Goal: Task Accomplishment & Management: Use online tool/utility

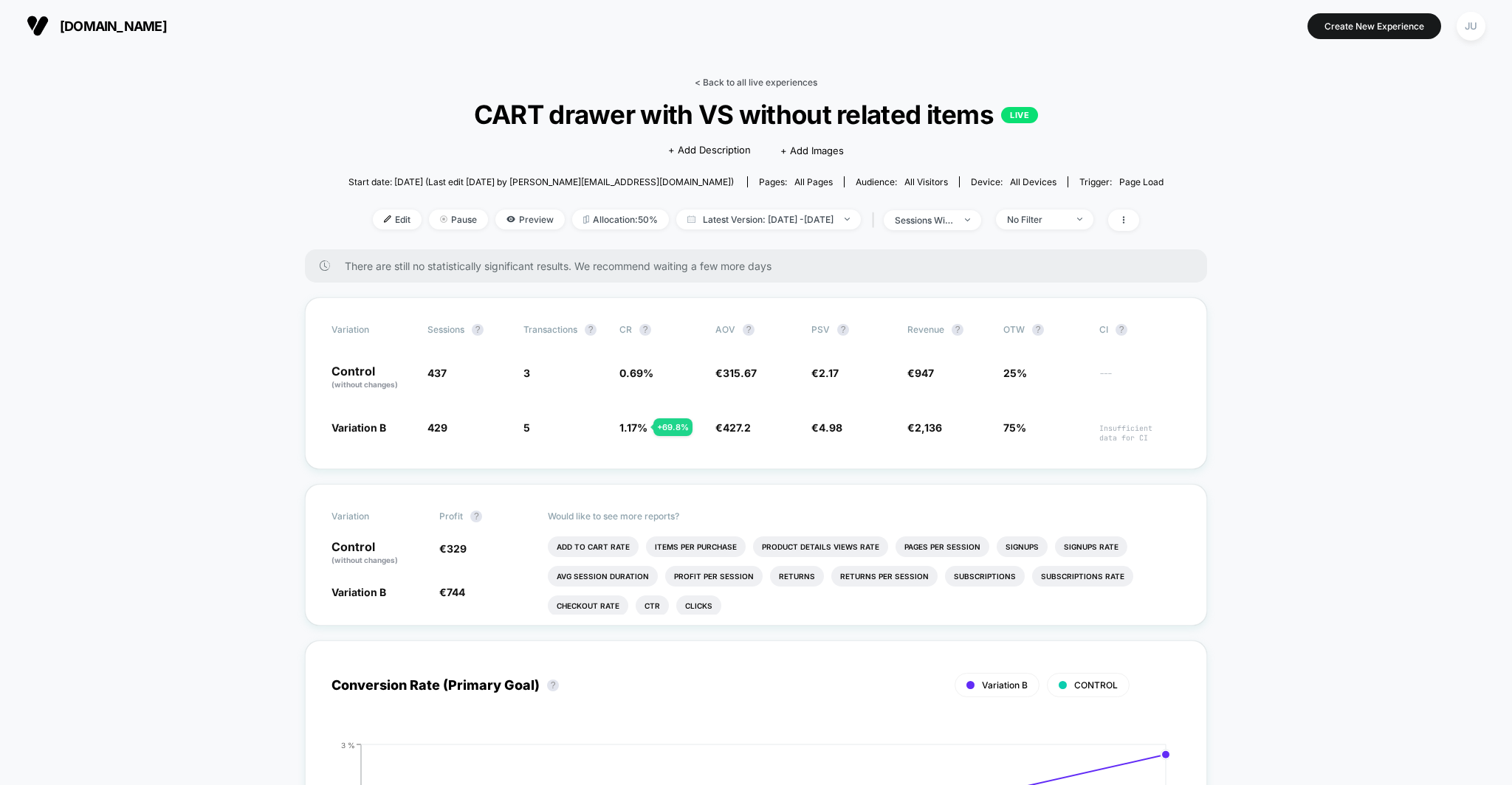
click at [754, 81] on link "< Back to all live experiences" at bounding box center [756, 82] width 122 height 11
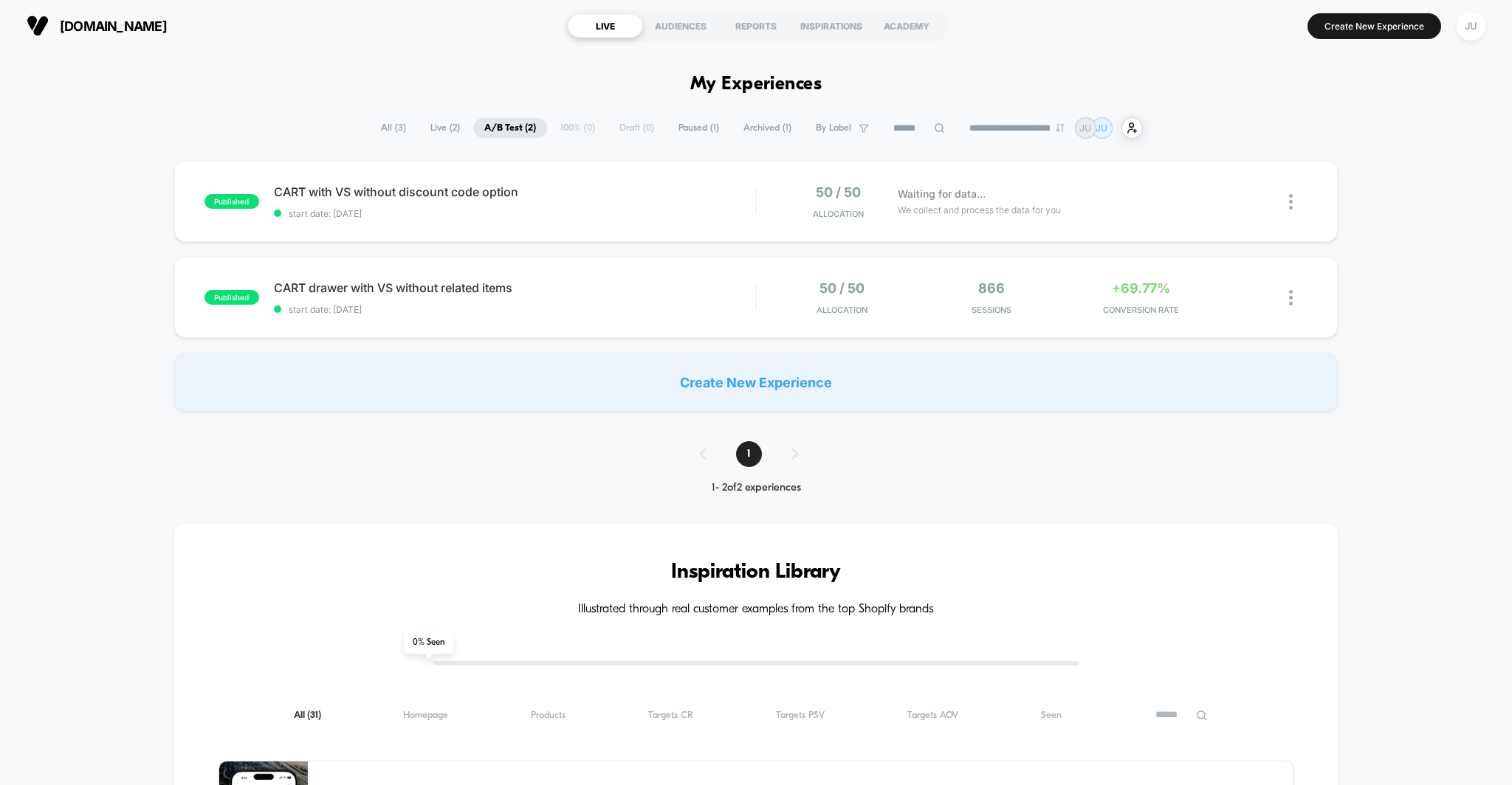
click at [1335, 38] on section "Create New Experience JU" at bounding box center [1249, 26] width 482 height 37
click at [1335, 33] on button "Create New Experience" at bounding box center [1374, 26] width 134 height 26
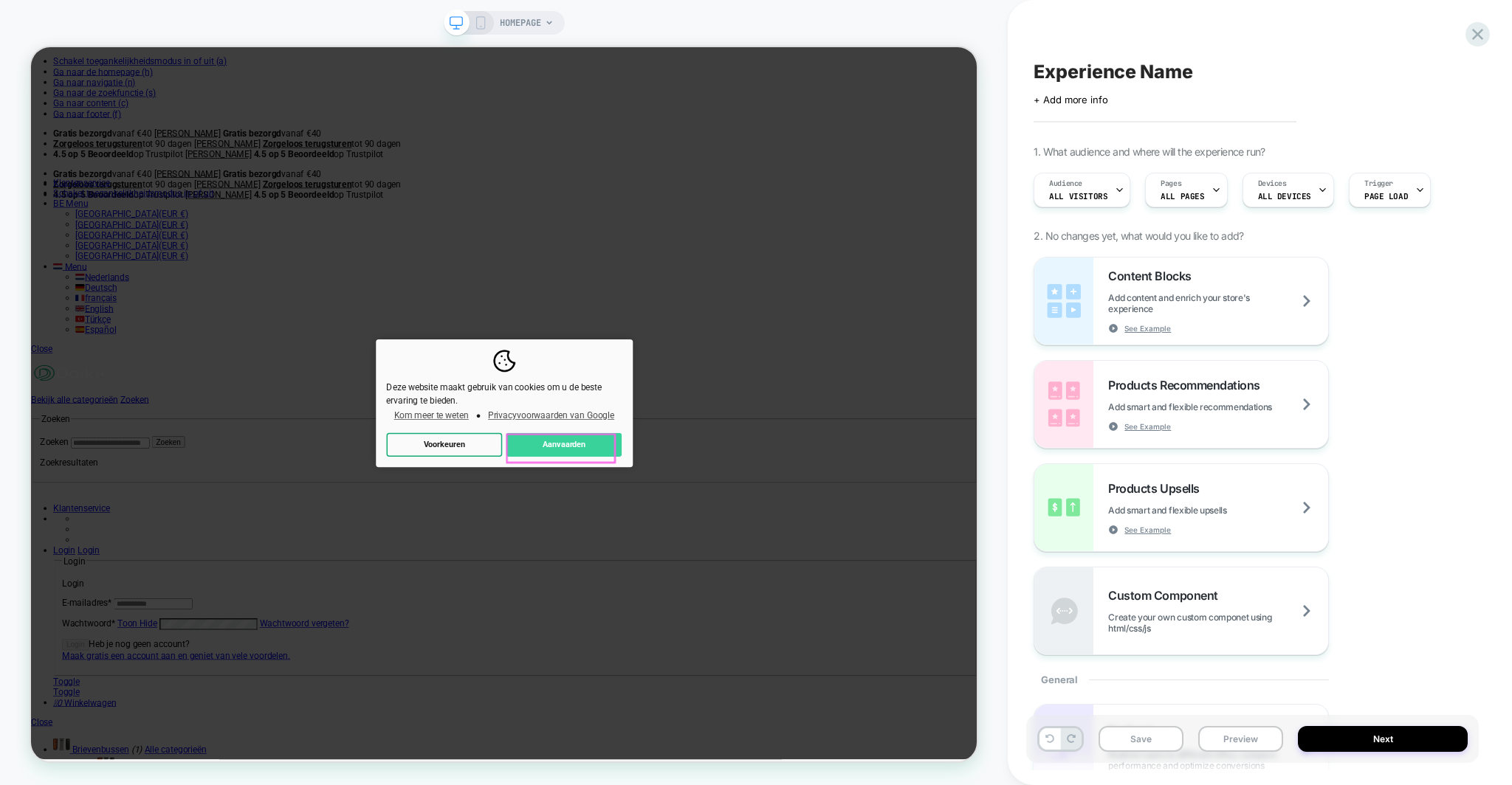
click at [686, 587] on button "Aanvaarden" at bounding box center [741, 578] width 154 height 32
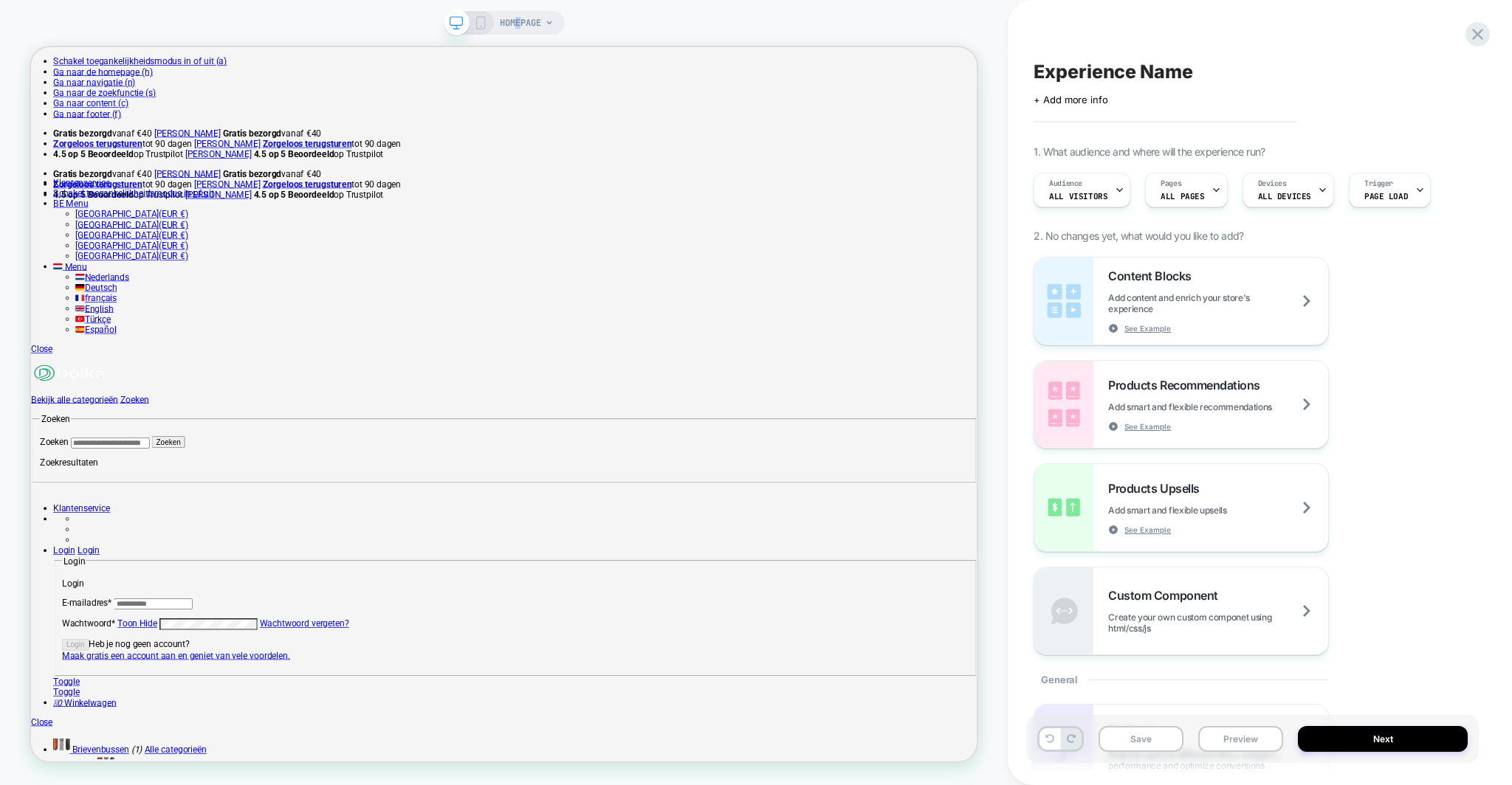
click at [517, 18] on span "HOMEPAGE" at bounding box center [520, 23] width 42 height 24
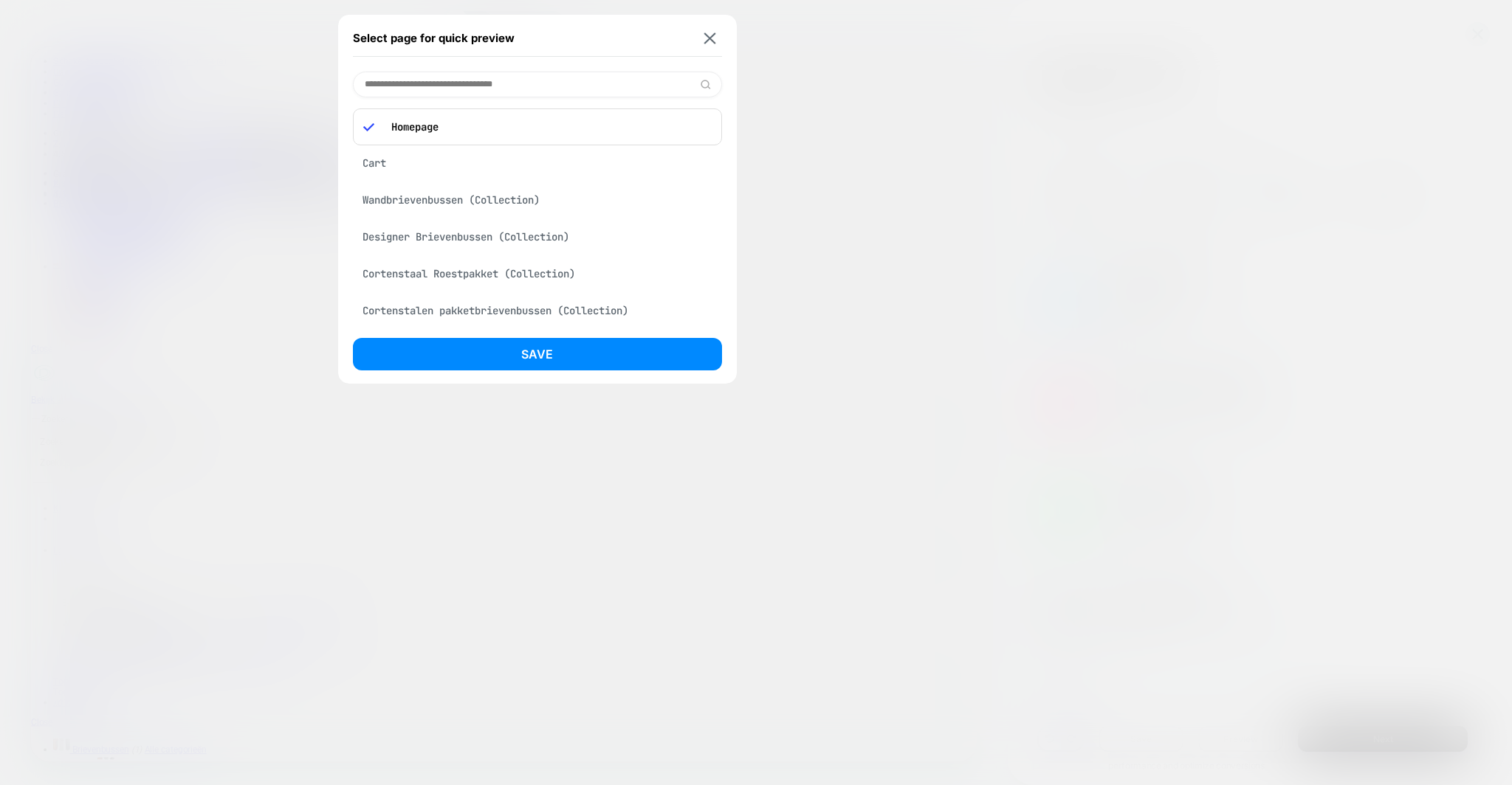
click at [698, 37] on div "Select page for quick preview" at bounding box center [537, 38] width 369 height 37
click at [716, 37] on button at bounding box center [709, 38] width 18 height 13
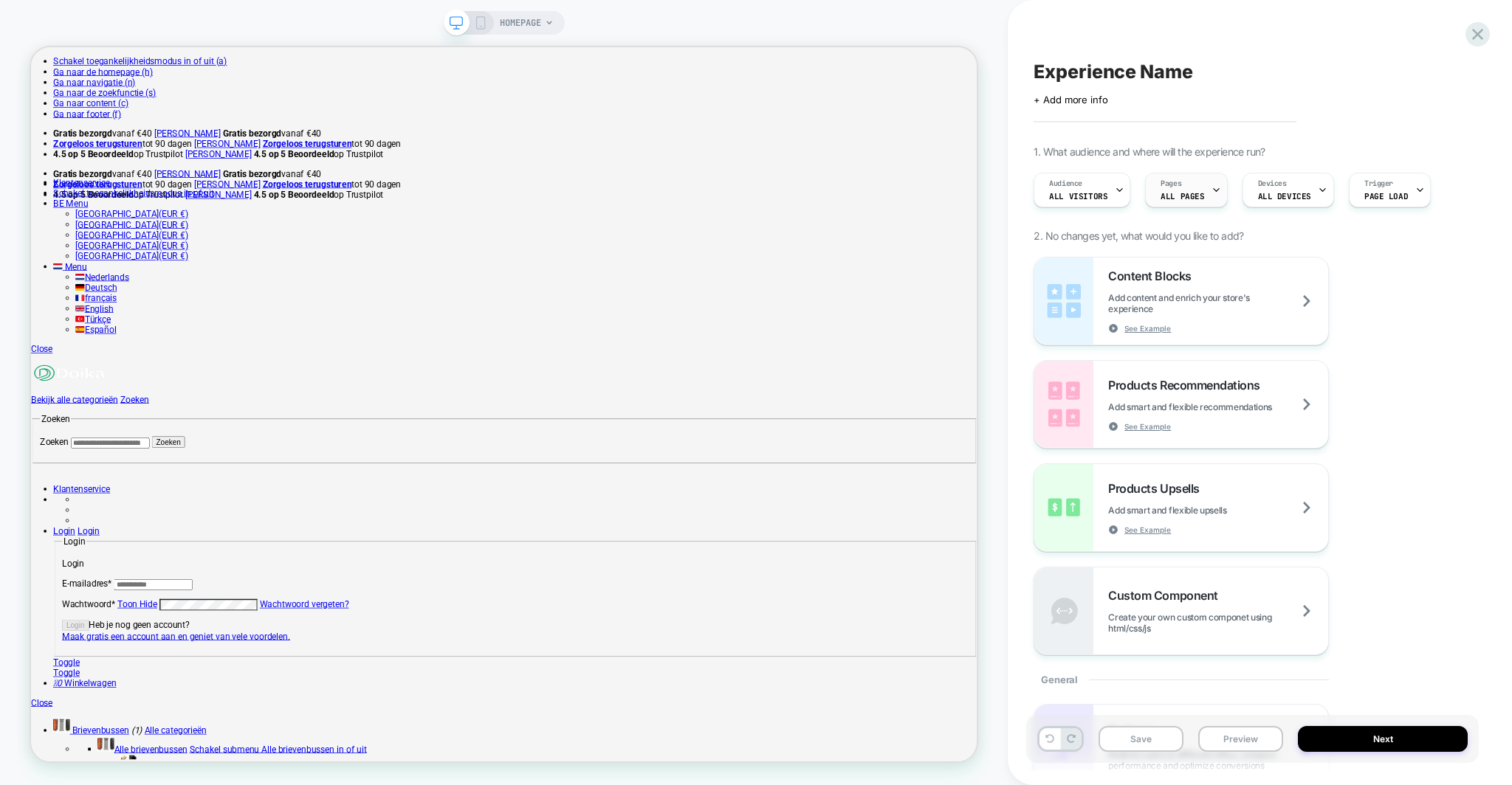
click at [1204, 200] on div "Pages ALL PAGES" at bounding box center [1181, 190] width 73 height 33
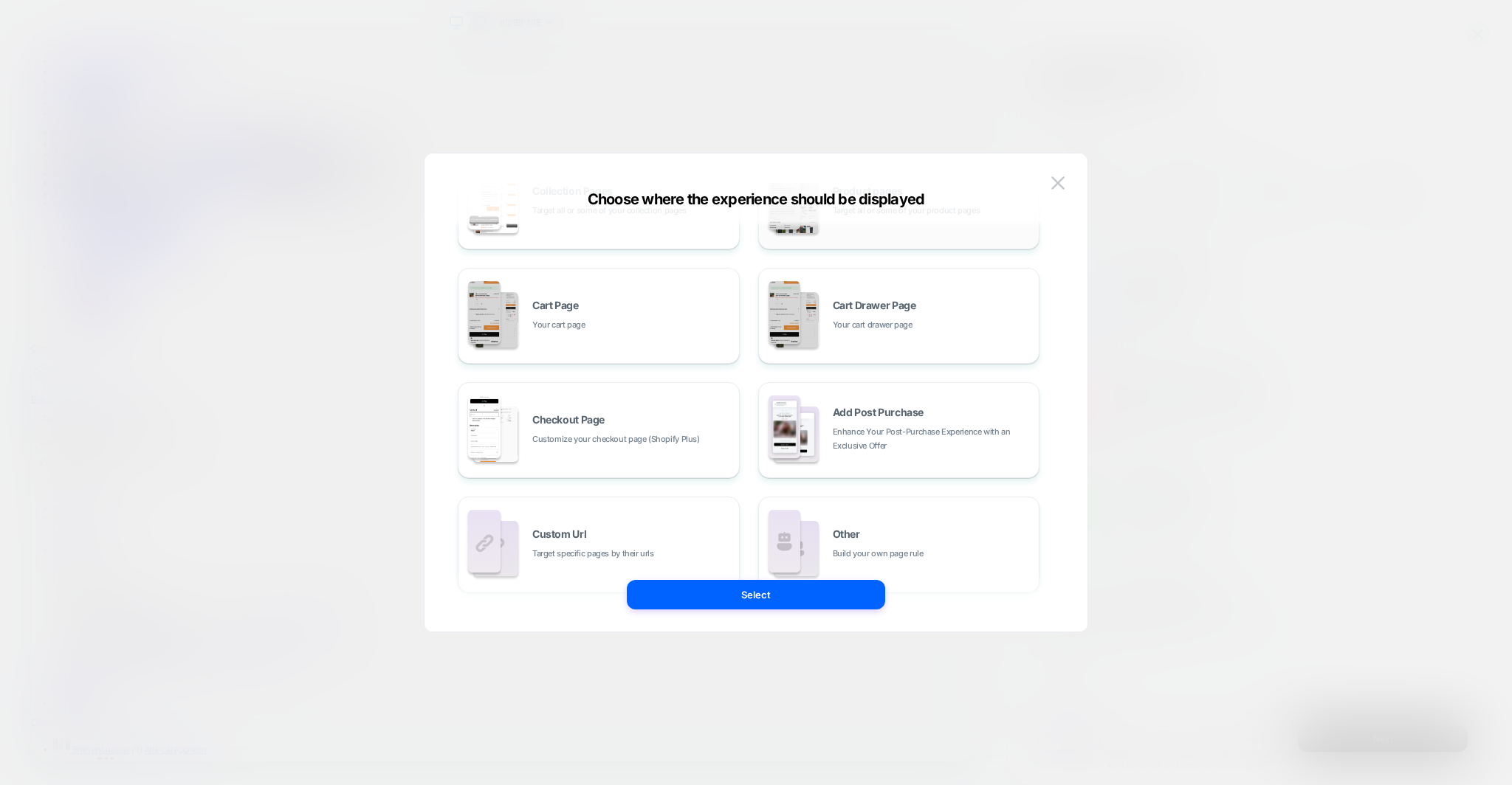
scroll to position [223, 0]
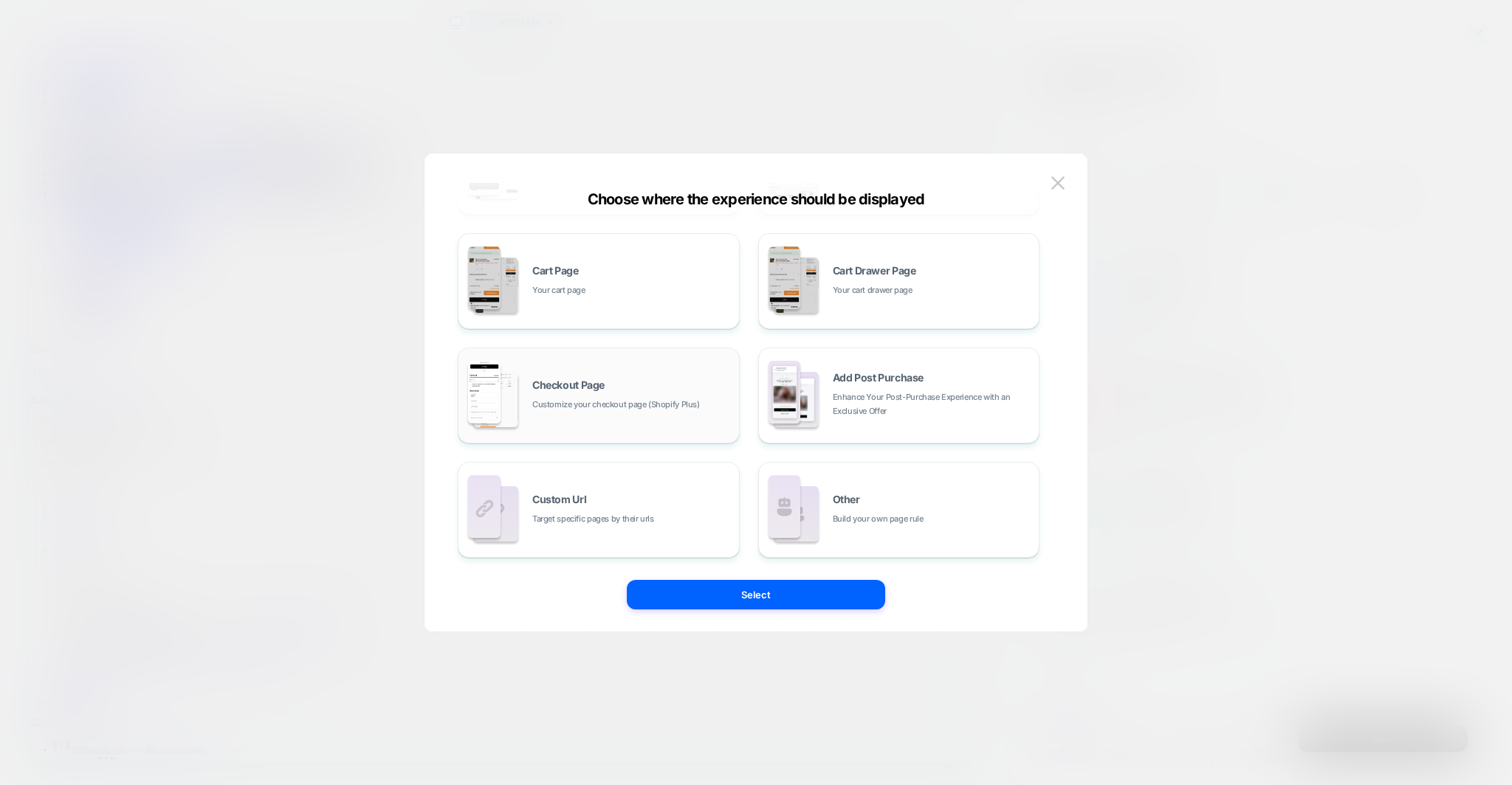
click at [645, 391] on div "Checkout Page Customize your checkout page (Shopify Plus)" at bounding box center [632, 396] width 199 height 32
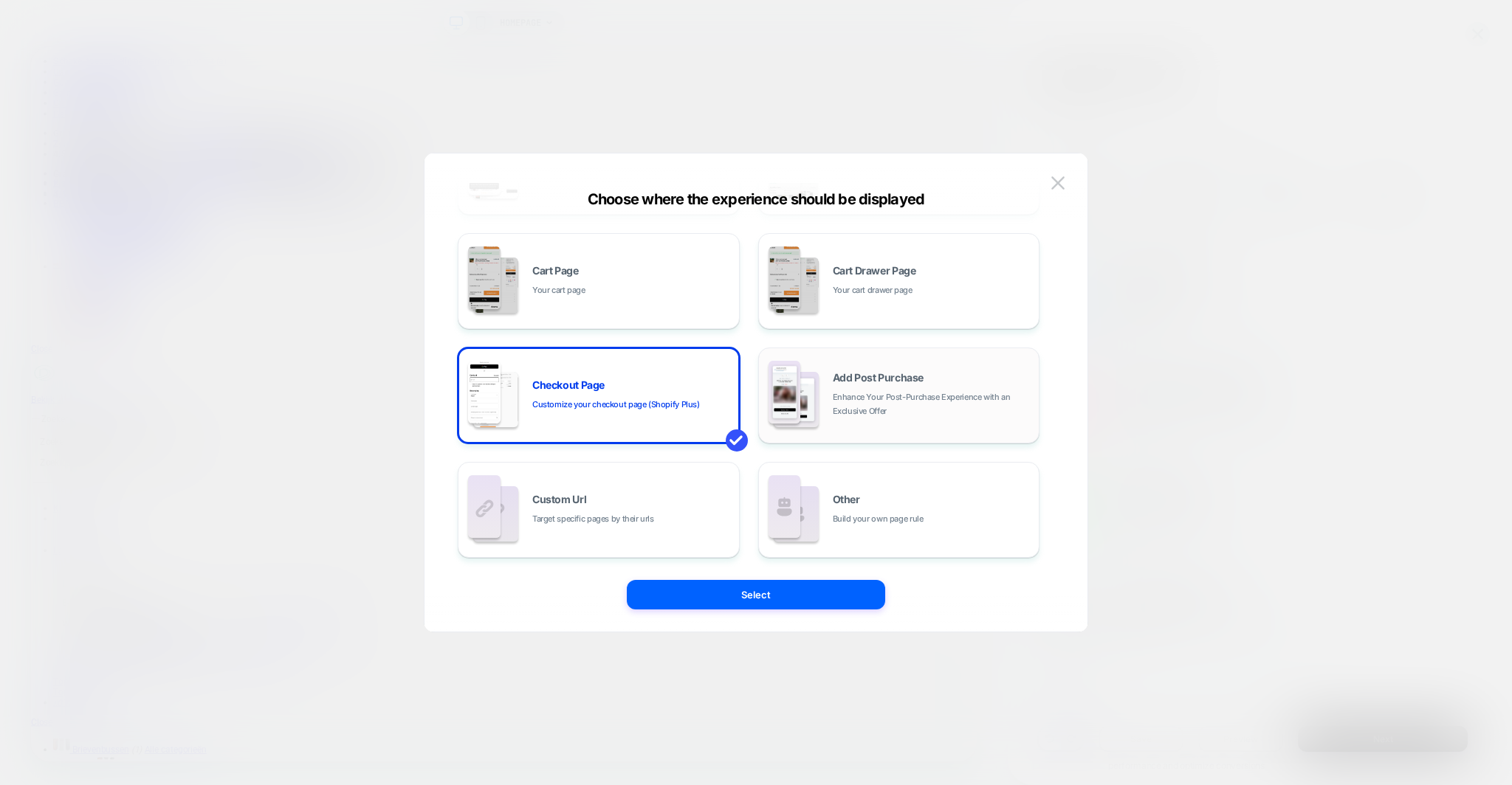
click at [822, 378] on div "Add Post Purchase Enhance Your Post-Purchase Experience with an Exclusive Offer" at bounding box center [899, 395] width 266 height 81
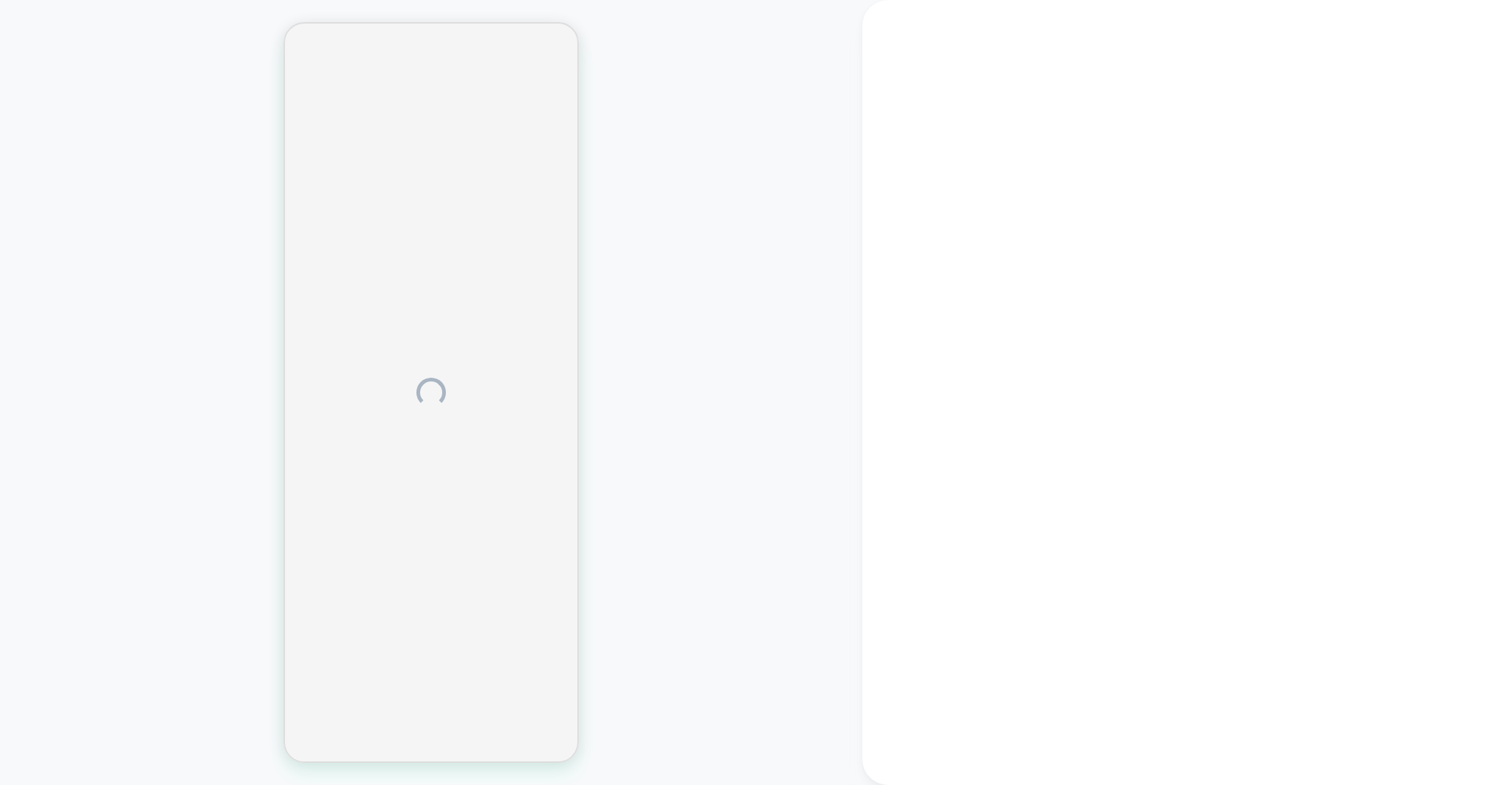
click at [863, 386] on div at bounding box center [1187, 392] width 650 height 785
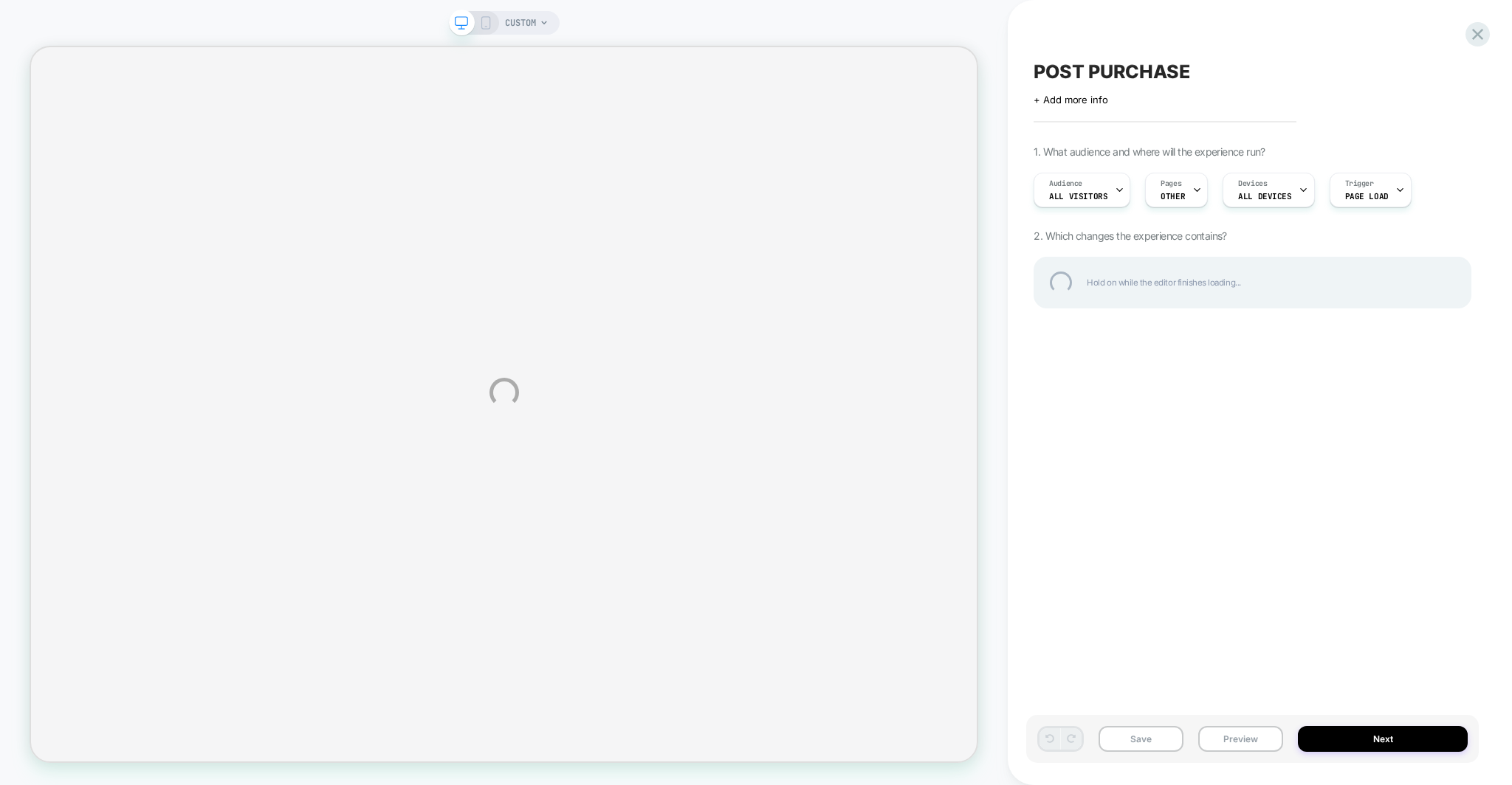
click at [1239, 188] on div "CUSTOM POST PURCHASE Click to edit experience details + Add more info 1. What a…" at bounding box center [756, 392] width 1512 height 785
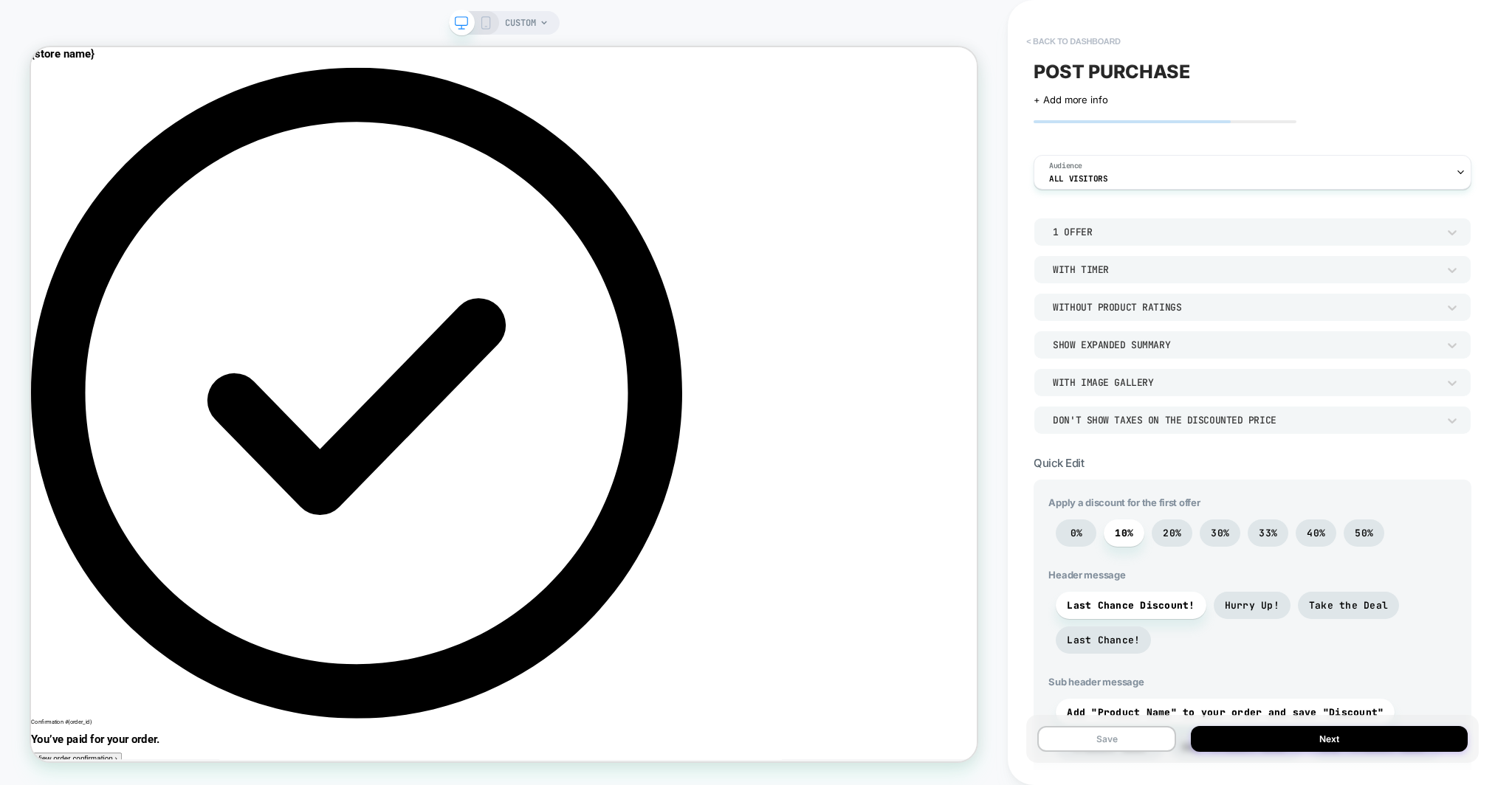
click at [1080, 38] on button "< back to dashboard" at bounding box center [1073, 42] width 109 height 24
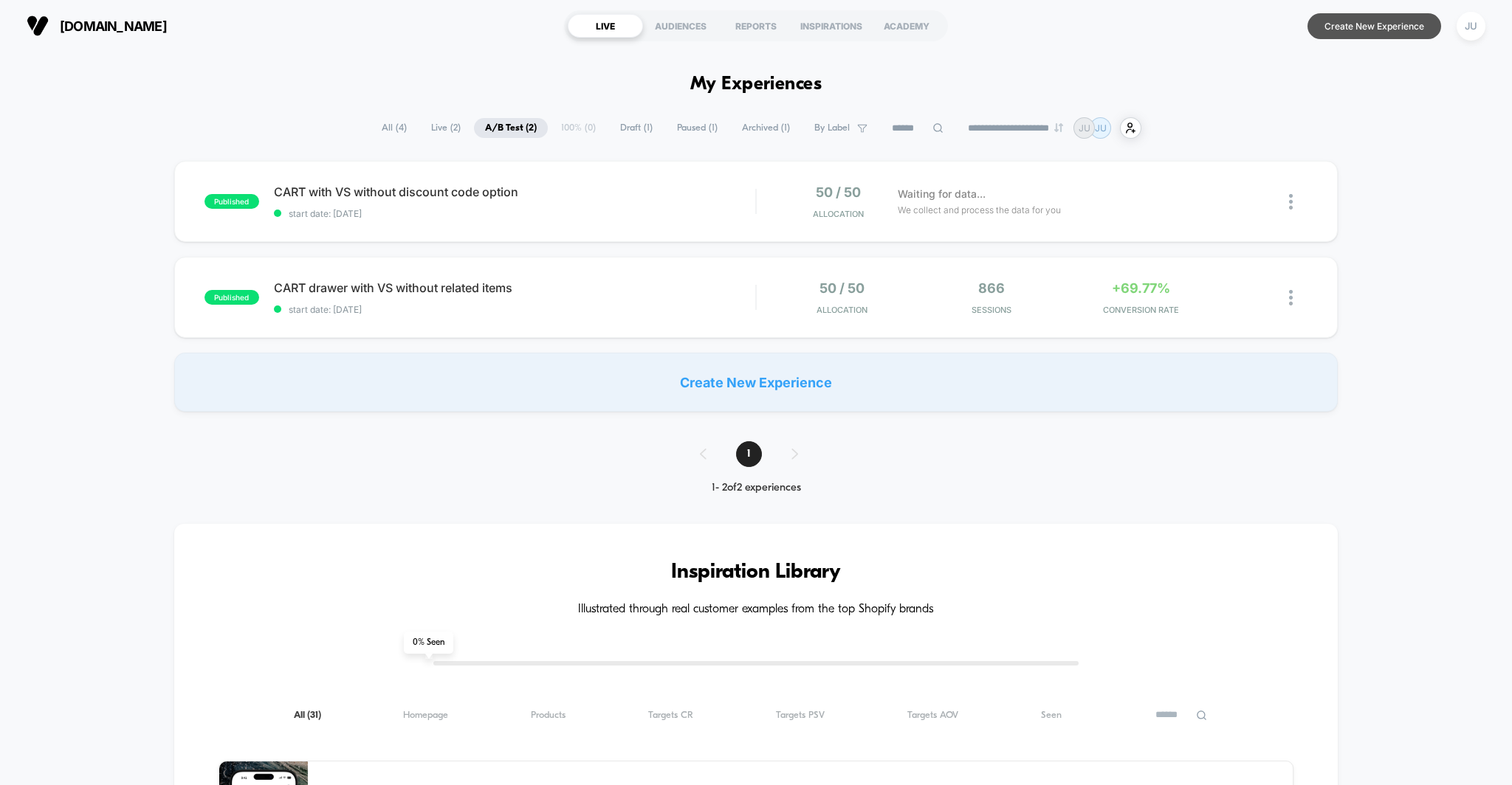
click at [1379, 24] on button "Create New Experience" at bounding box center [1374, 26] width 134 height 26
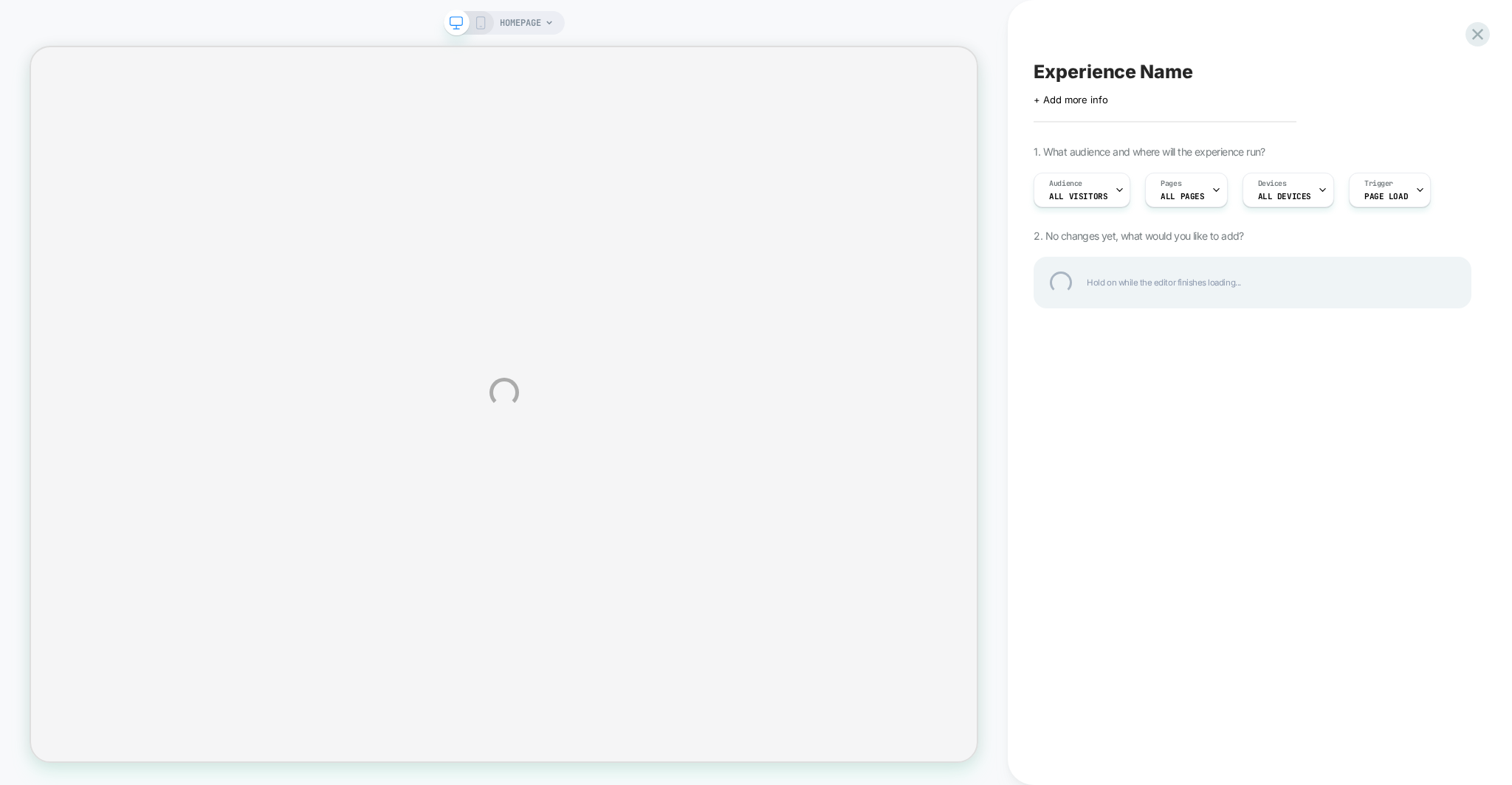
click at [1195, 175] on div "HOMEPAGE Experience Name Click to edit experience details + Add more info 1. Wh…" at bounding box center [756, 392] width 1512 height 785
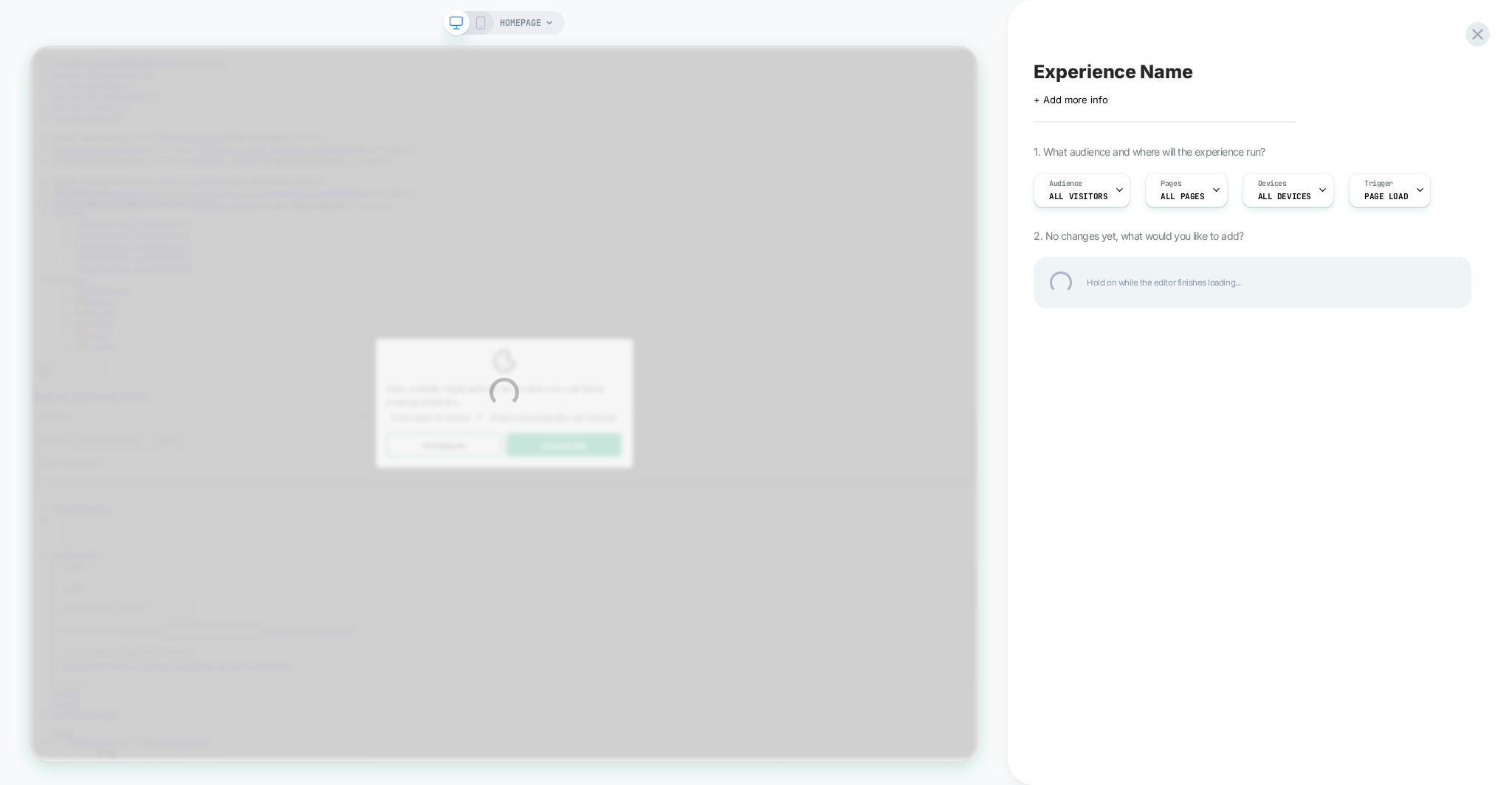
click at [1190, 189] on div "HOMEPAGE Experience Name Click to edit experience details + Add more info 1. Wh…" at bounding box center [756, 392] width 1512 height 785
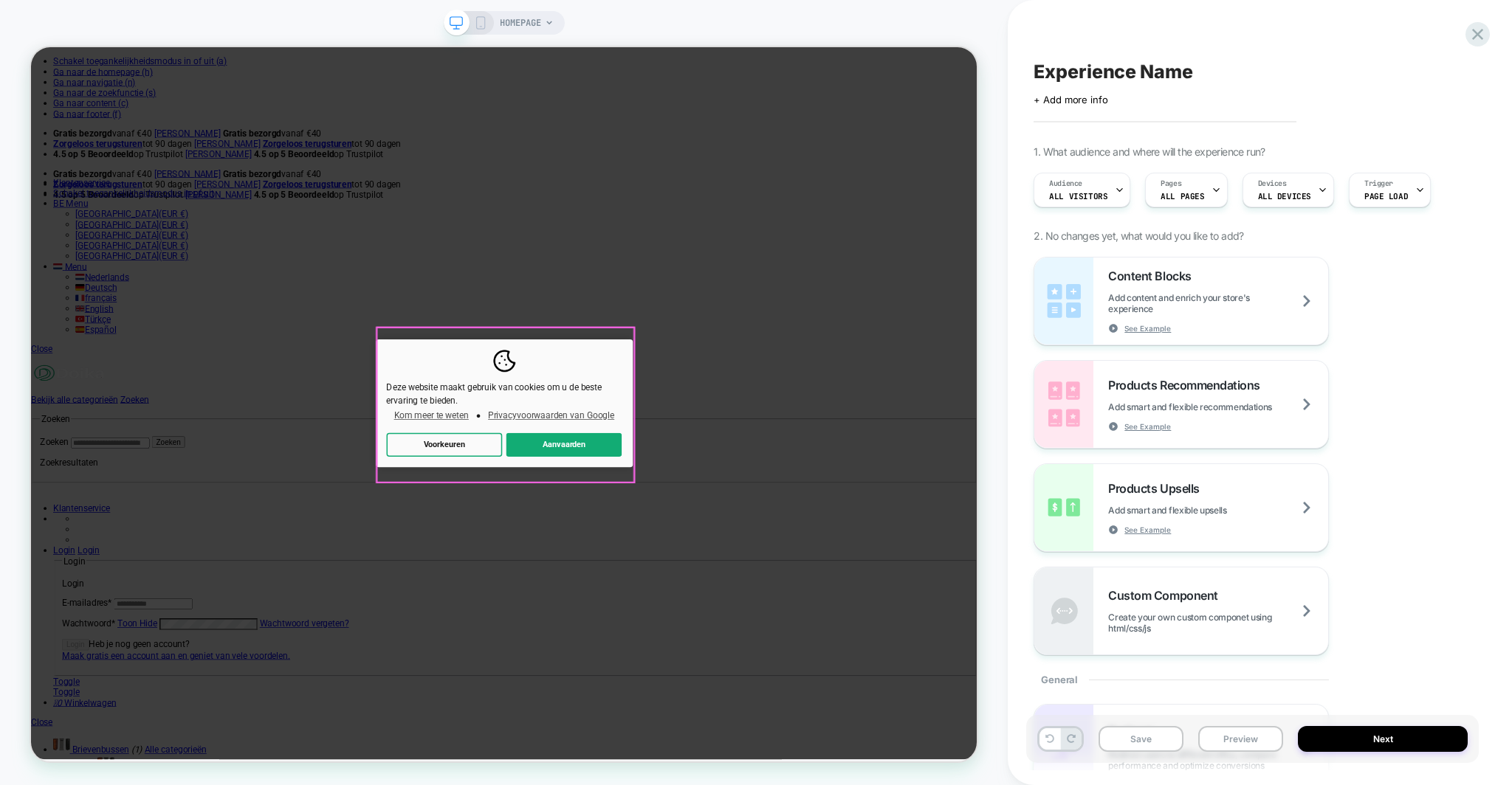
click at [712, 607] on div "Deze website maakt gebruik van cookies om u de beste ervaring te bieden. Kom me…" at bounding box center [662, 522] width 343 height 170
click at [735, 583] on button "Aanvaarden" at bounding box center [741, 578] width 154 height 32
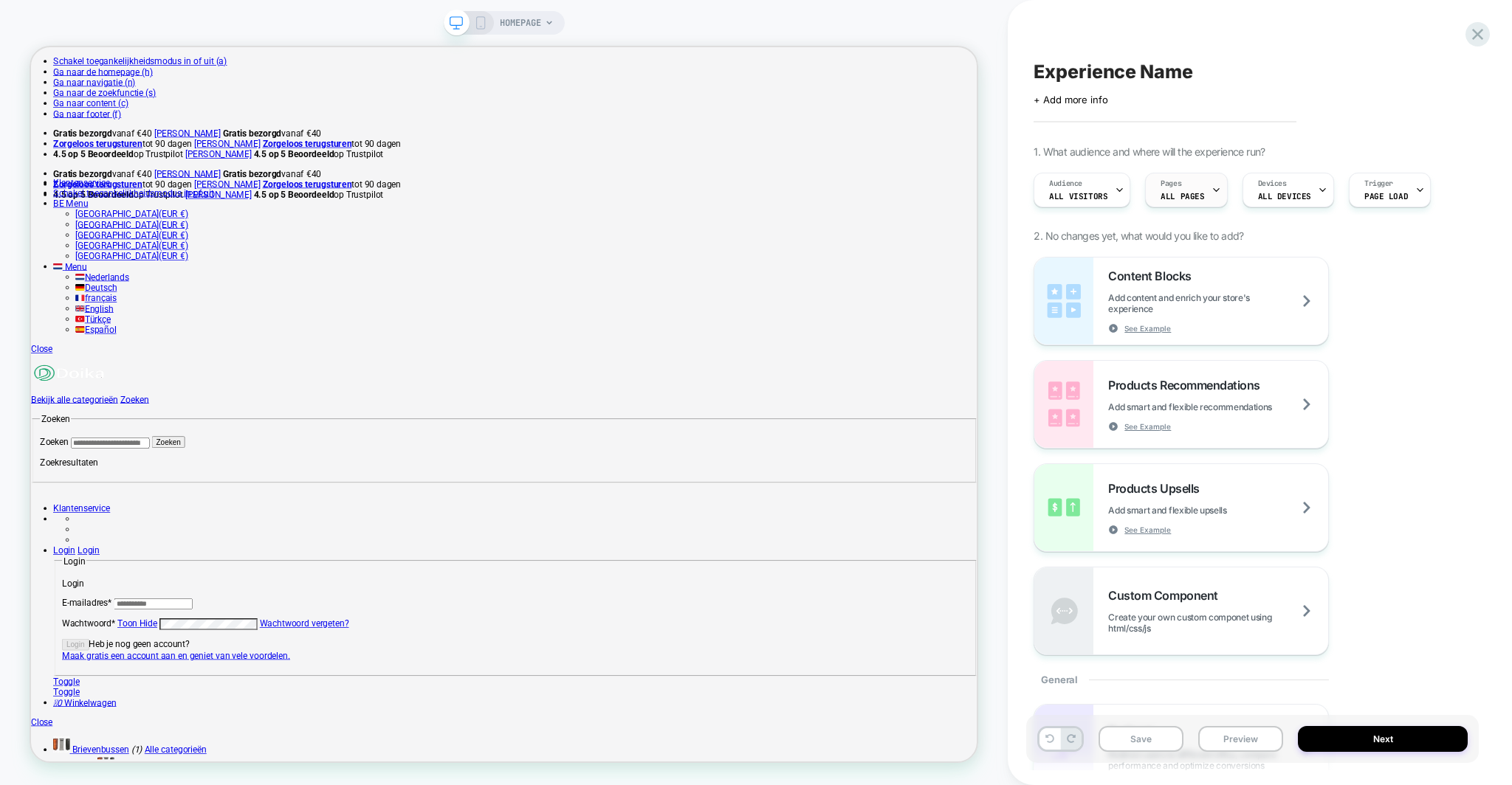
click at [1199, 195] on div "Pages ALL PAGES" at bounding box center [1181, 190] width 73 height 33
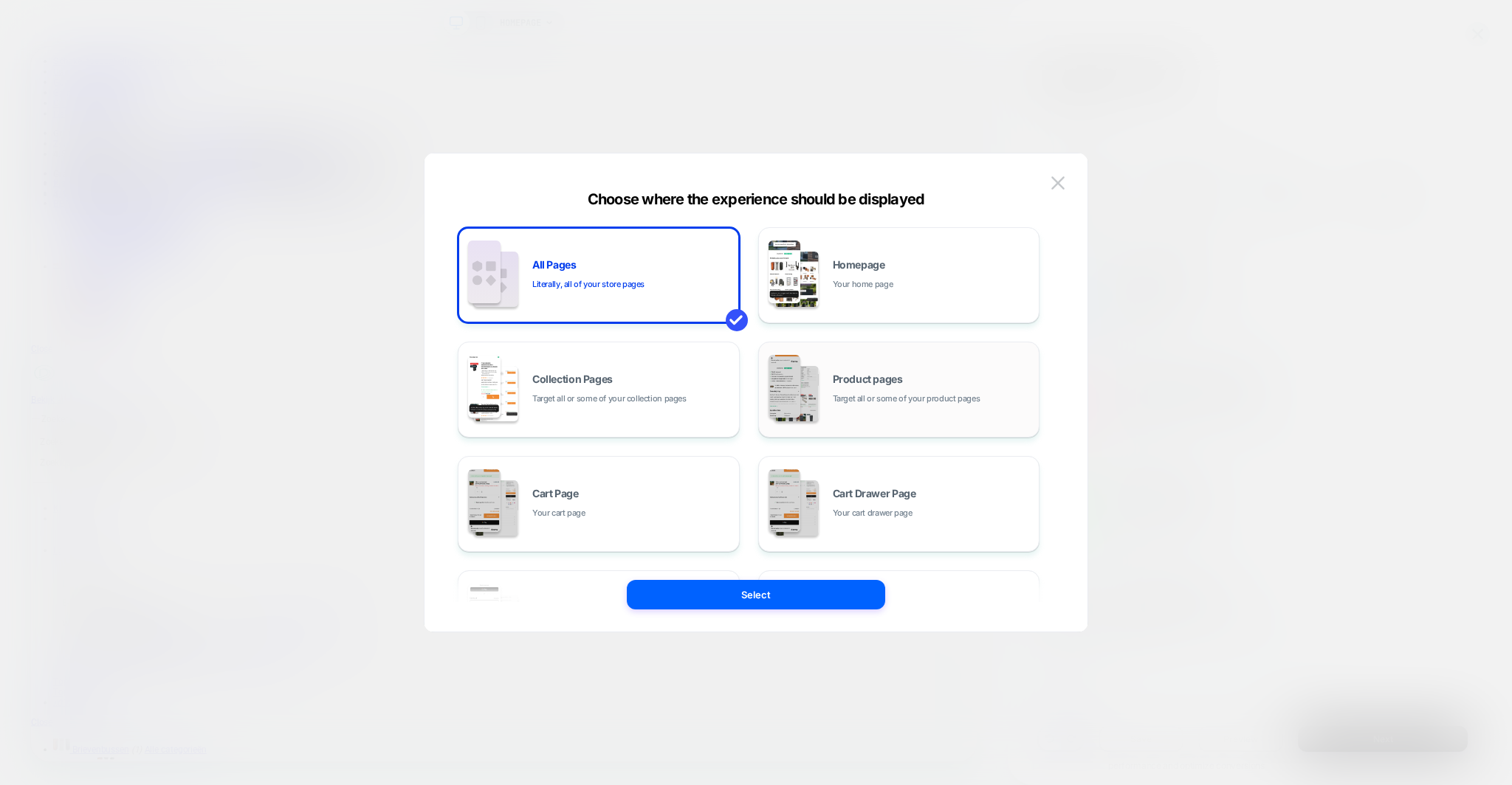
click at [888, 363] on div "Product pages Target all or some of your product pages" at bounding box center [899, 389] width 266 height 81
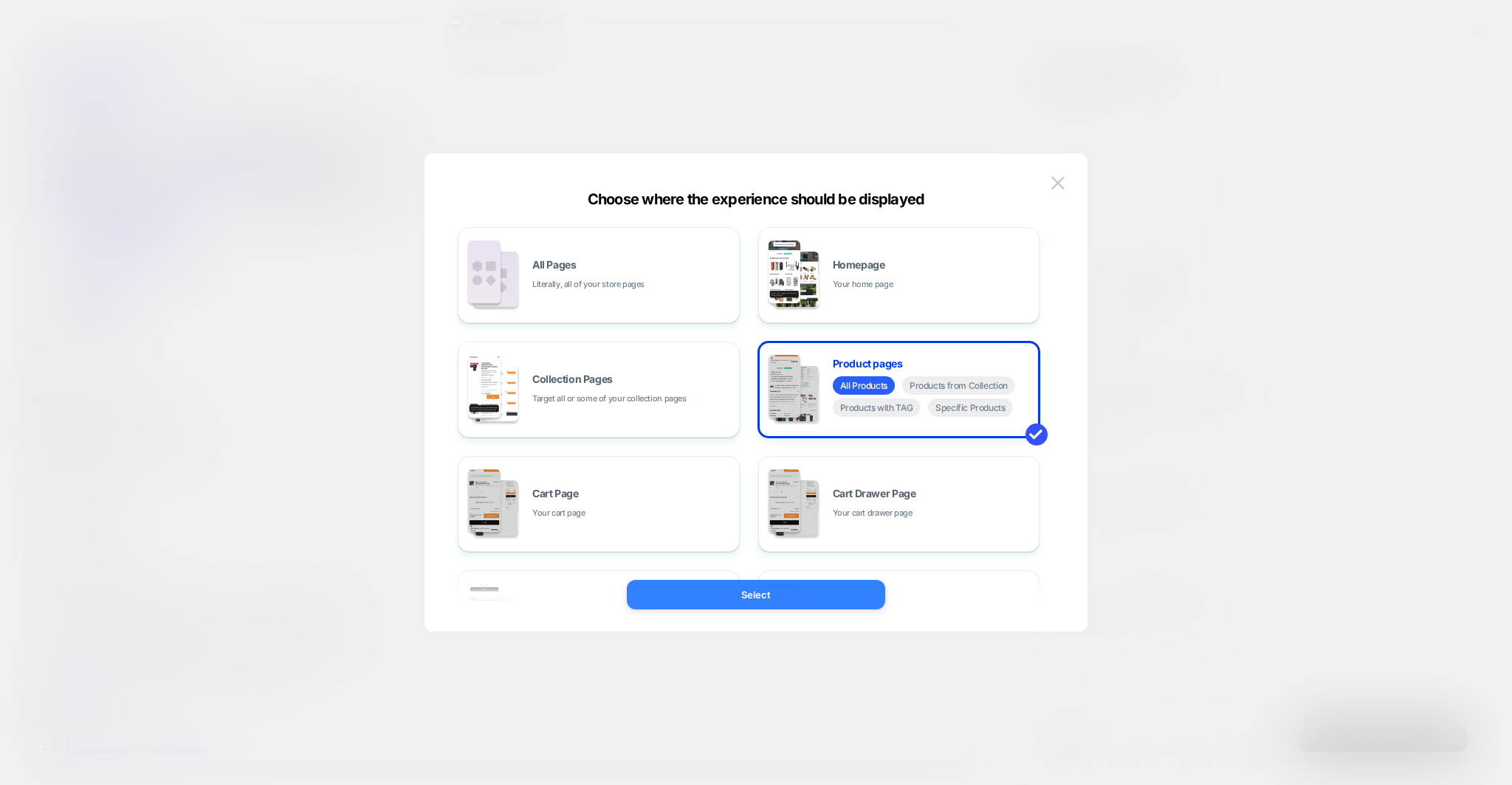
click at [771, 589] on button "Select" at bounding box center [756, 595] width 259 height 30
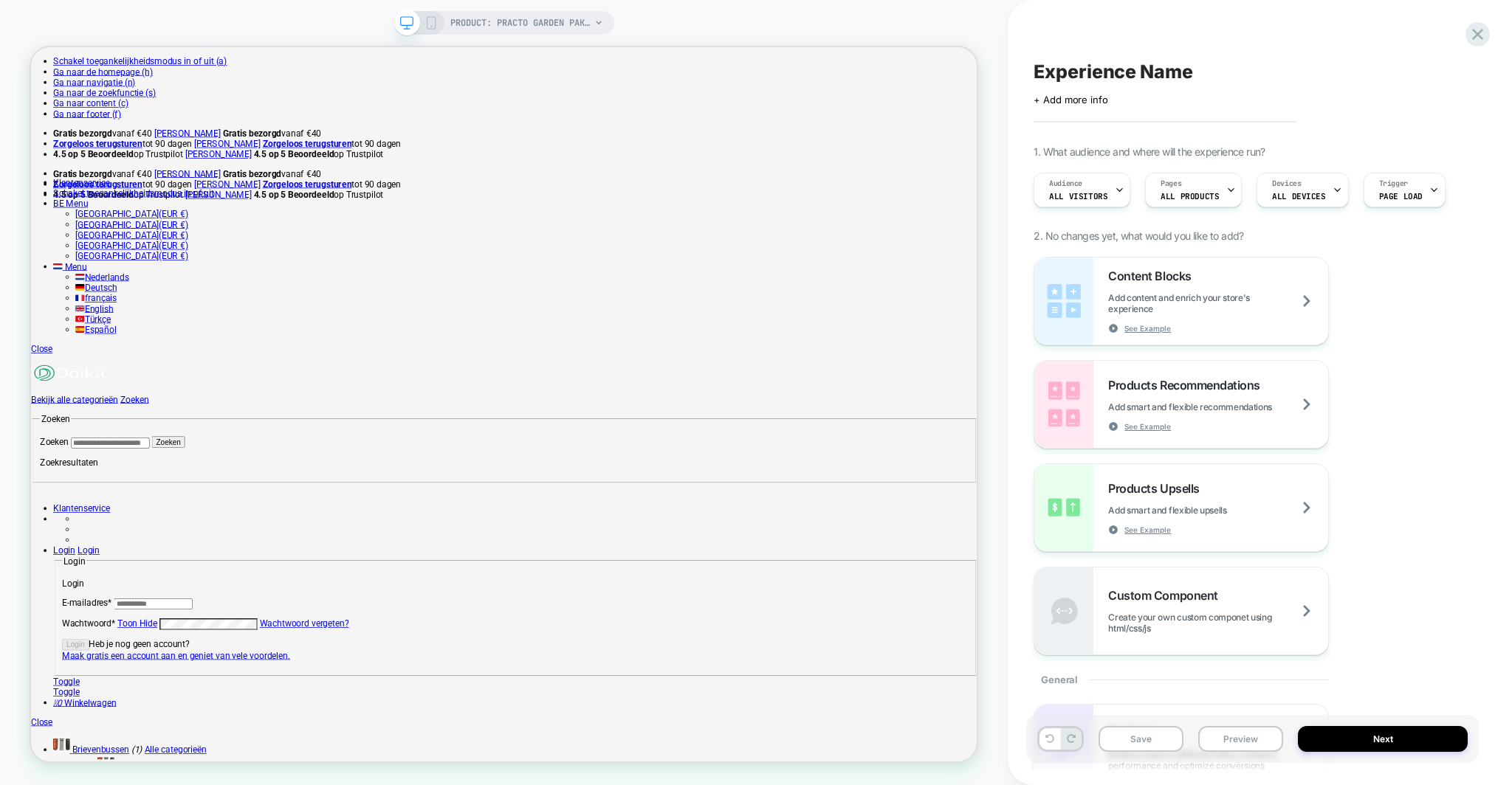
scroll to position [0, 1]
click at [1480, 27] on icon at bounding box center [1477, 34] width 20 height 20
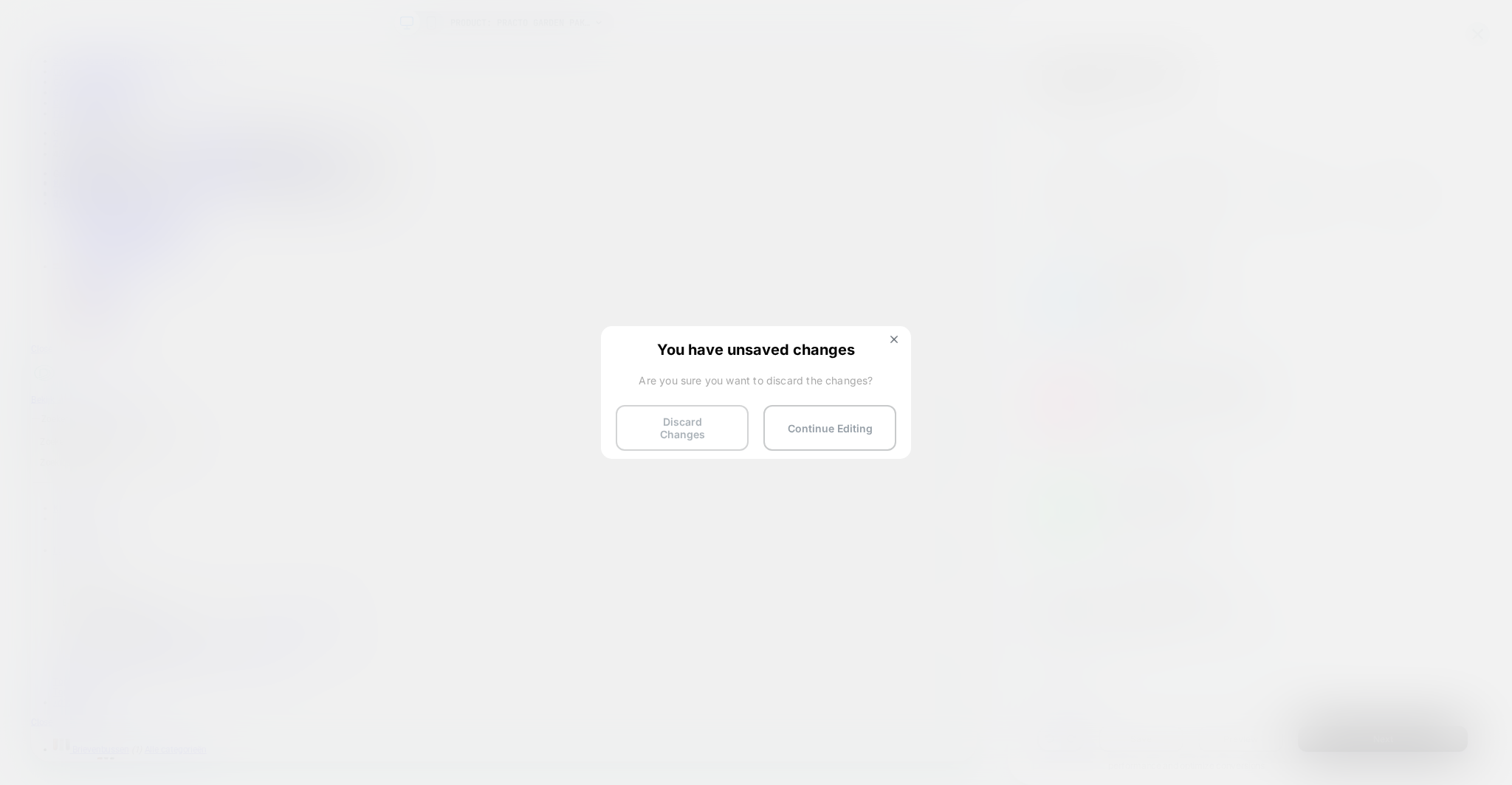
click at [694, 426] on button "Discard Changes" at bounding box center [682, 427] width 133 height 46
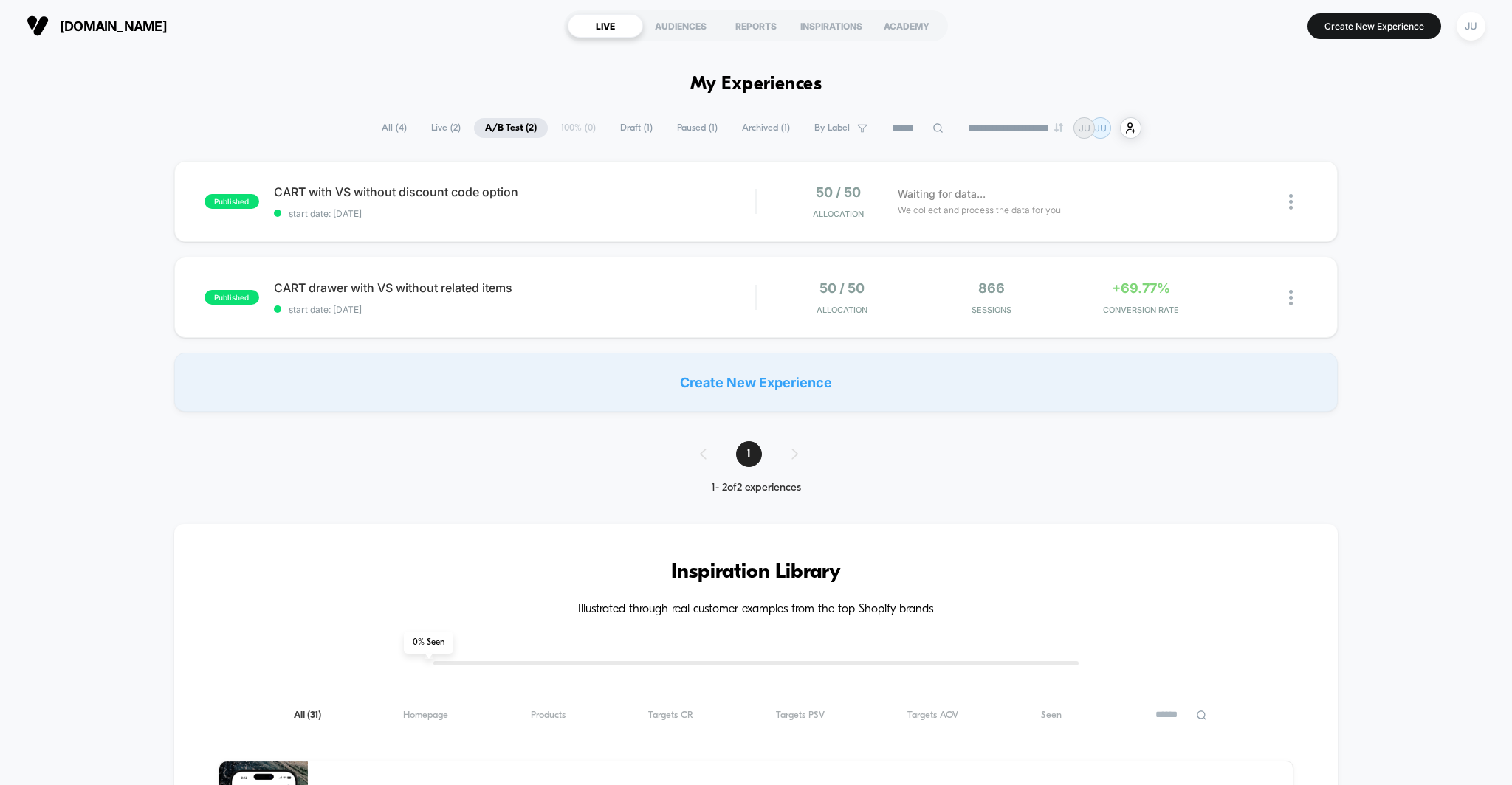
click at [724, 374] on div "Create New Experience" at bounding box center [756, 382] width 1164 height 59
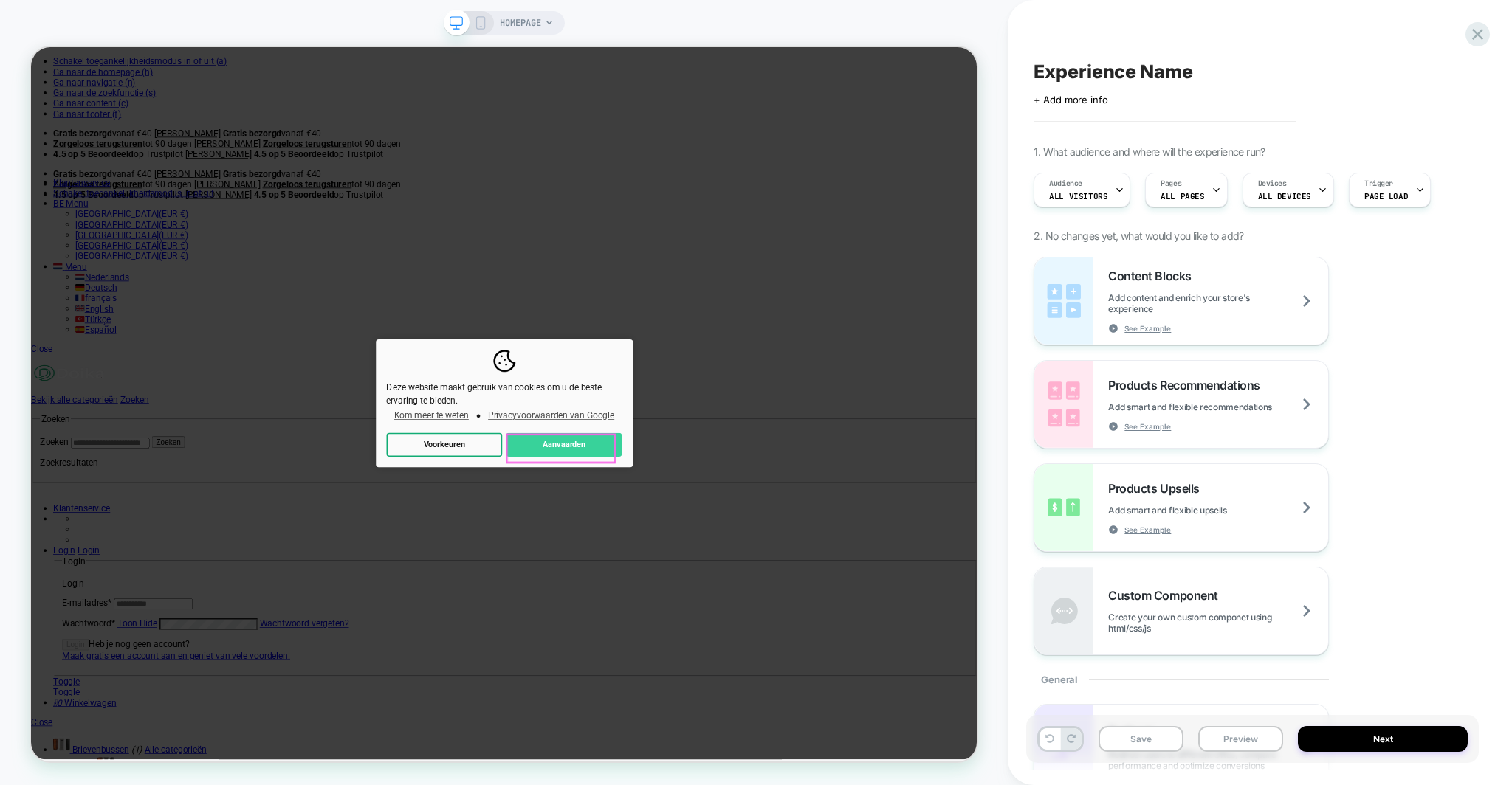
click at [752, 583] on button "Aanvaarden" at bounding box center [741, 578] width 154 height 32
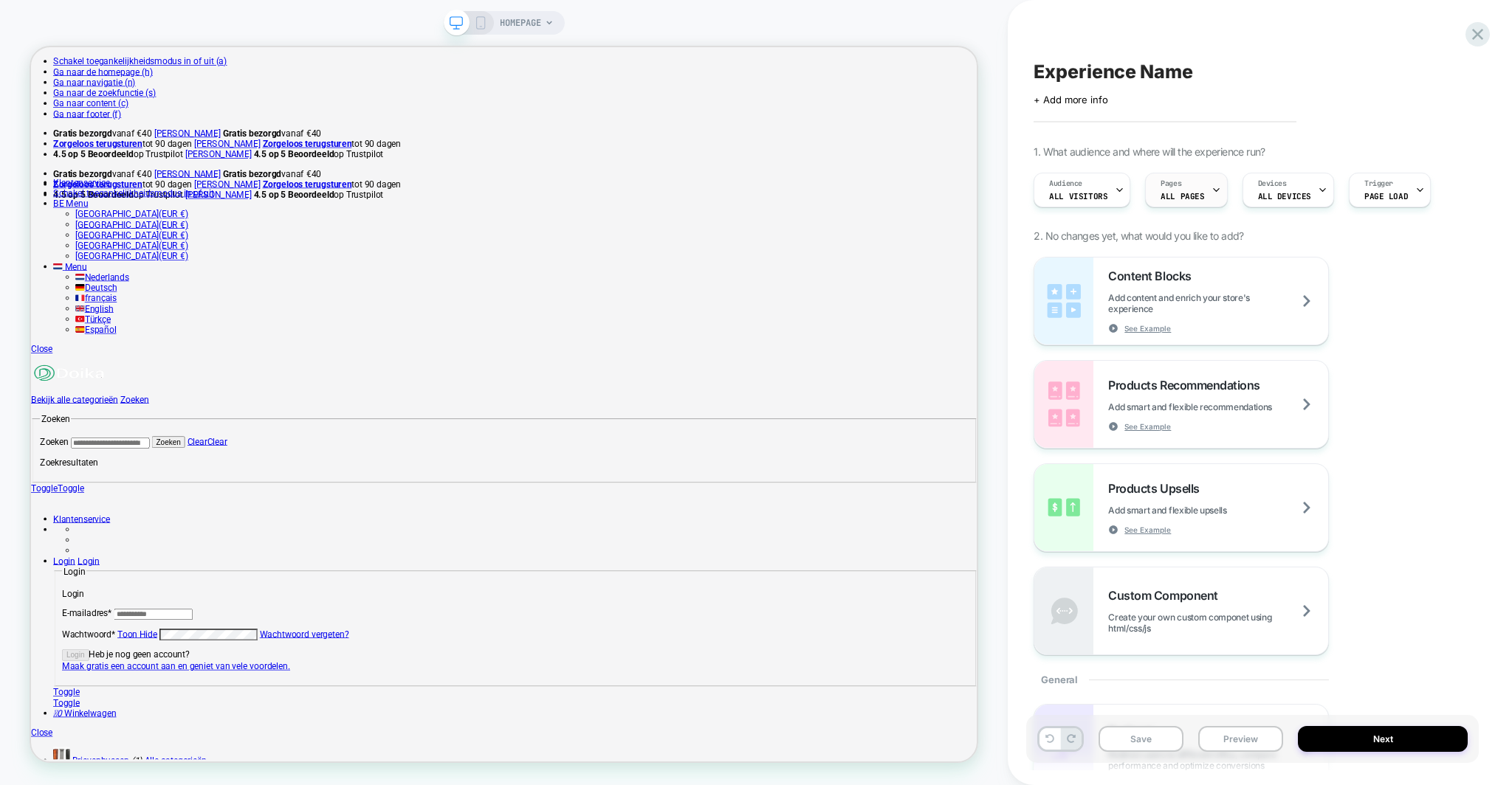
click at [1194, 188] on div "Pages ALL PAGES" at bounding box center [1181, 190] width 73 height 33
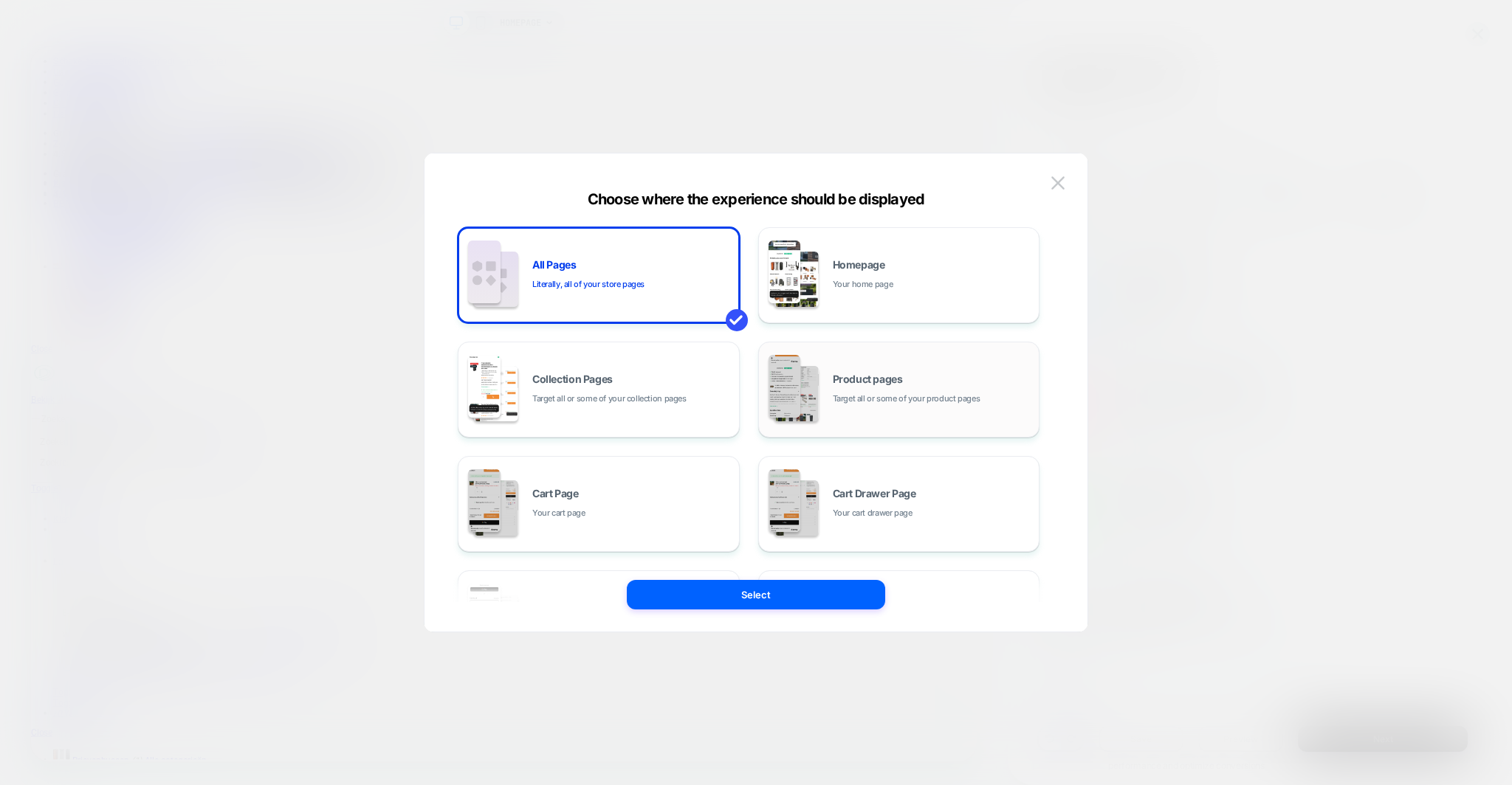
click at [869, 378] on span "Product pages" at bounding box center [868, 379] width 70 height 10
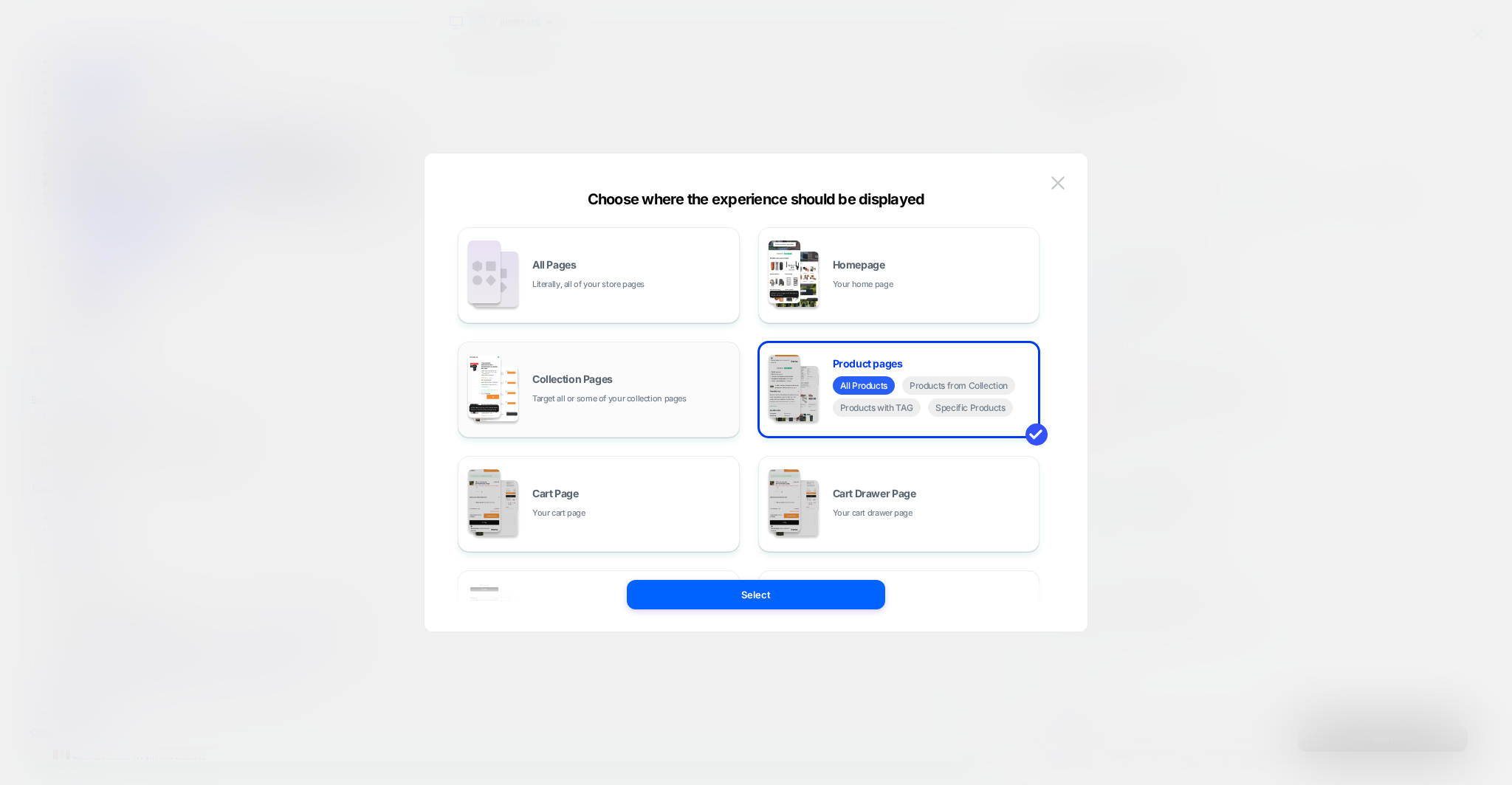
click at [631, 382] on div "Collection Pages Target all or some of your collection pages" at bounding box center [632, 390] width 199 height 32
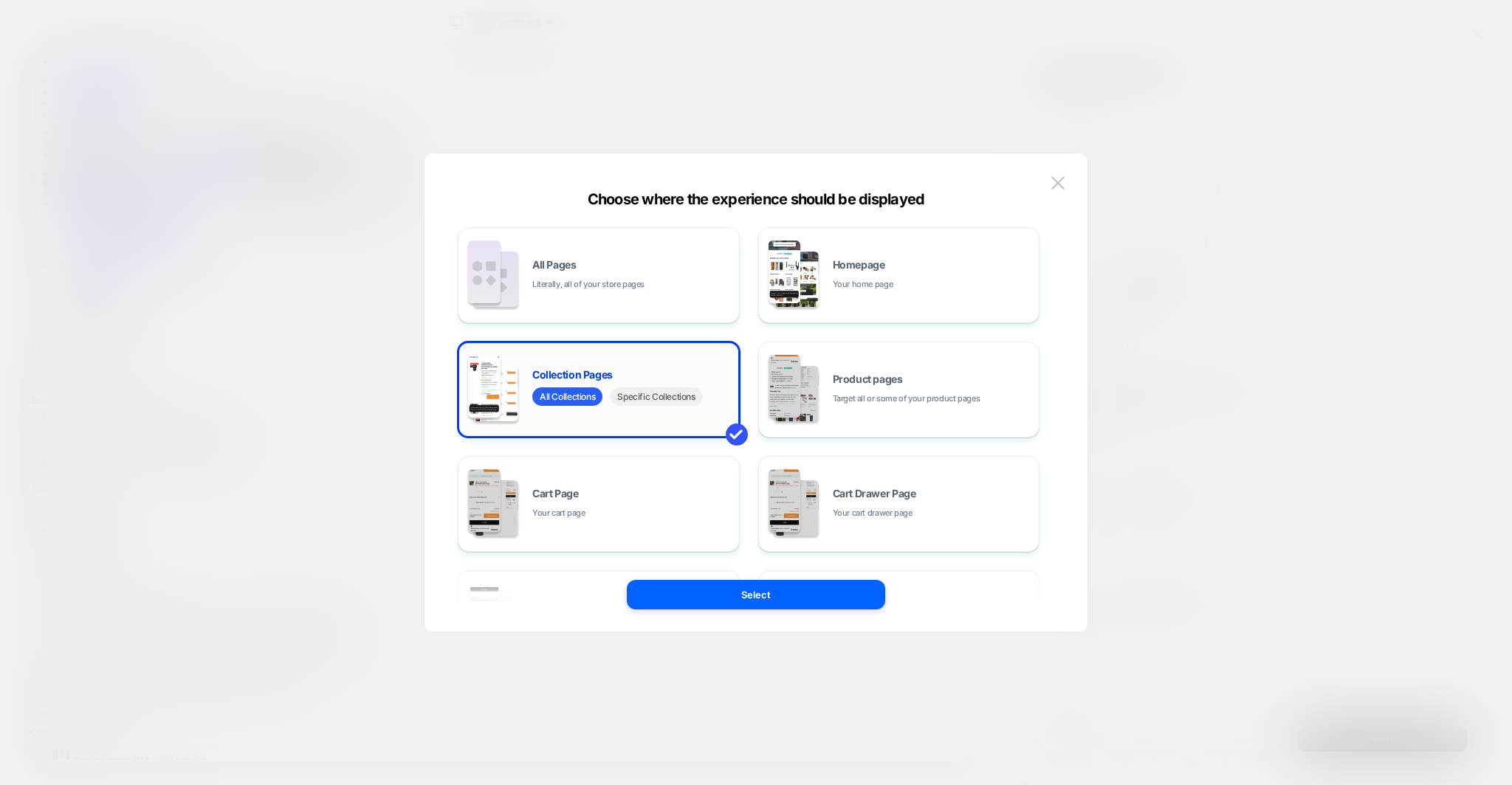
click at [642, 403] on span "Specific Collections" at bounding box center [656, 396] width 92 height 18
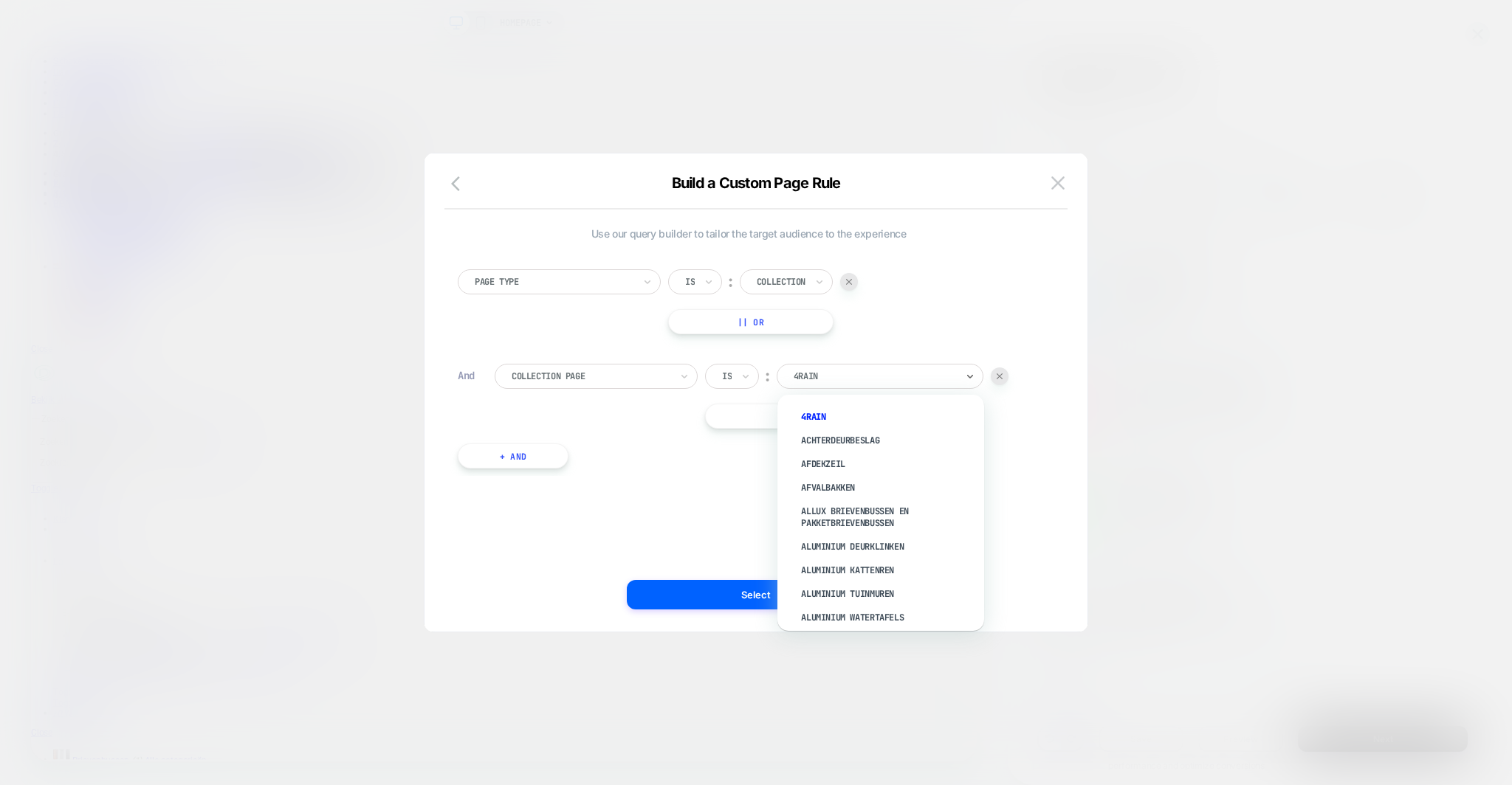
click at [862, 382] on div at bounding box center [874, 376] width 162 height 14
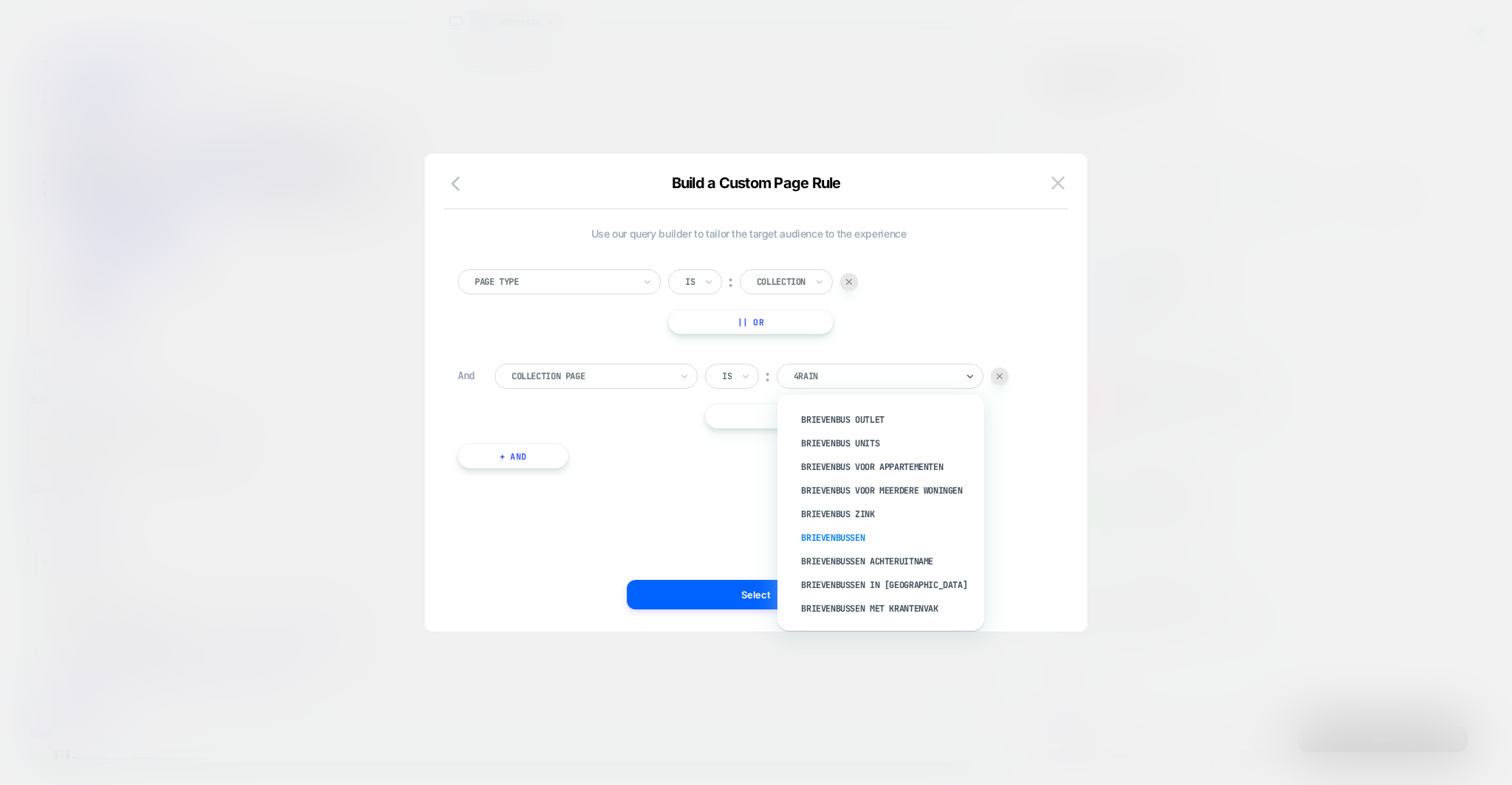
click at [833, 527] on div "Brievenbussen" at bounding box center [888, 539] width 192 height 24
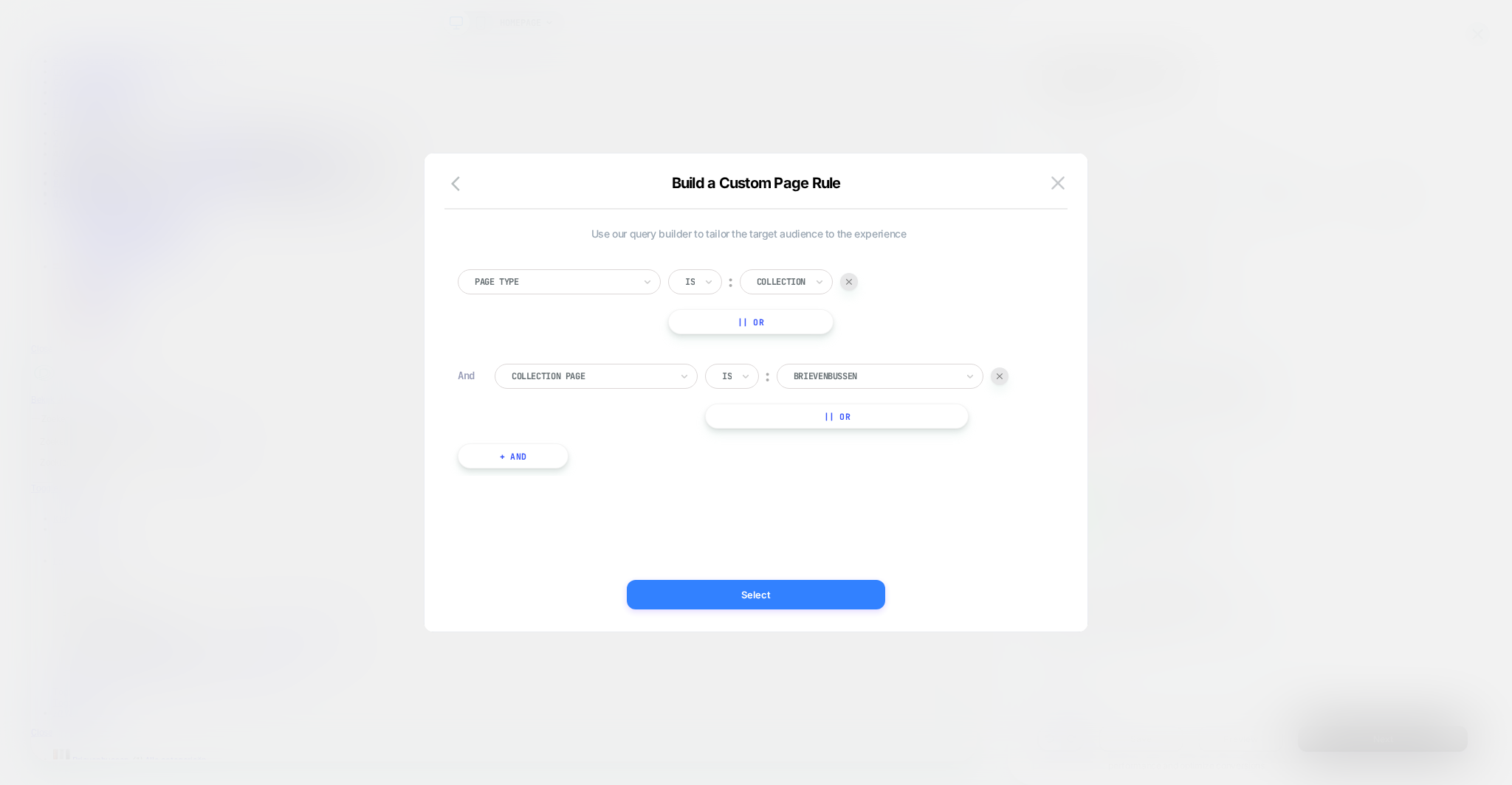
click at [729, 595] on button "Select" at bounding box center [756, 595] width 259 height 30
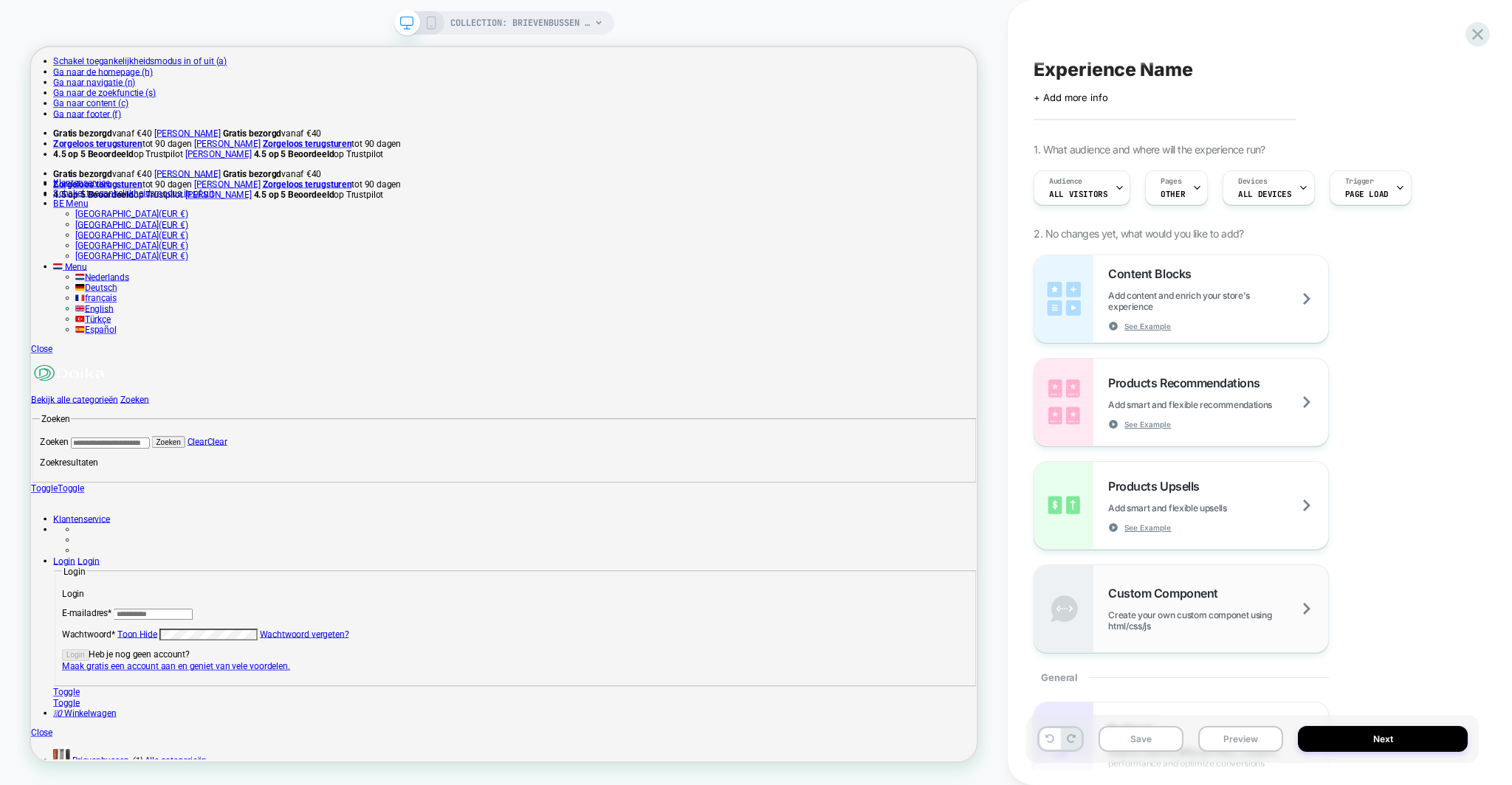
scroll to position [0, 0]
click at [1192, 185] on icon at bounding box center [1197, 190] width 10 height 10
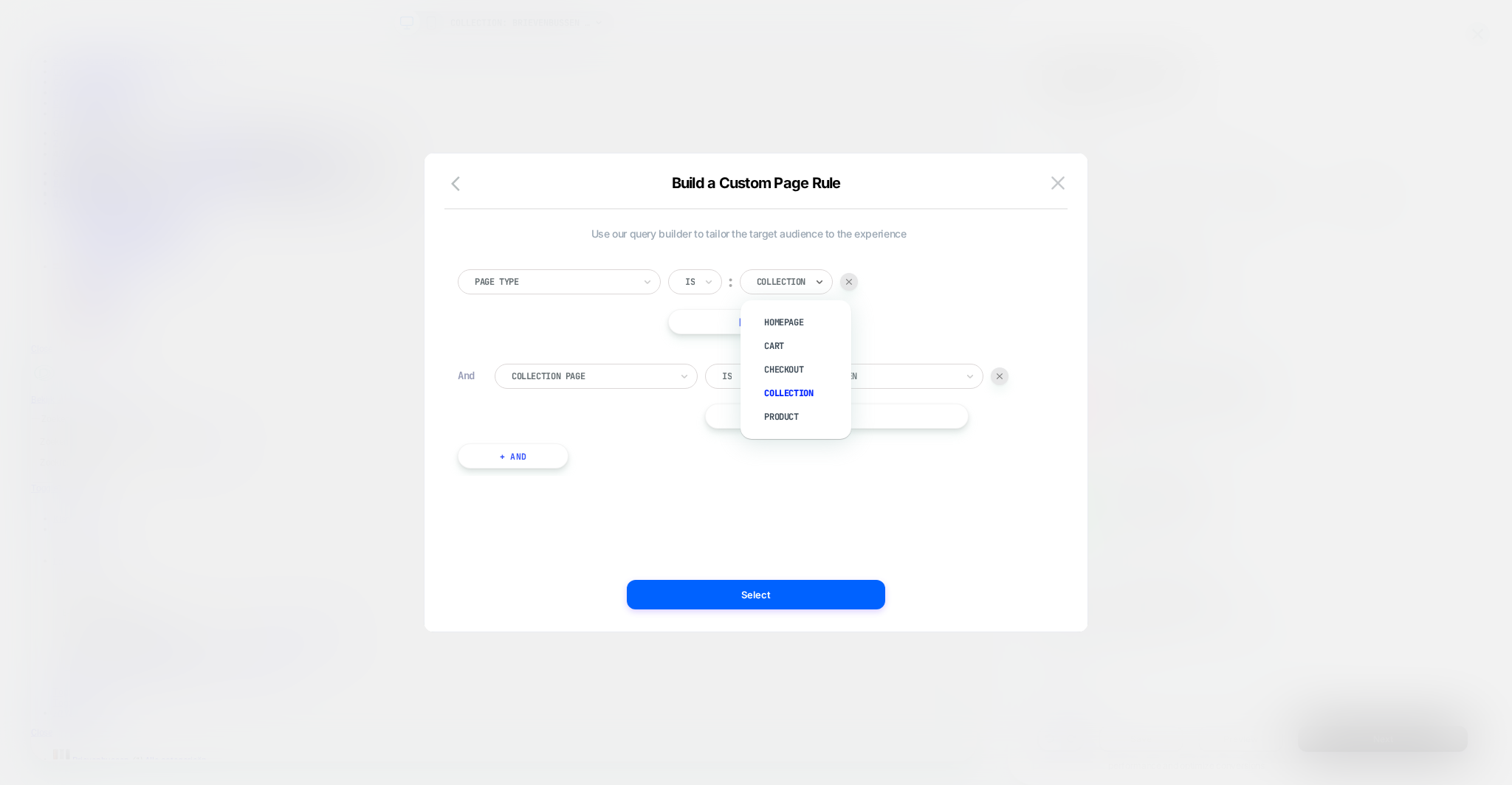
click at [812, 286] on div "Collection" at bounding box center [786, 282] width 93 height 25
click at [773, 413] on div "Product" at bounding box center [803, 417] width 96 height 24
click at [608, 360] on div "Page Type Is ︰ Product || Or And Collection Page Is ︰ Brievenbussen || Or + And" at bounding box center [748, 362] width 596 height 229
click at [598, 373] on div at bounding box center [591, 376] width 158 height 14
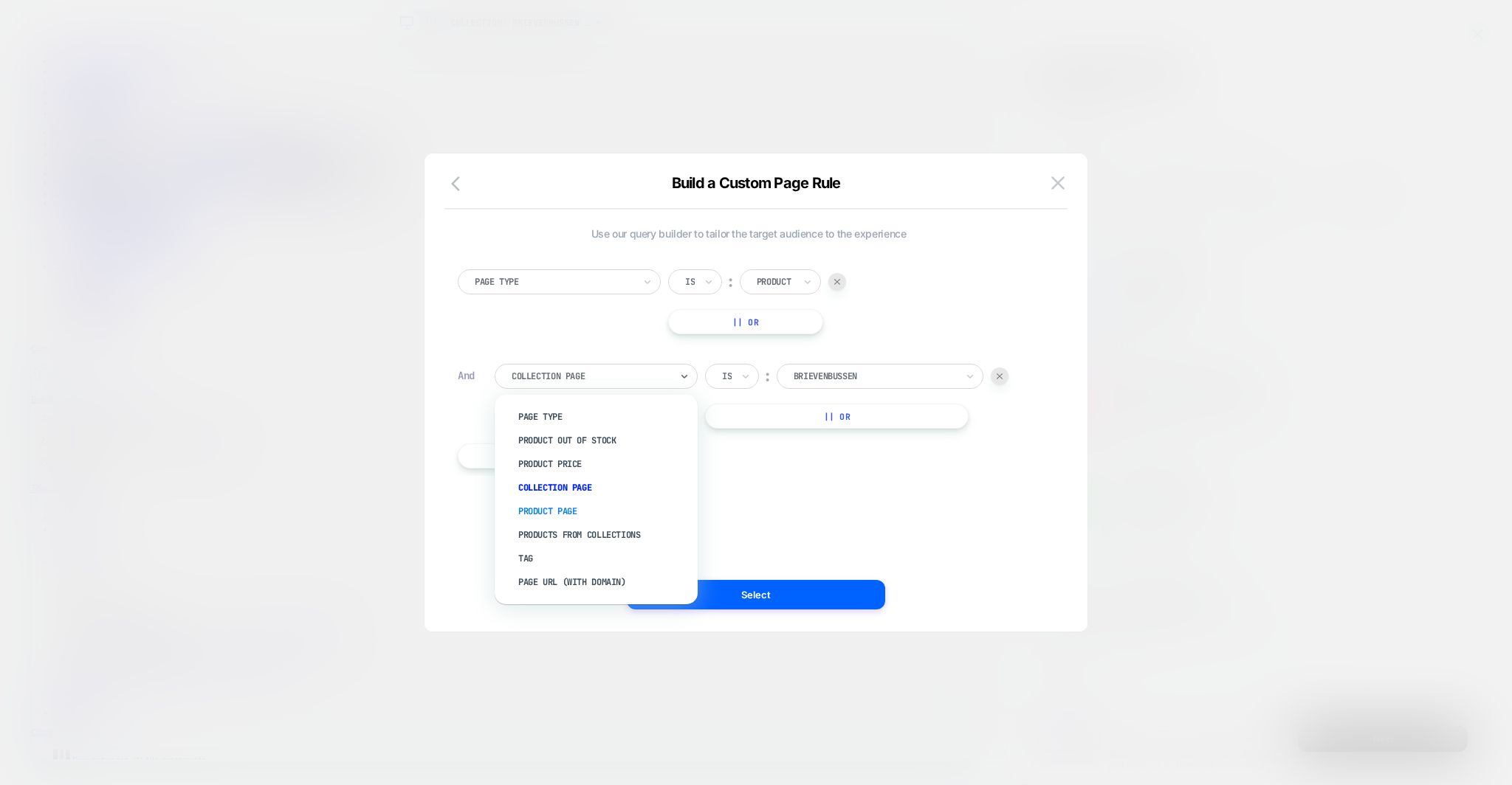
click at [565, 507] on div "Product Page" at bounding box center [603, 511] width 188 height 24
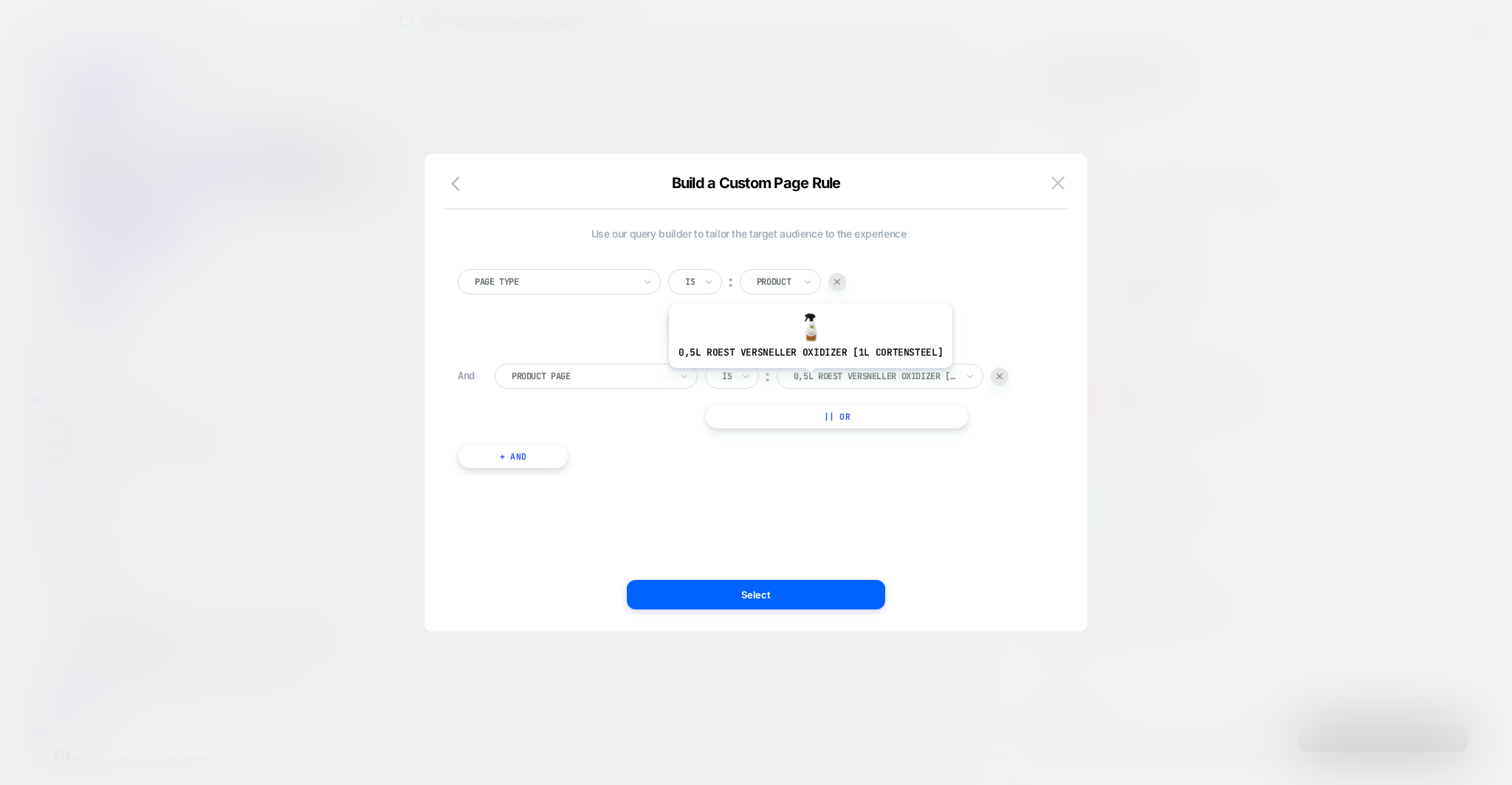
click at [816, 366] on div "0,5L Roest versneller Oxidizer [1l cortensteel]" at bounding box center [880, 376] width 207 height 25
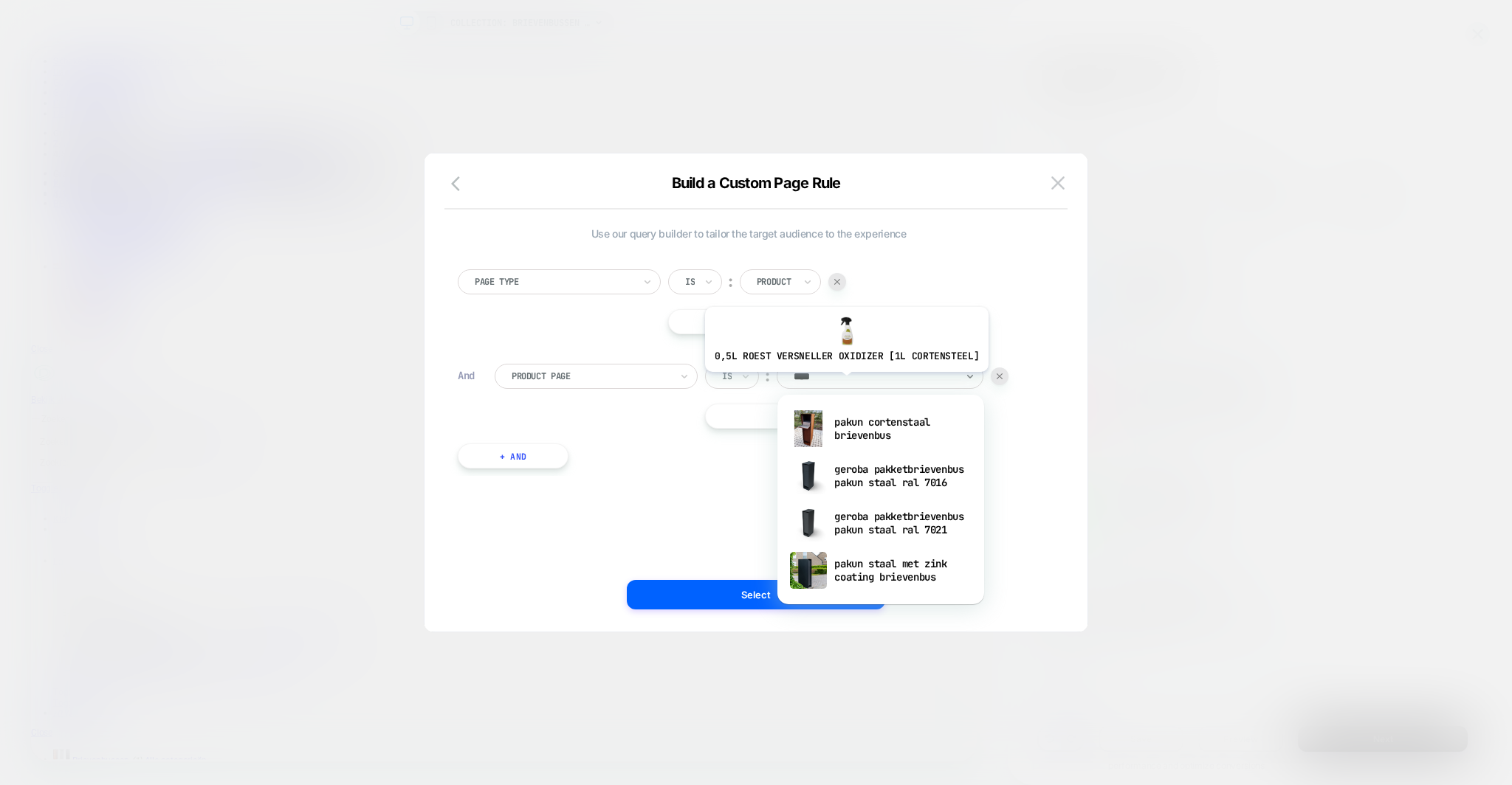
type input "*****"
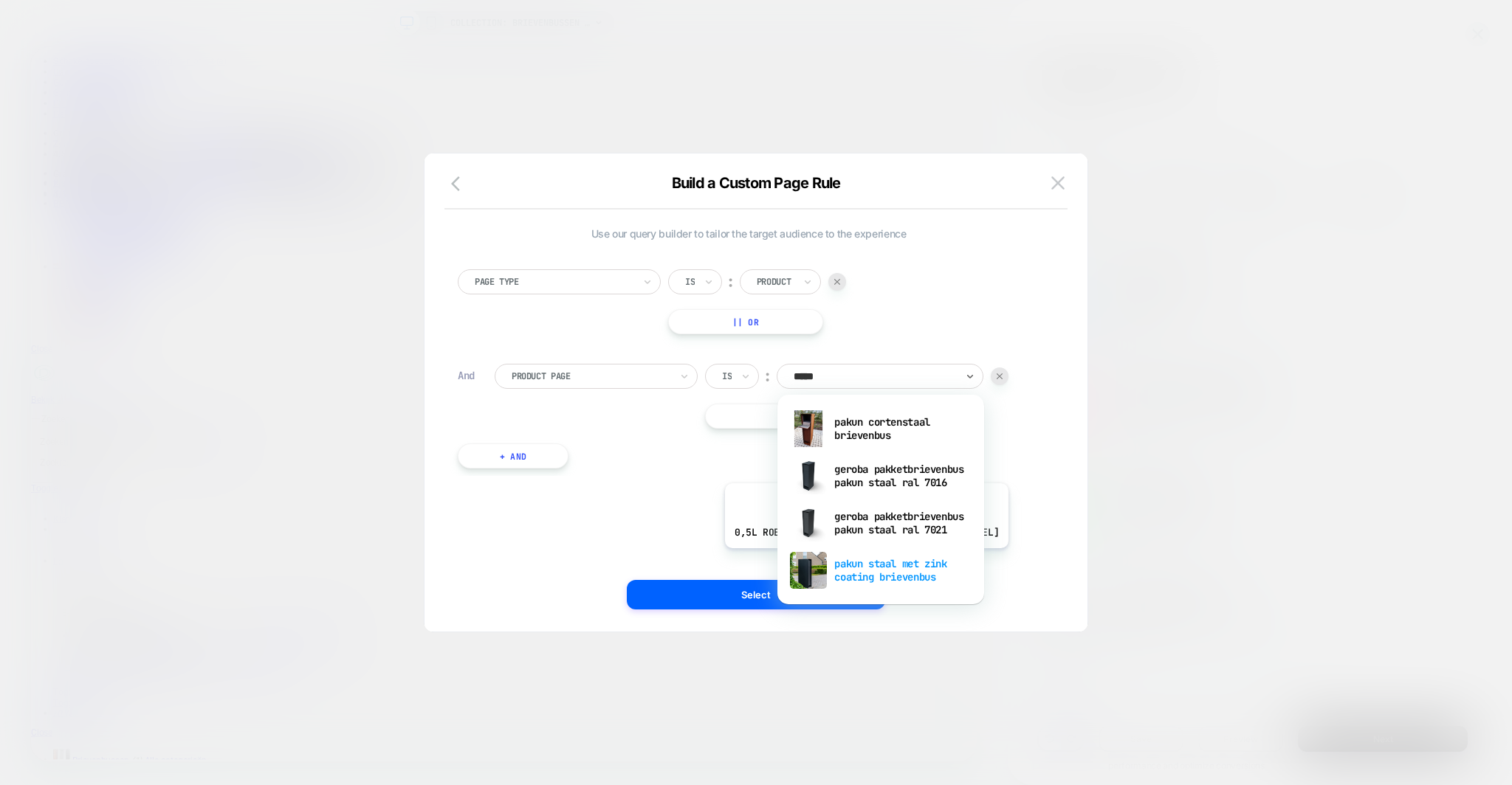
click at [864, 559] on div "pakun staal met zink coating brievenbus" at bounding box center [880, 570] width 192 height 47
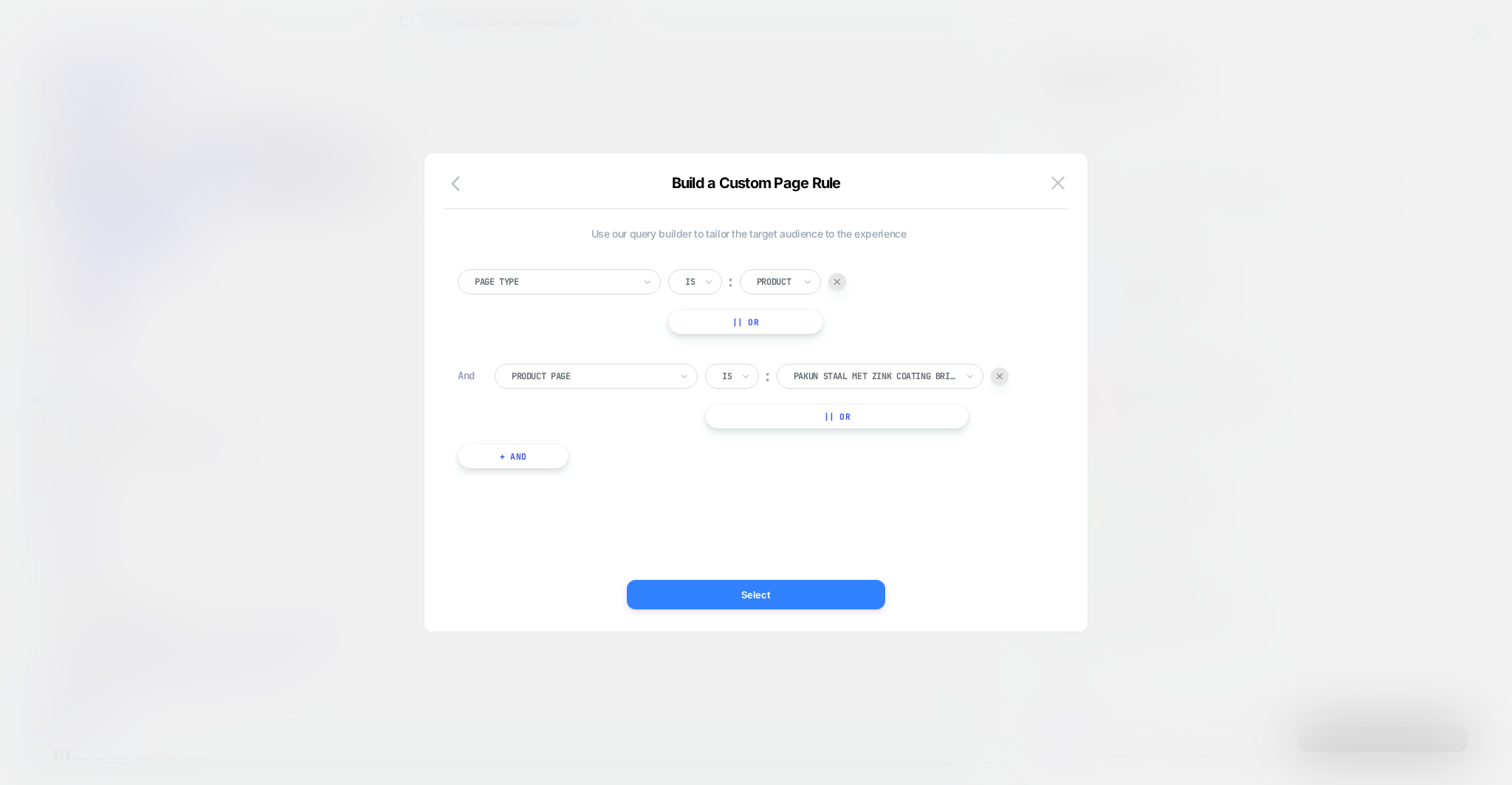
click at [770, 596] on button "Select" at bounding box center [756, 595] width 259 height 30
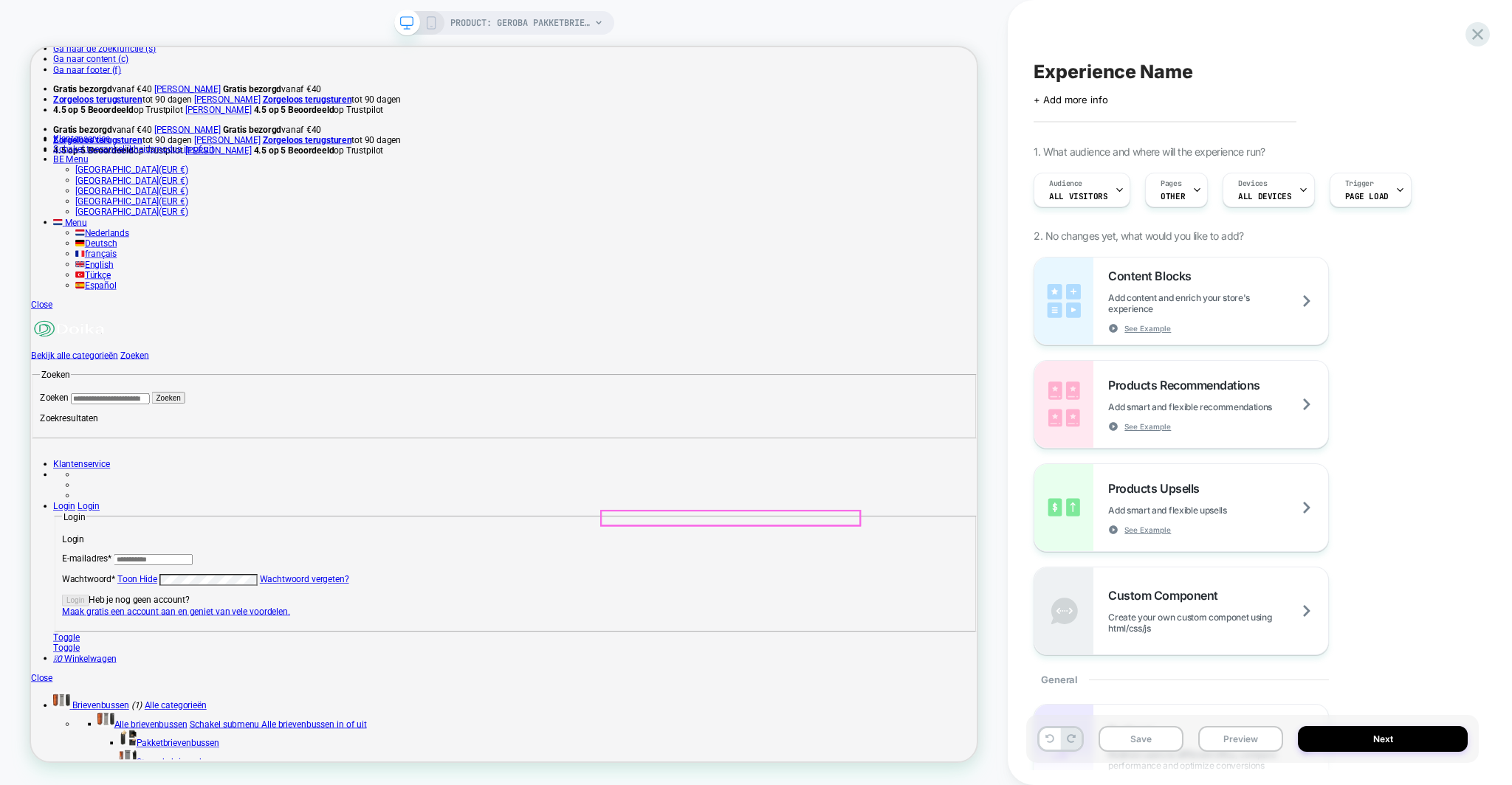
scroll to position [42, 0]
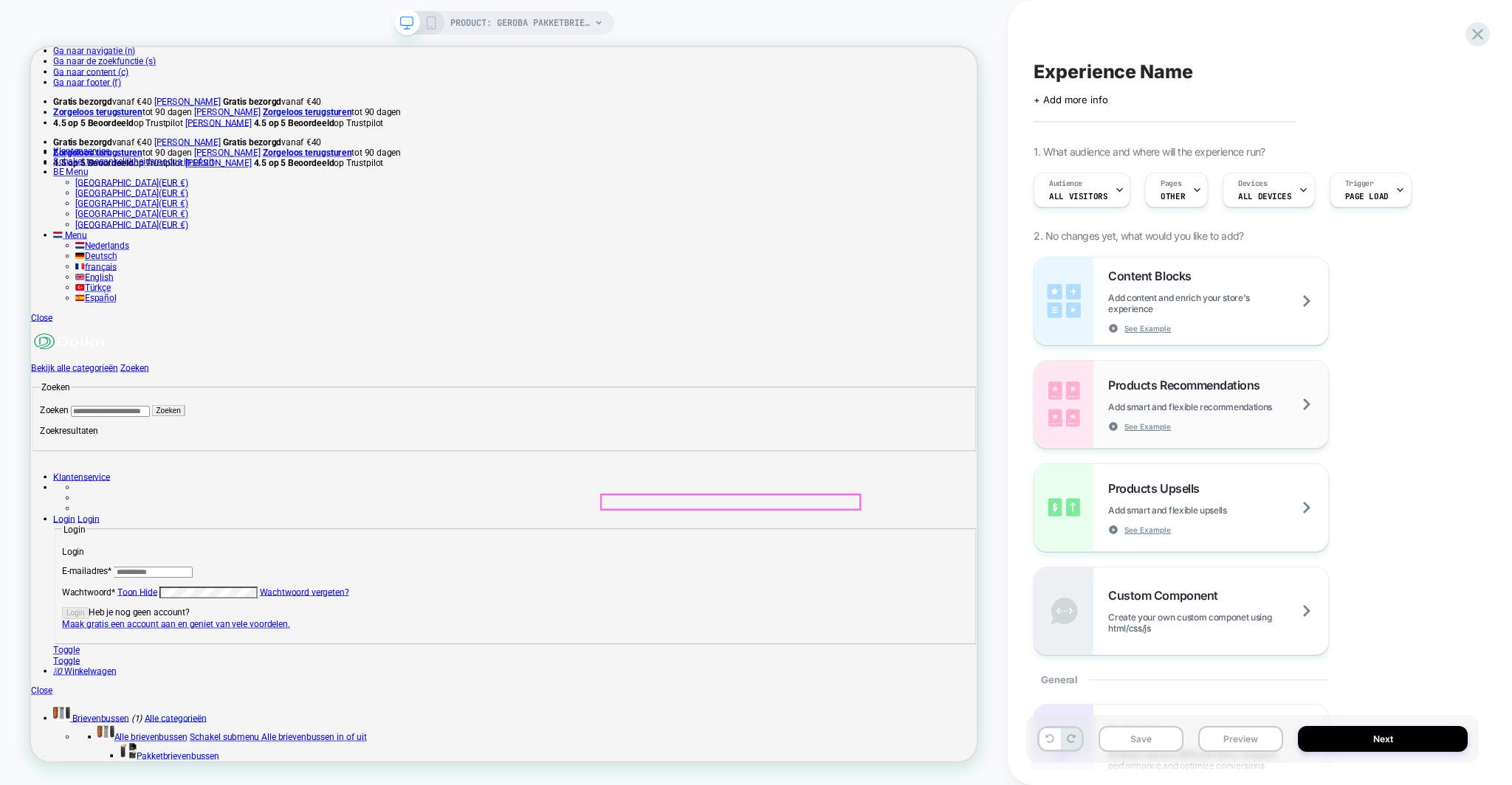
drag, startPoint x: 1176, startPoint y: 389, endPoint x: 1041, endPoint y: 393, distance: 135.1
click at [1019, 399] on div "Experience Name Click to edit experience details + Add more info 1. What audien…" at bounding box center [1260, 392] width 504 height 785
click at [1197, 386] on span "Products Recommendations" at bounding box center [1187, 385] width 158 height 14
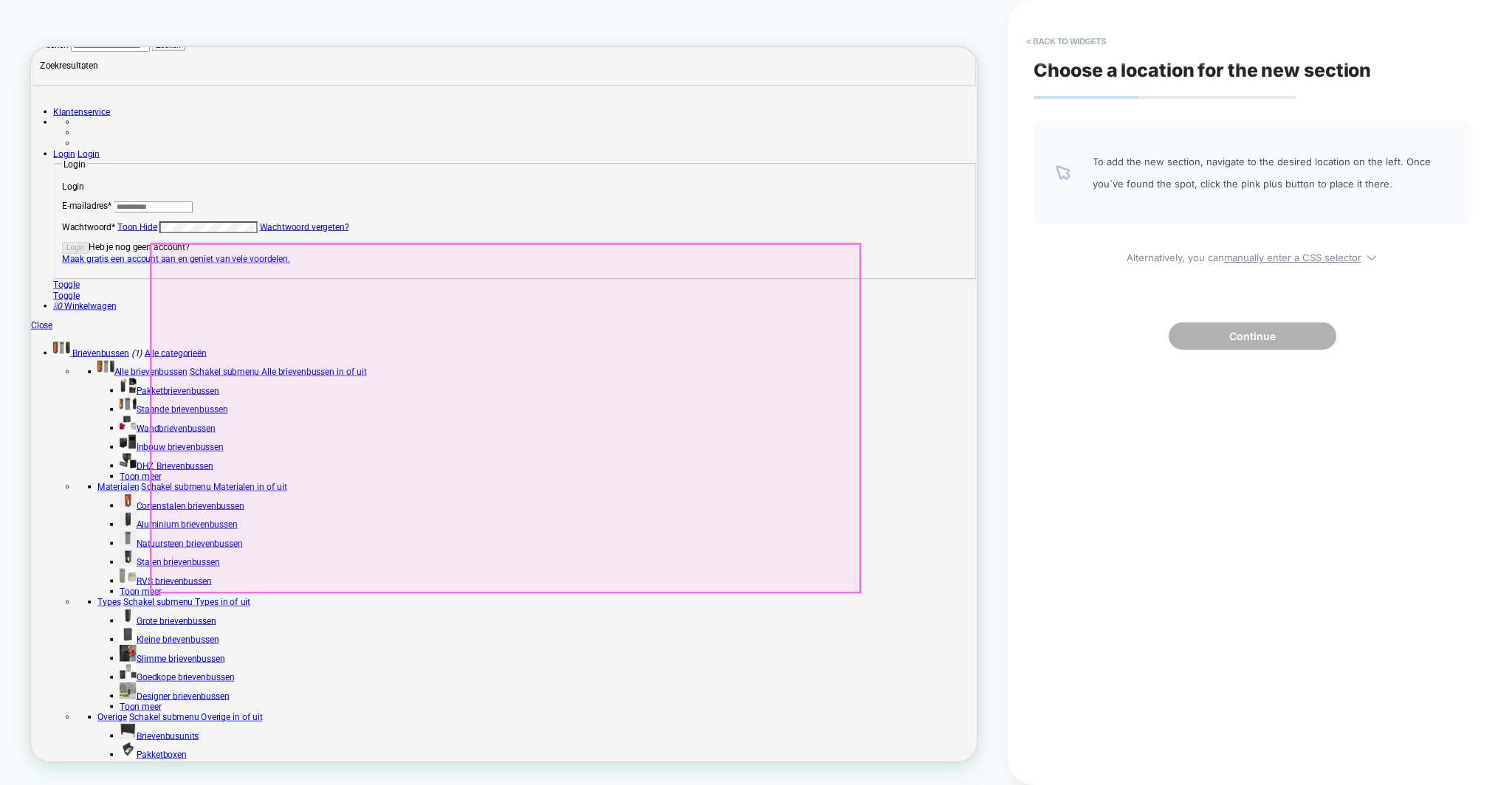
scroll to position [475, 0]
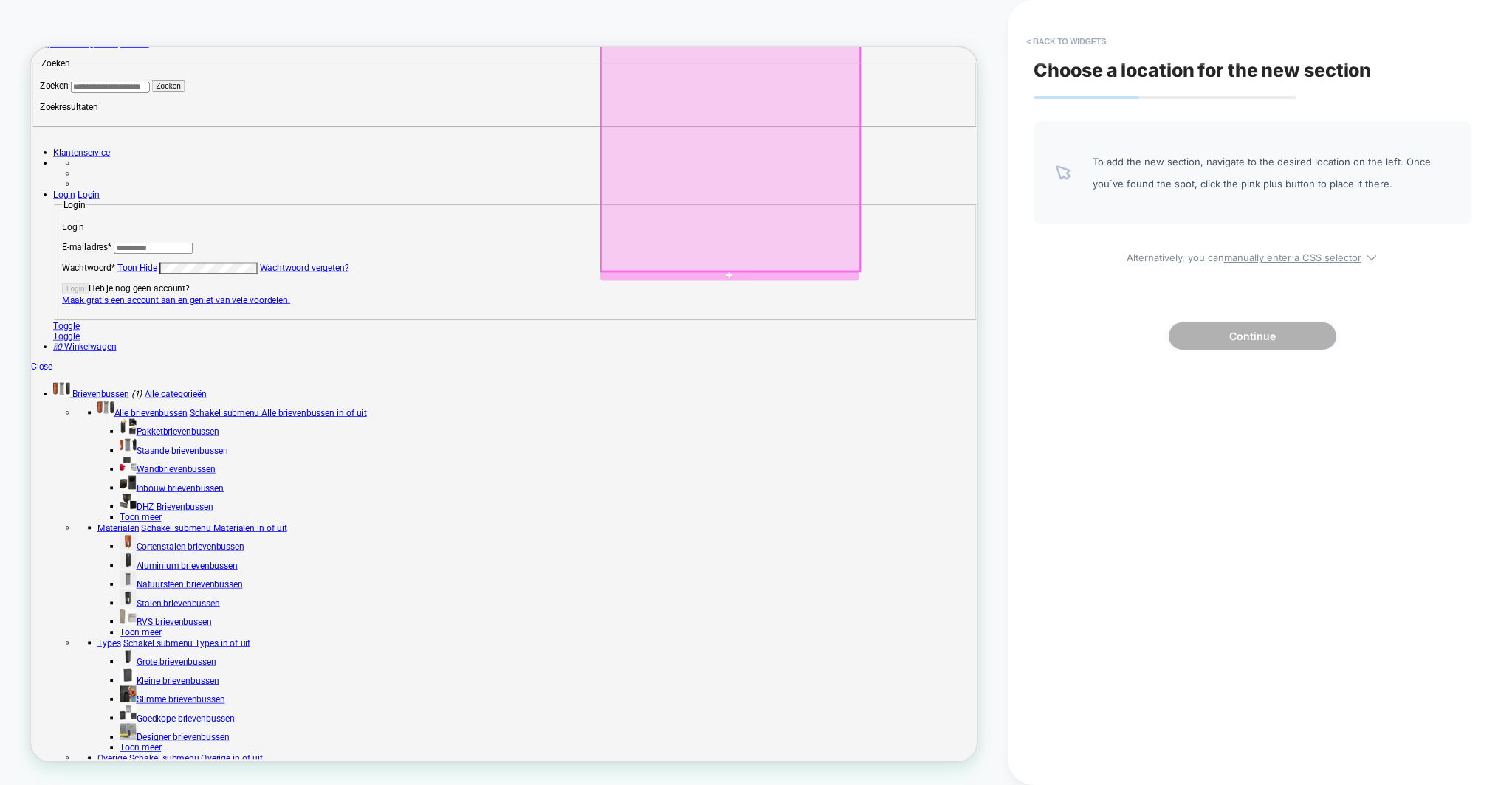
click at [827, 293] on div at bounding box center [964, 78] width 345 height 535
click at [893, 390] on div "Append After" at bounding box center [912, 382] width 90 height 14
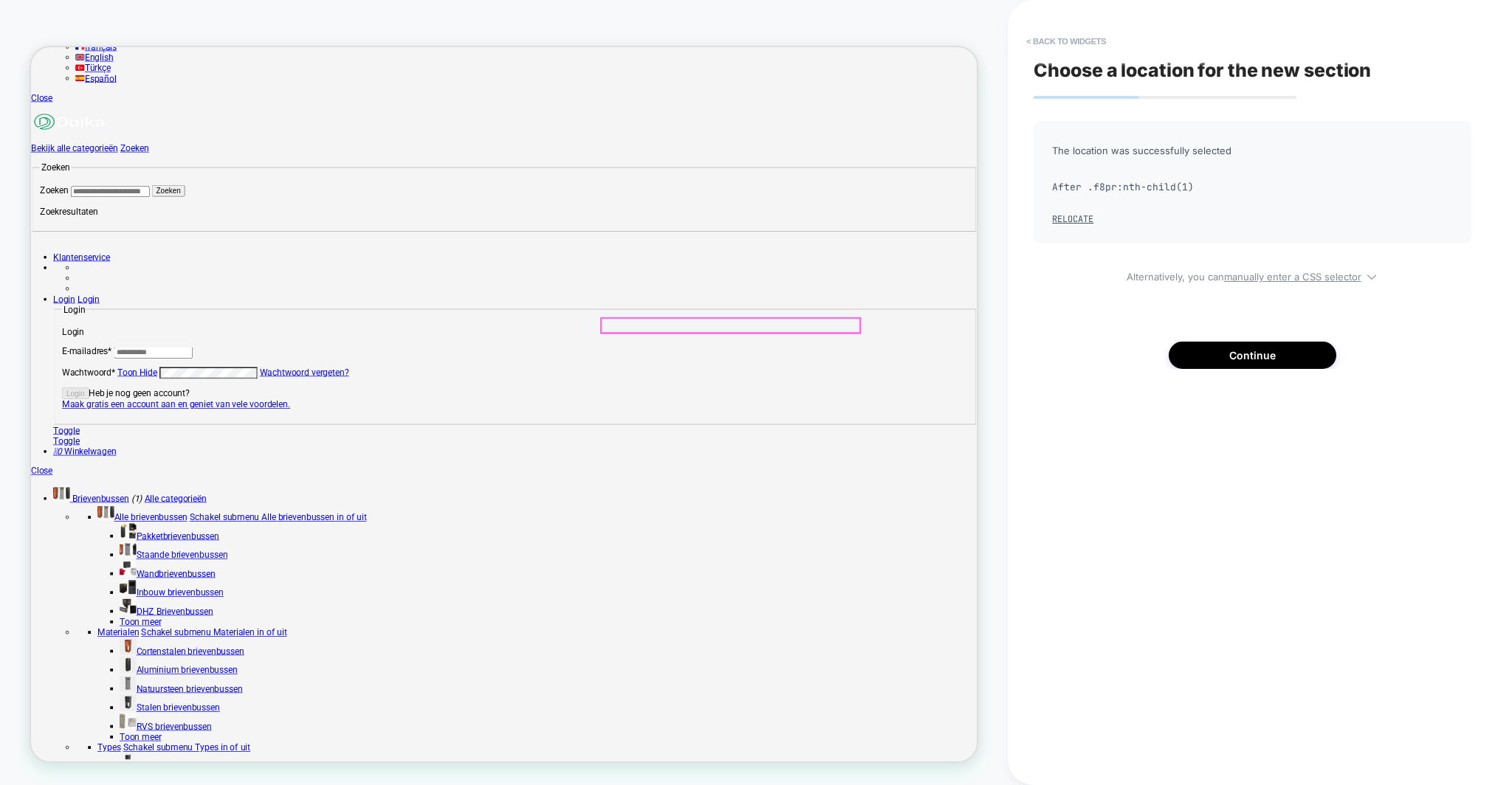
scroll to position [329, 74]
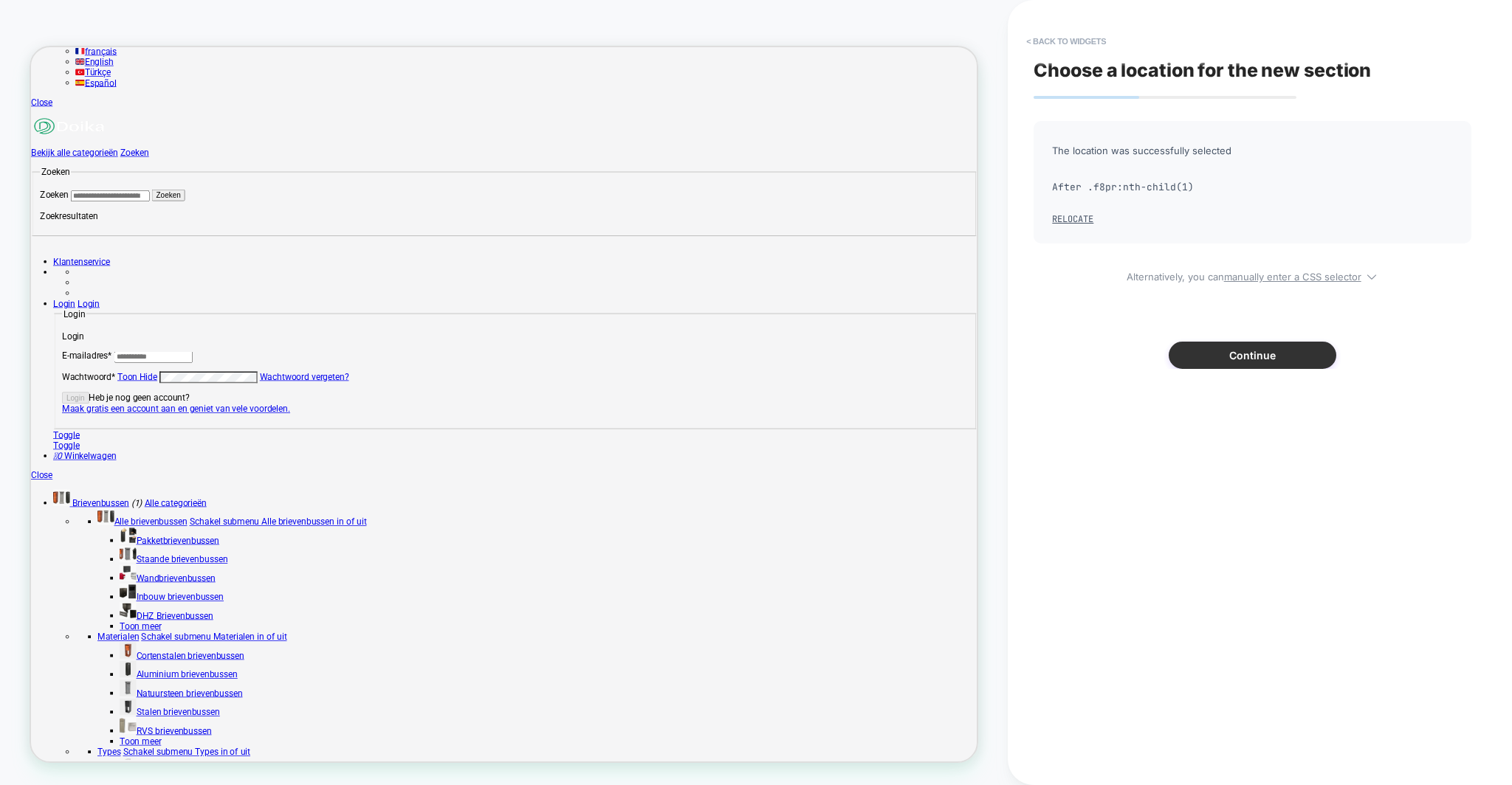
click at [1269, 346] on button "Continue" at bounding box center [1252, 355] width 167 height 27
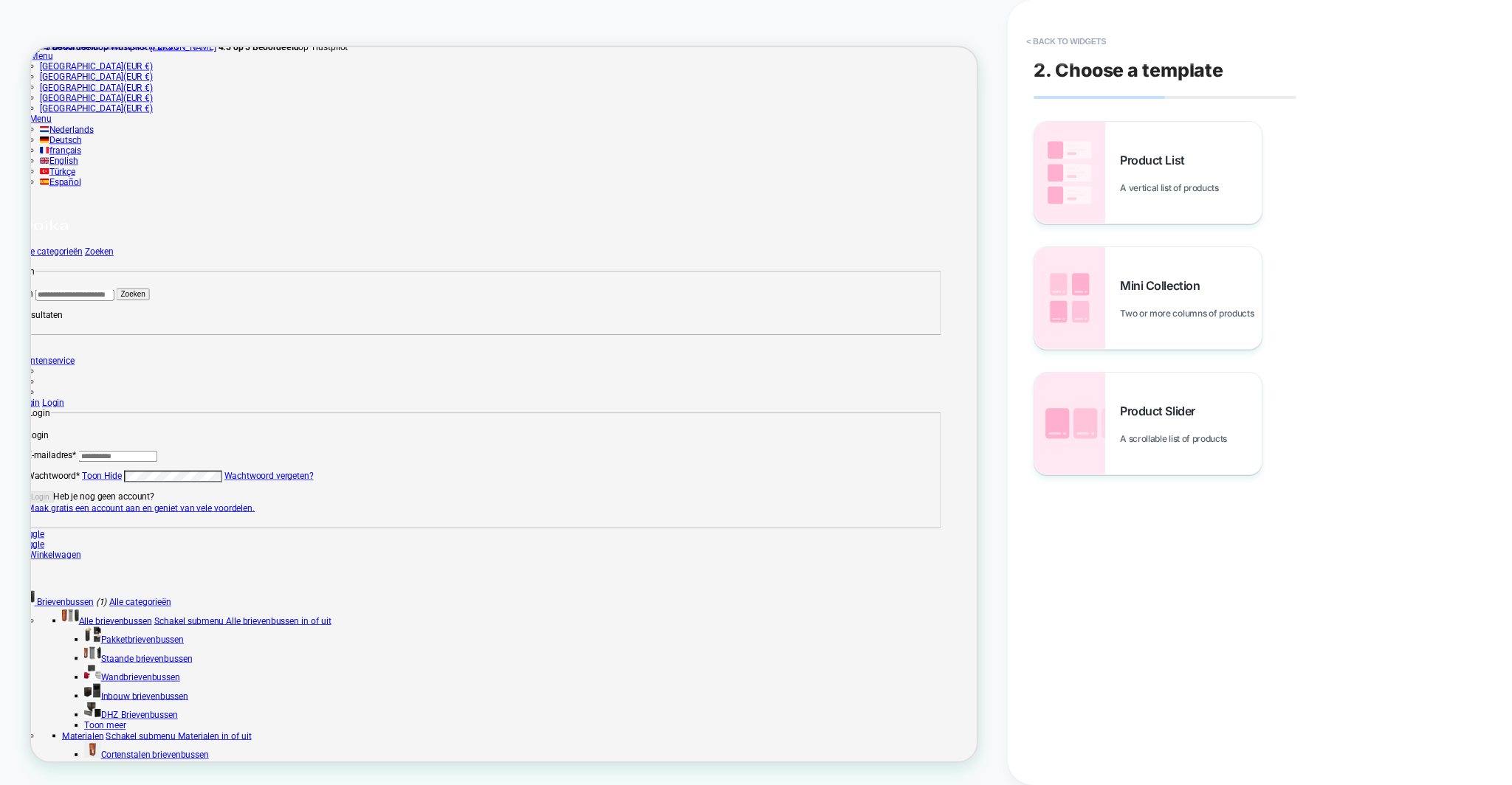
scroll to position [228, 74]
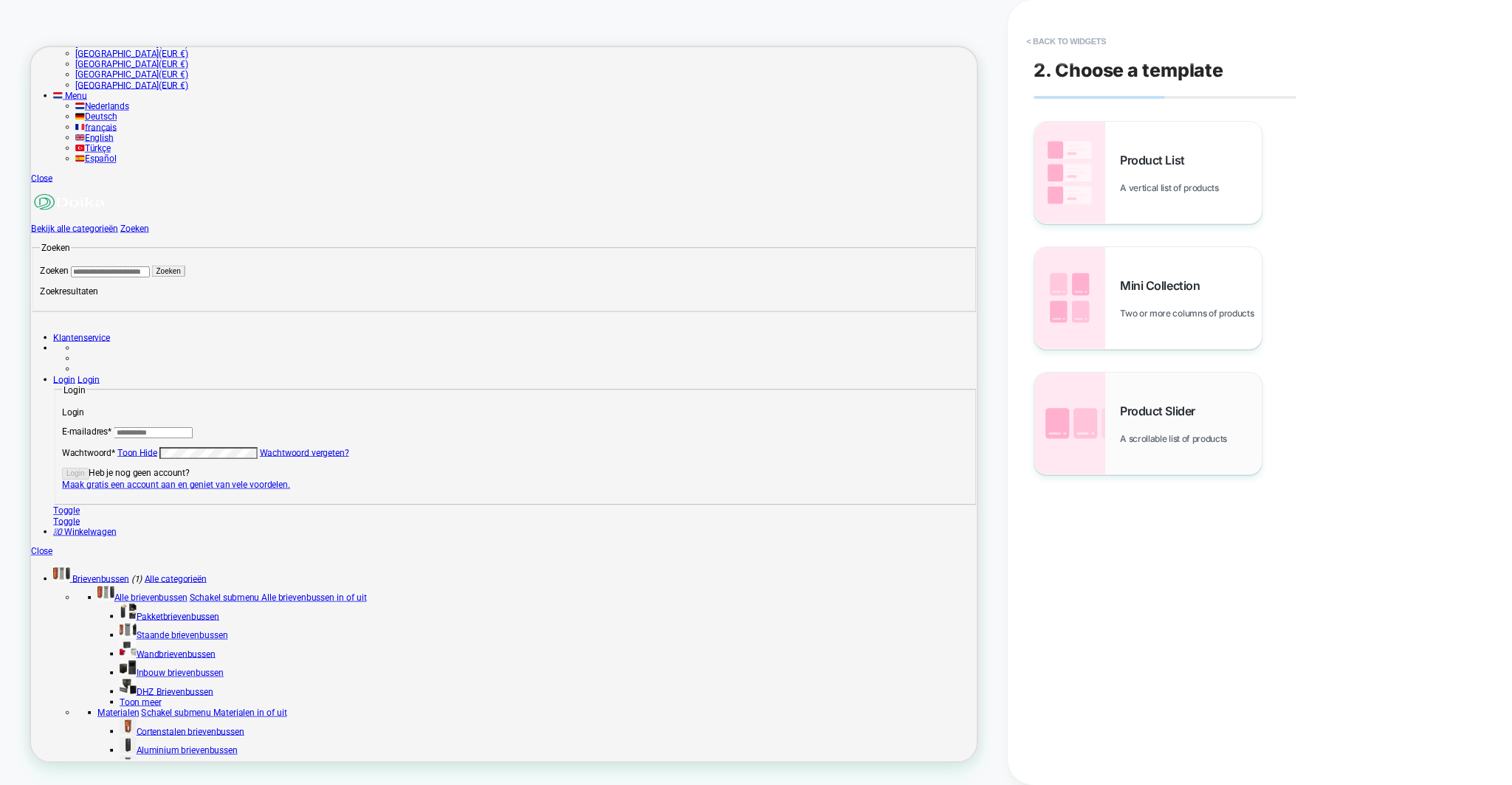
click at [1143, 425] on div "Product Slider A scrollable list of products" at bounding box center [1190, 423] width 142 height 41
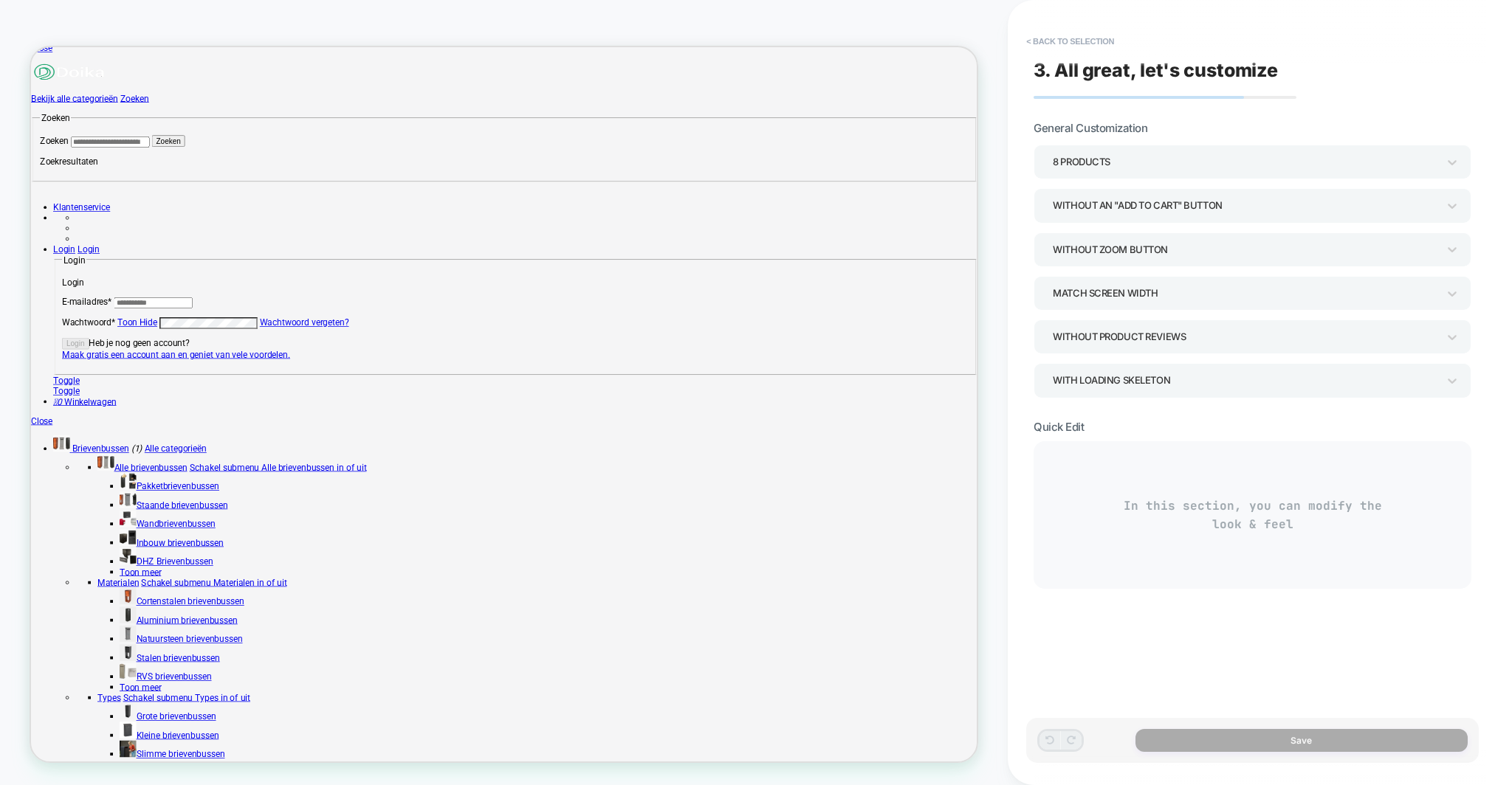
scroll to position [0, 0]
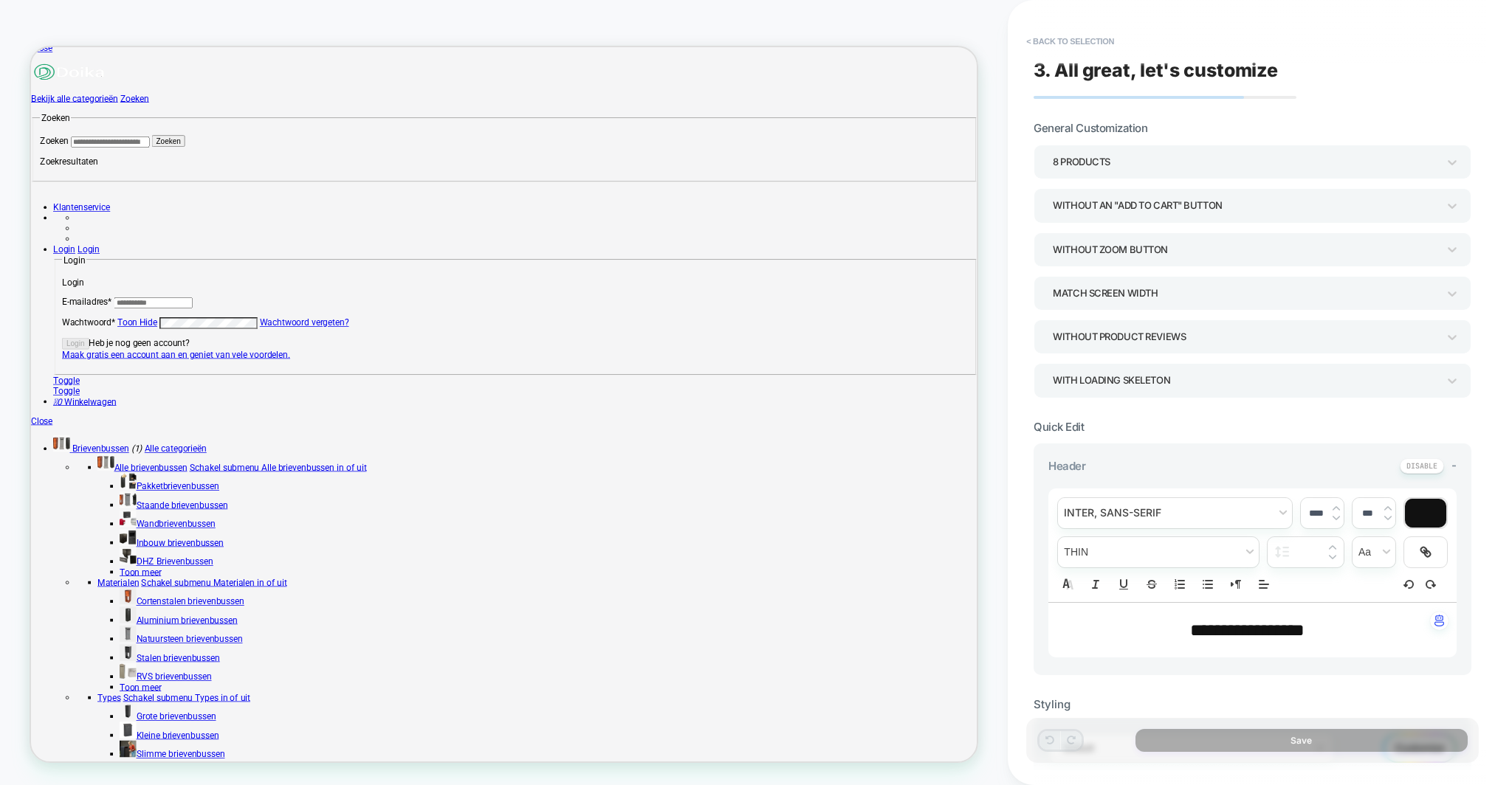
click at [1116, 161] on div "8 Products" at bounding box center [1245, 162] width 384 height 20
click at [1137, 138] on div at bounding box center [756, 392] width 1512 height 785
click at [1120, 206] on div "Without an "add to cart" button" at bounding box center [1245, 205] width 384 height 20
click at [1140, 340] on div "With add to cart below prices" at bounding box center [1252, 337] width 426 height 30
click at [1237, 627] on span "**********" at bounding box center [1247, 630] width 114 height 18
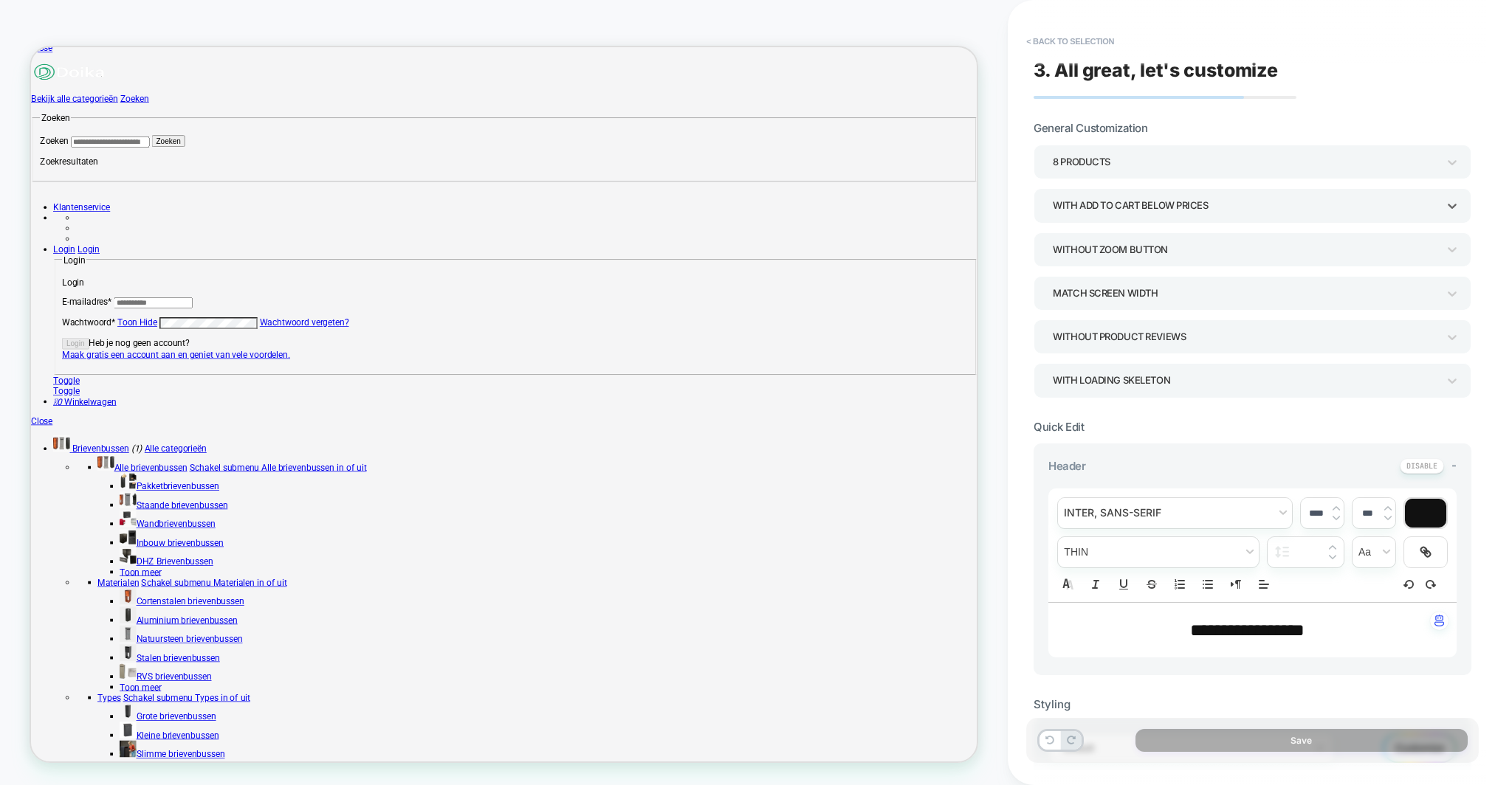
type input "****"
click at [1237, 627] on span "**********" at bounding box center [1247, 630] width 114 height 18
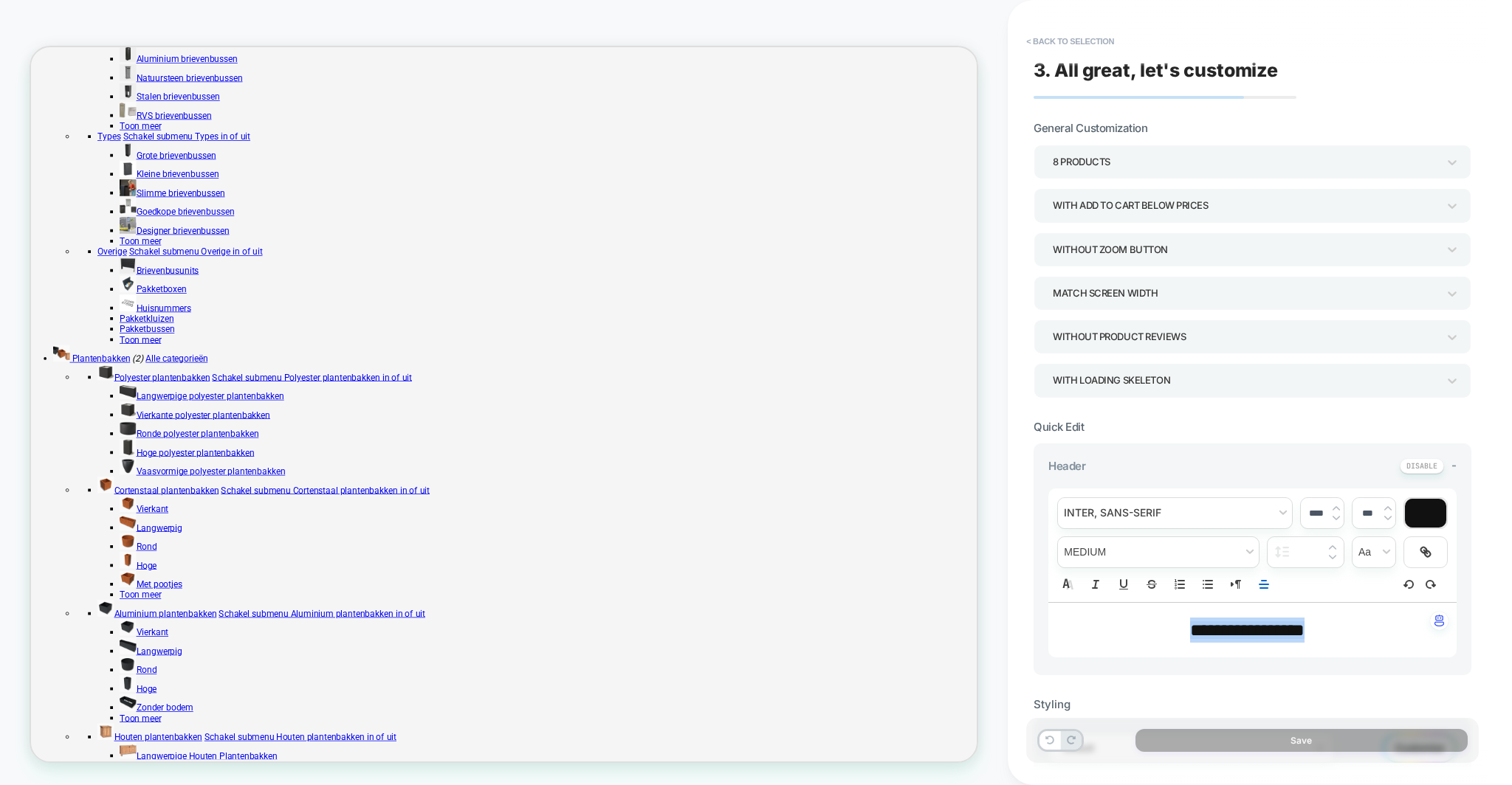
scroll to position [1151, 74]
click at [1248, 623] on span "**********" at bounding box center [1247, 630] width 101 height 18
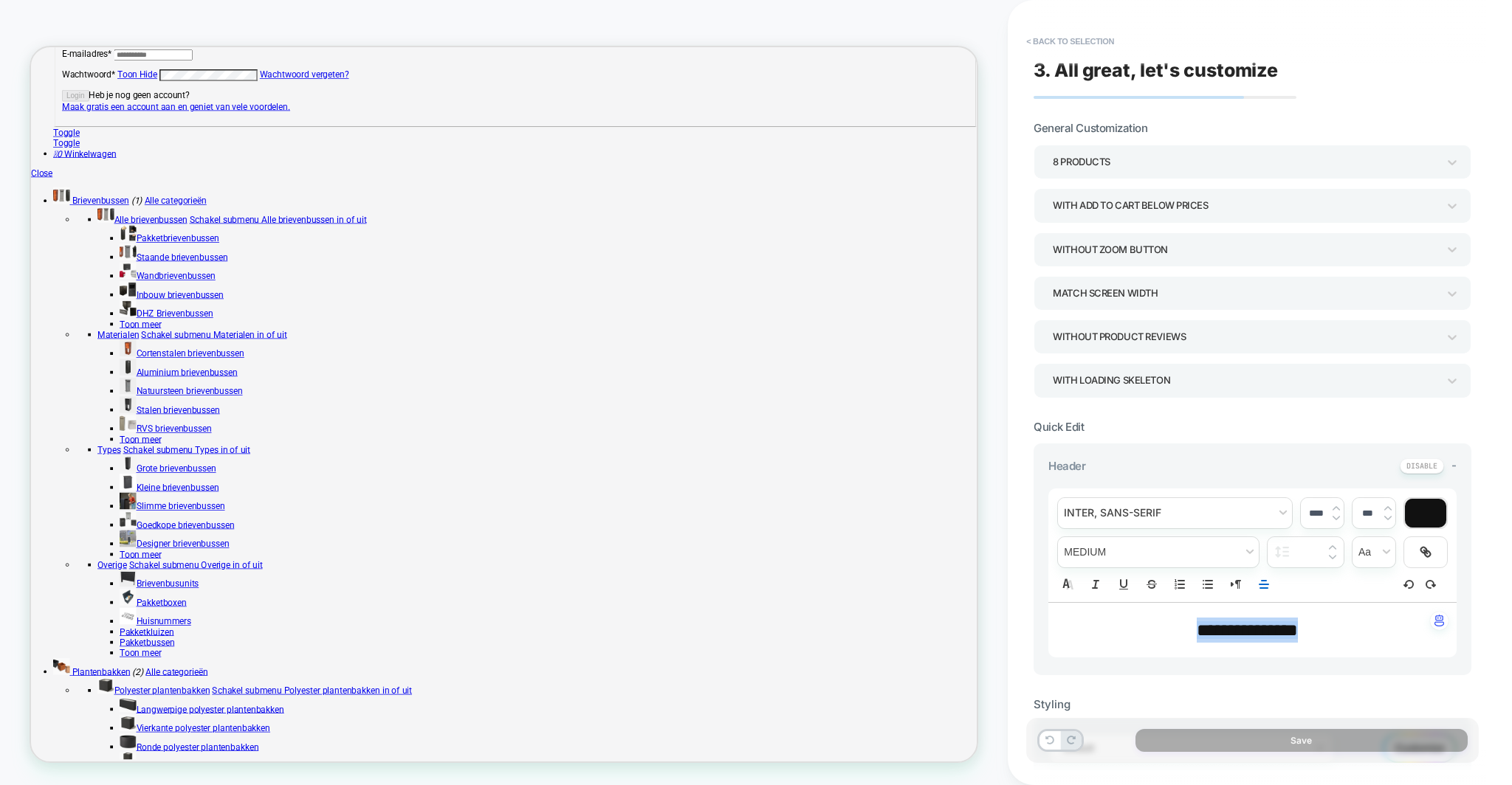
scroll to position [723, 74]
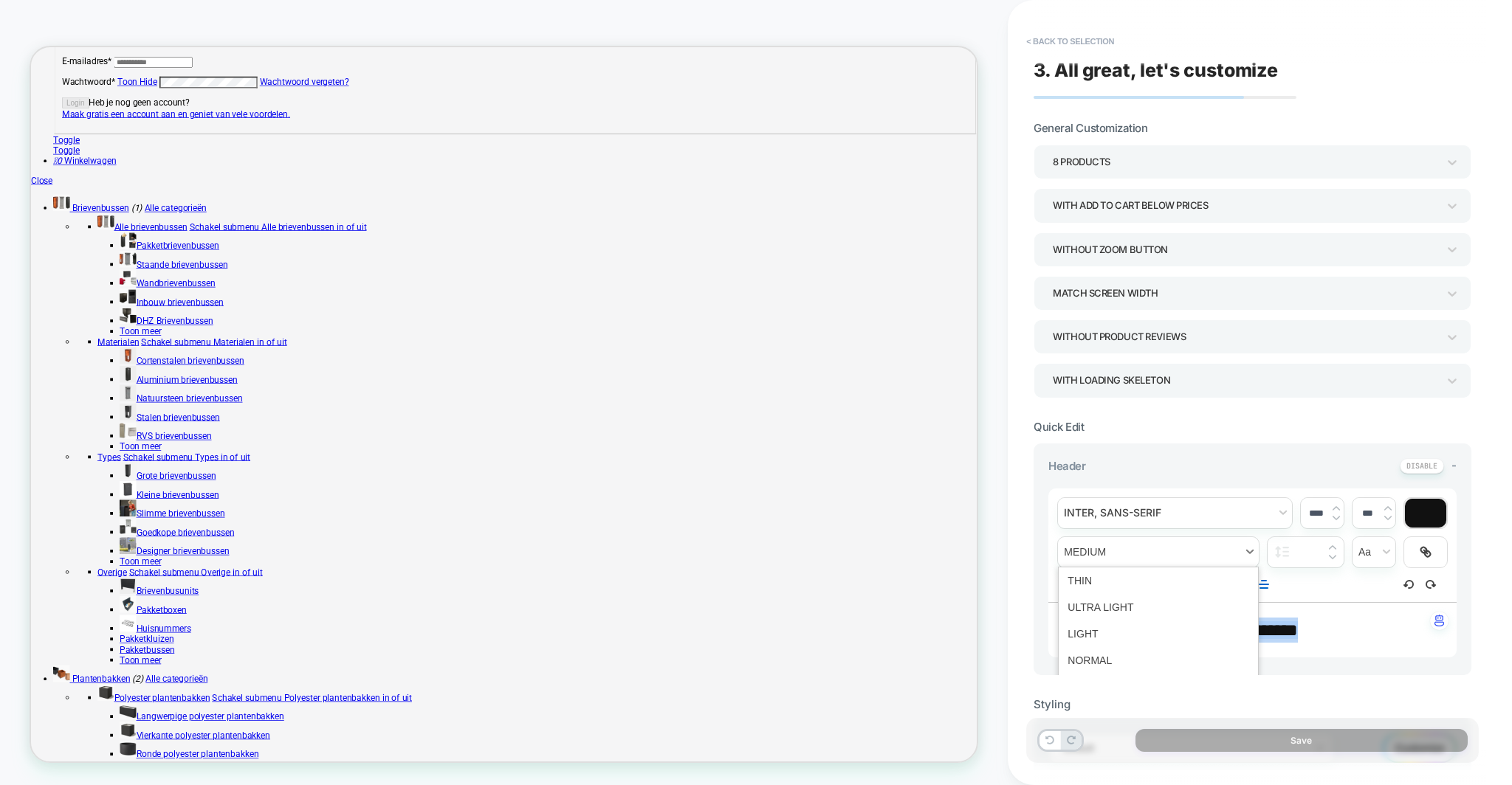
click at [1112, 547] on span "fontWeight" at bounding box center [1157, 552] width 201 height 30
click at [1333, 603] on div "**********" at bounding box center [1253, 630] width 408 height 54
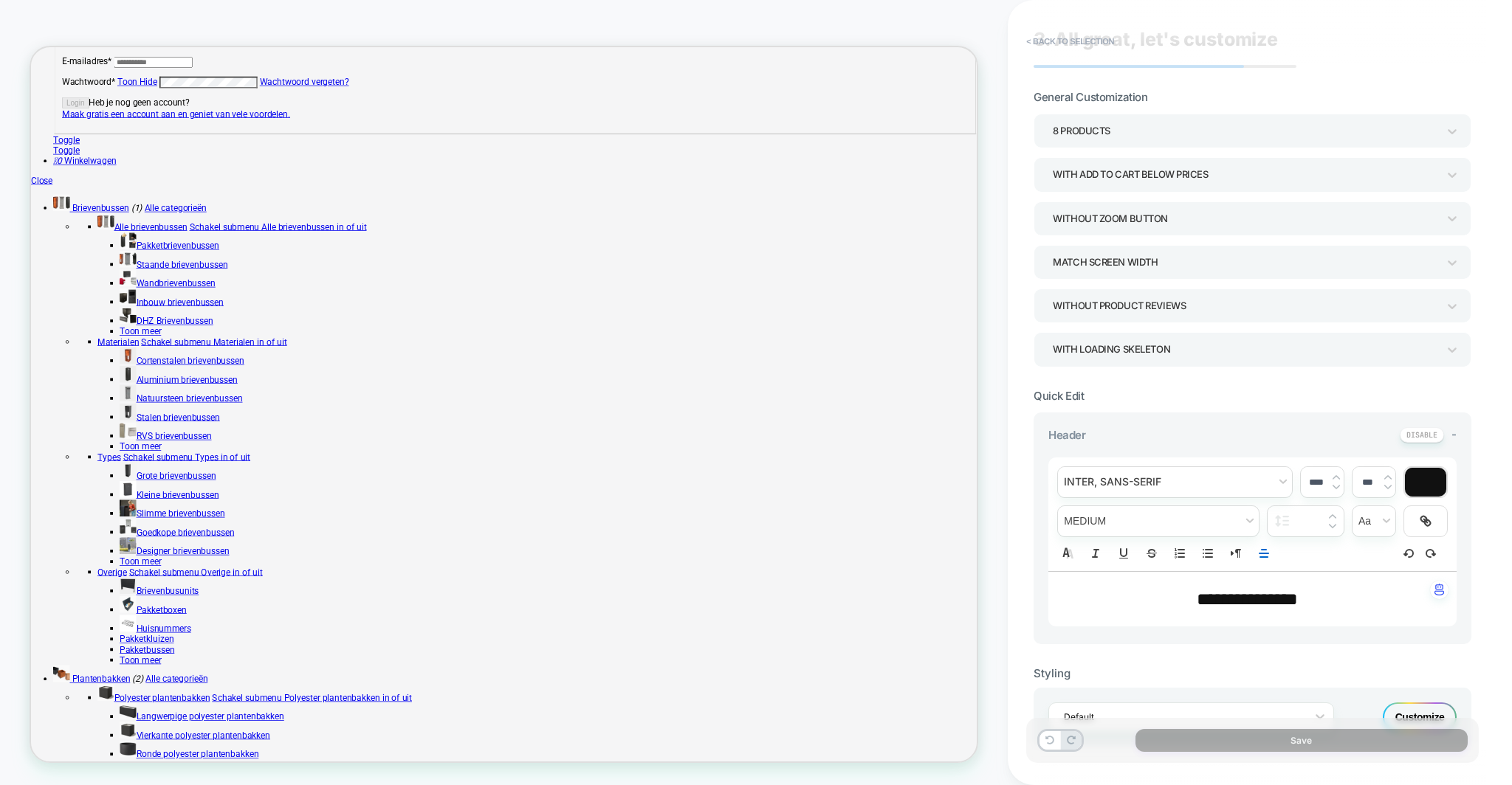
scroll to position [89, 0]
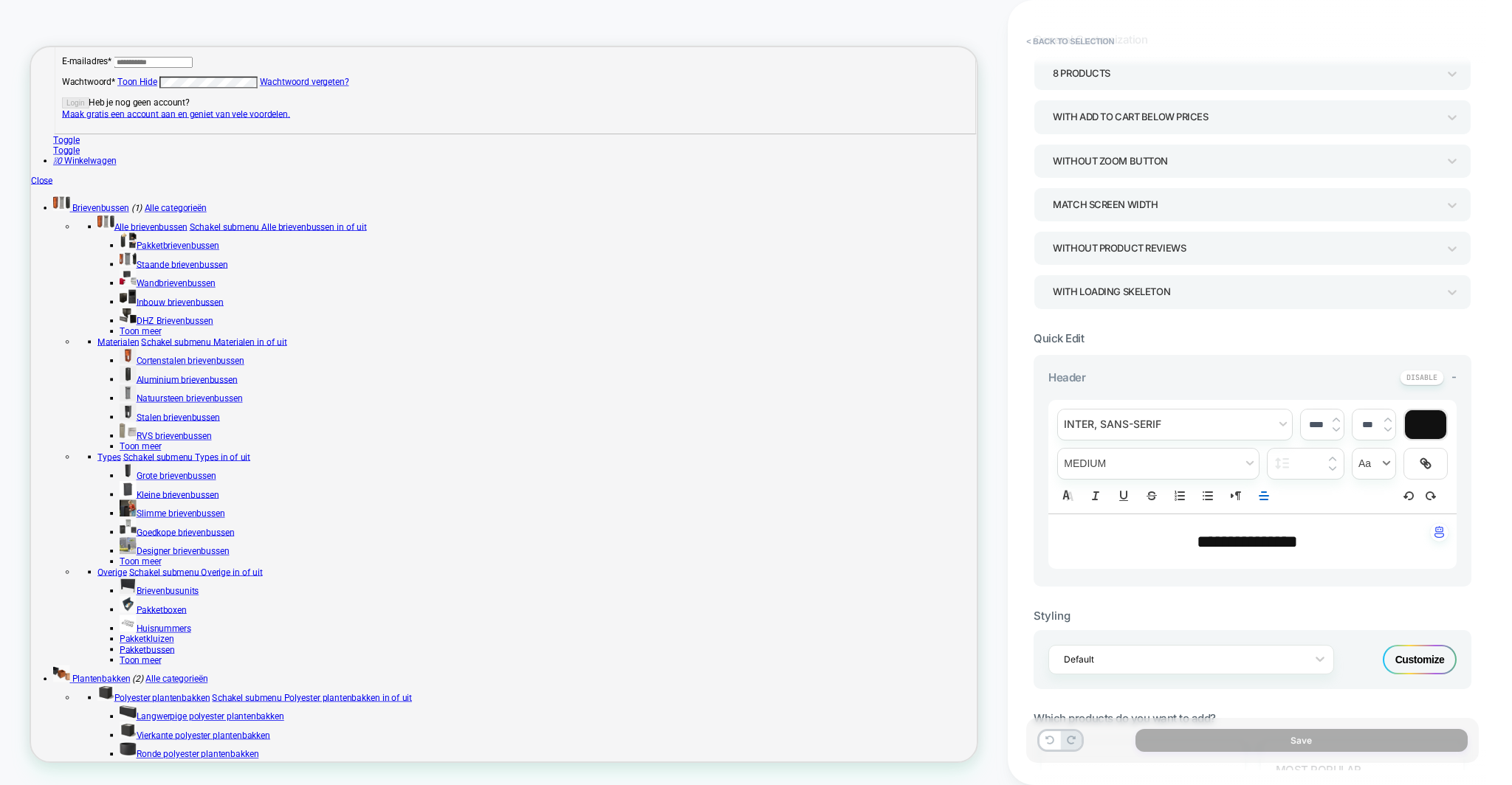
click at [1364, 462] on span "transform" at bounding box center [1373, 464] width 42 height 30
click at [1321, 496] on div "**********" at bounding box center [1253, 457] width 408 height 114
click at [1103, 467] on span "fontWeight" at bounding box center [1157, 464] width 201 height 30
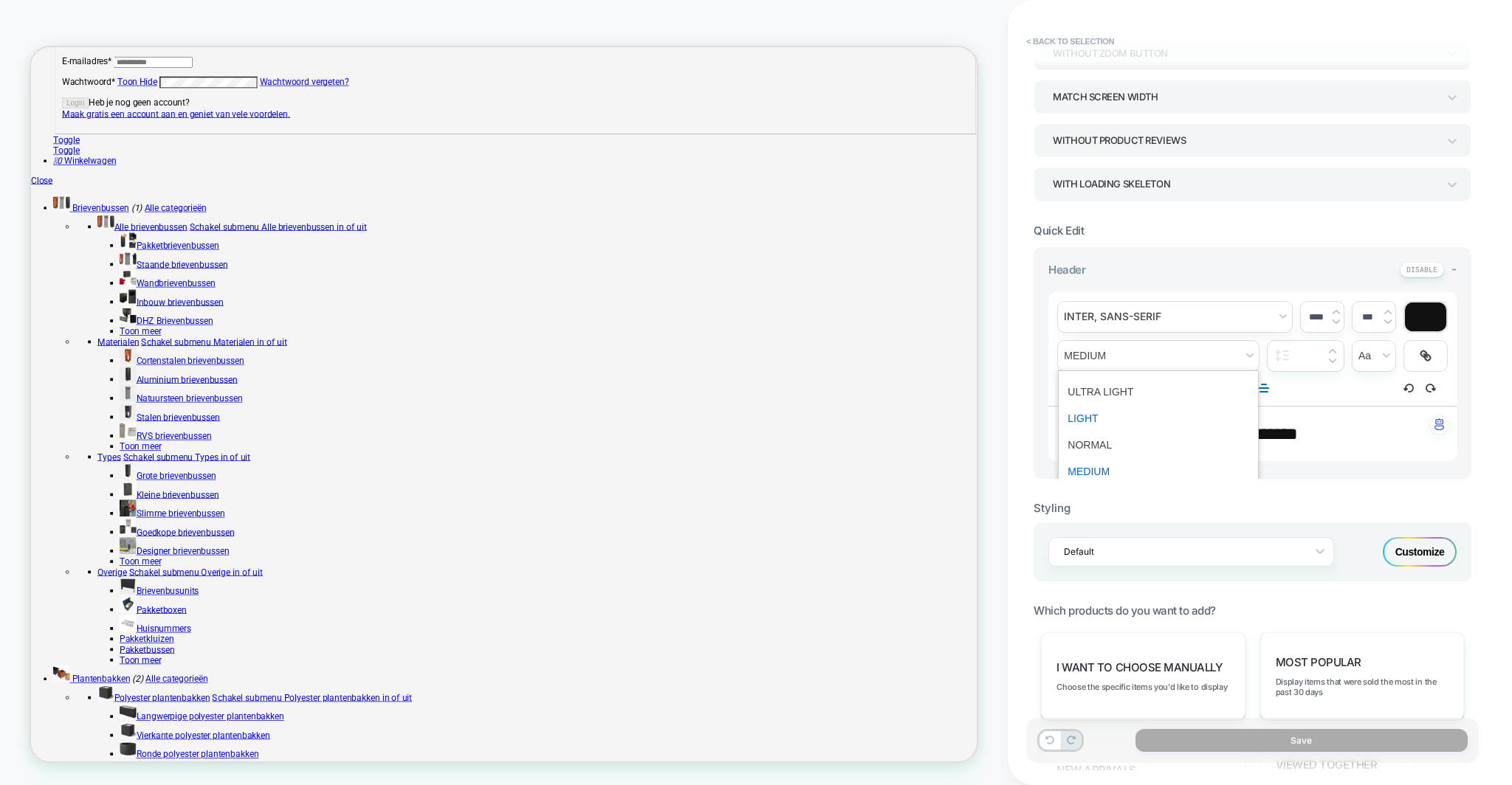
scroll to position [206, 0]
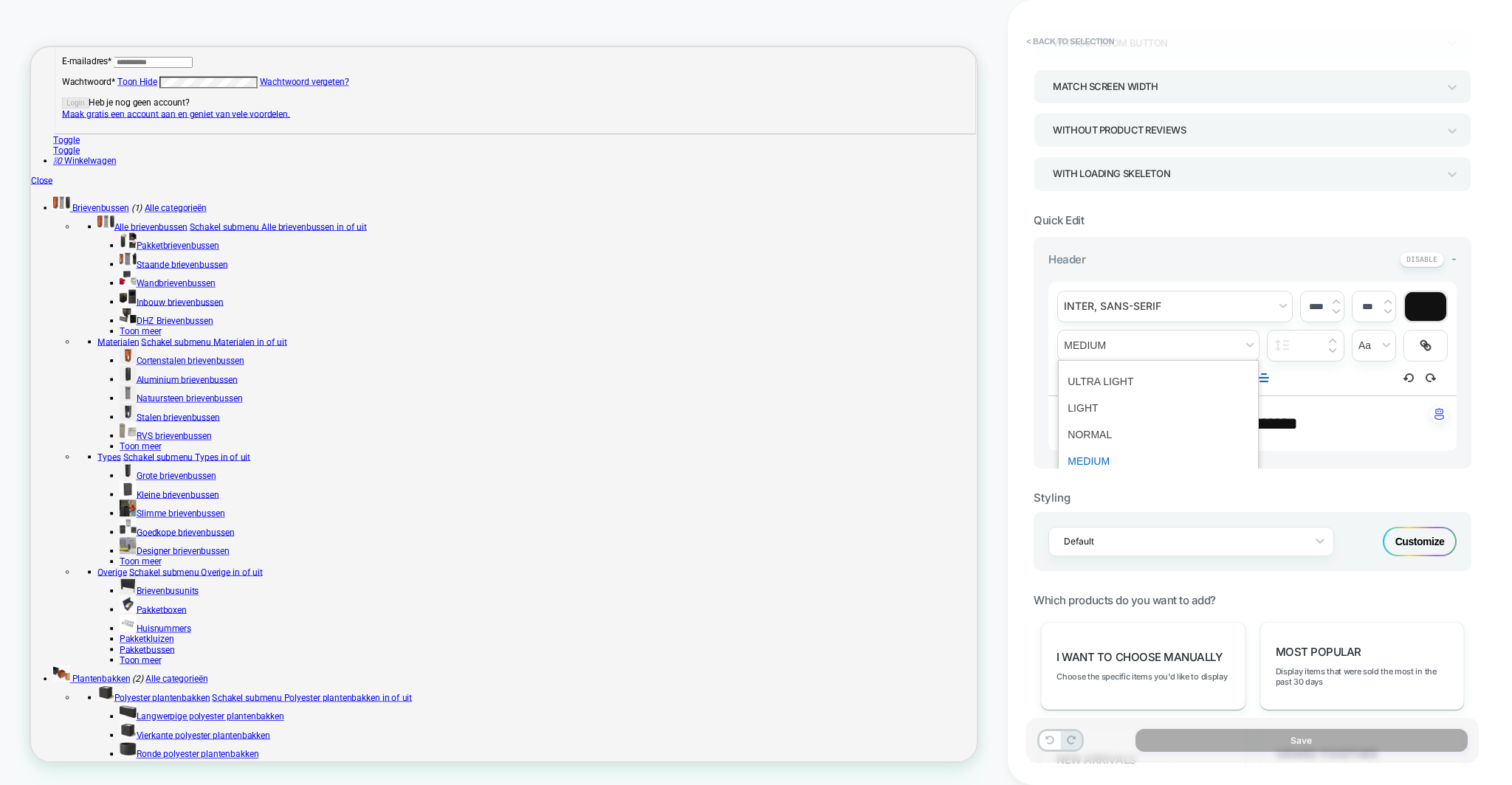
click at [1314, 388] on div "**********" at bounding box center [1253, 338] width 408 height 114
click at [1069, 377] on icon at bounding box center [1069, 378] width 6 height 9
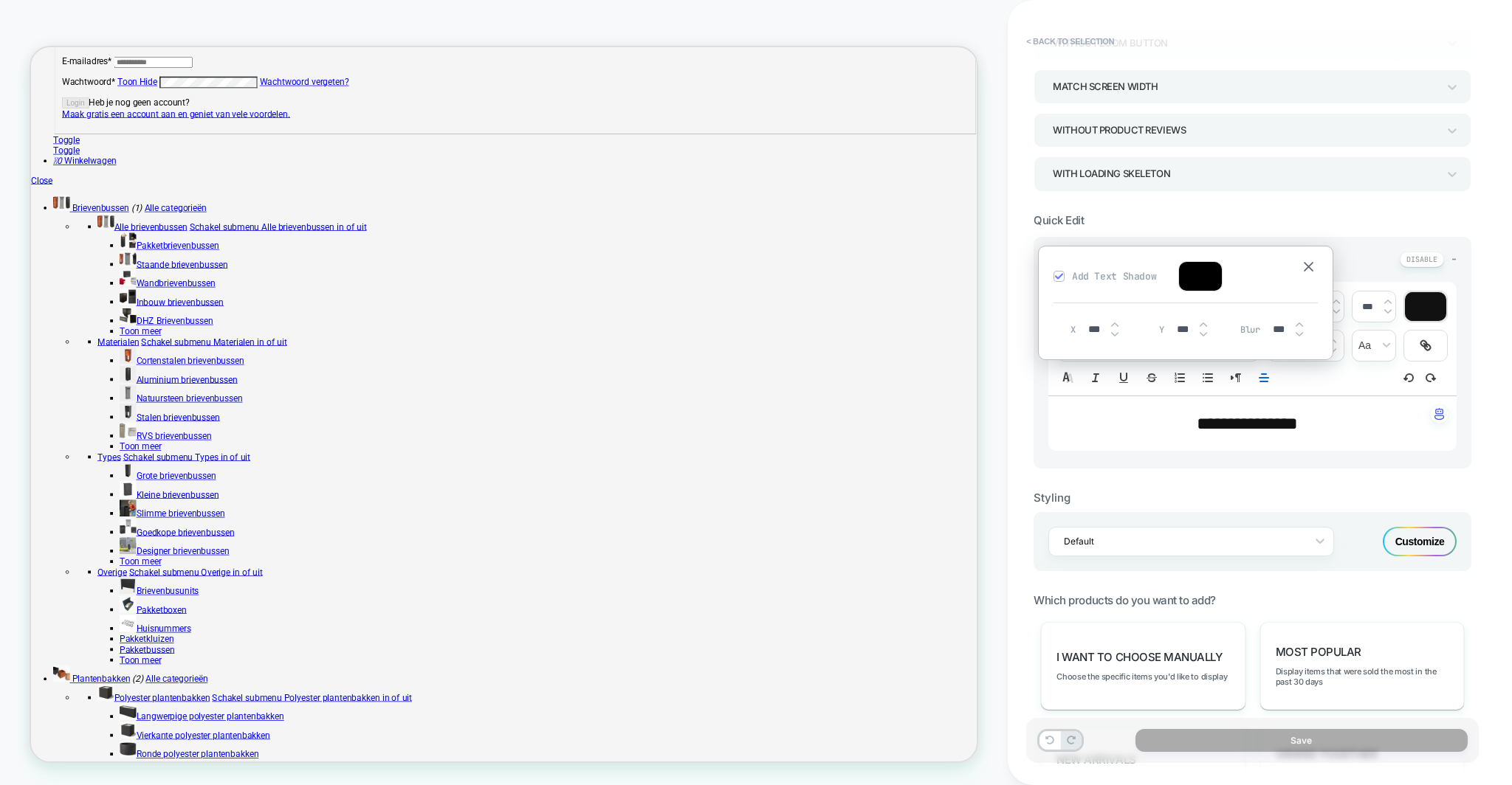
click at [1160, 399] on div "**********" at bounding box center [1253, 423] width 408 height 54
click at [1350, 382] on div "**********" at bounding box center [1253, 338] width 408 height 114
click at [1309, 264] on img at bounding box center [1309, 266] width 10 height 10
click at [1329, 306] on input "****" at bounding box center [1316, 306] width 30 height 11
click at [1336, 309] on img at bounding box center [1336, 310] width 7 height 6
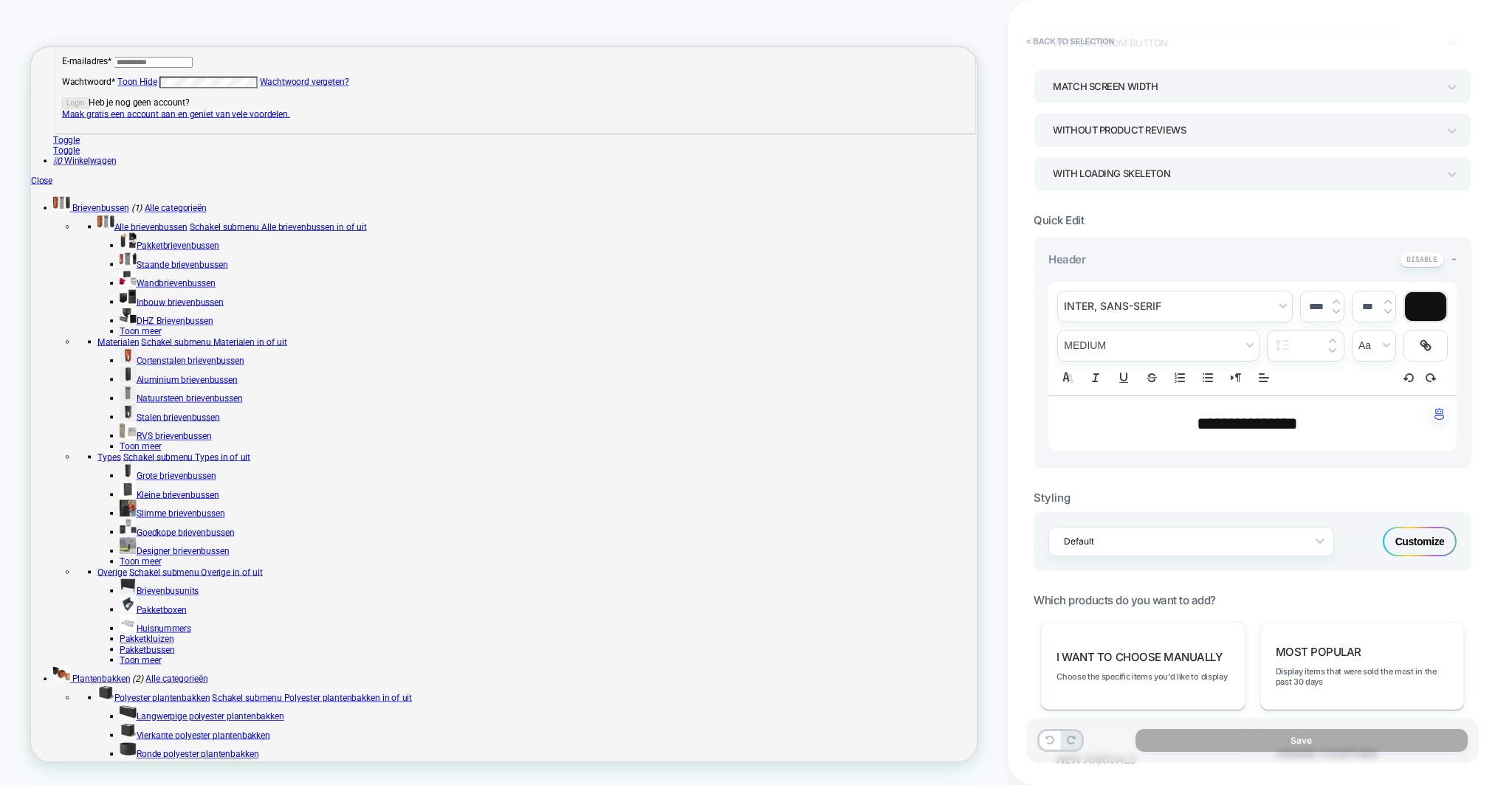
click at [1336, 309] on img at bounding box center [1336, 310] width 7 height 6
type input "****"
click at [1384, 310] on img at bounding box center [1387, 310] width 7 height 6
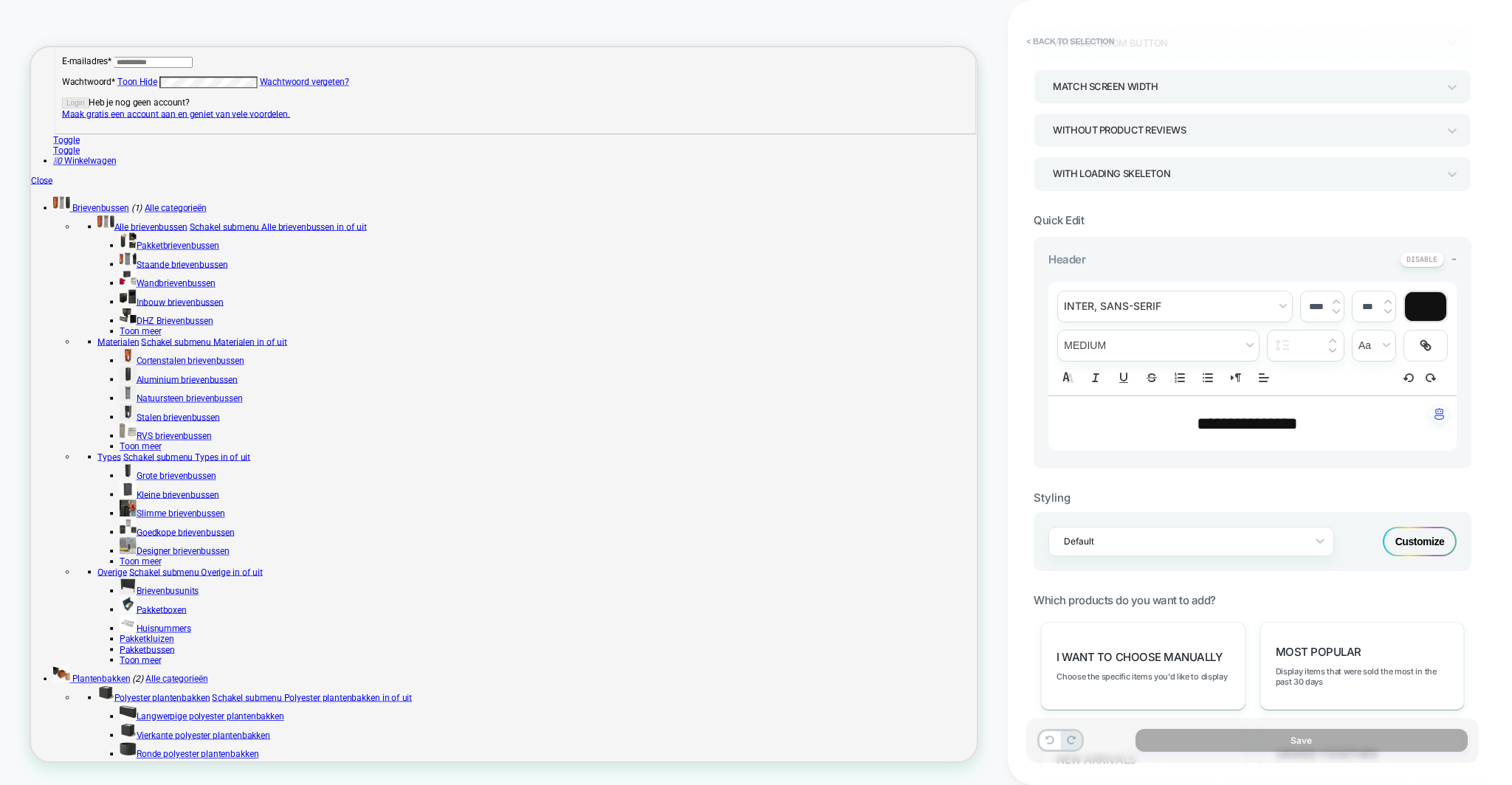
type input "******"
click at [1390, 294] on div "******" at bounding box center [1373, 306] width 42 height 30
type input "****"
type input "***"
click at [1366, 341] on span "transform" at bounding box center [1373, 346] width 42 height 30
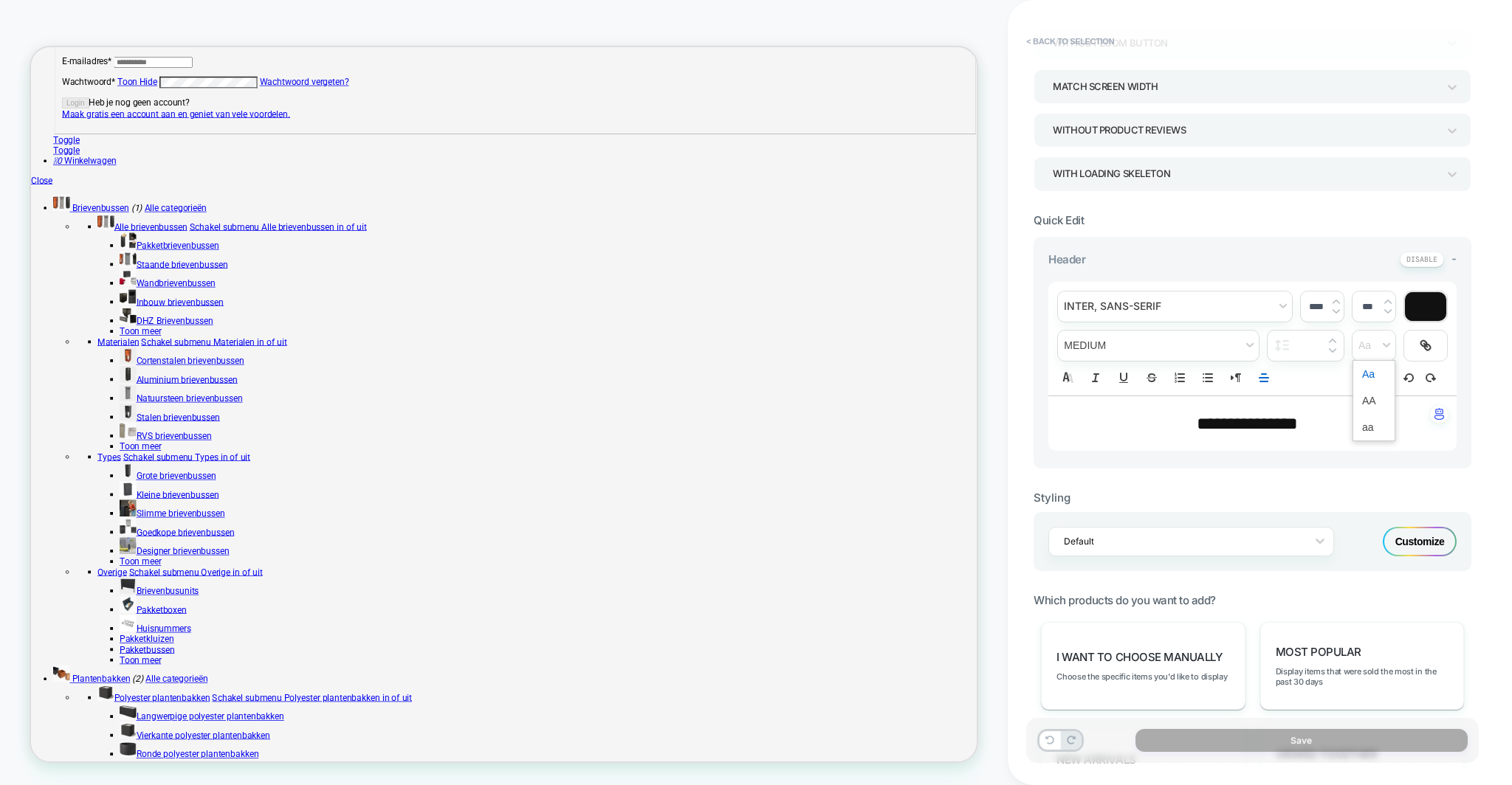
click at [1311, 372] on div "**********" at bounding box center [1253, 338] width 408 height 114
click at [1182, 554] on div "Default Customize" at bounding box center [1252, 542] width 438 height 59
click at [1182, 549] on div "Default" at bounding box center [1191, 541] width 286 height 30
click at [1193, 575] on div "**********" at bounding box center [1252, 581] width 438 height 1334
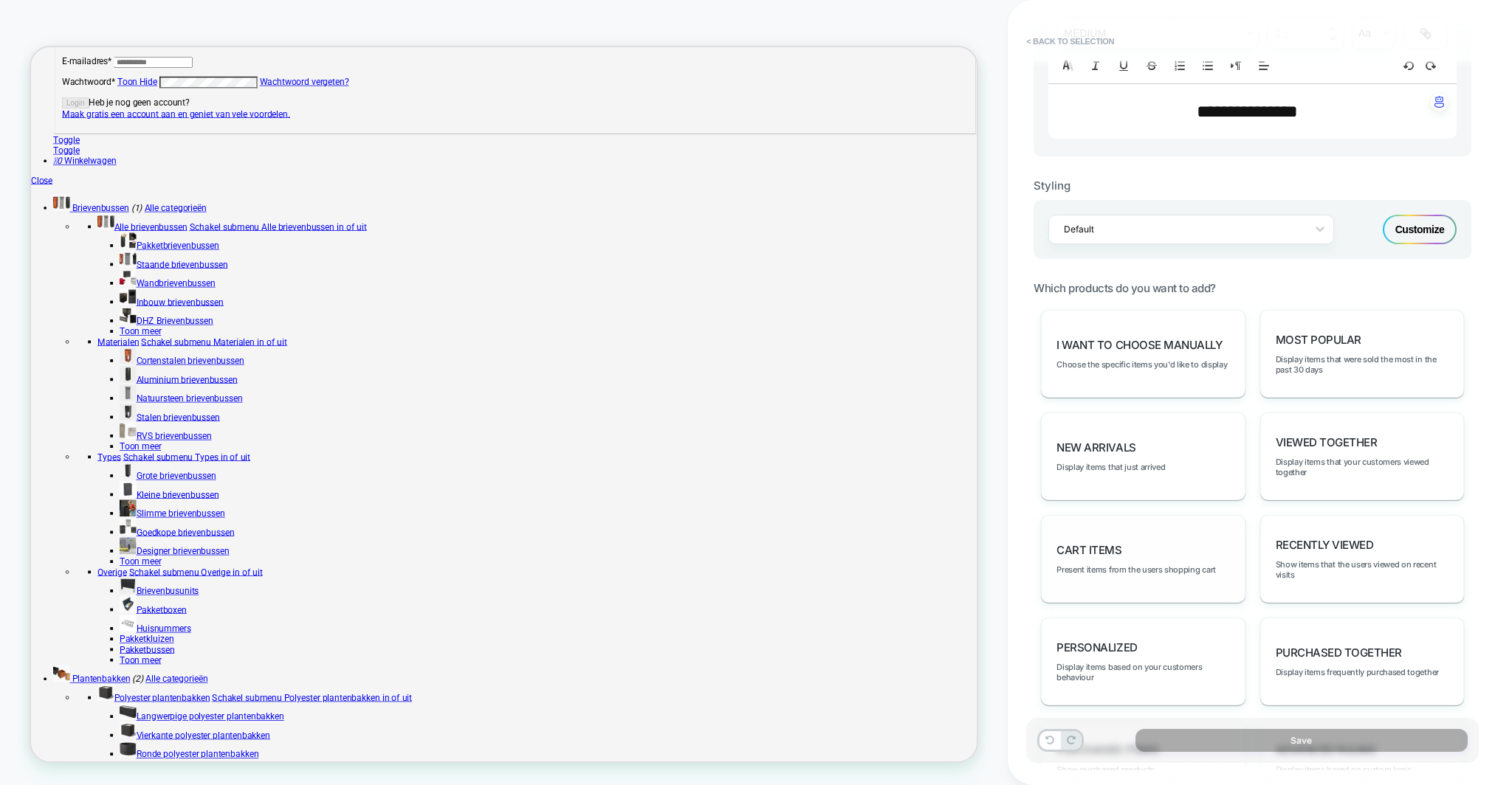
scroll to position [506, 0]
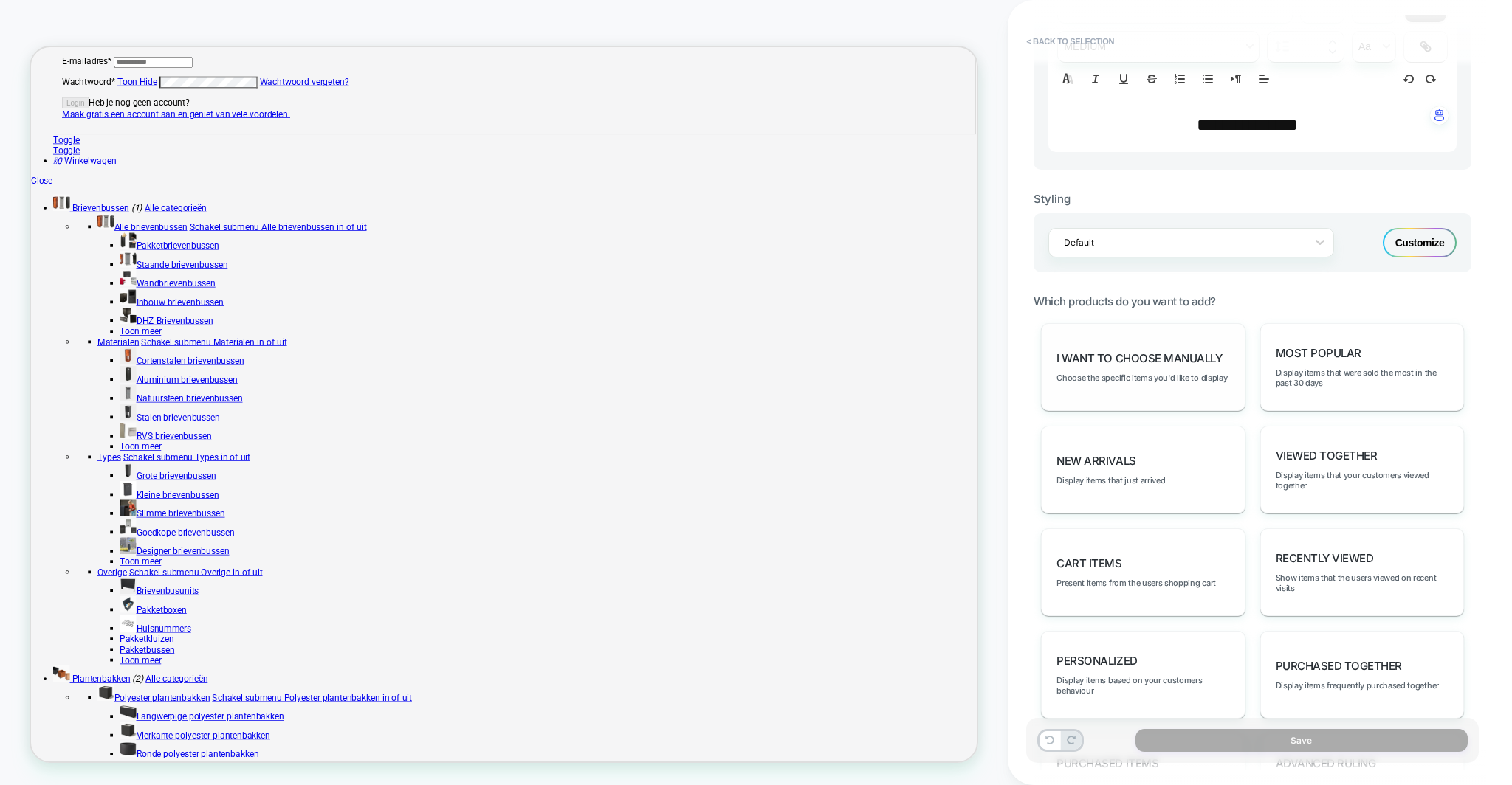
click at [1189, 362] on div "I want to choose manually Choose the specific items you'd like to display" at bounding box center [1142, 367] width 204 height 88
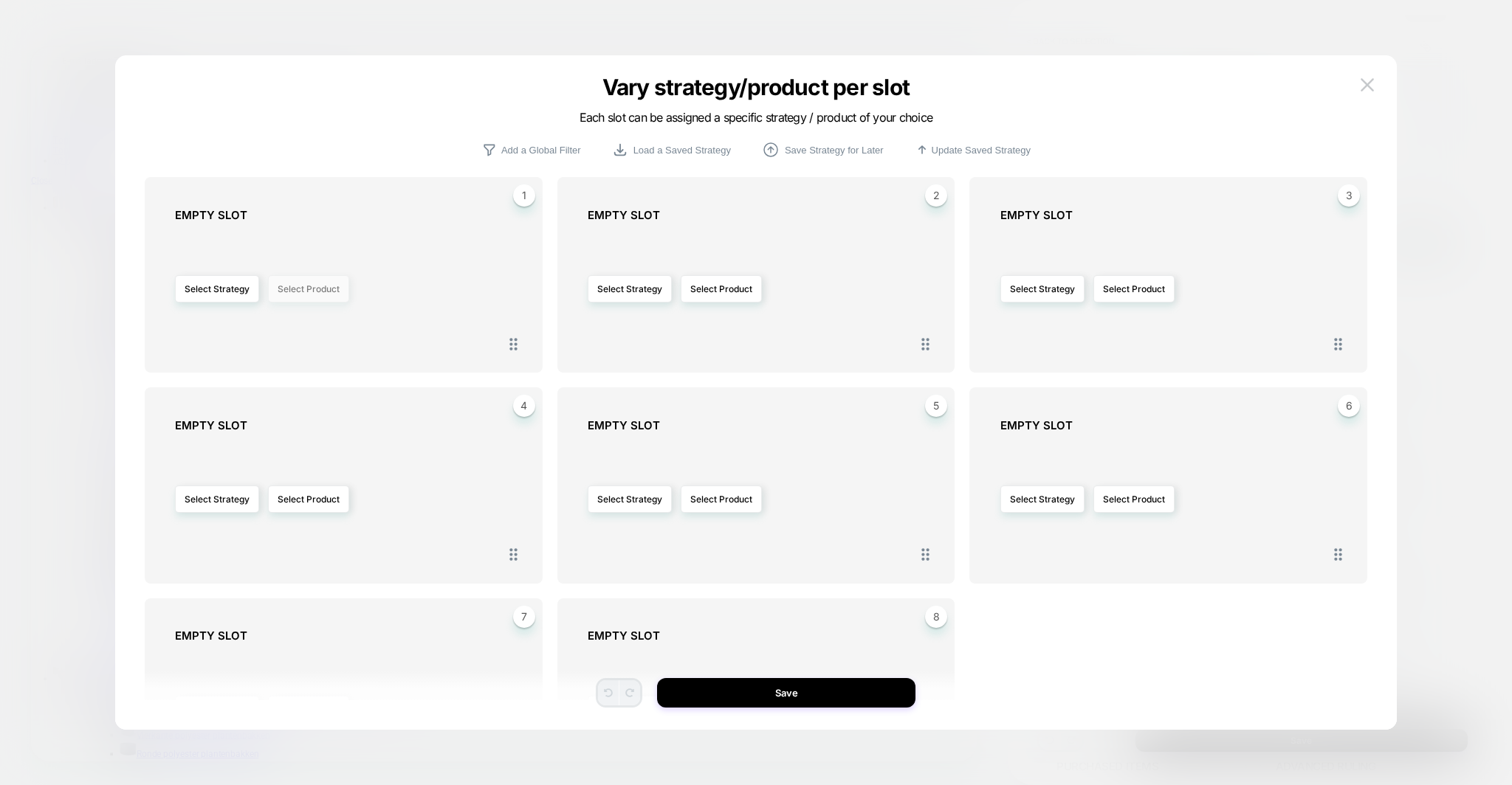
click at [308, 294] on button "Select Product" at bounding box center [308, 289] width 81 height 27
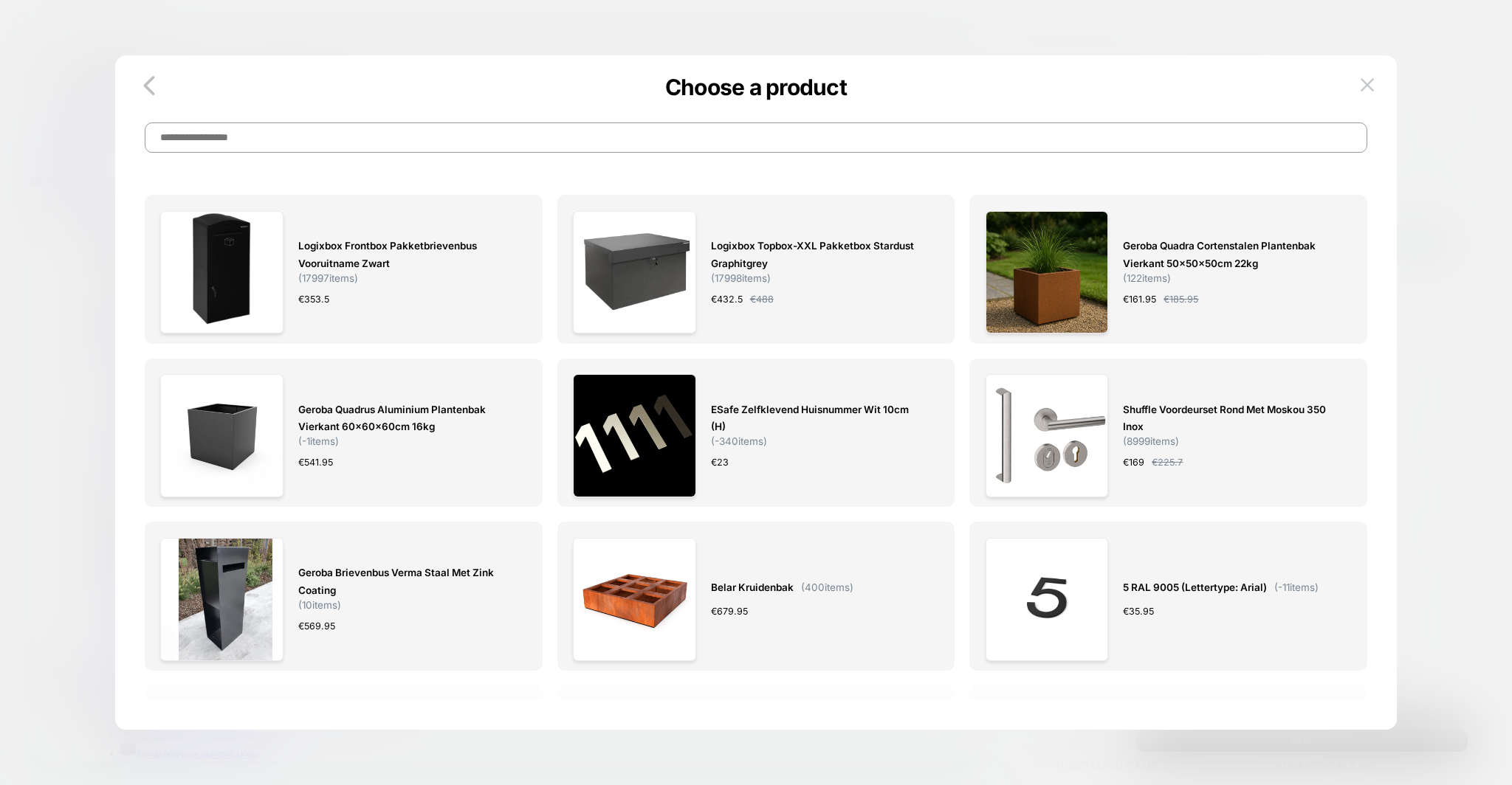
click at [283, 147] on input at bounding box center [756, 138] width 1223 height 30
type input "**********"
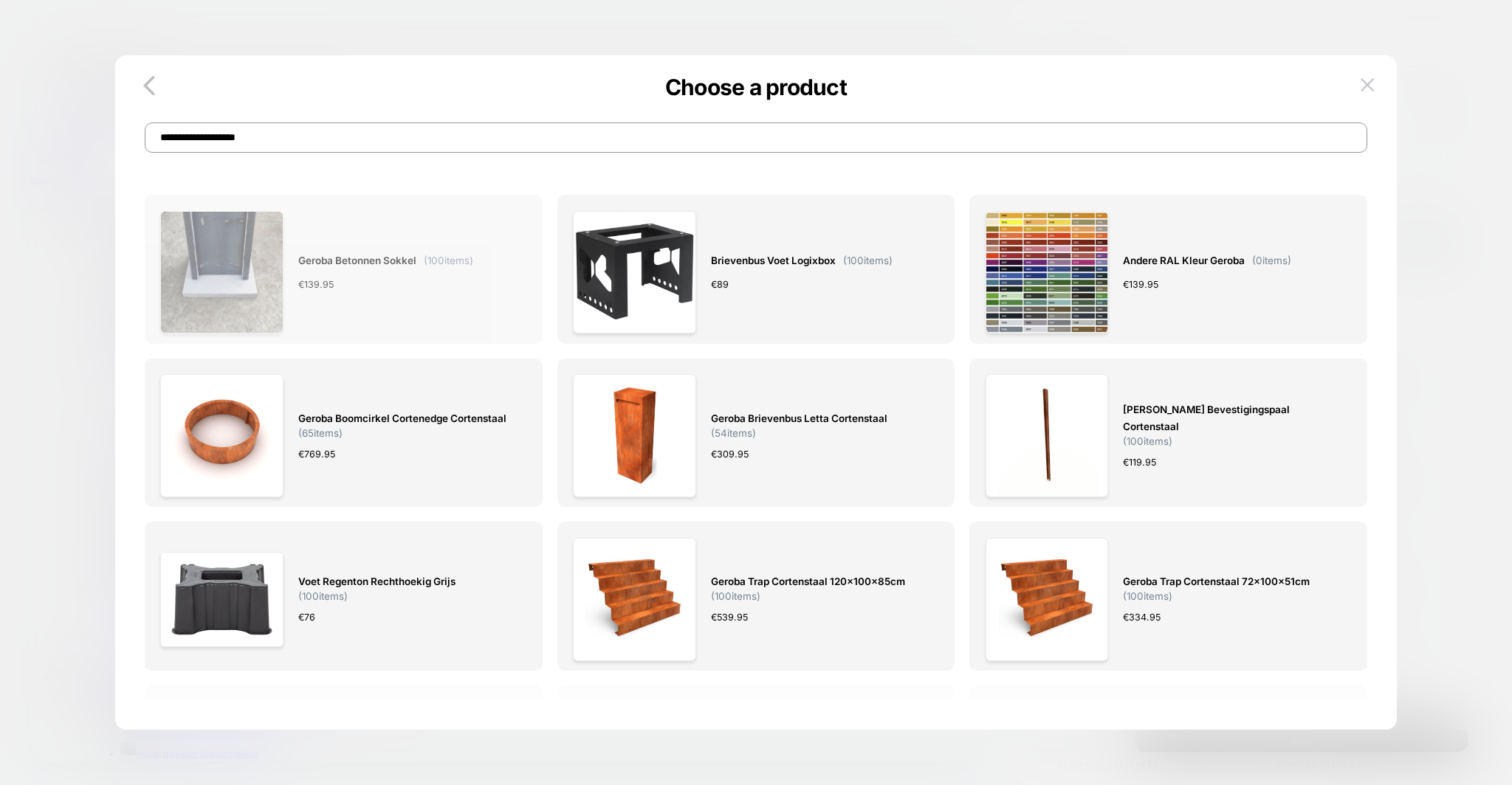
click at [367, 258] on span "Geroba Betonnen sokkel" at bounding box center [358, 260] width 118 height 17
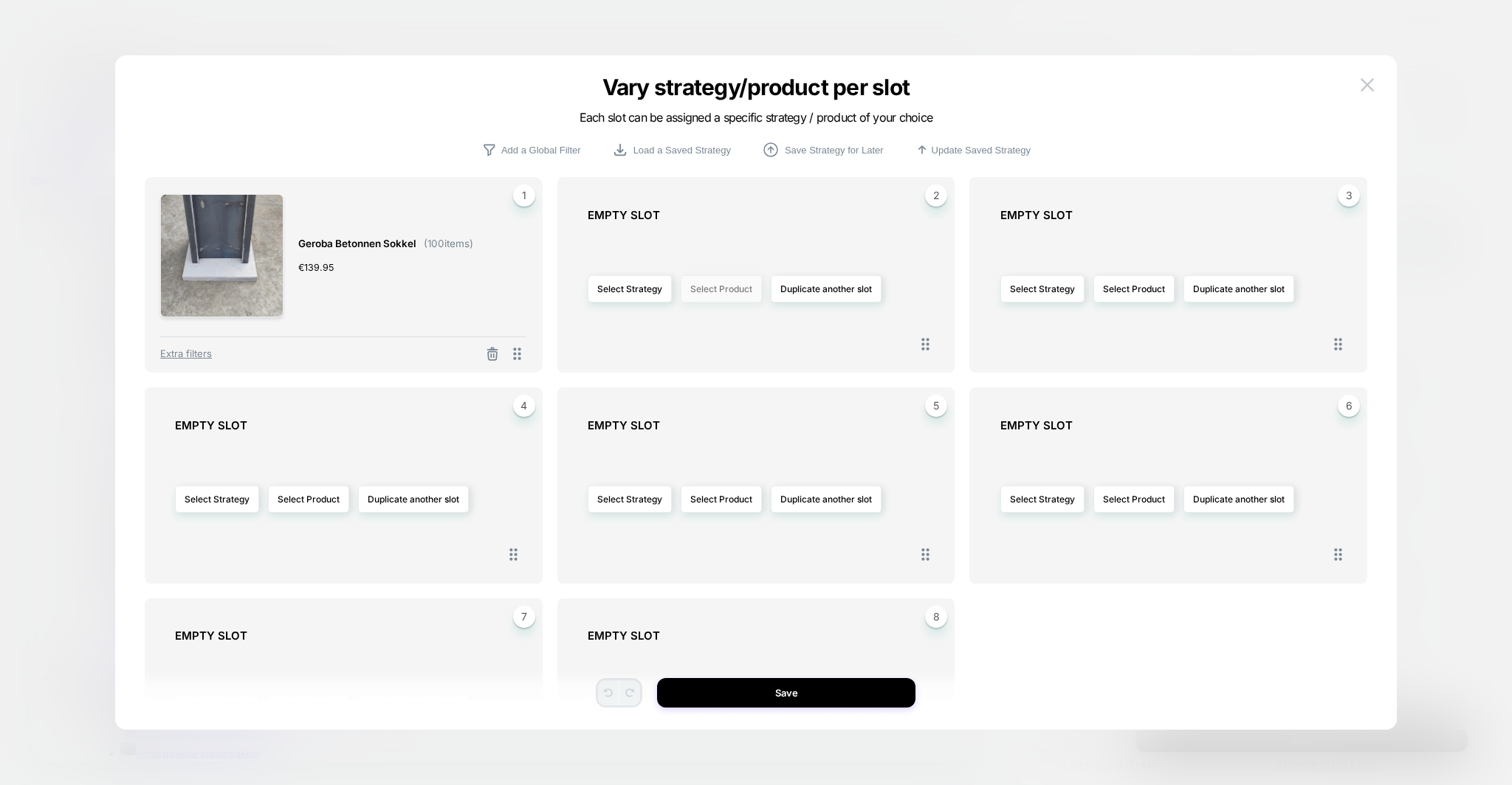
click at [721, 286] on button "Select Product" at bounding box center [720, 289] width 81 height 27
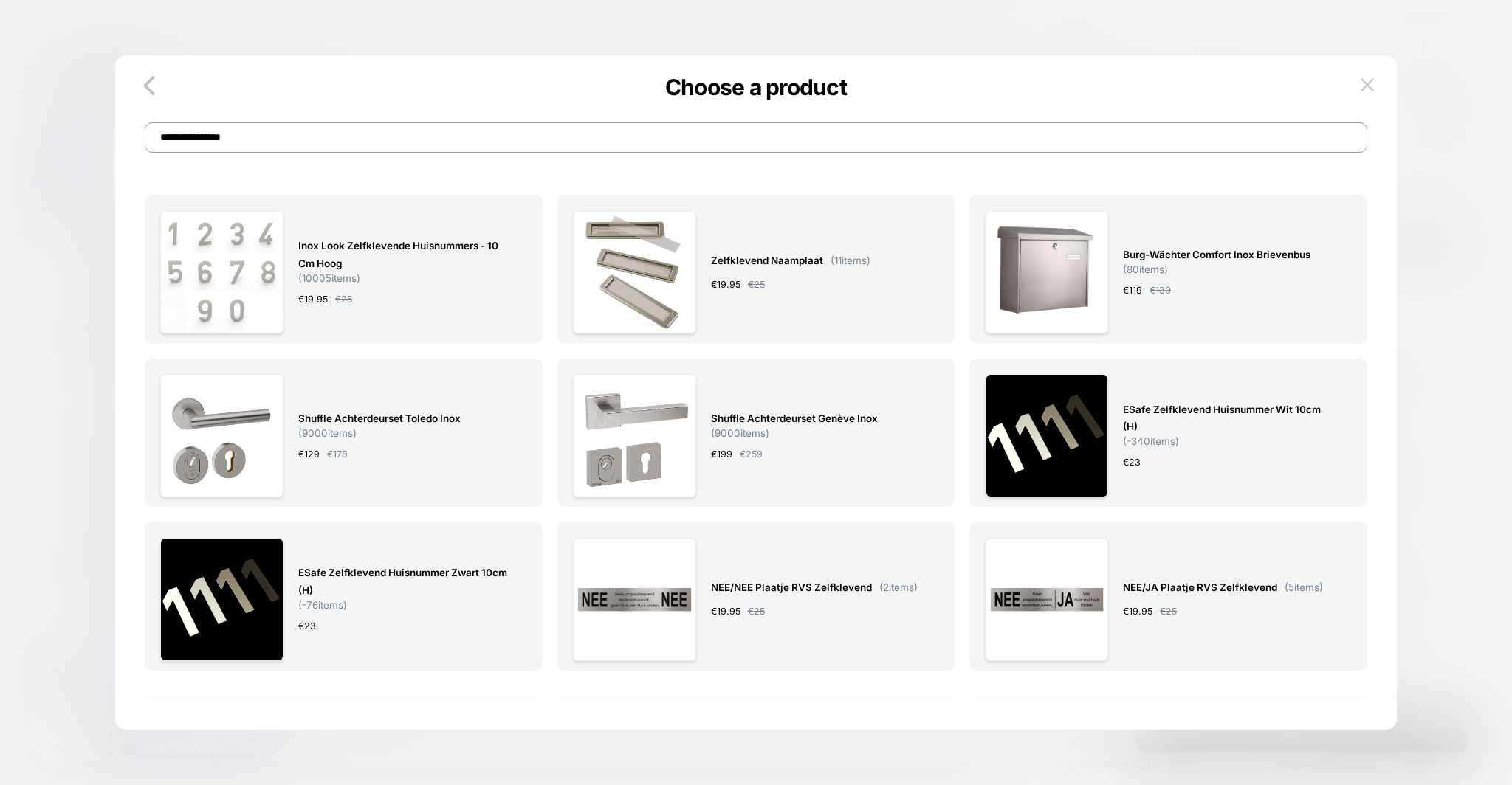
type input "**********"
click at [368, 262] on span "Inox Look Zelfklevende Huisnummers - 10 cm Hoog" at bounding box center [405, 254] width 214 height 34
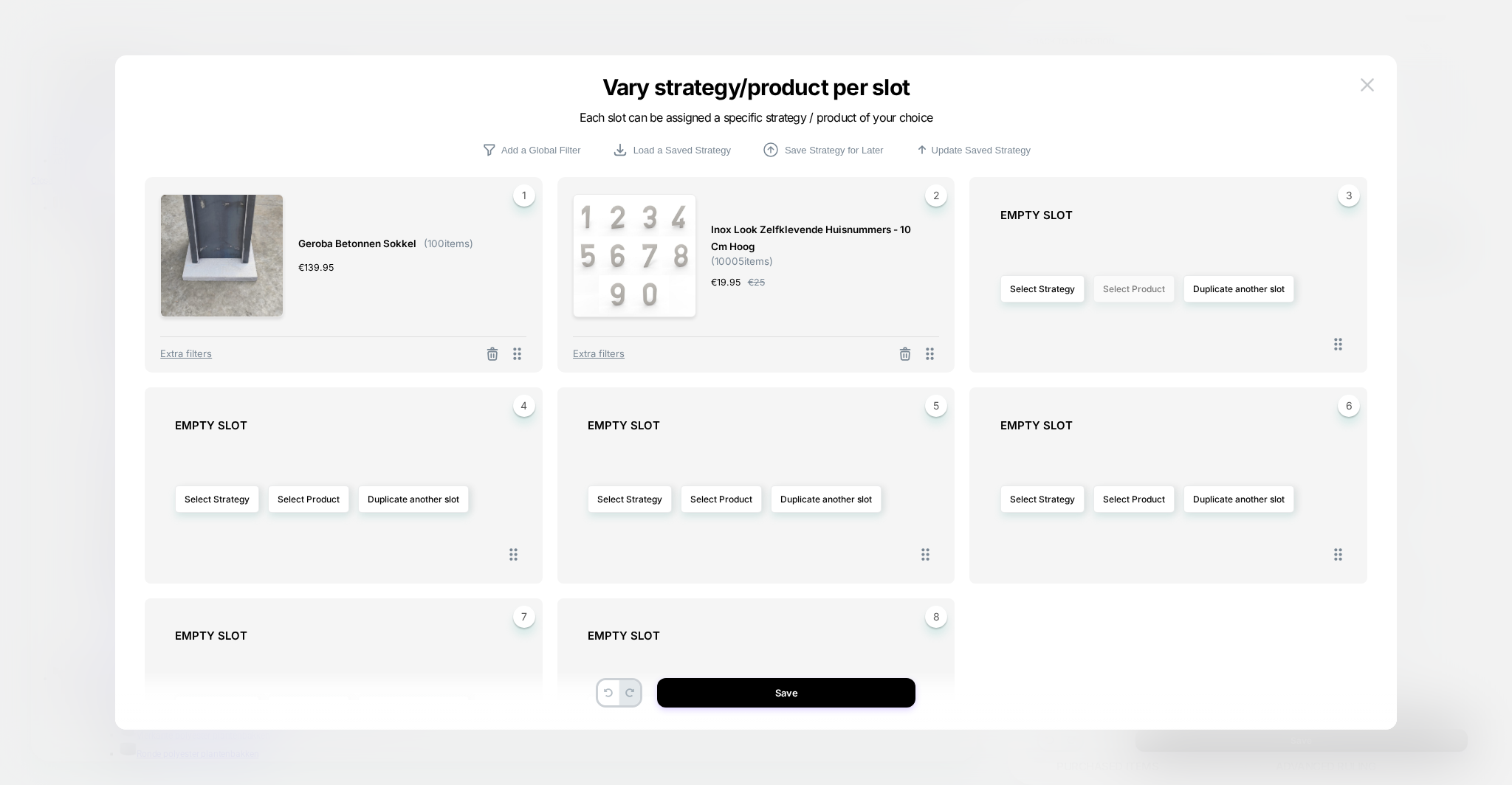
click at [1122, 286] on button "Select Product" at bounding box center [1133, 289] width 81 height 27
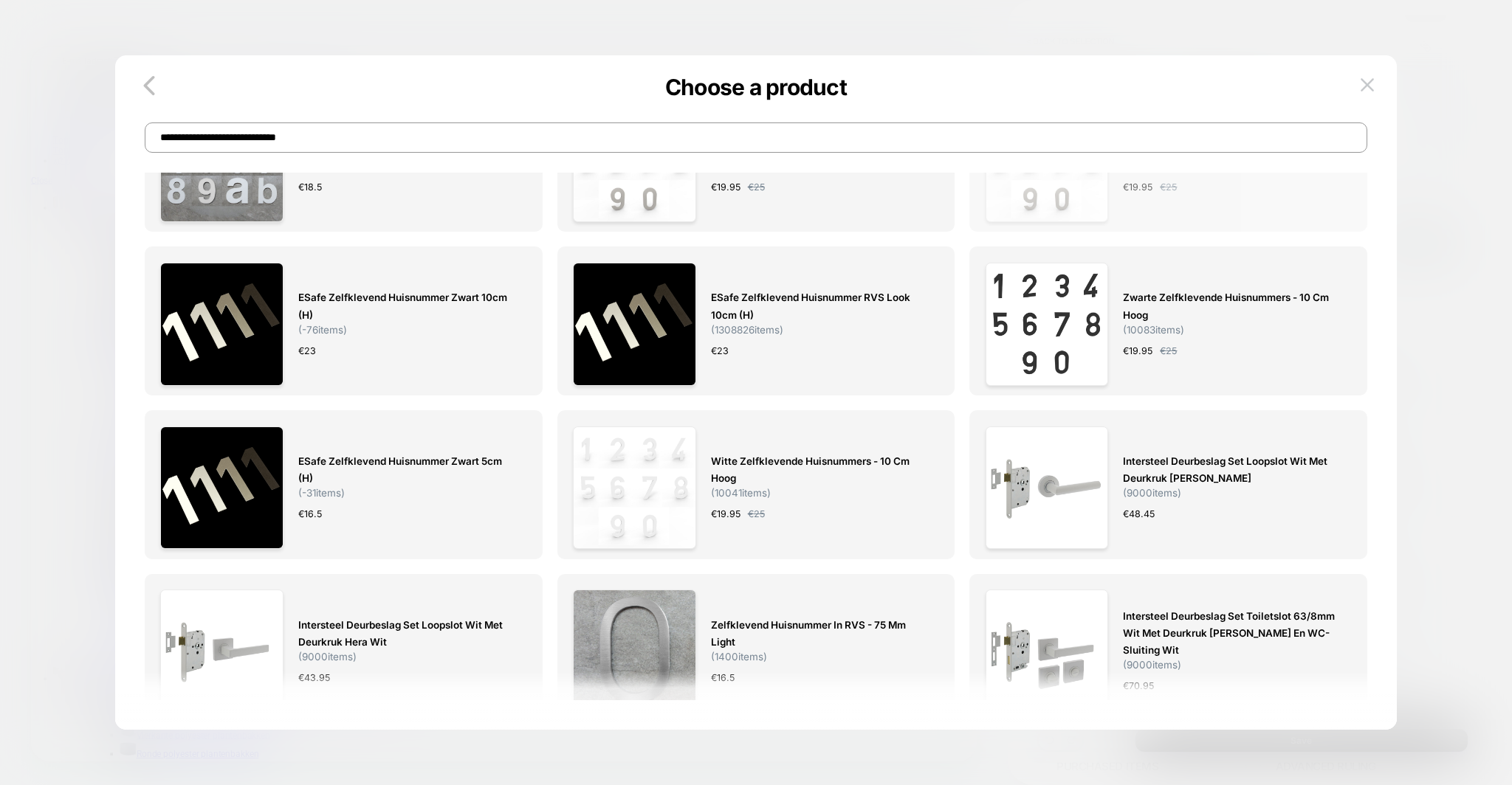
scroll to position [283, 0]
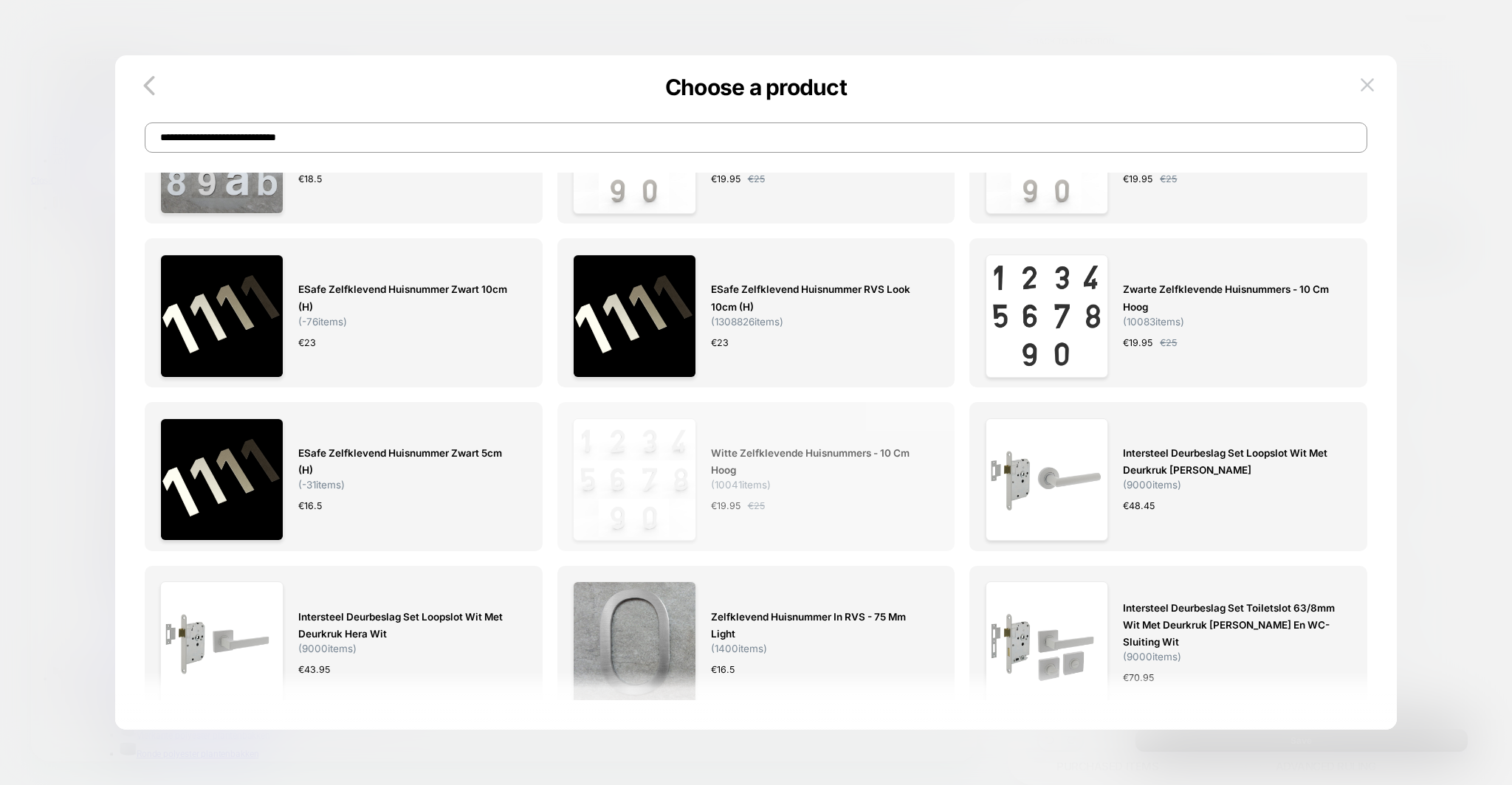
type input "**********"
click at [841, 441] on div "Witte Zelfklevende Huisnummers - 10 cm Hoog ( 10041 items) € 19.95 € 25" at bounding box center [817, 480] width 214 height 123
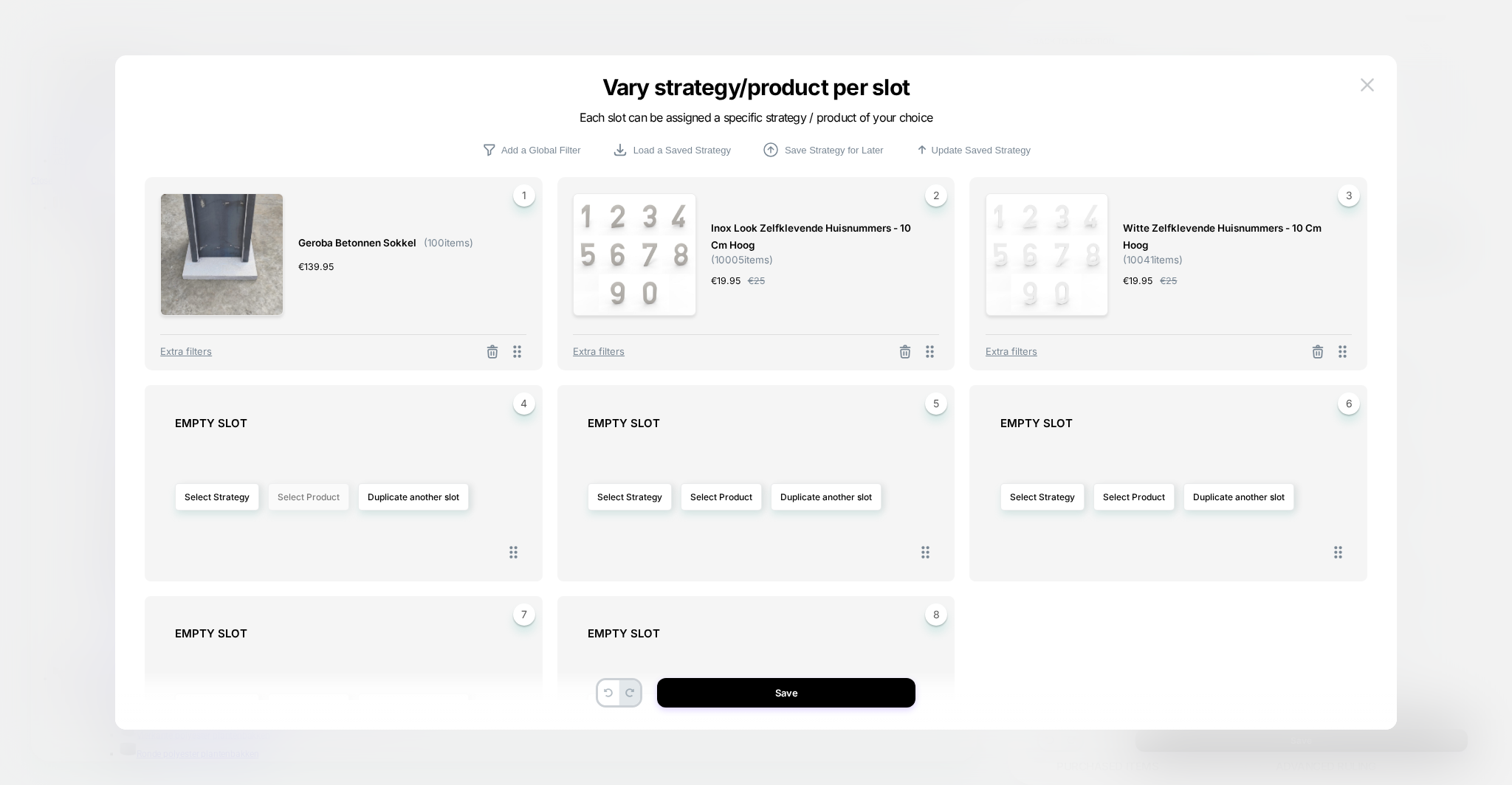
click at [304, 495] on button "Select Product" at bounding box center [308, 497] width 81 height 27
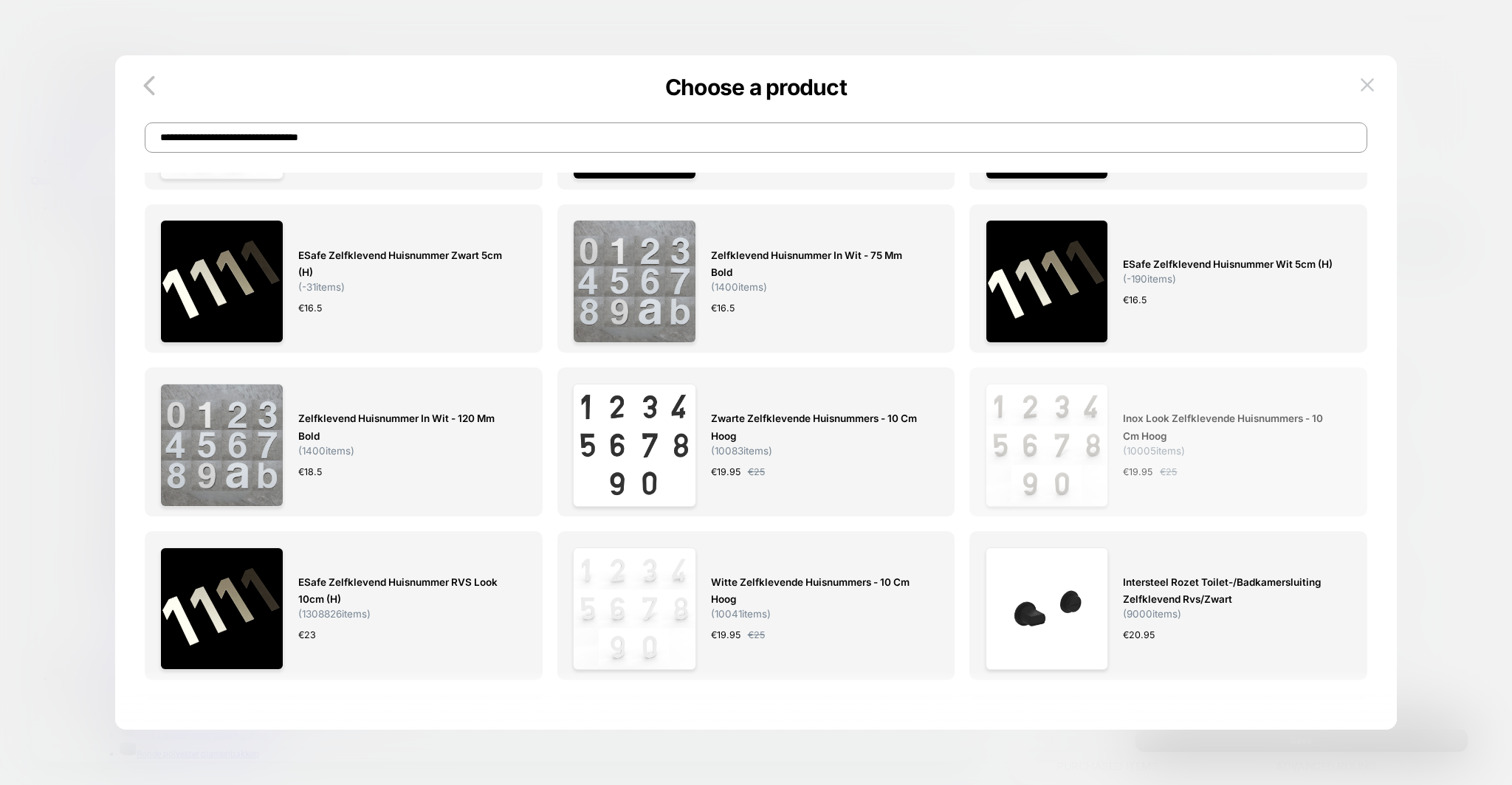
scroll to position [202, 0]
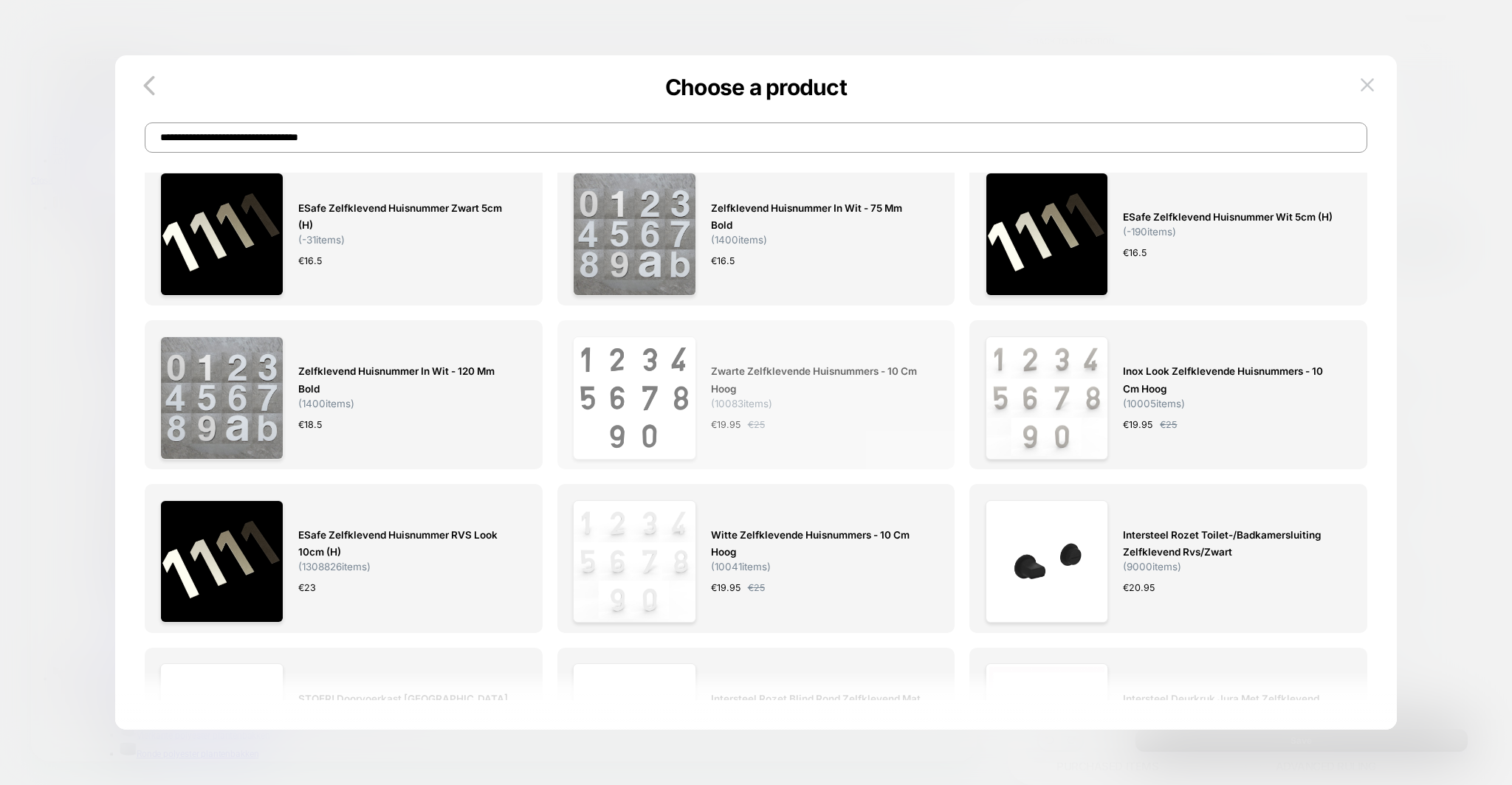
type input "**********"
click at [789, 372] on span "Zwarte Zelfklevende Huisnummers - 10 cm Hoog" at bounding box center [817, 380] width 214 height 34
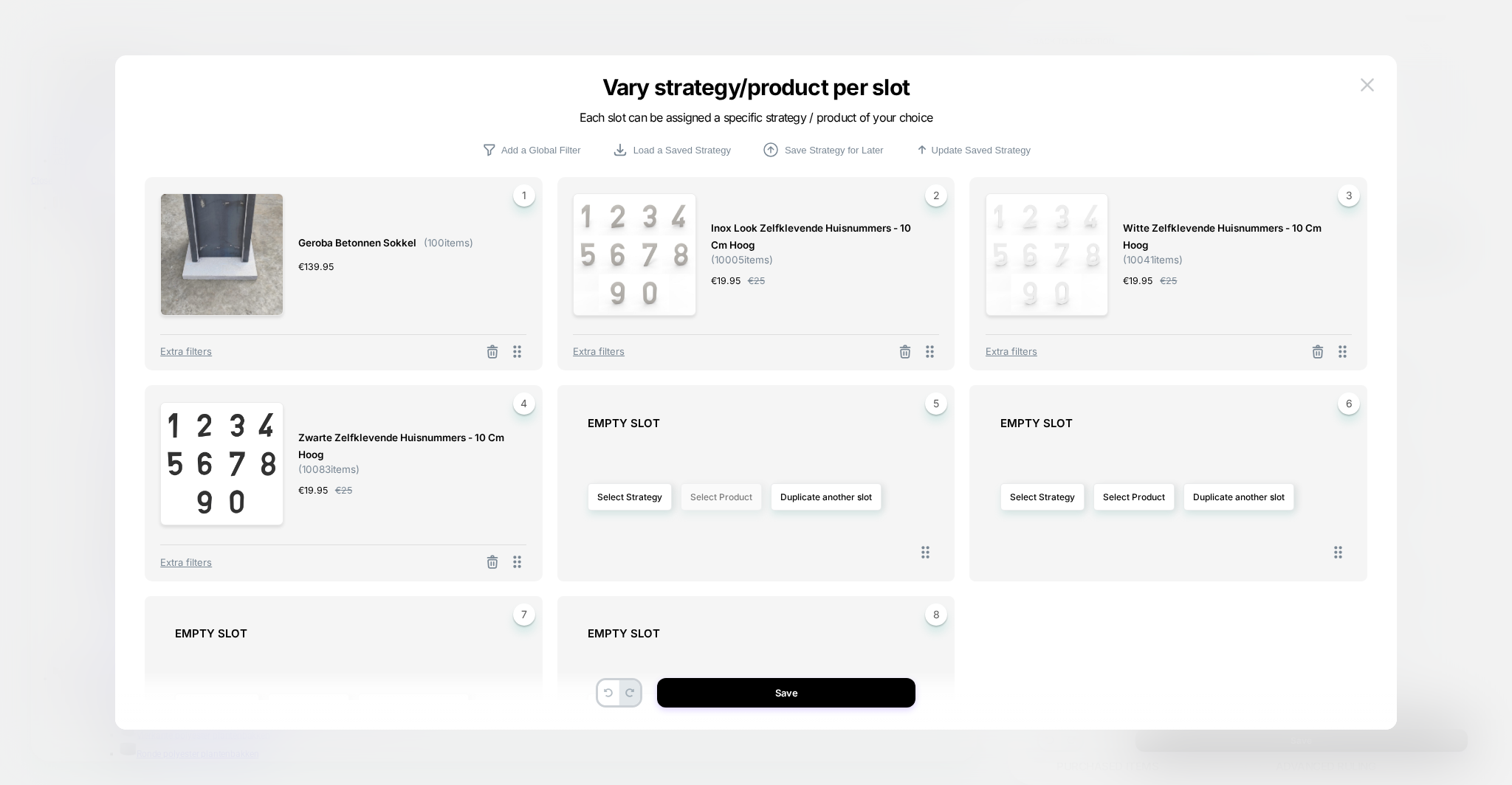
click at [706, 490] on button "Select Product" at bounding box center [720, 497] width 81 height 27
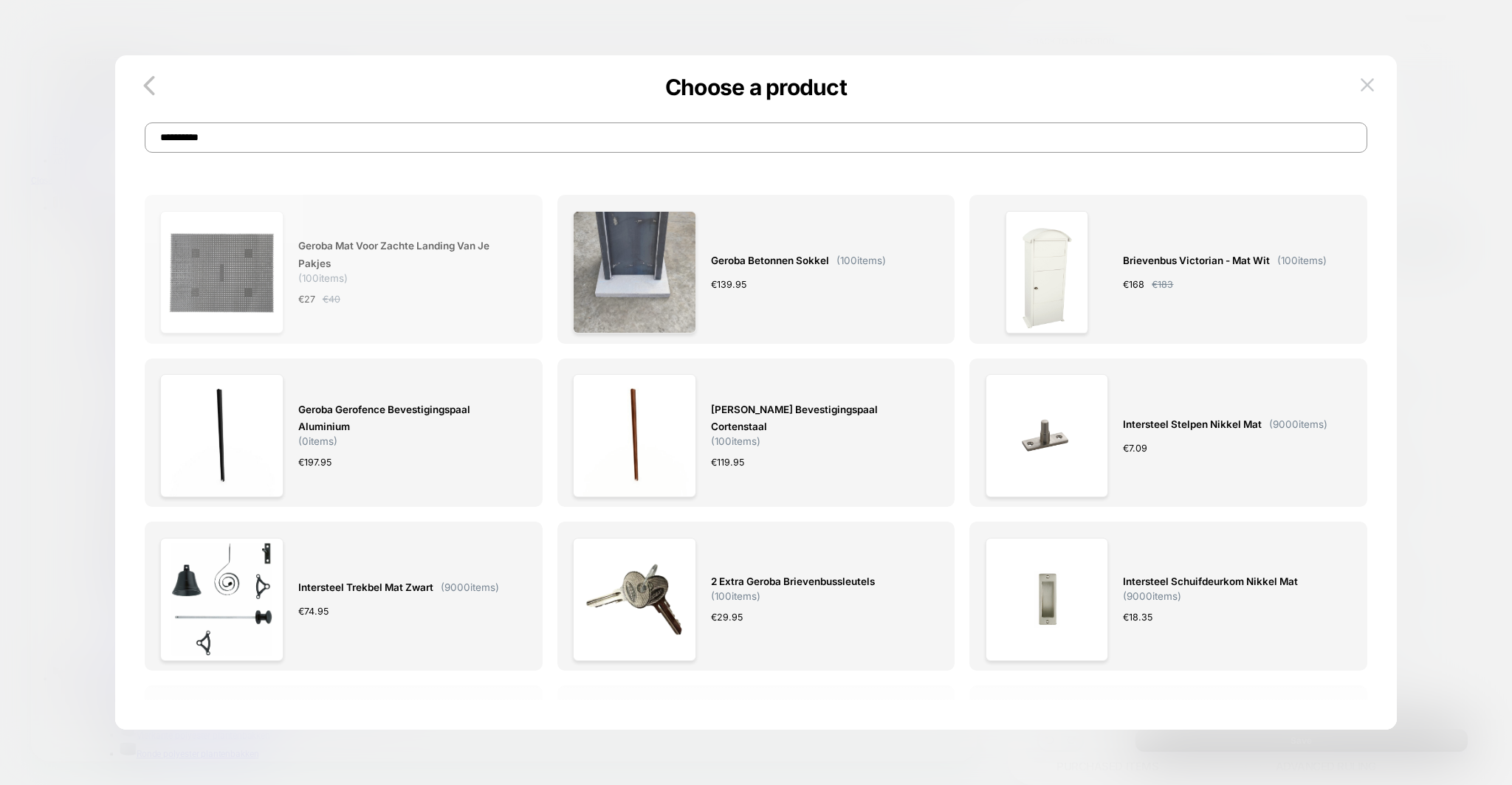
type input "**********"
click at [413, 302] on div "€ 27 € 40" at bounding box center [405, 298] width 214 height 15
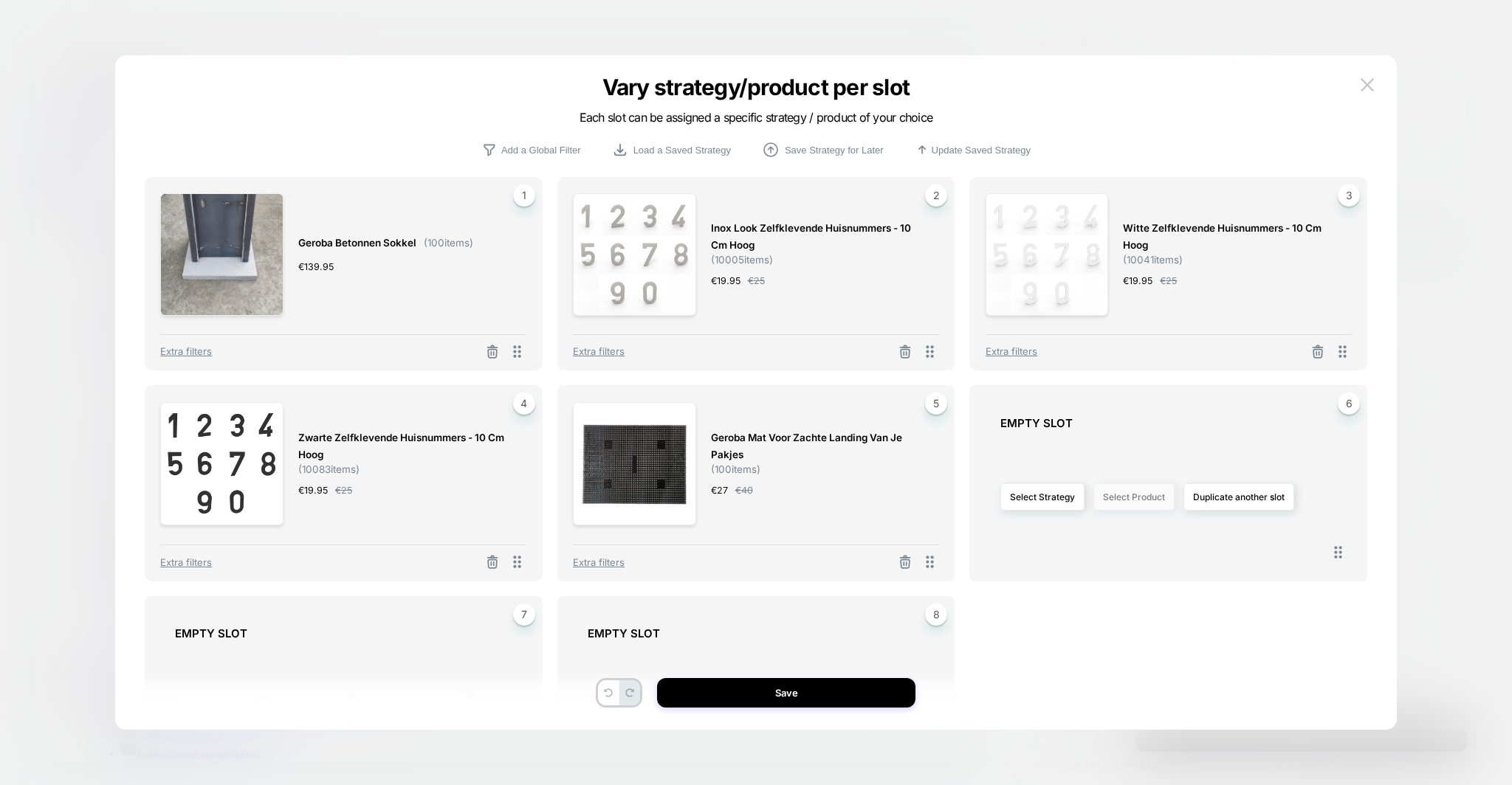
click at [1140, 498] on button "Select Product" at bounding box center [1133, 497] width 81 height 27
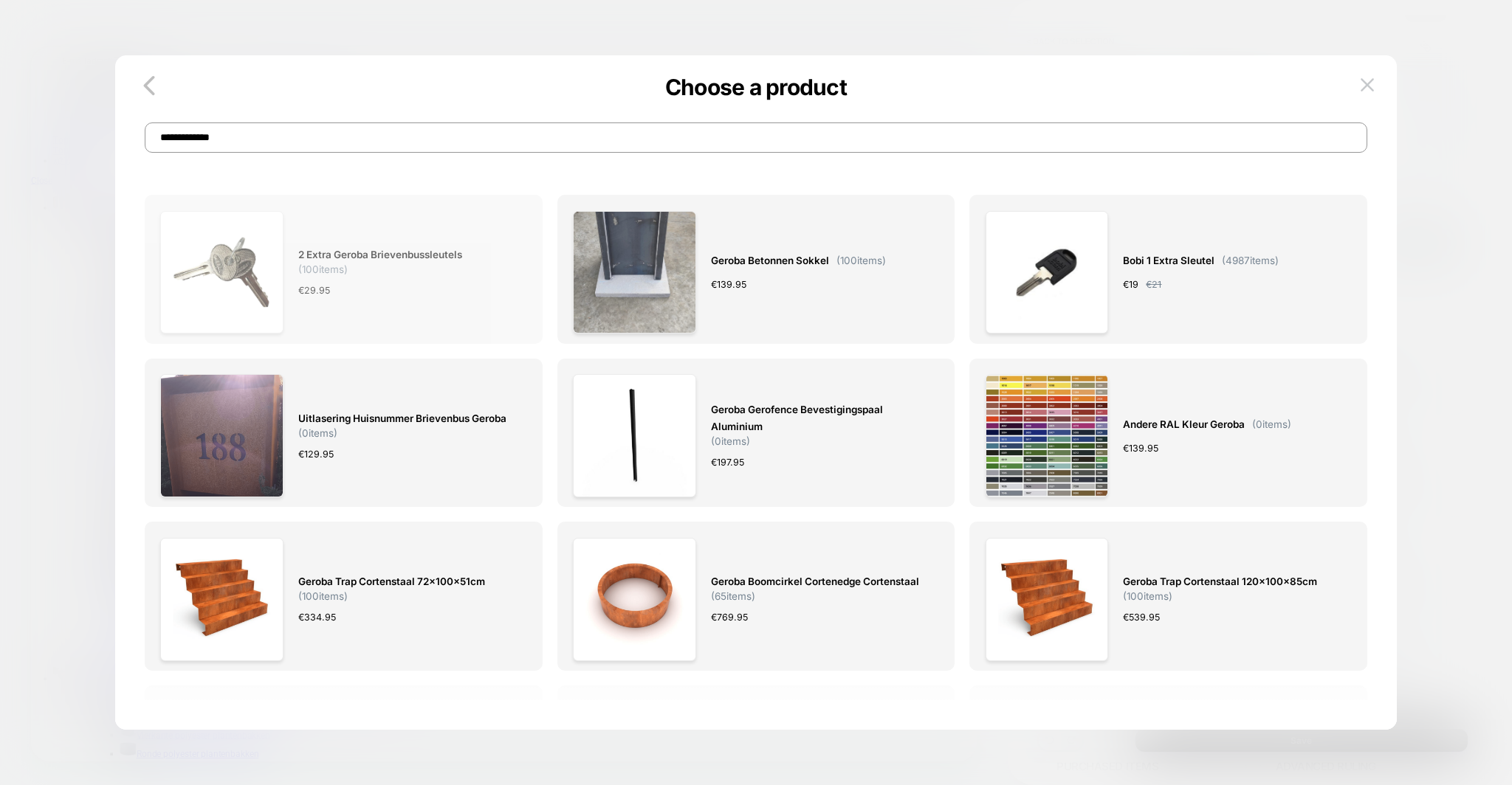
type input "**********"
click at [386, 272] on span "2 extra Geroba brievenbussleutels ( 100 items)" at bounding box center [405, 261] width 214 height 29
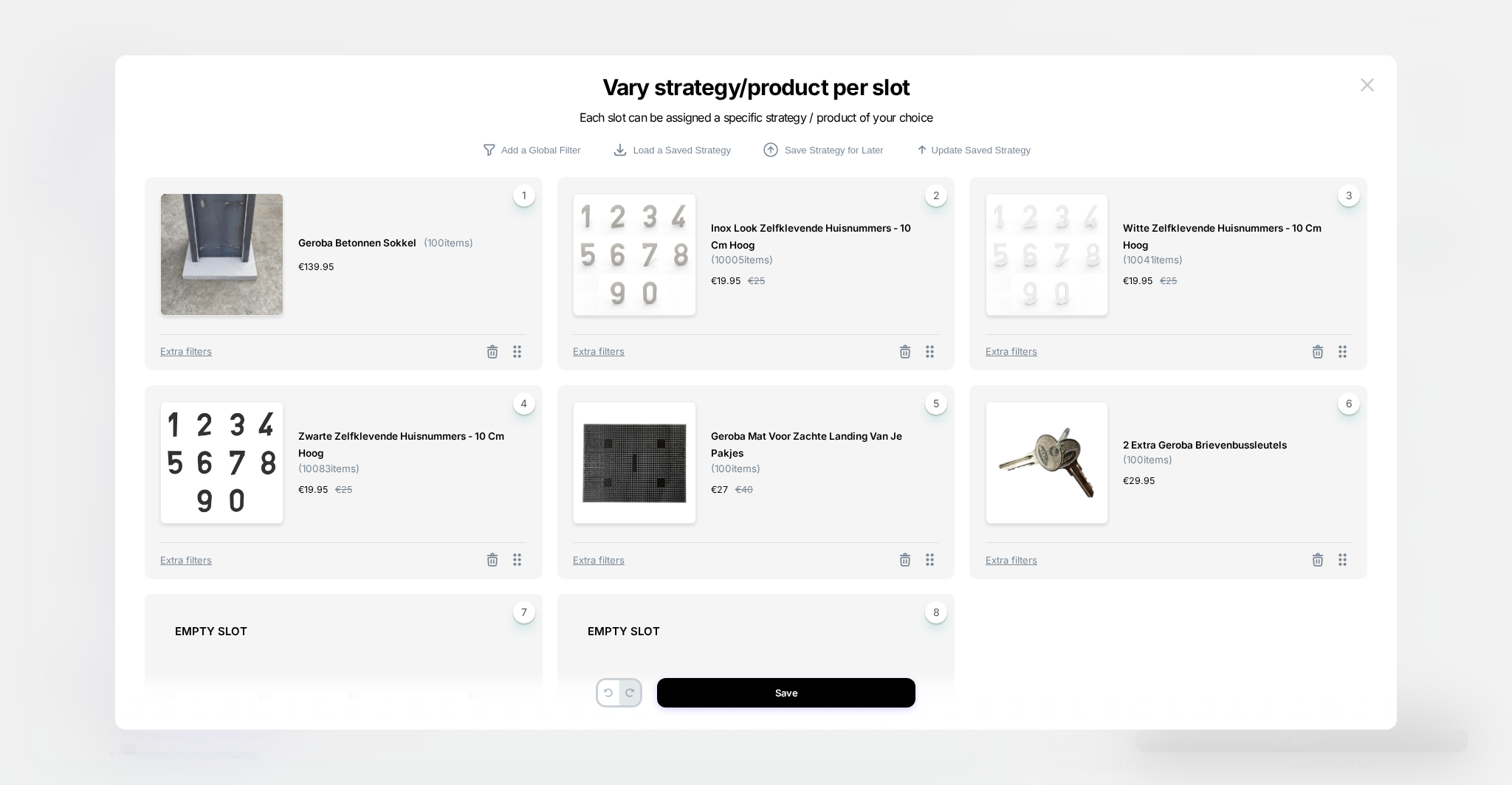
scroll to position [127, 0]
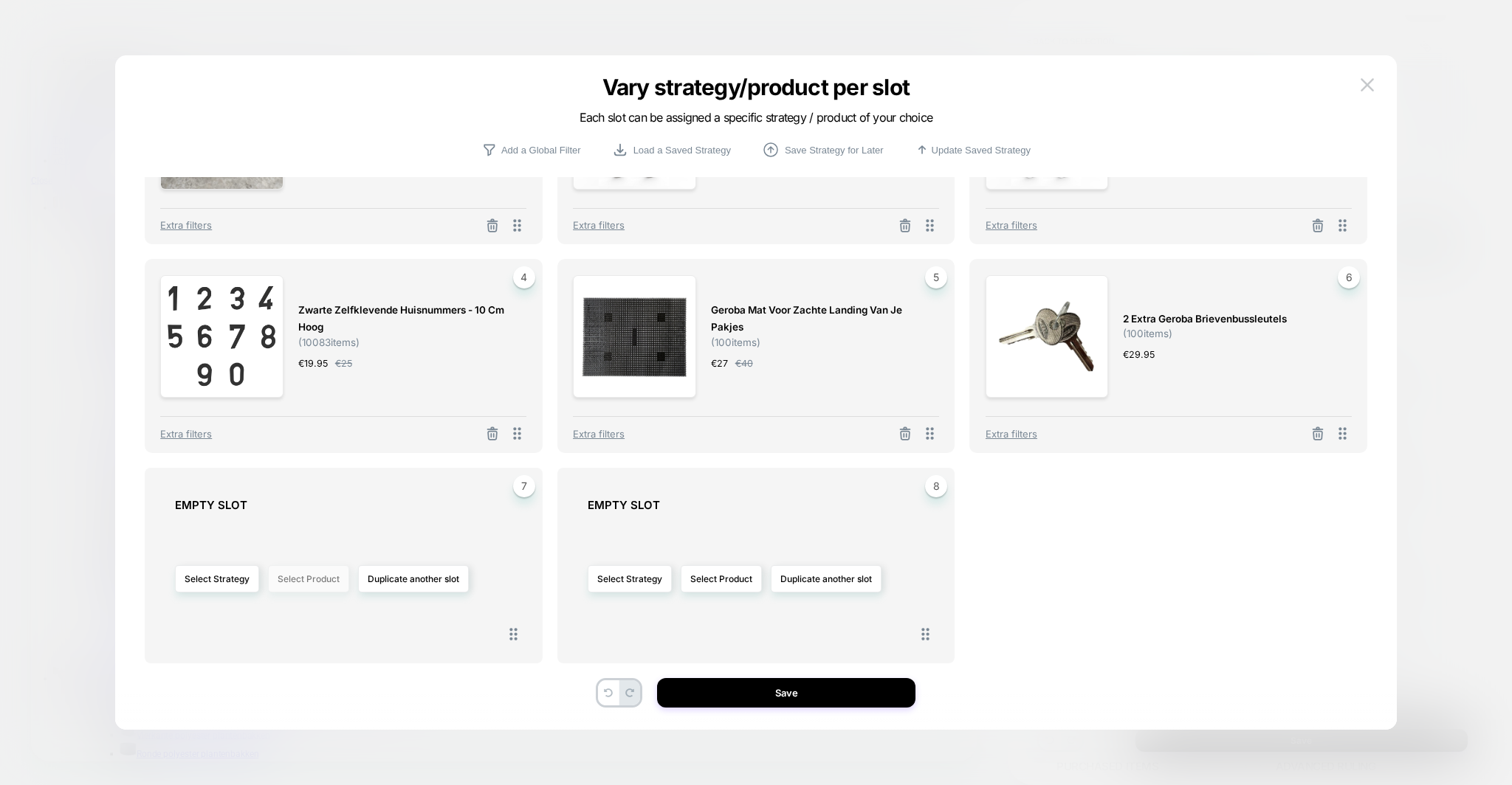
click at [323, 570] on button "Select Product" at bounding box center [308, 579] width 81 height 27
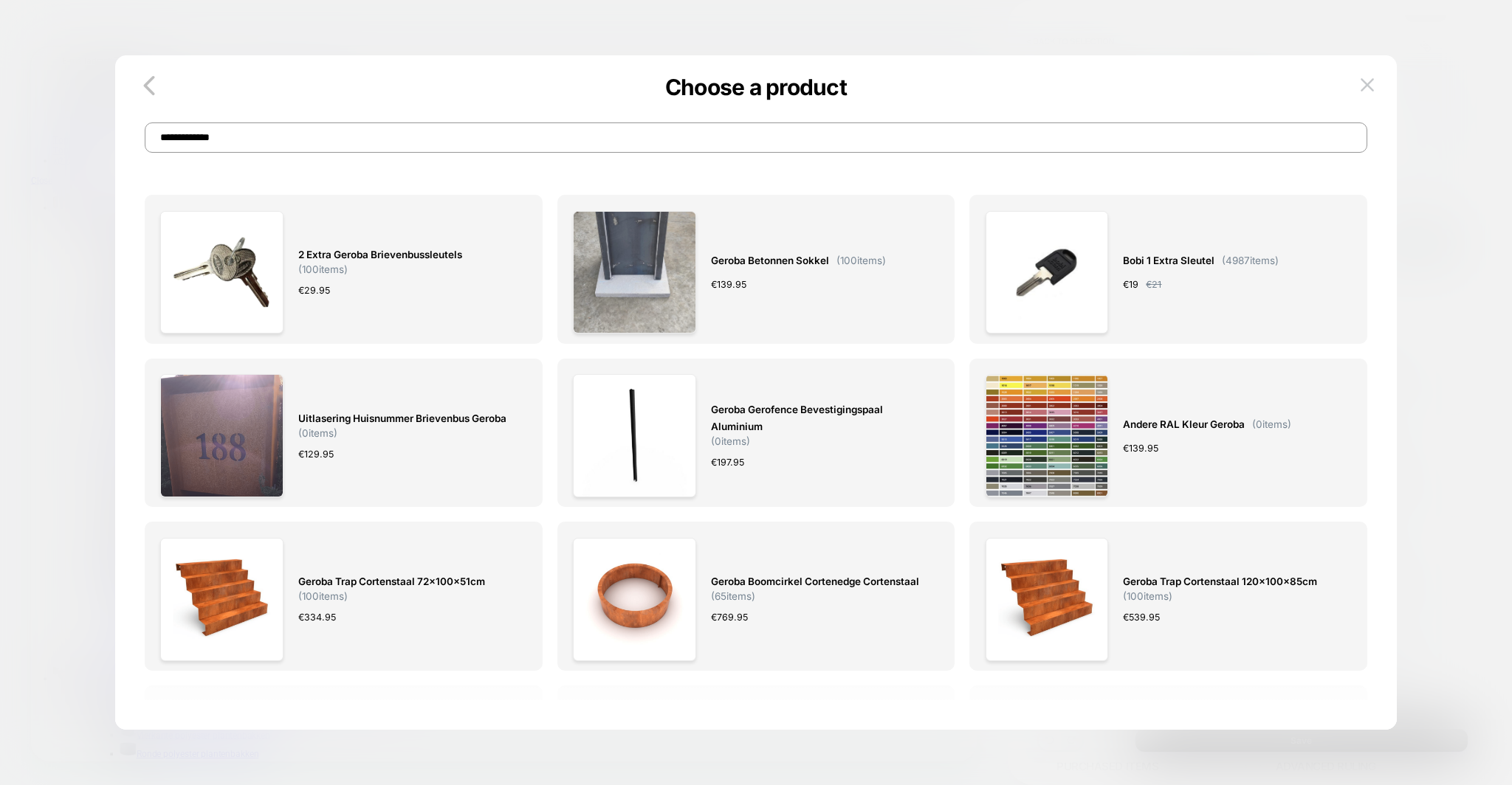
scroll to position [0, 0]
click at [378, 140] on input "**********" at bounding box center [756, 138] width 1223 height 30
click at [378, 141] on input "**********" at bounding box center [756, 138] width 1223 height 30
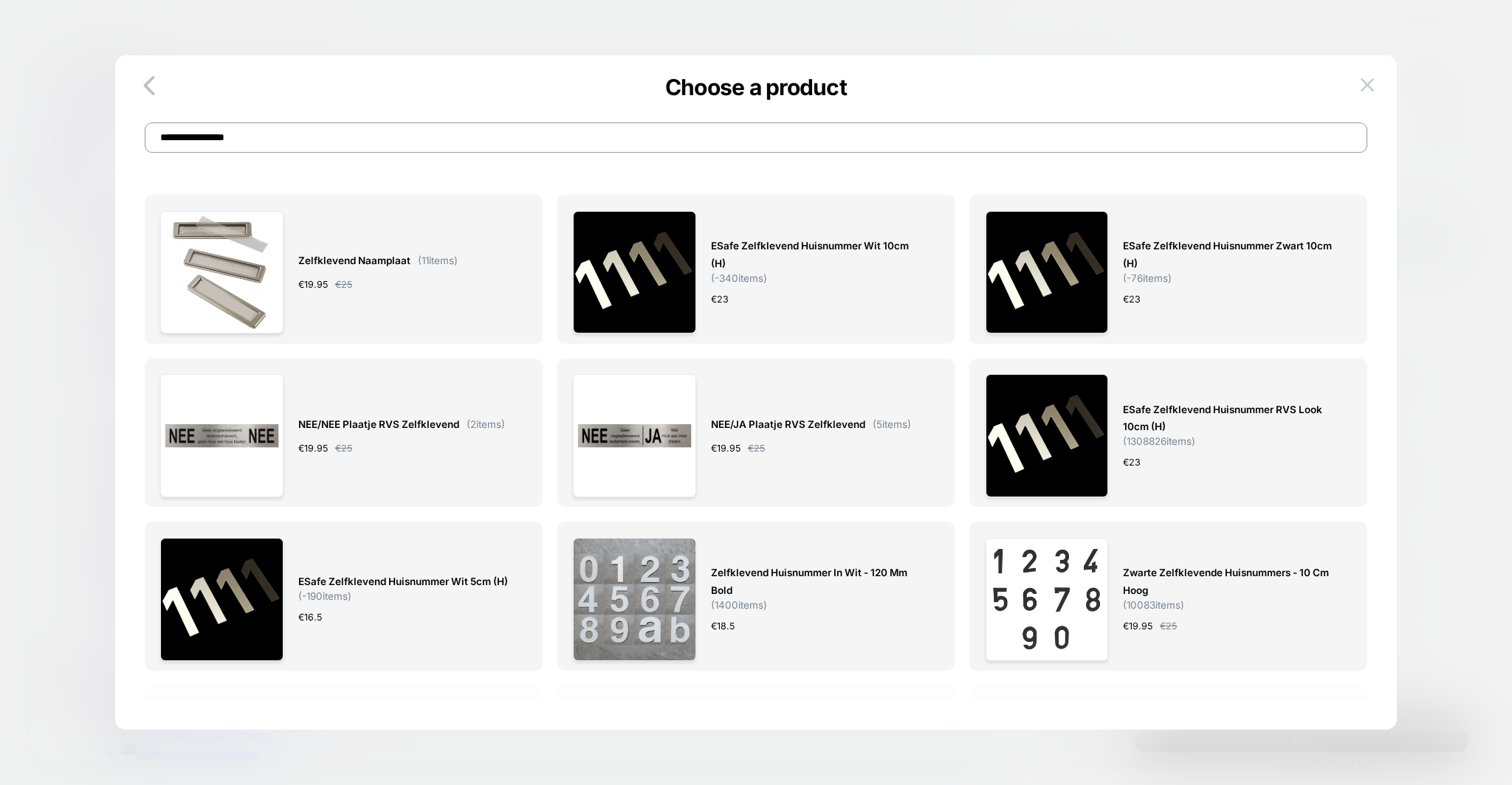
type input "**********"
click at [766, 441] on div "€ 19.95 € 25" at bounding box center [811, 448] width 200 height 15
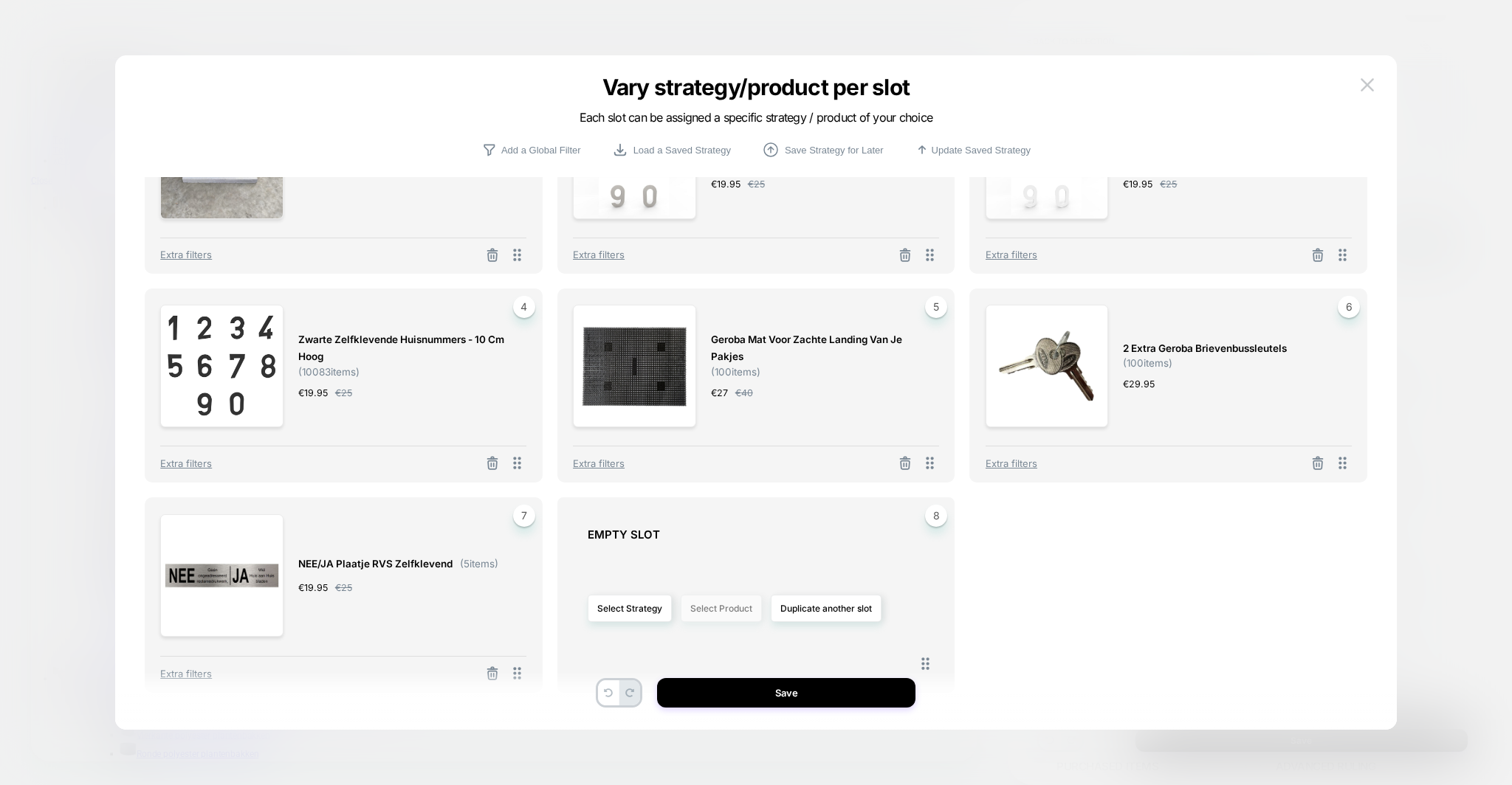
scroll to position [127, 0]
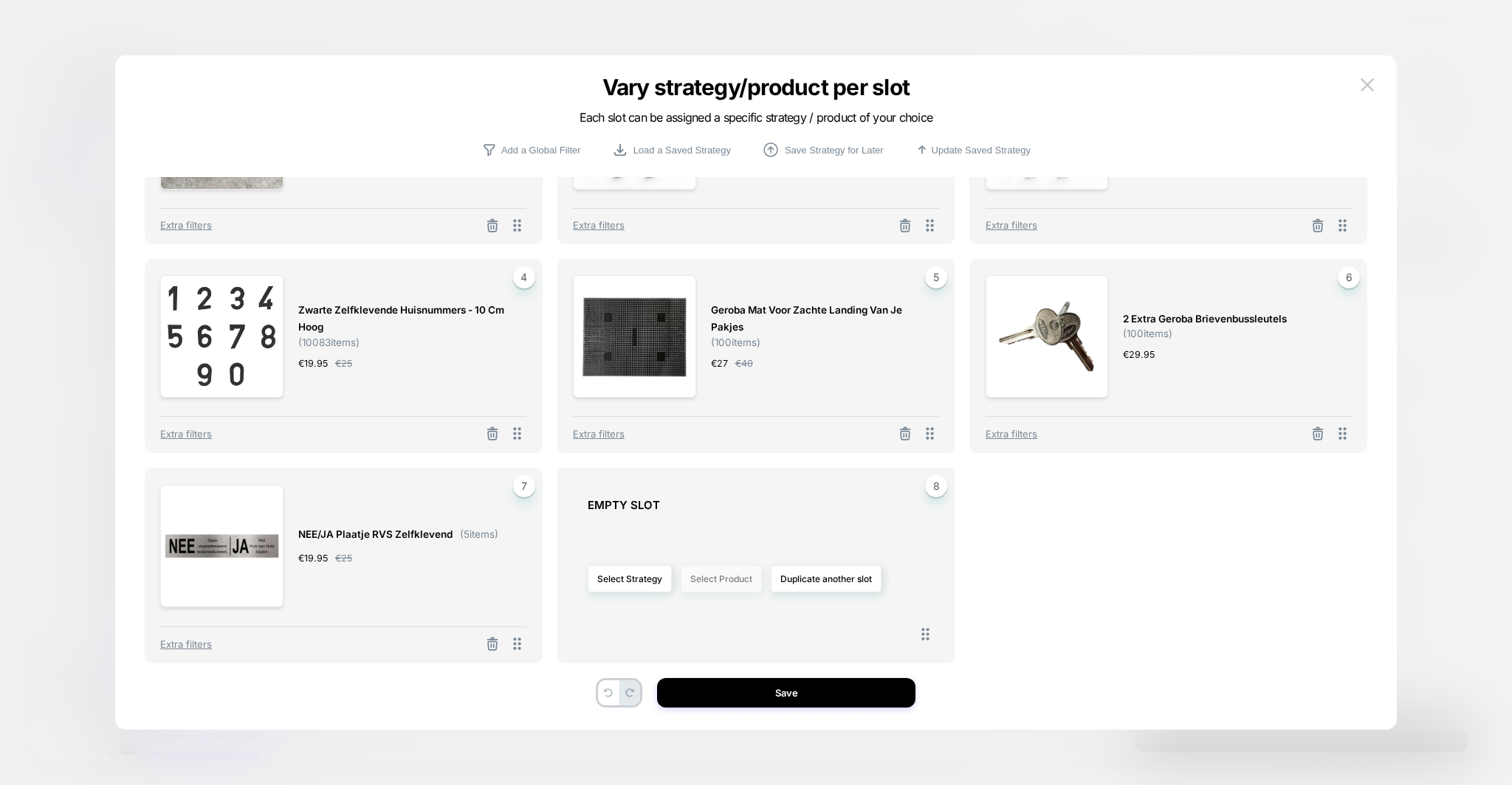
click at [716, 582] on button "Select Product" at bounding box center [720, 579] width 81 height 27
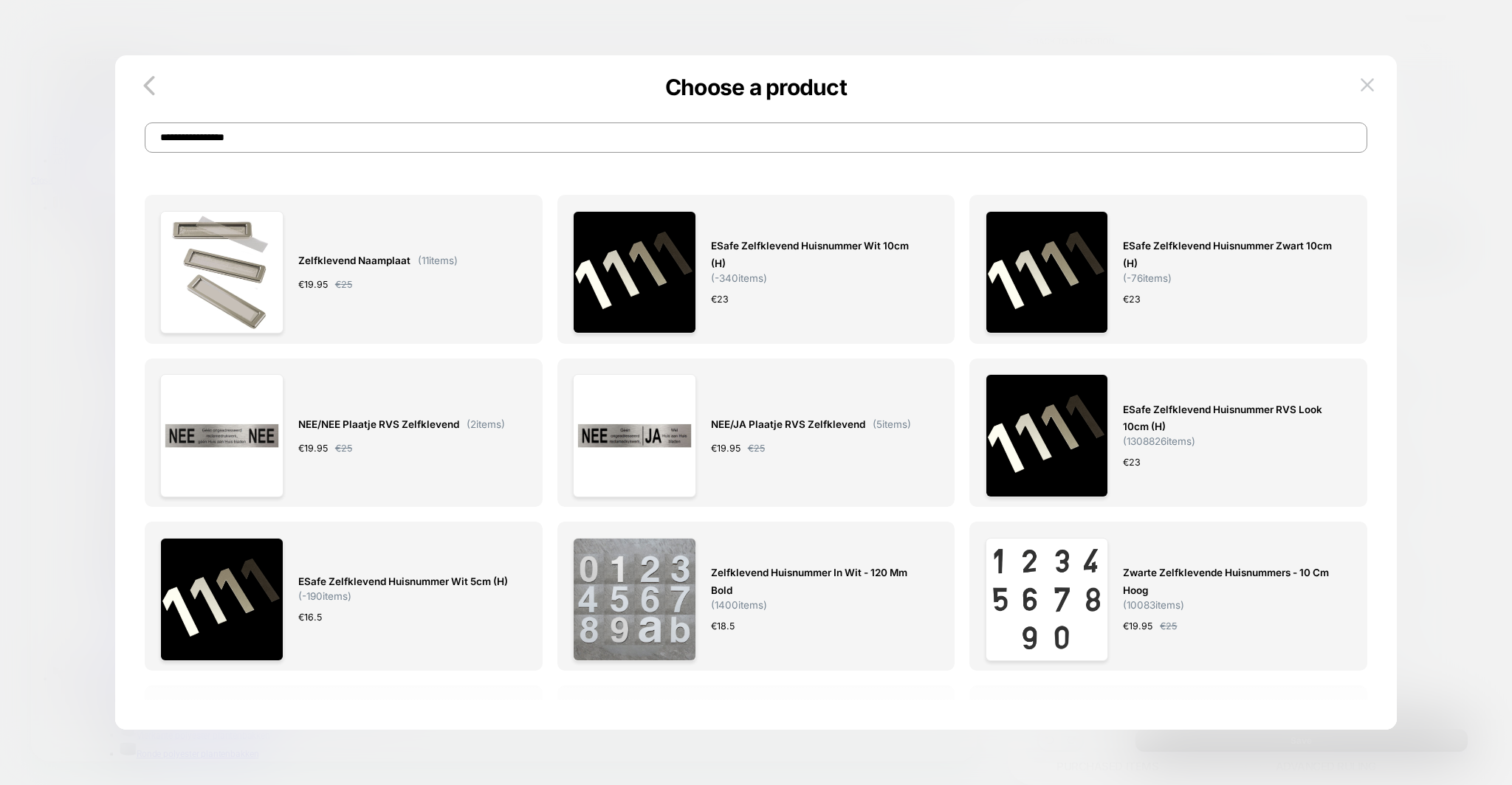
scroll to position [0, 0]
click at [816, 430] on span "NEE/JA Plaatje RVS Zelfklevend" at bounding box center [788, 424] width 154 height 17
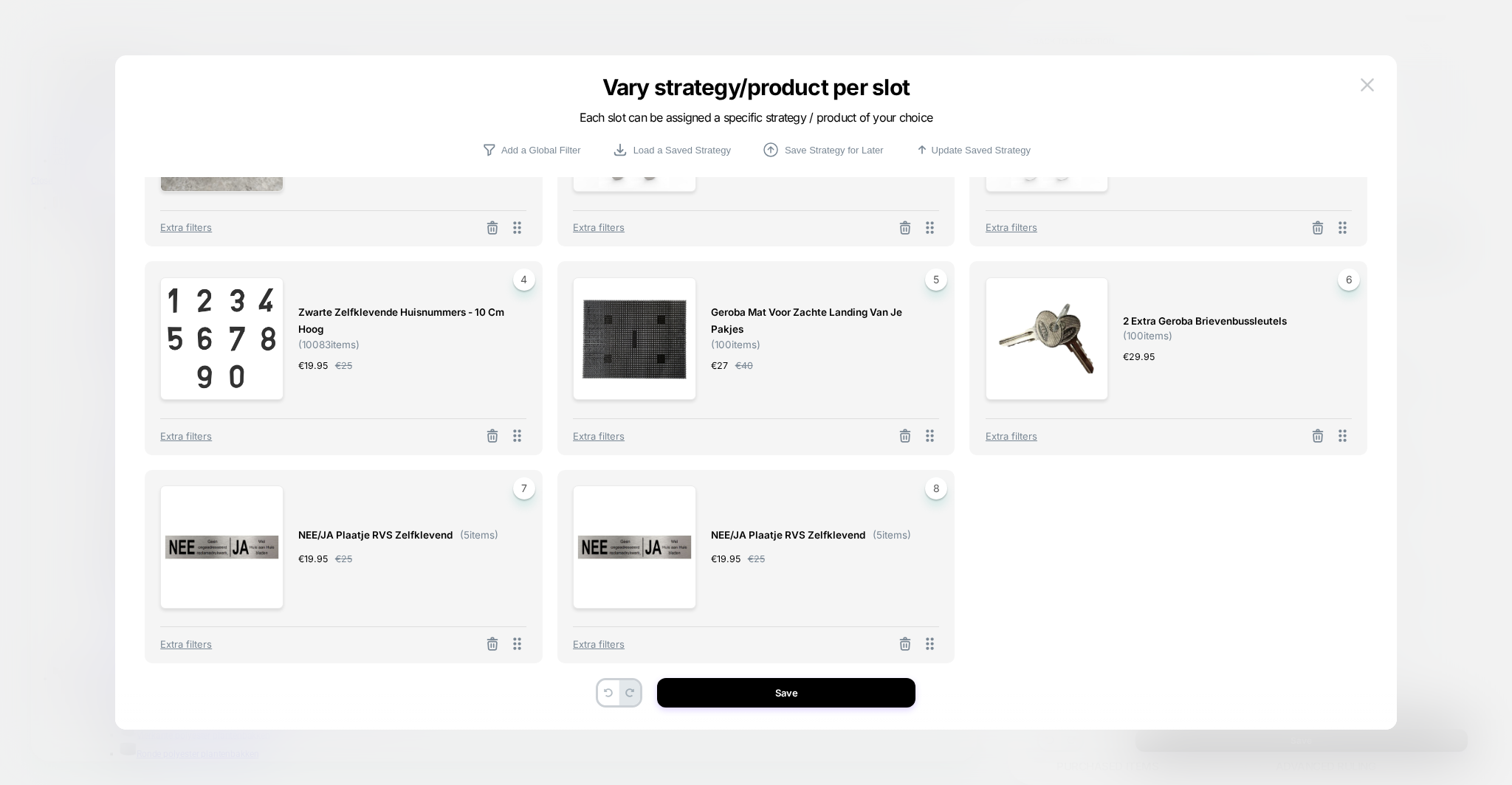
scroll to position [125, 0]
click at [764, 687] on button "Save" at bounding box center [786, 692] width 259 height 30
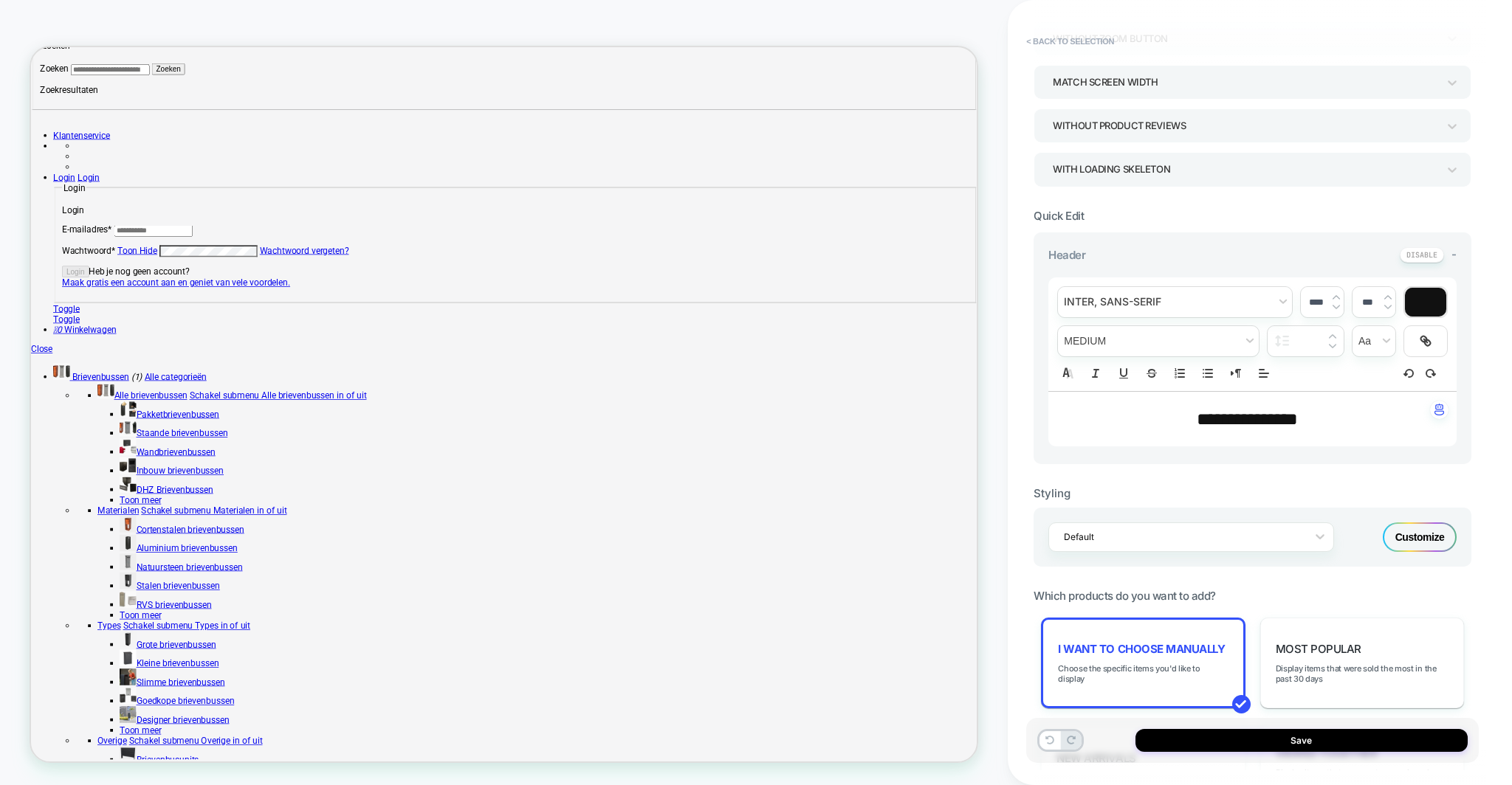
scroll to position [0, 0]
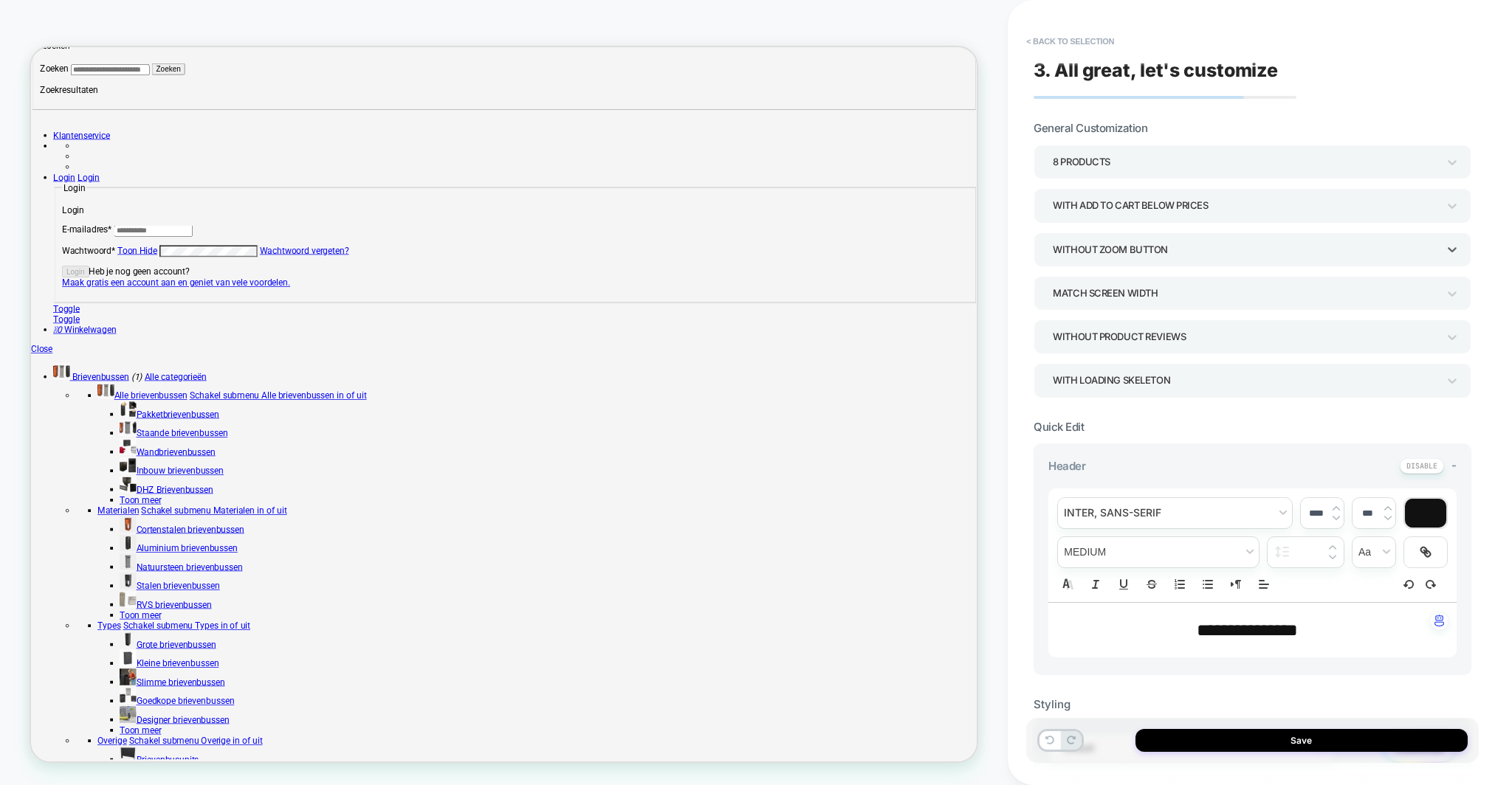
click at [1121, 242] on div "Without Zoom Button" at bounding box center [1245, 250] width 384 height 20
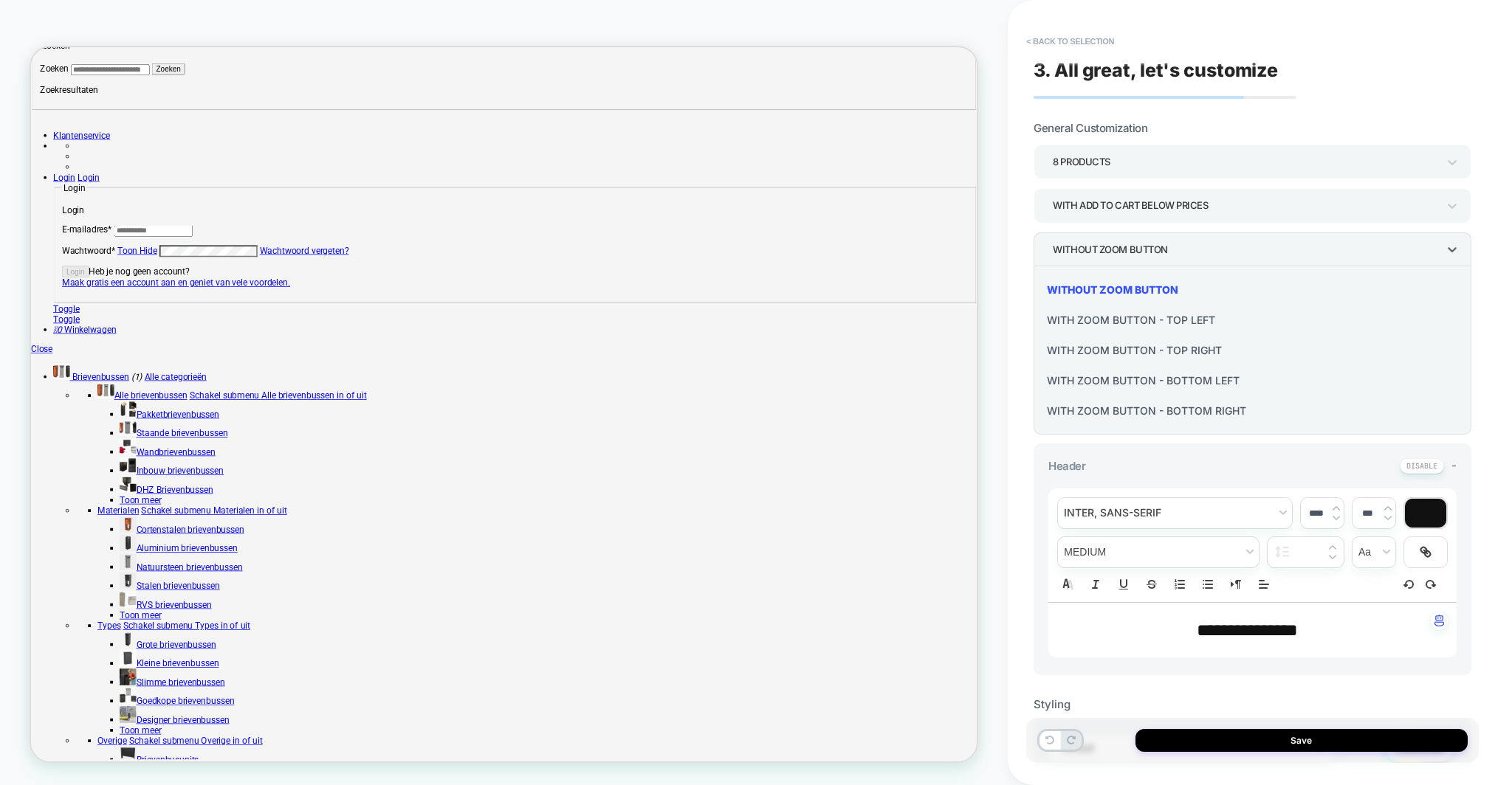
click at [1116, 249] on div at bounding box center [756, 392] width 1512 height 785
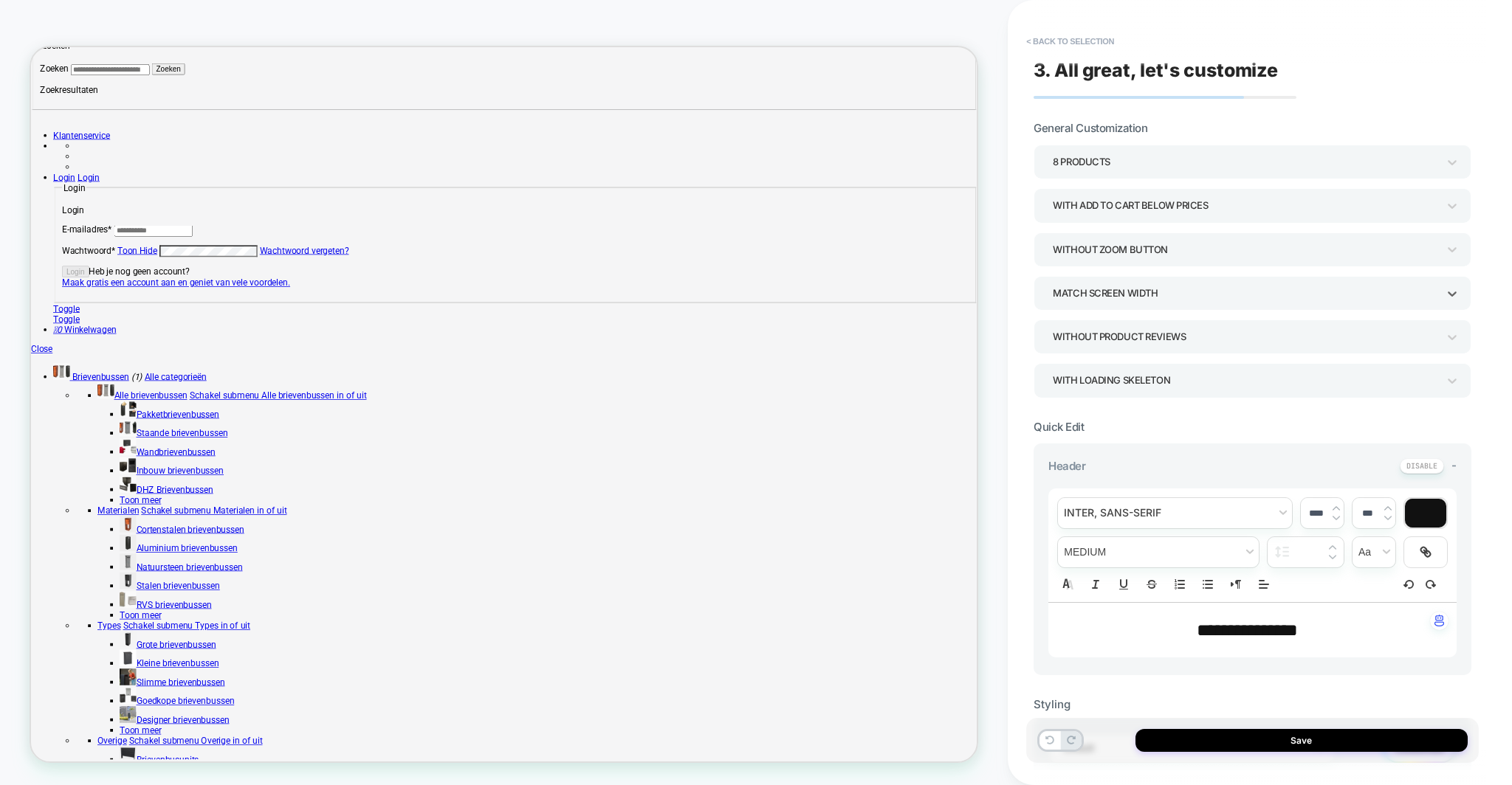
click at [1133, 289] on div "Match Screen Width" at bounding box center [1245, 293] width 384 height 20
click at [1124, 267] on div at bounding box center [756, 392] width 1512 height 785
click at [1123, 344] on div "Without Product Reviews" at bounding box center [1245, 337] width 384 height 20
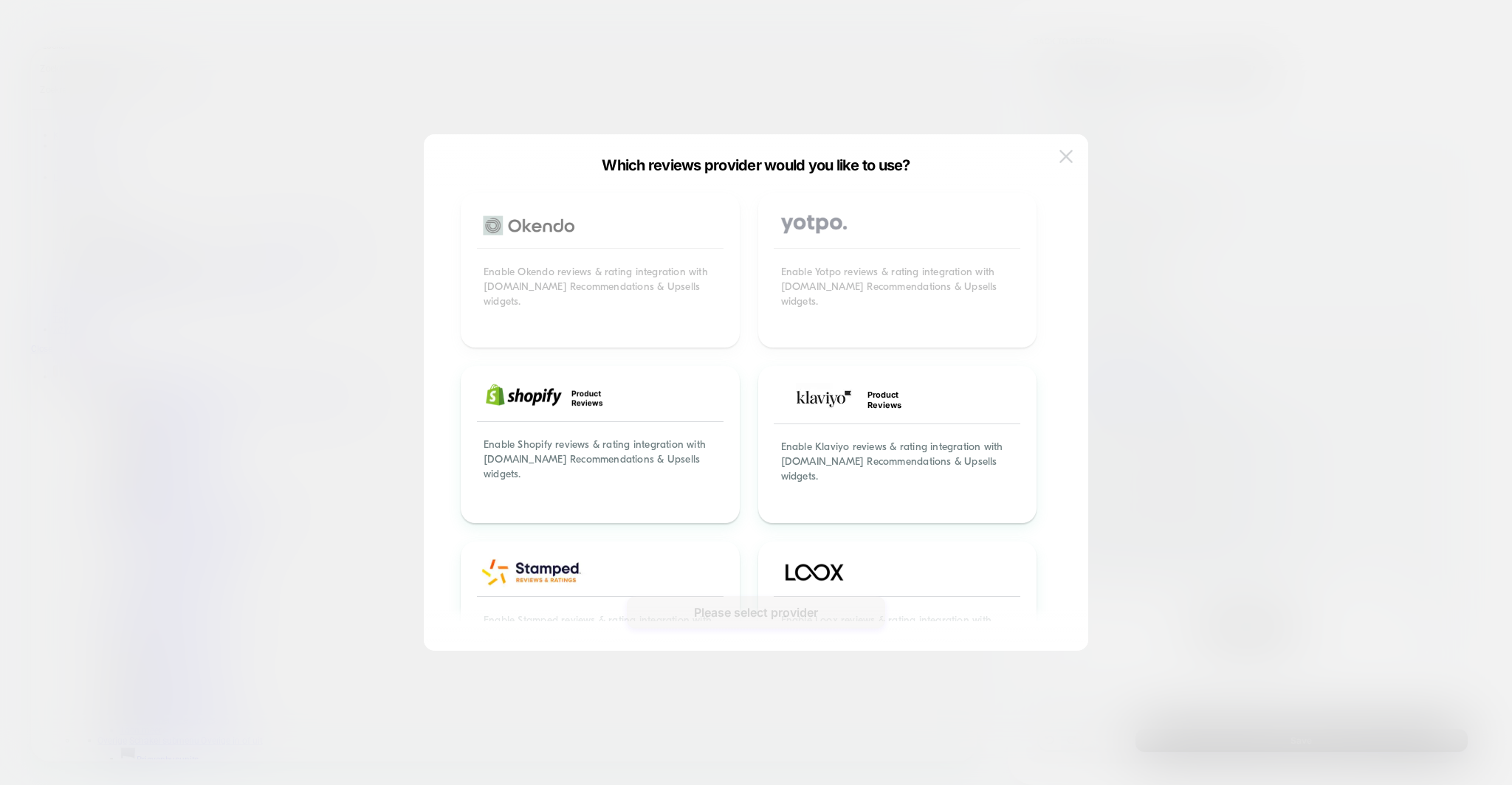
click at [1064, 157] on img at bounding box center [1065, 156] width 14 height 13
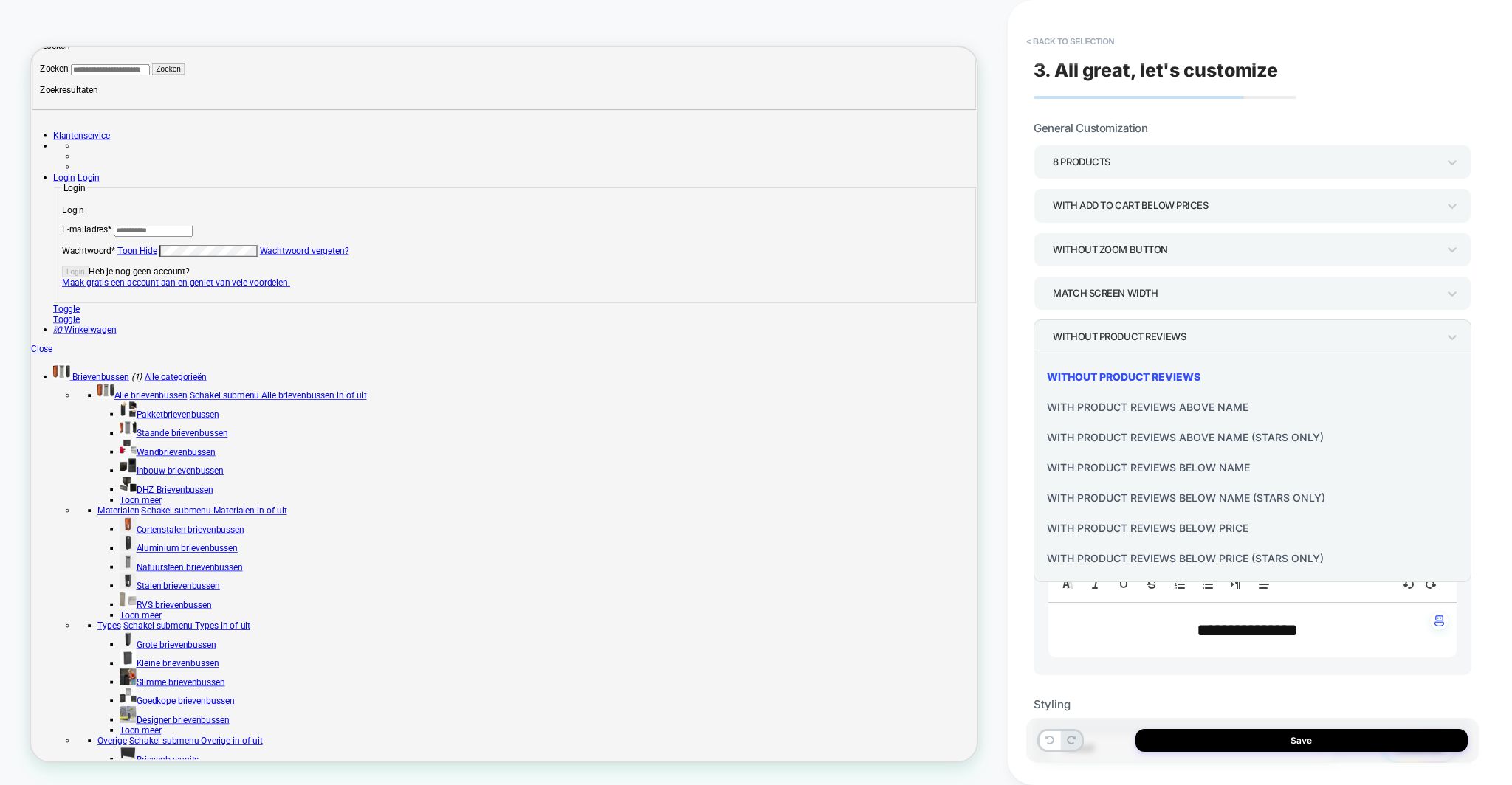
click at [1159, 329] on div at bounding box center [756, 392] width 1512 height 785
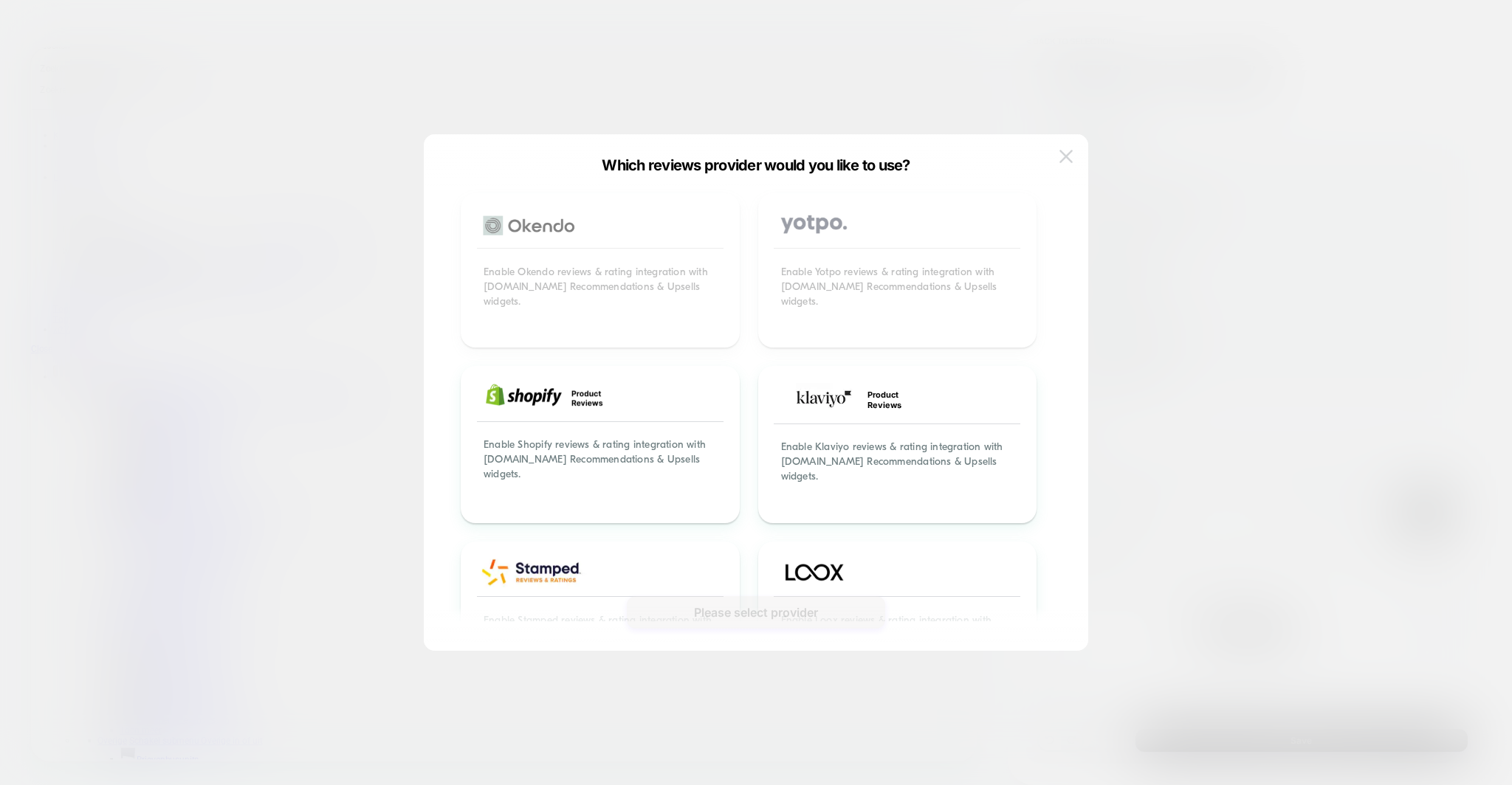
click at [1068, 160] on img at bounding box center [1065, 156] width 14 height 13
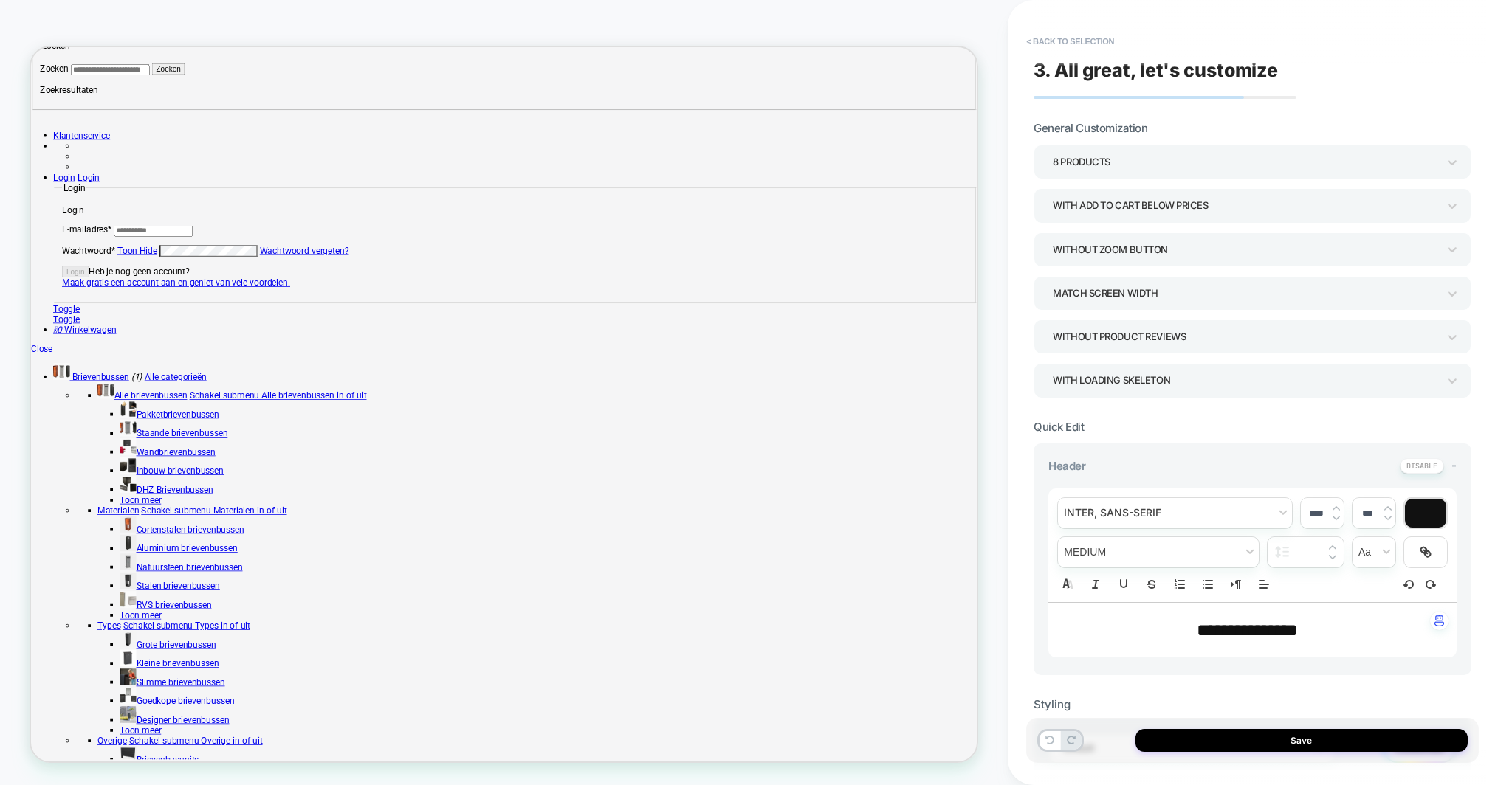
scroll to position [5, 0]
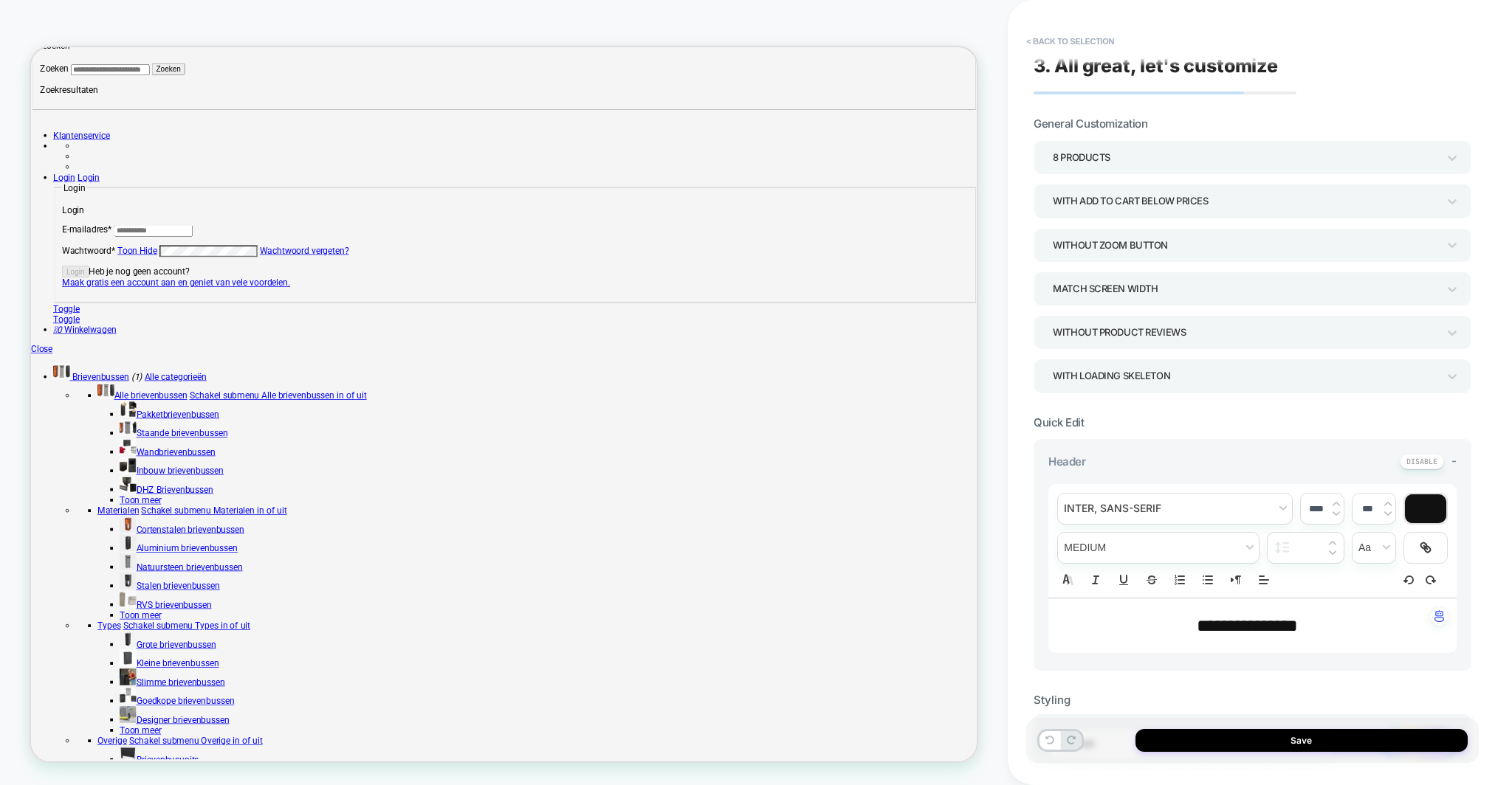
click at [1273, 375] on div "WITH LOADING SKELETON" at bounding box center [1245, 375] width 384 height 20
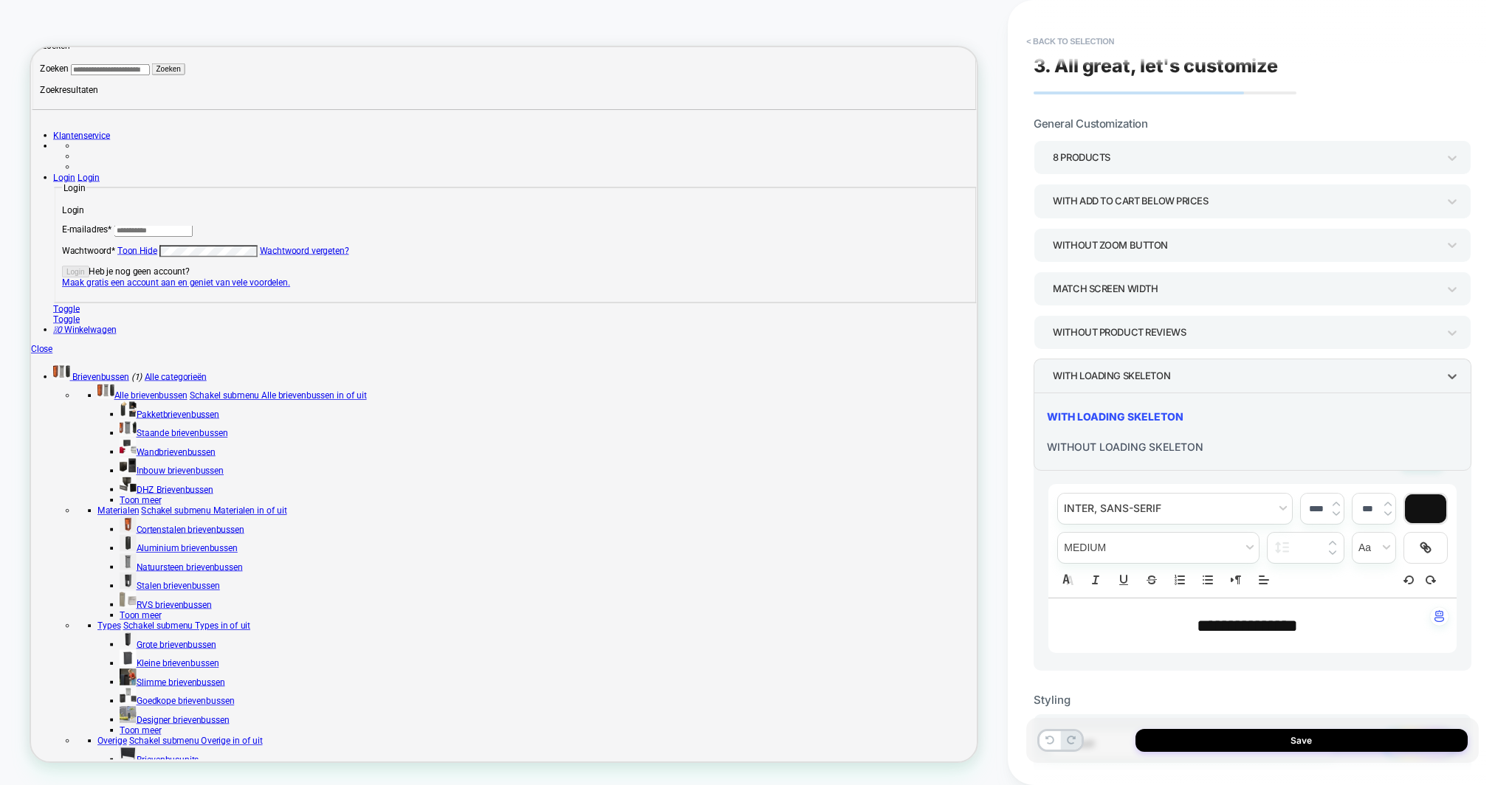
click at [1274, 374] on div at bounding box center [756, 392] width 1512 height 785
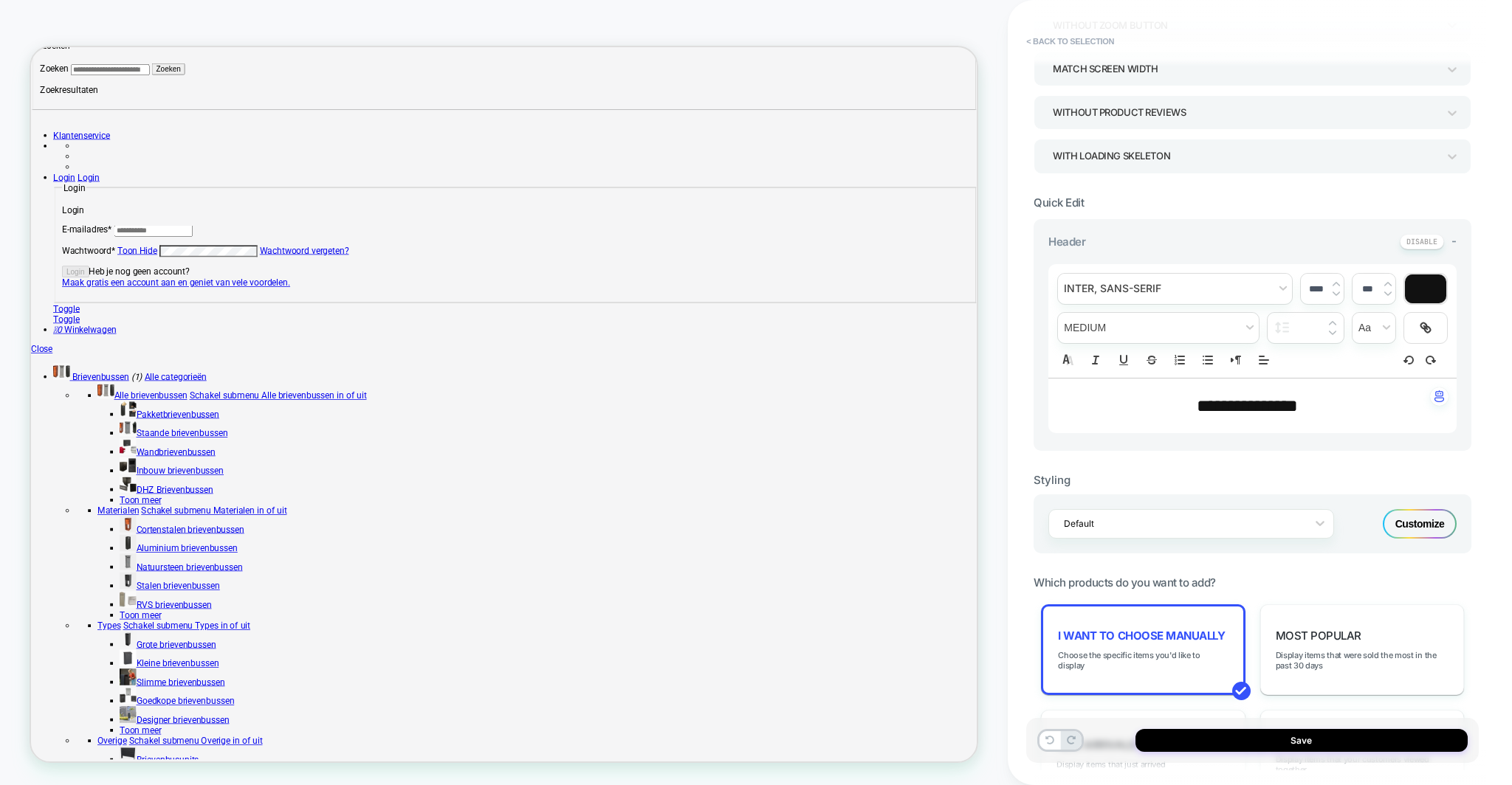
scroll to position [234, 0]
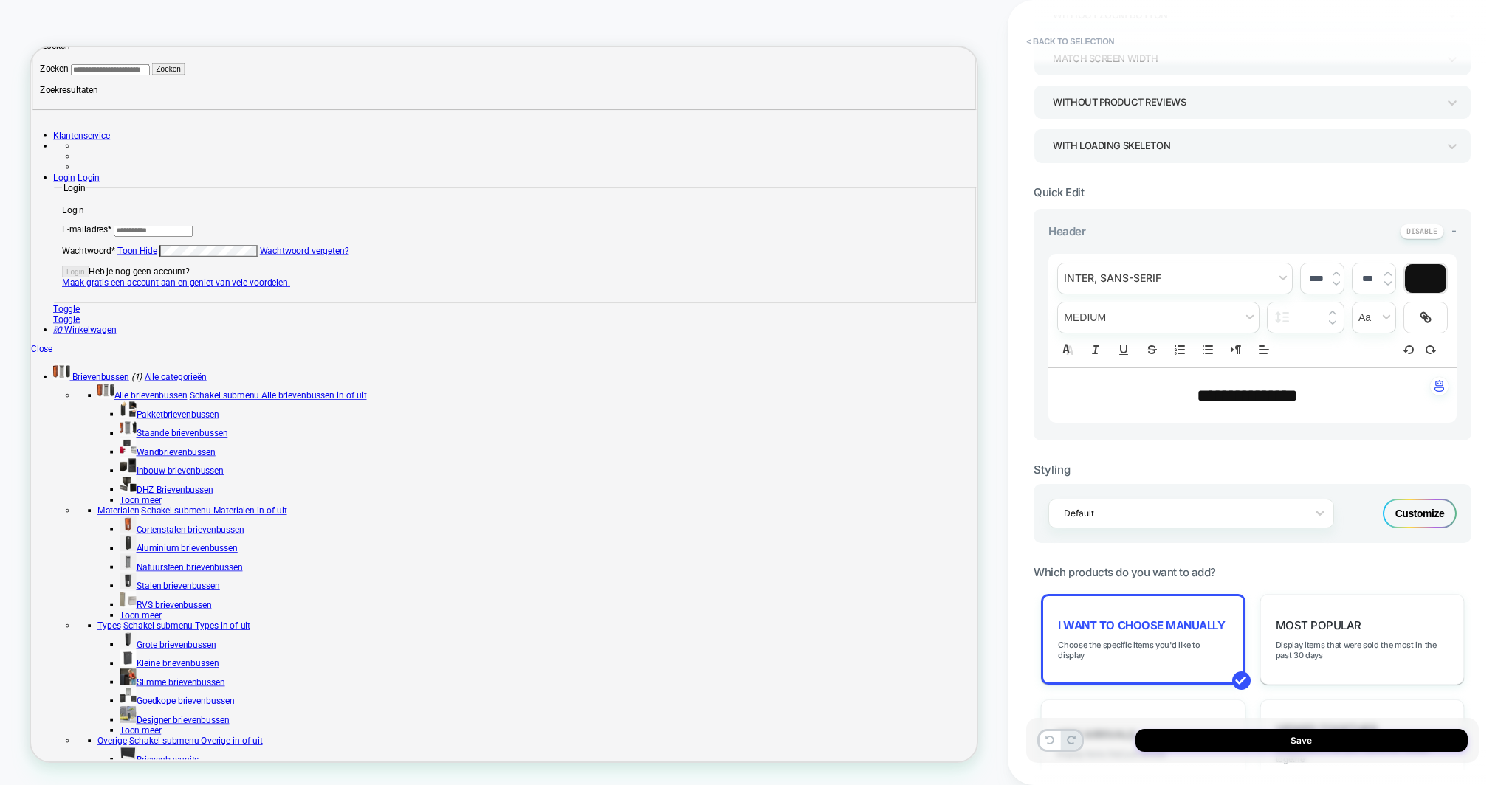
click at [1235, 399] on span "**********" at bounding box center [1247, 395] width 101 height 18
click at [1268, 350] on icon "Align" at bounding box center [1263, 350] width 14 height 14
click at [1266, 350] on icon "Align" at bounding box center [1263, 350] width 14 height 14
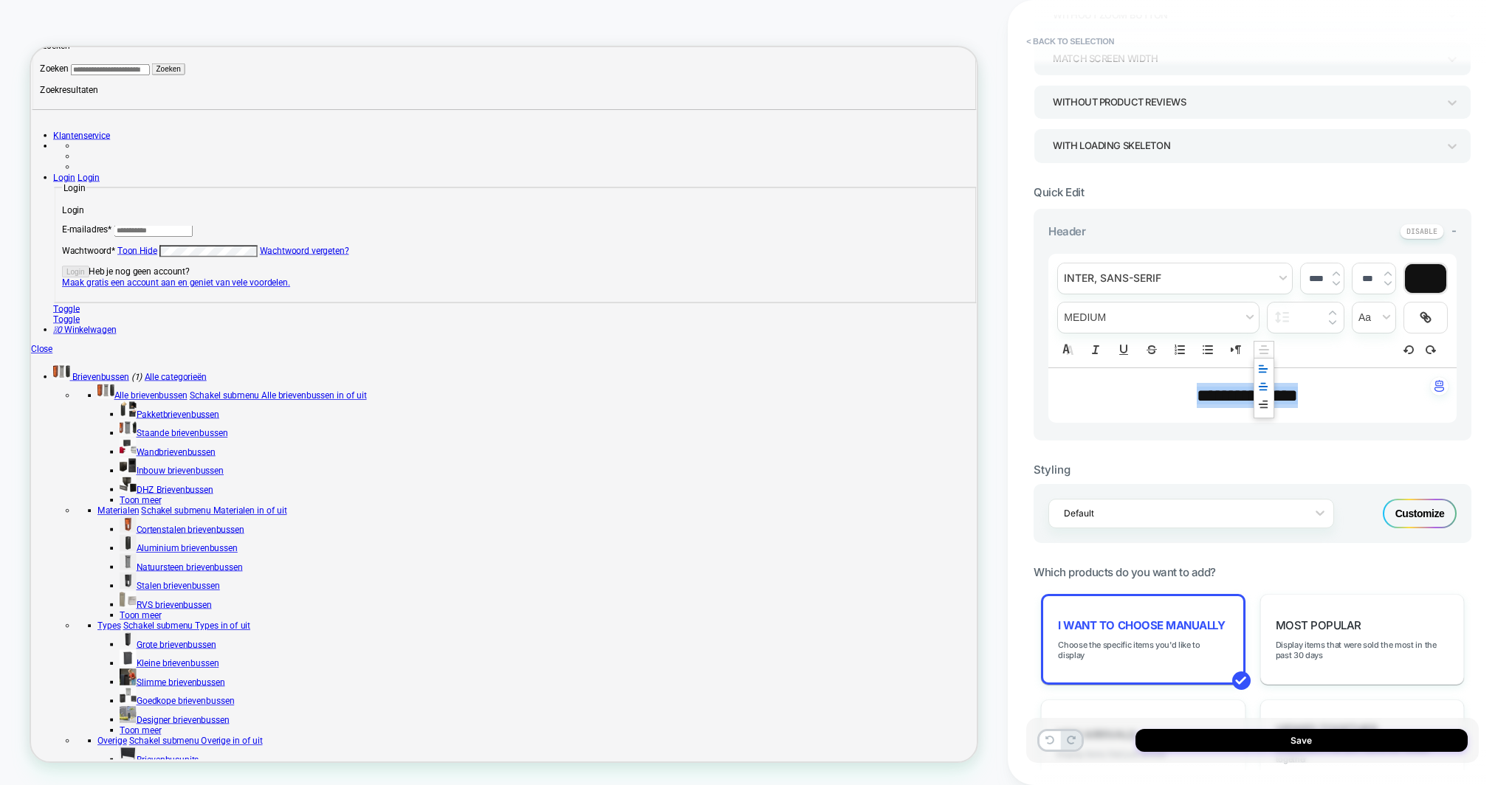
click at [1261, 366] on icon "Align" at bounding box center [1262, 369] width 12 height 12
click at [1157, 320] on span "fontWeight" at bounding box center [1157, 318] width 201 height 30
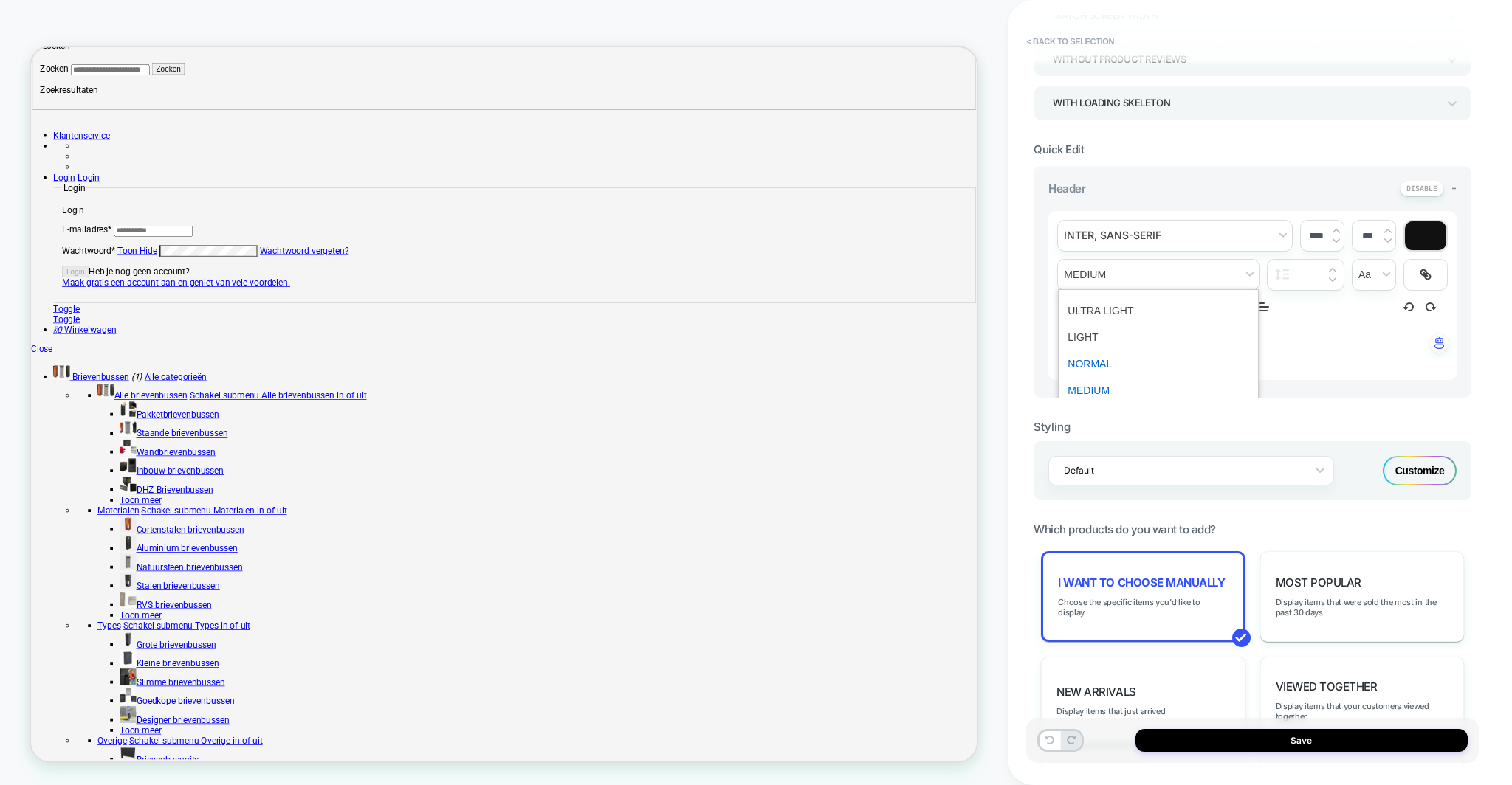
scroll to position [280, 0]
click at [1323, 308] on div "**********" at bounding box center [1253, 266] width 408 height 114
click at [1215, 226] on span "font" at bounding box center [1174, 234] width 234 height 30
click at [1109, 239] on span "font" at bounding box center [1174, 234] width 234 height 30
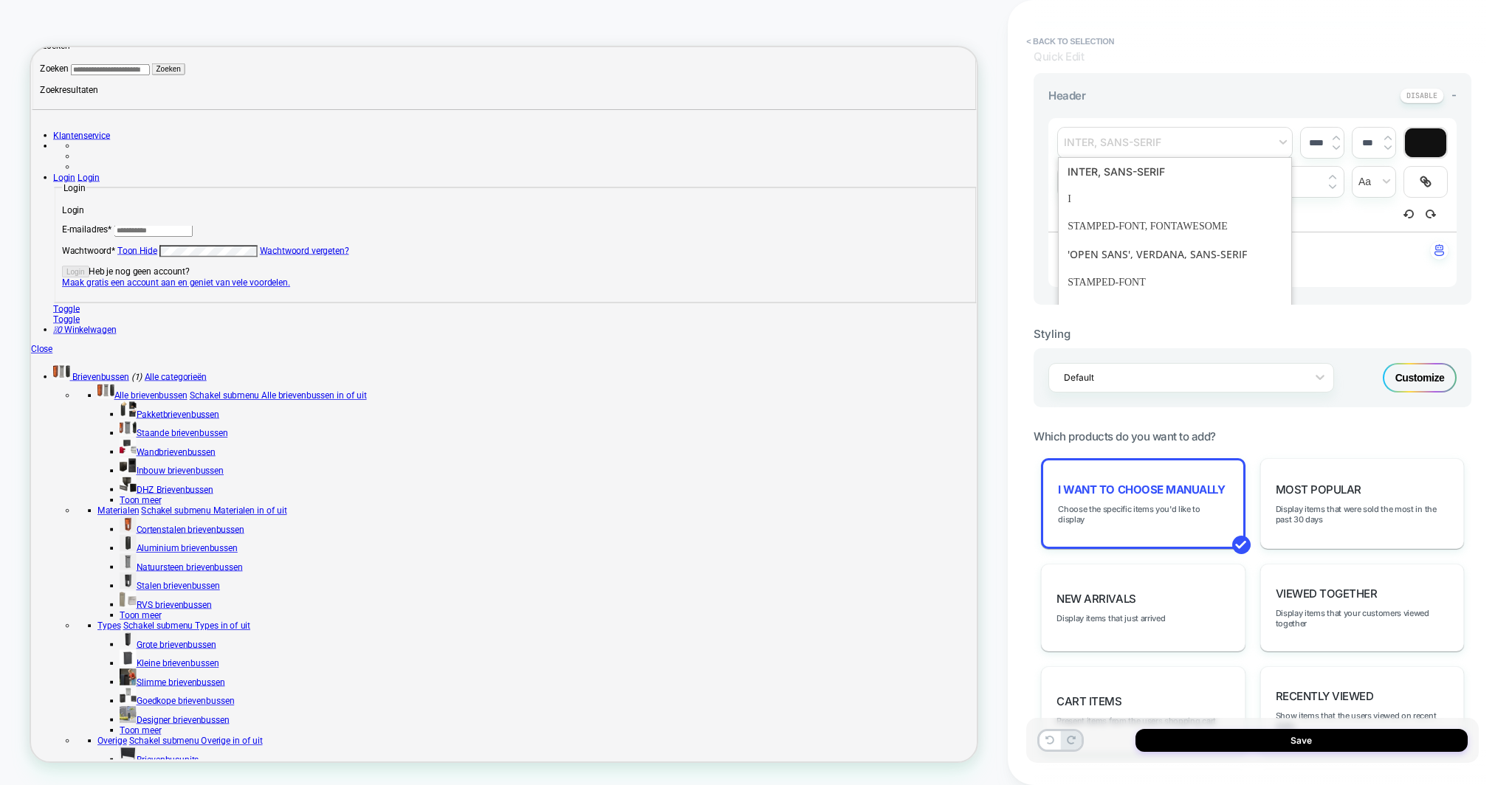
scroll to position [366, 0]
click at [1091, 145] on span "font" at bounding box center [1174, 146] width 234 height 30
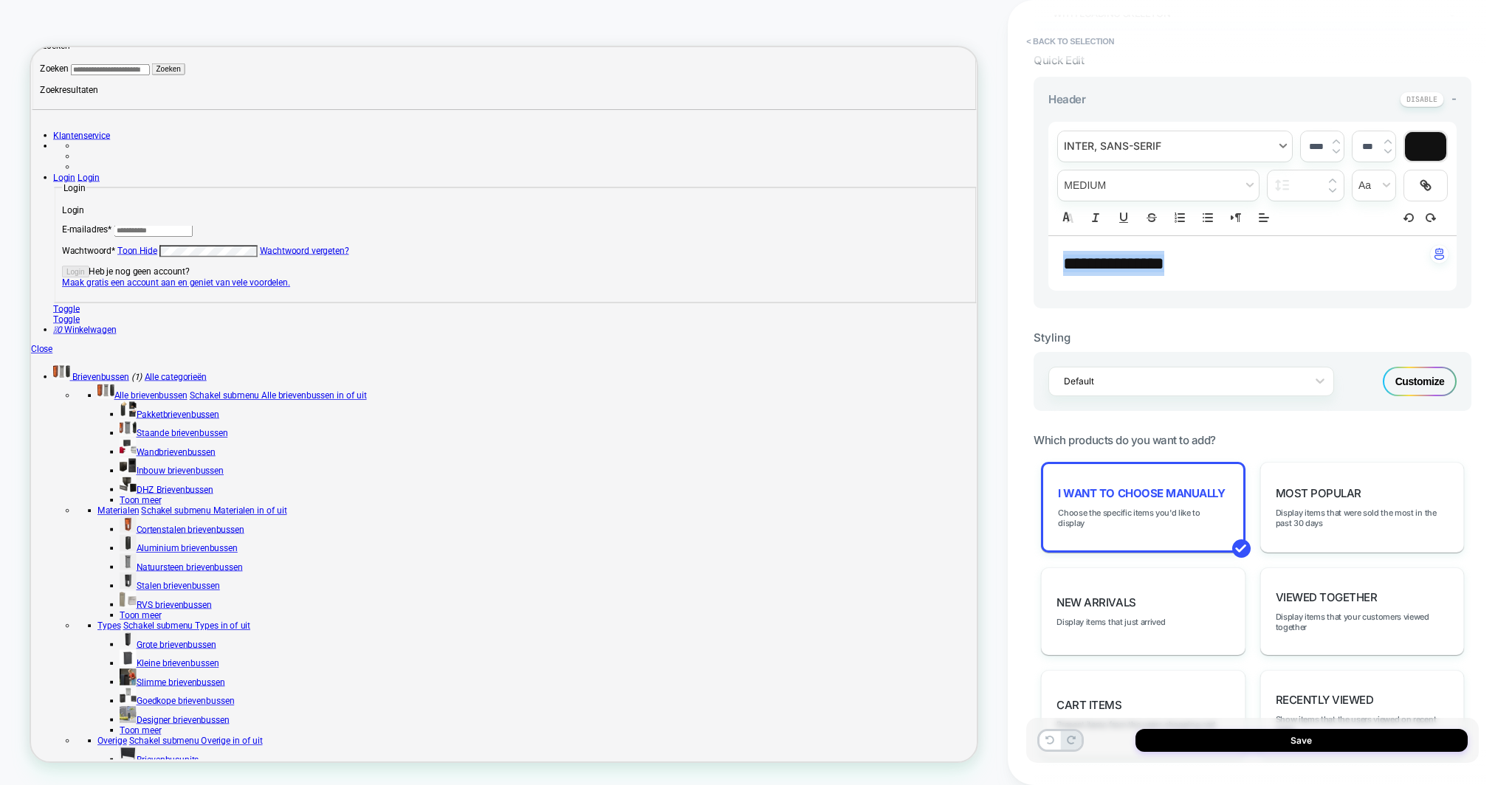
click at [1091, 145] on span "font" at bounding box center [1174, 146] width 234 height 30
click at [1315, 262] on p "**********" at bounding box center [1246, 263] width 367 height 25
click at [1332, 157] on div "****" at bounding box center [1321, 146] width 42 height 30
click at [1333, 148] on img at bounding box center [1336, 150] width 7 height 6
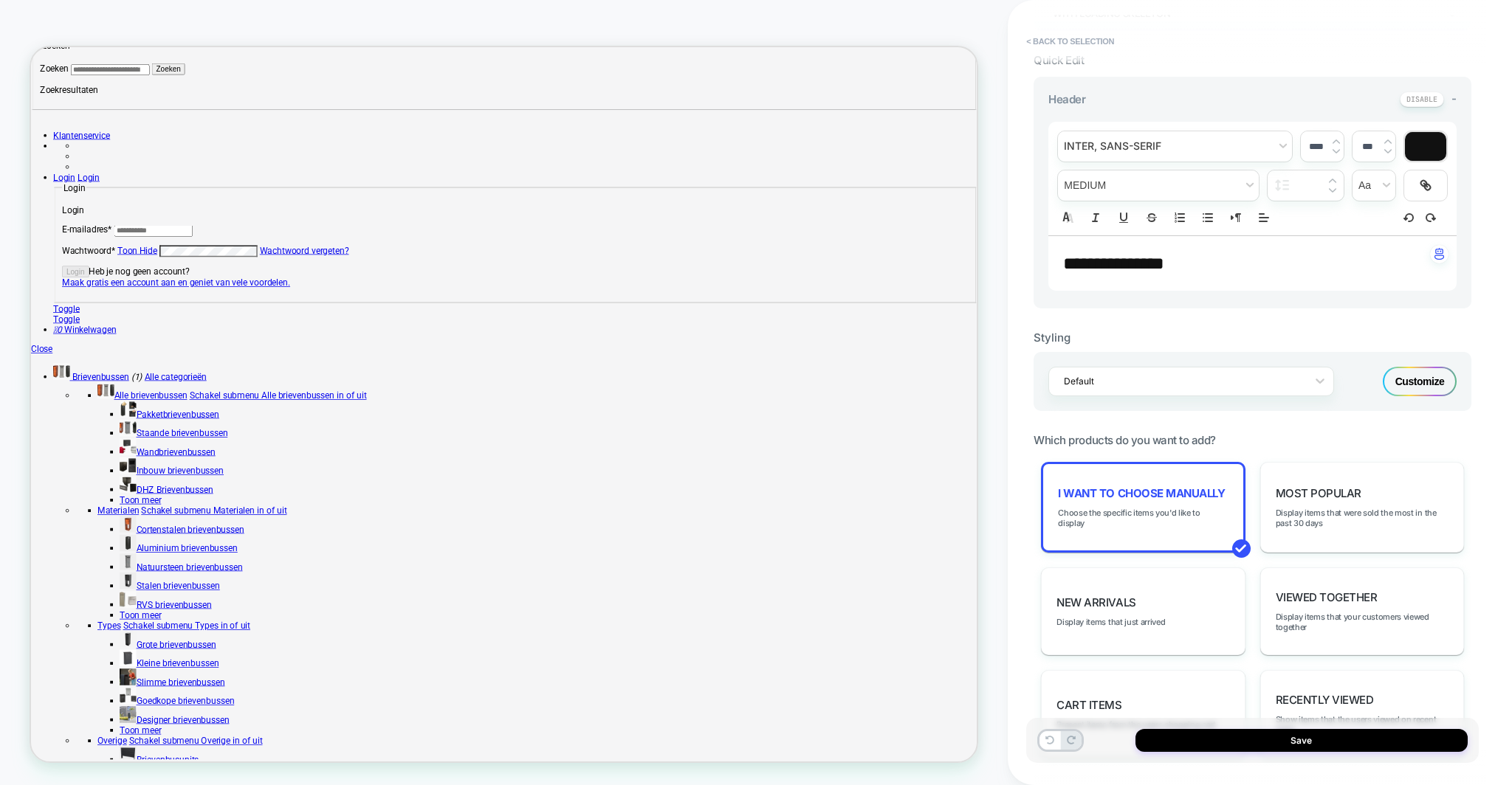
click at [1333, 148] on img at bounding box center [1336, 150] width 7 height 6
type input "****"
click at [1334, 254] on p "**********" at bounding box center [1246, 263] width 367 height 25
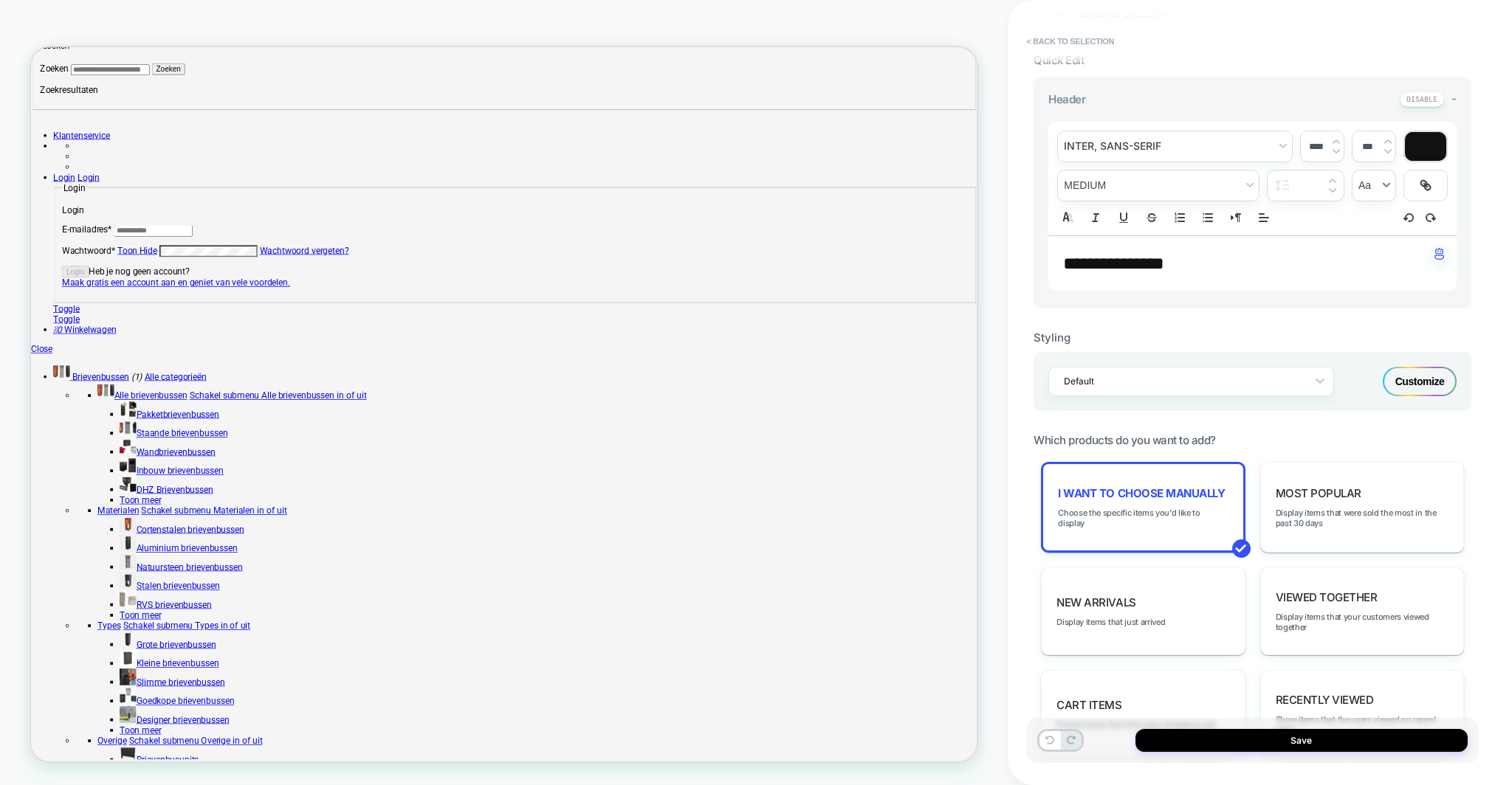
click at [1376, 191] on span "transform" at bounding box center [1373, 186] width 42 height 30
click at [1325, 208] on div "**********" at bounding box center [1253, 178] width 408 height 114
click at [1326, 181] on input "text" at bounding box center [1313, 186] width 29 height 10
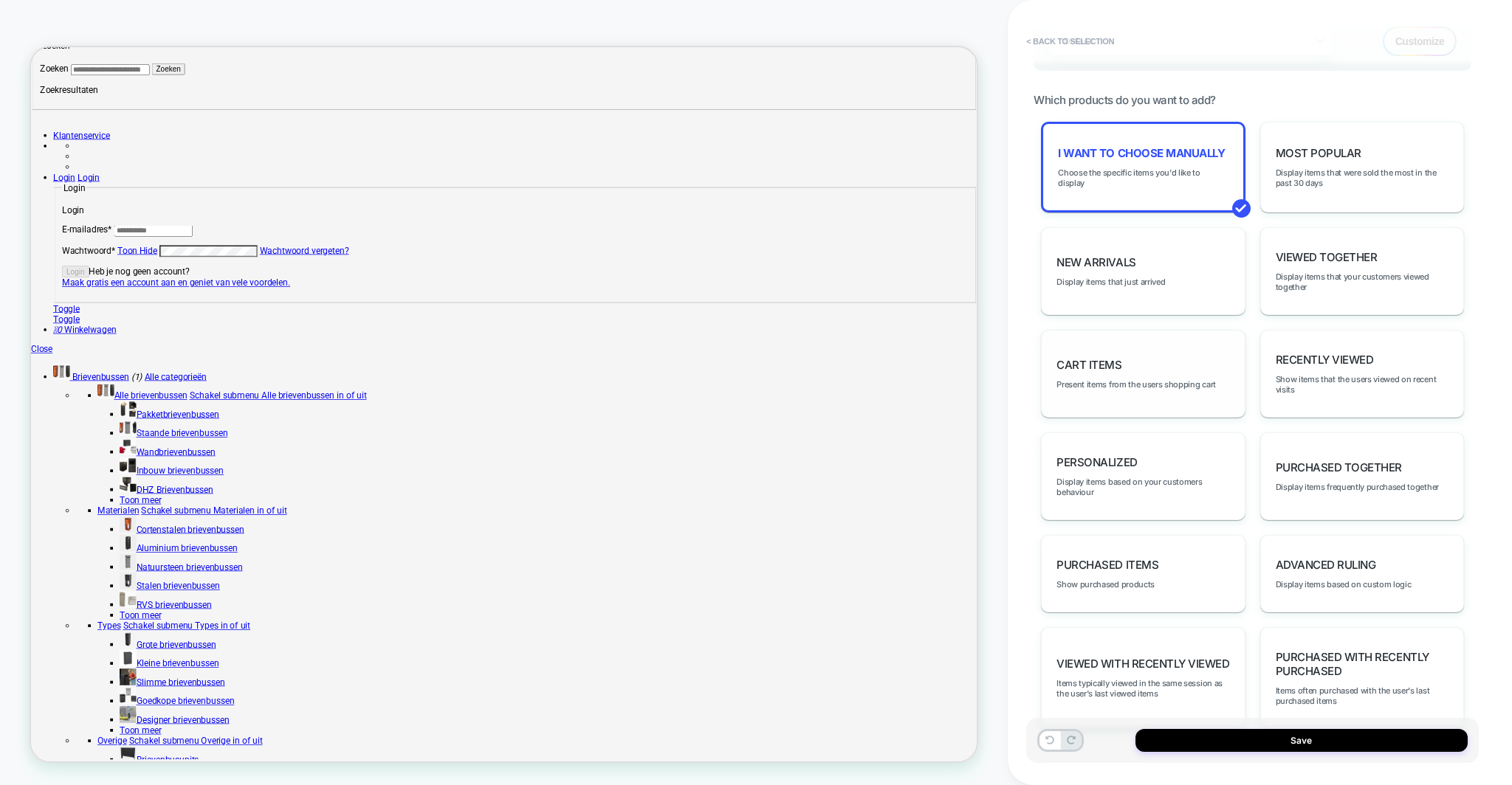
scroll to position [706, 0]
click at [1226, 739] on button "Save" at bounding box center [1301, 740] width 332 height 23
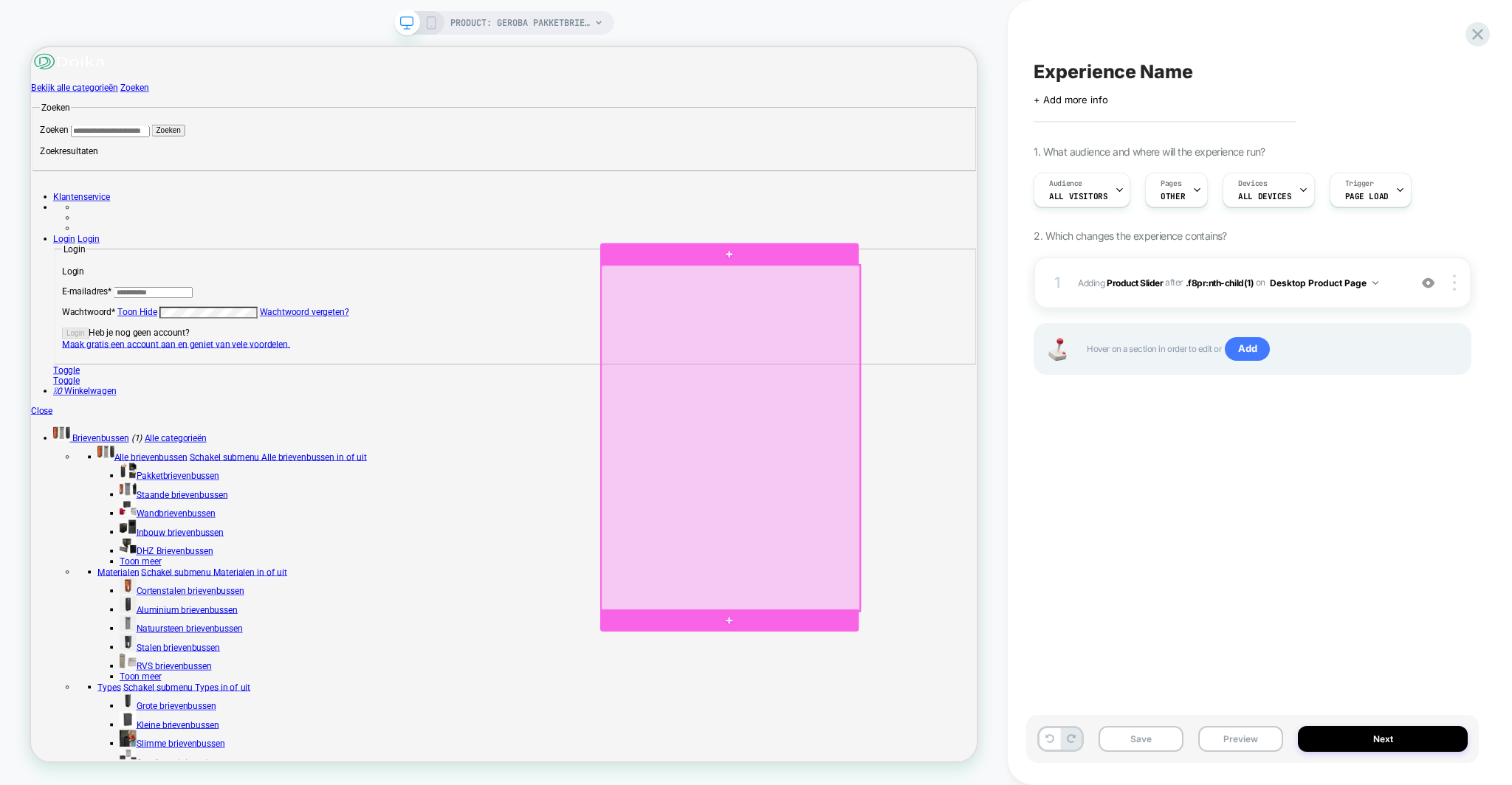
scroll to position [410, 74]
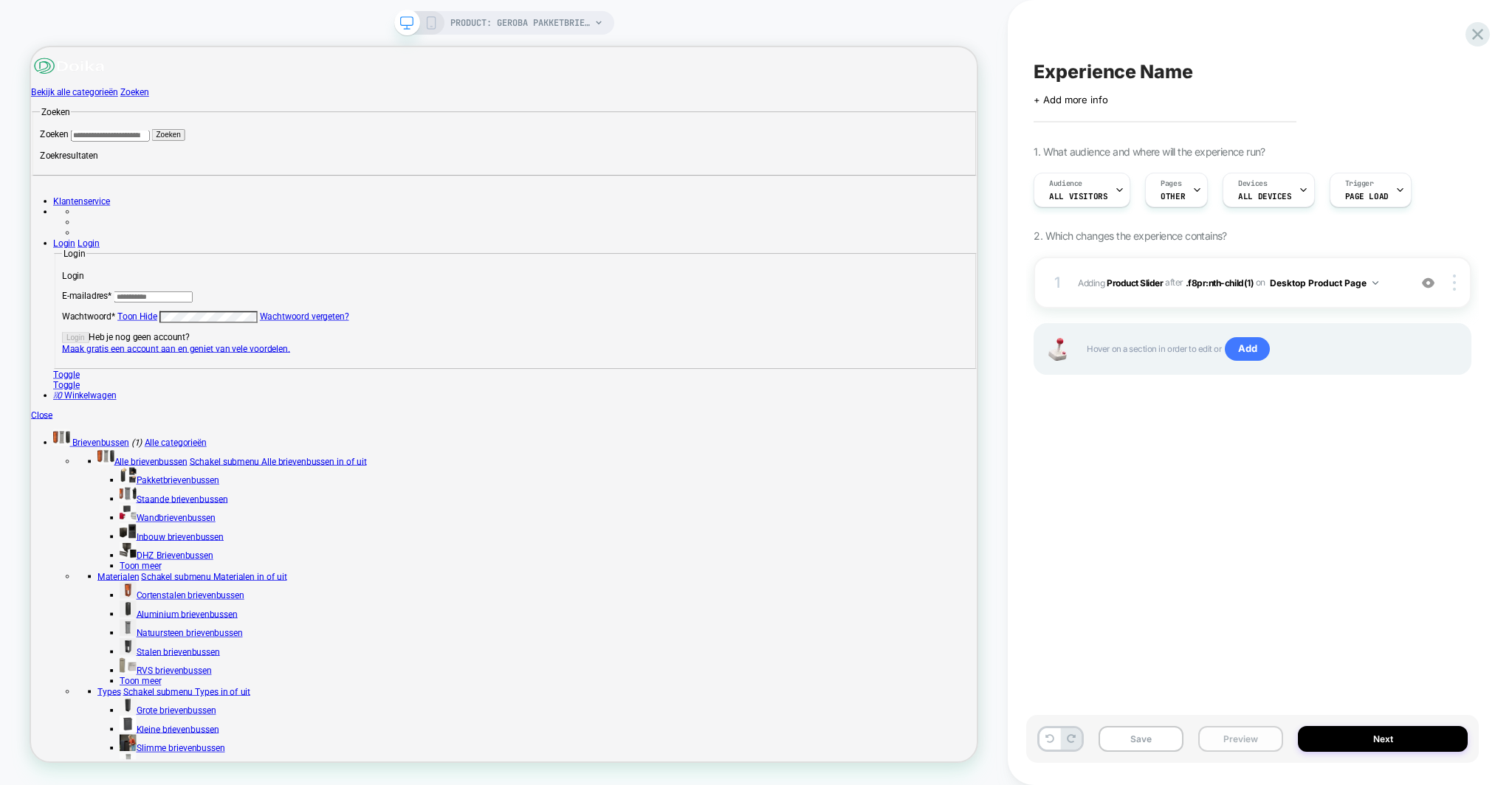
click at [1245, 735] on button "Preview" at bounding box center [1241, 739] width 85 height 26
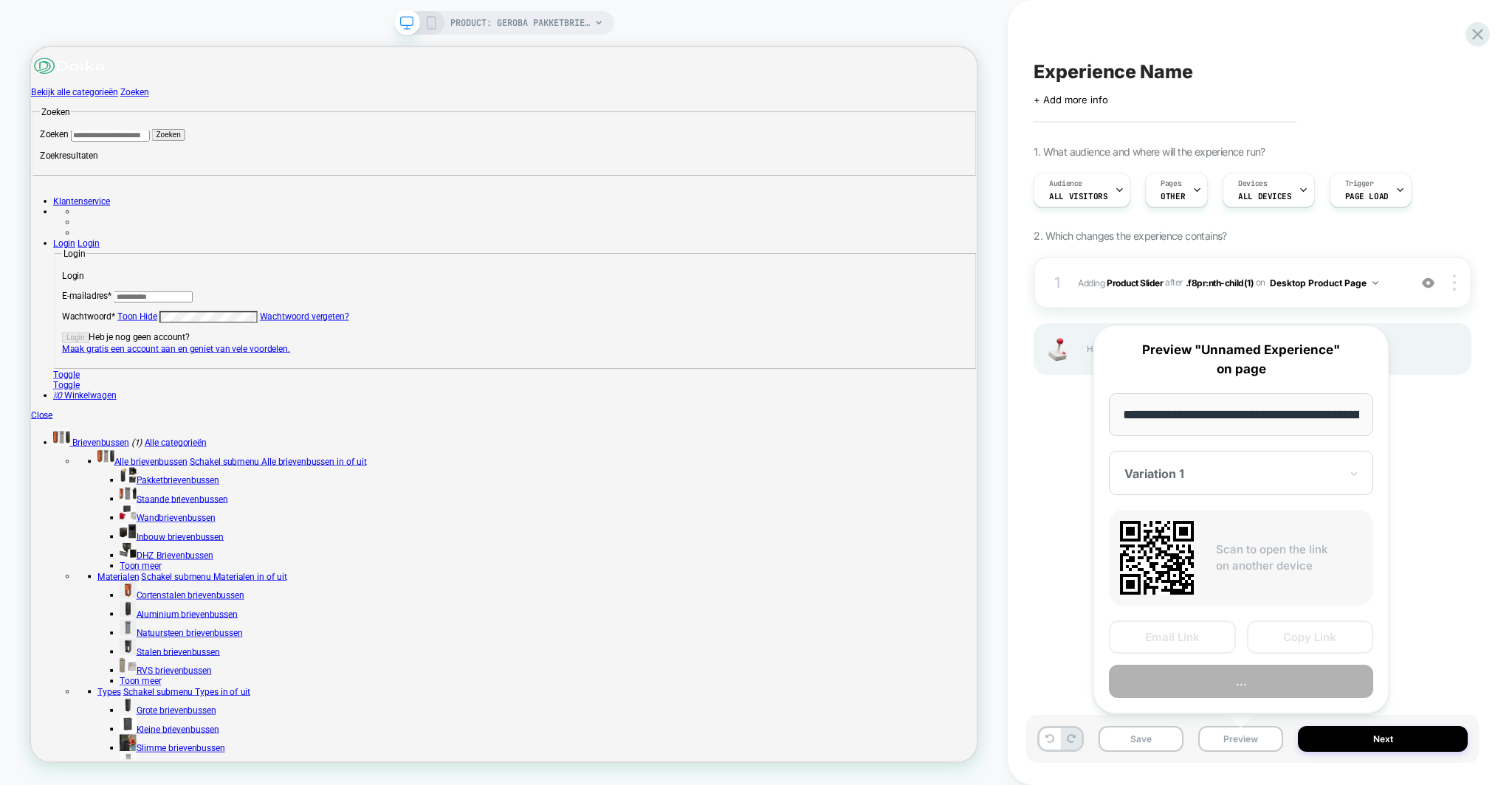
scroll to position [0, 275]
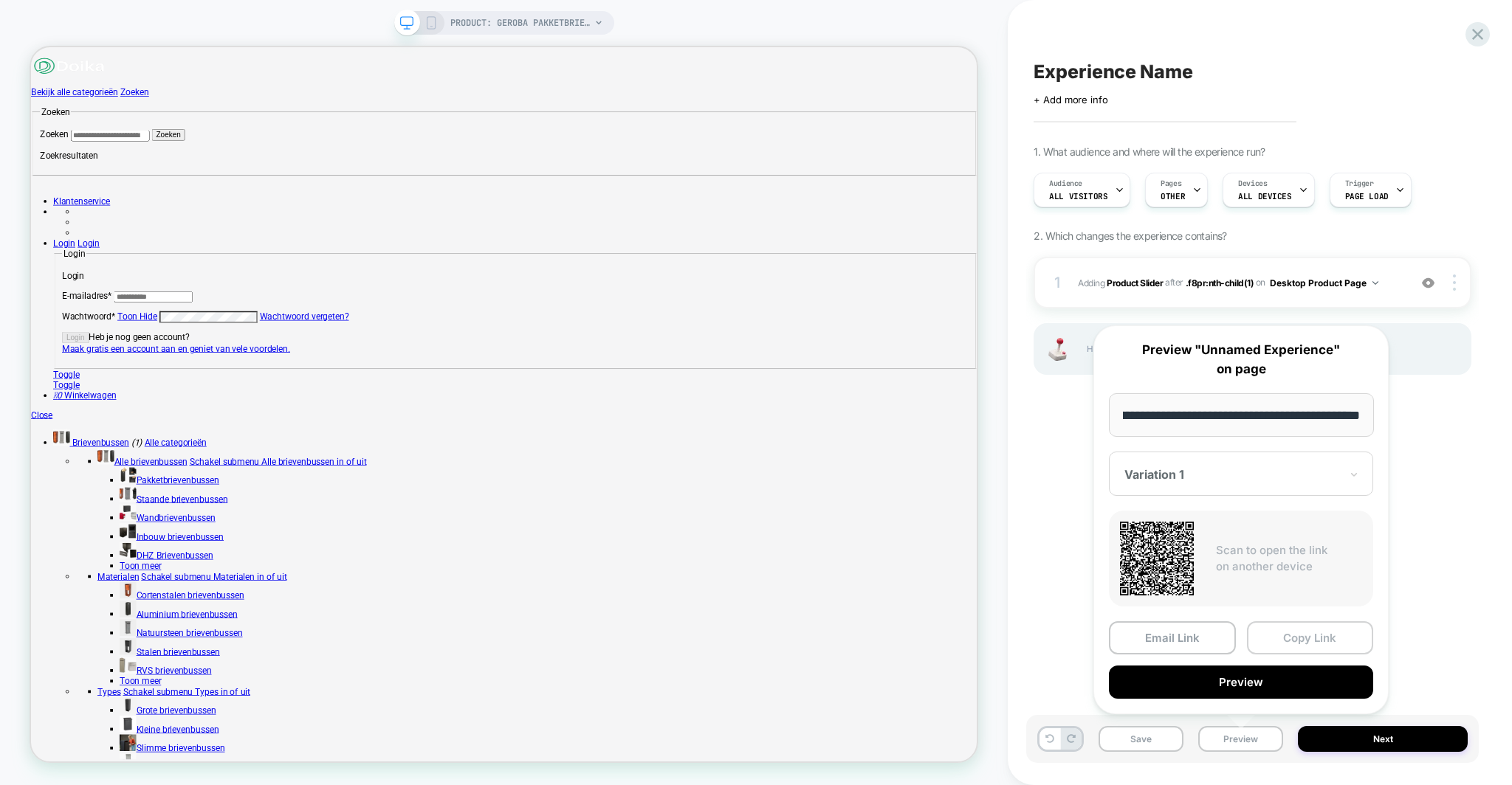
click at [1295, 634] on button "Copy Link" at bounding box center [1310, 637] width 127 height 33
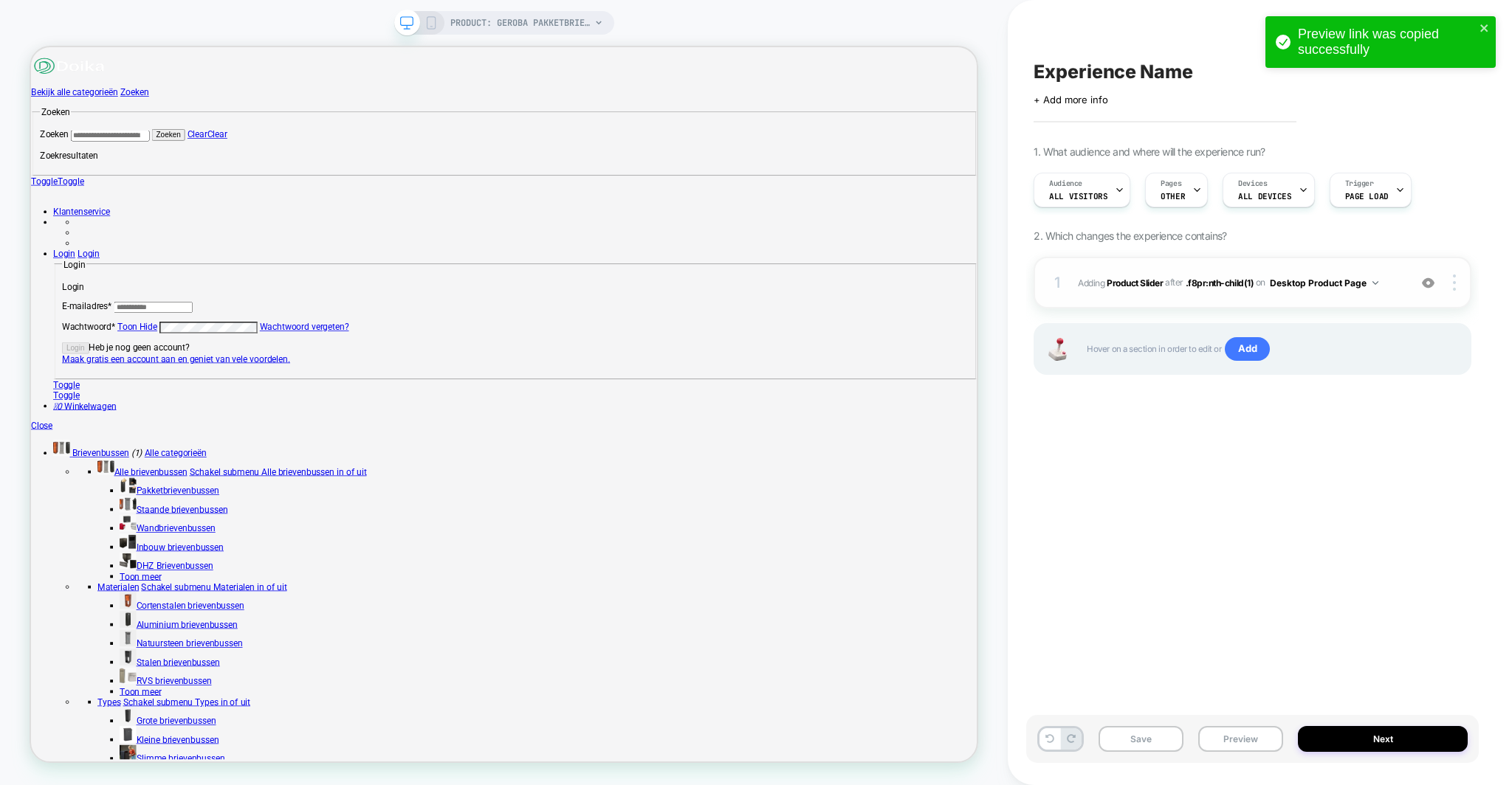
click at [1136, 274] on span "#_loomi_addon_1758713715513 Adding Product Slider AFTER .f8pr:nth-child(1) .f8p…" at bounding box center [1239, 282] width 323 height 18
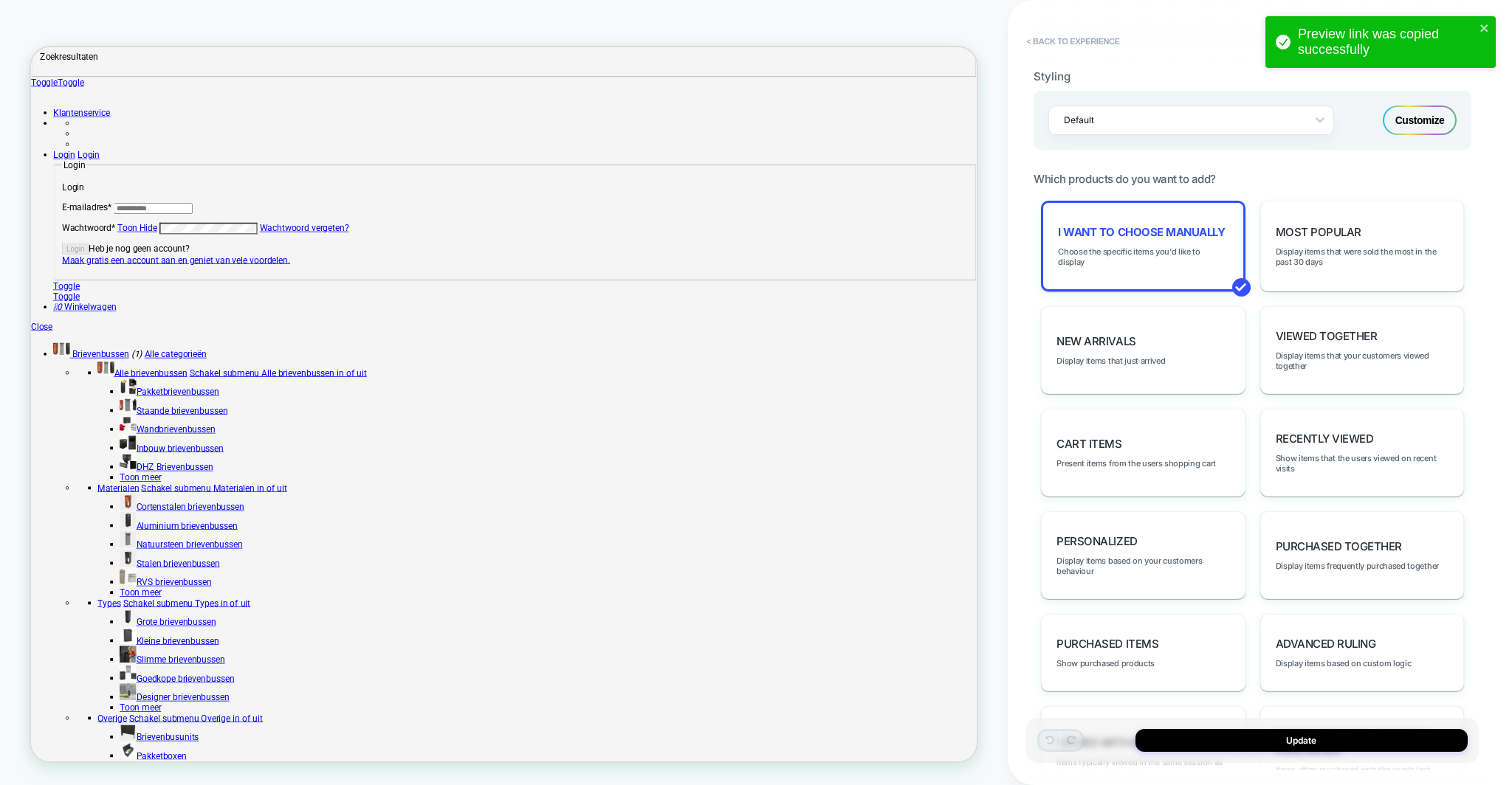
scroll to position [629, 0]
click at [1093, 237] on div "I want to choose manually Choose the specific items you'd like to display" at bounding box center [1142, 245] width 204 height 90
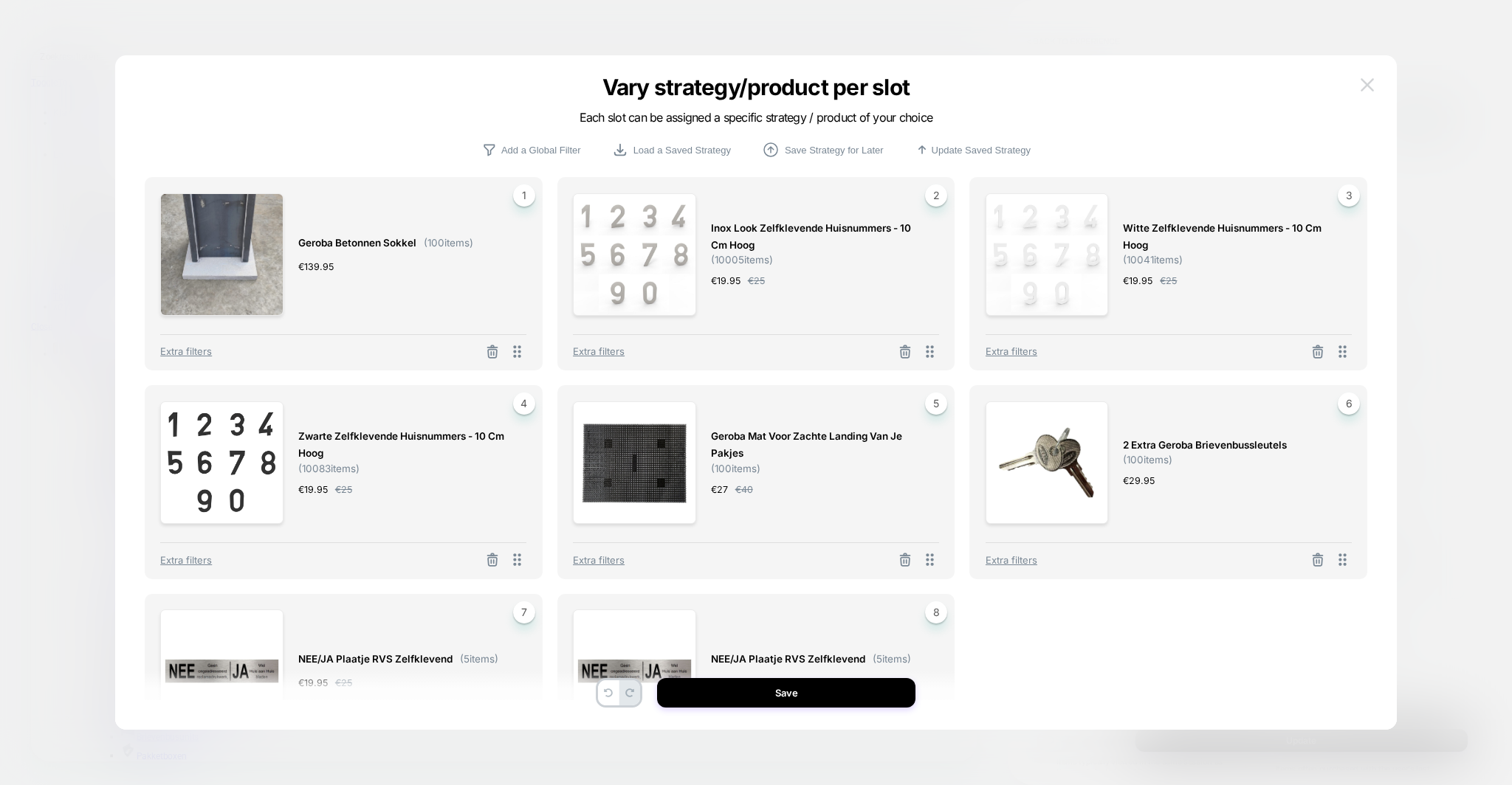
click at [1363, 83] on img at bounding box center [1367, 85] width 14 height 13
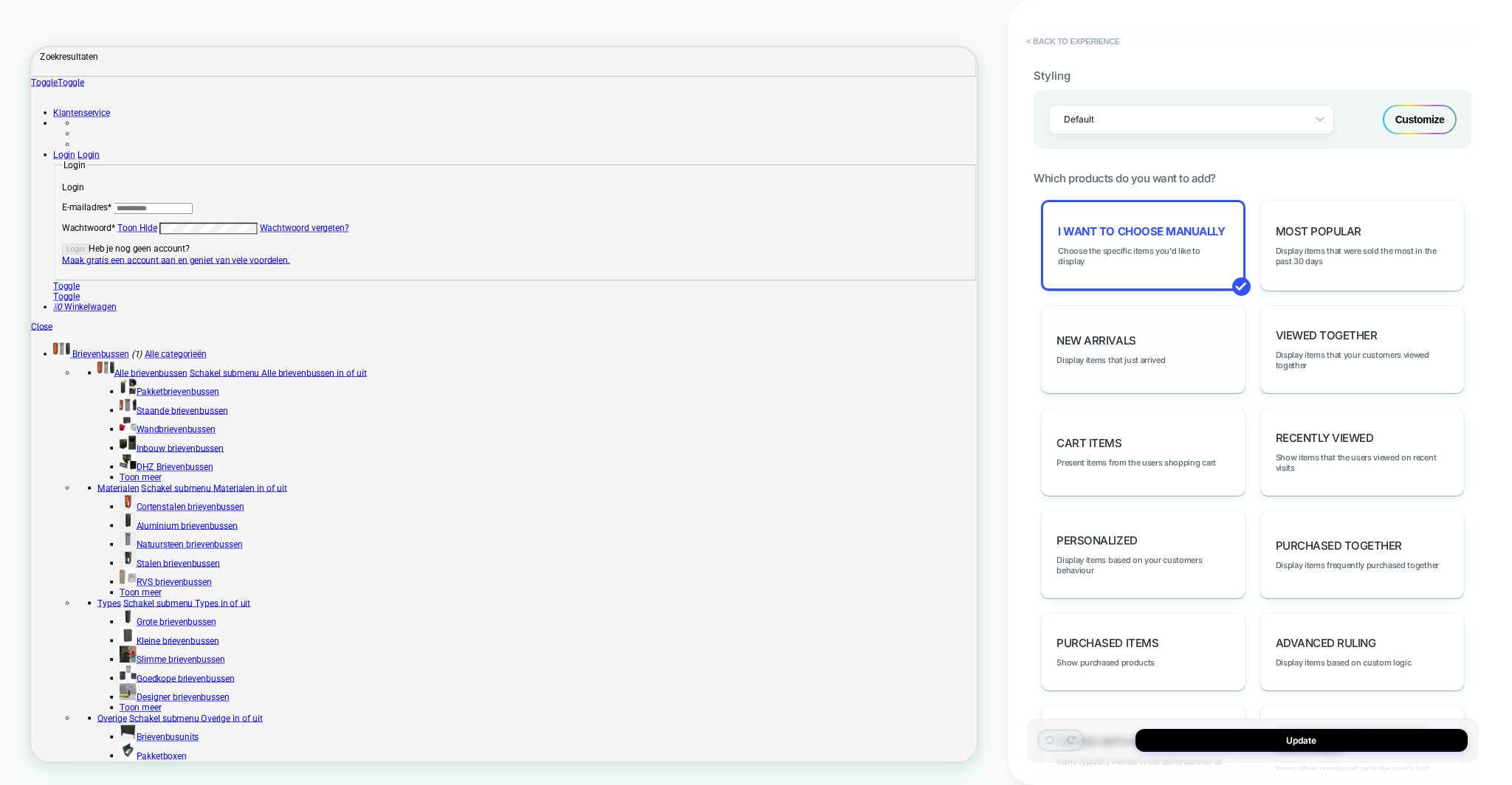
scroll to position [176, 0]
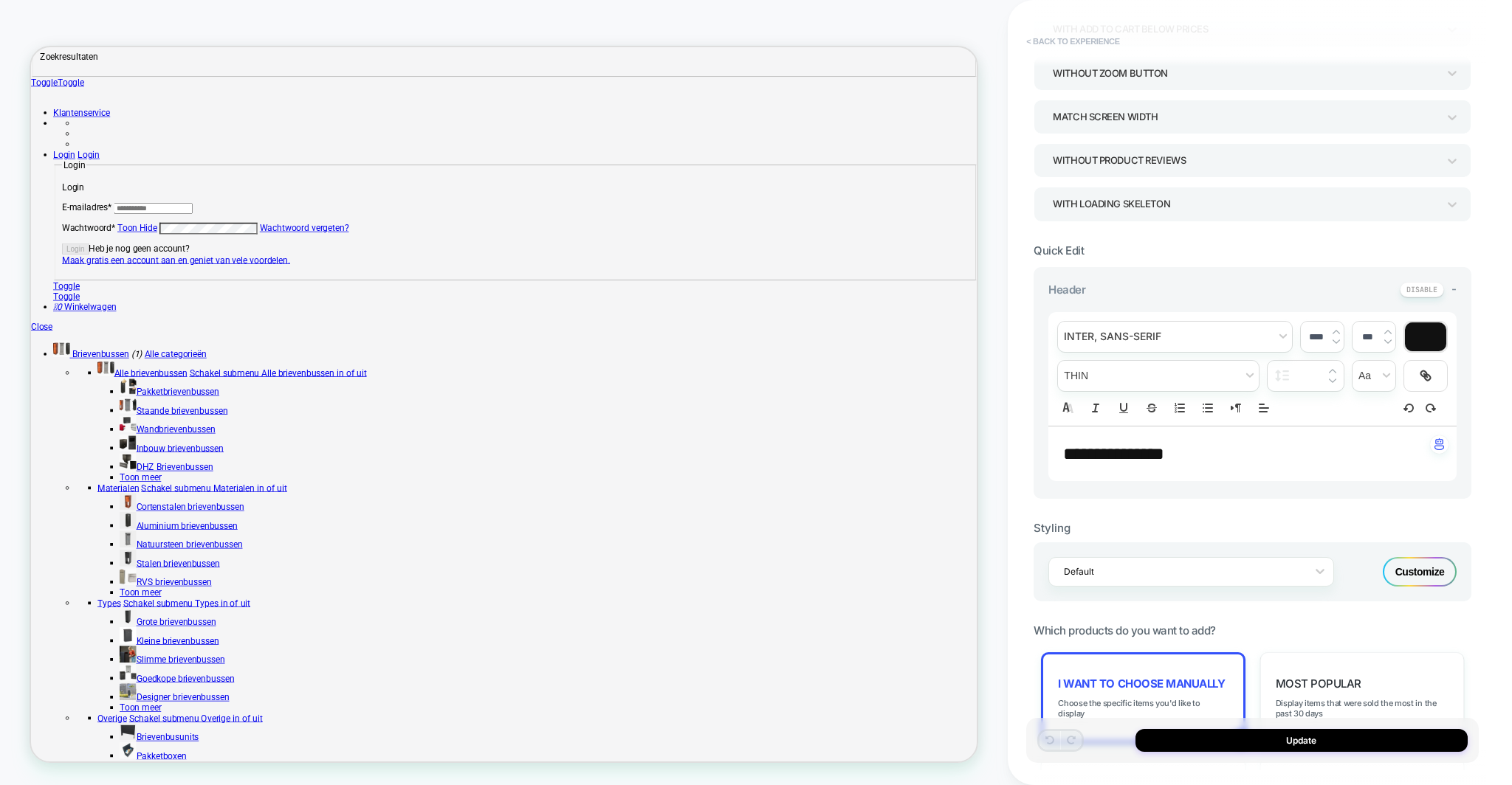
click at [1057, 42] on button "< Back to experience" at bounding box center [1073, 42] width 108 height 24
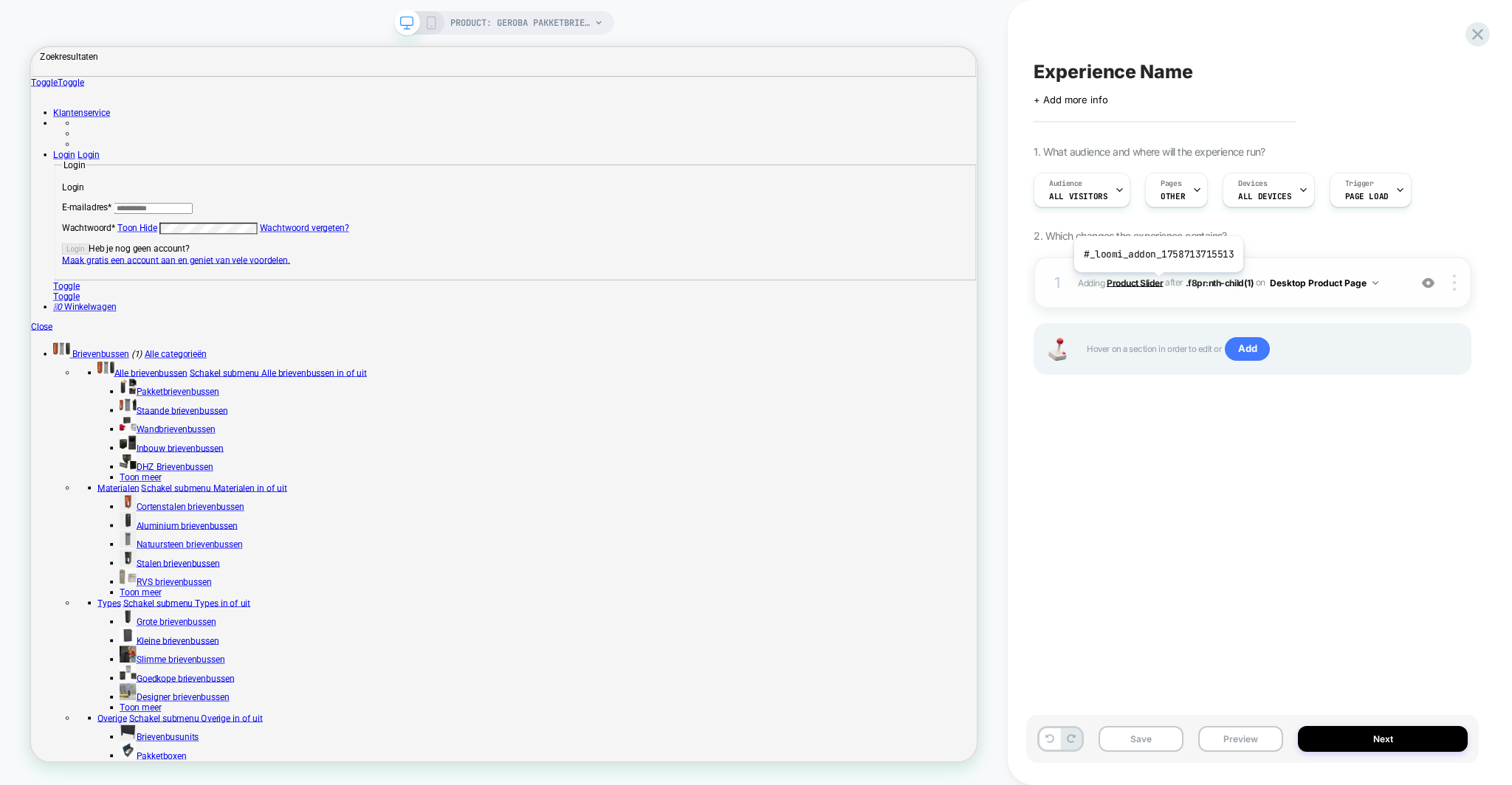
click at [1157, 283] on b "Product Slider" at bounding box center [1134, 282] width 56 height 11
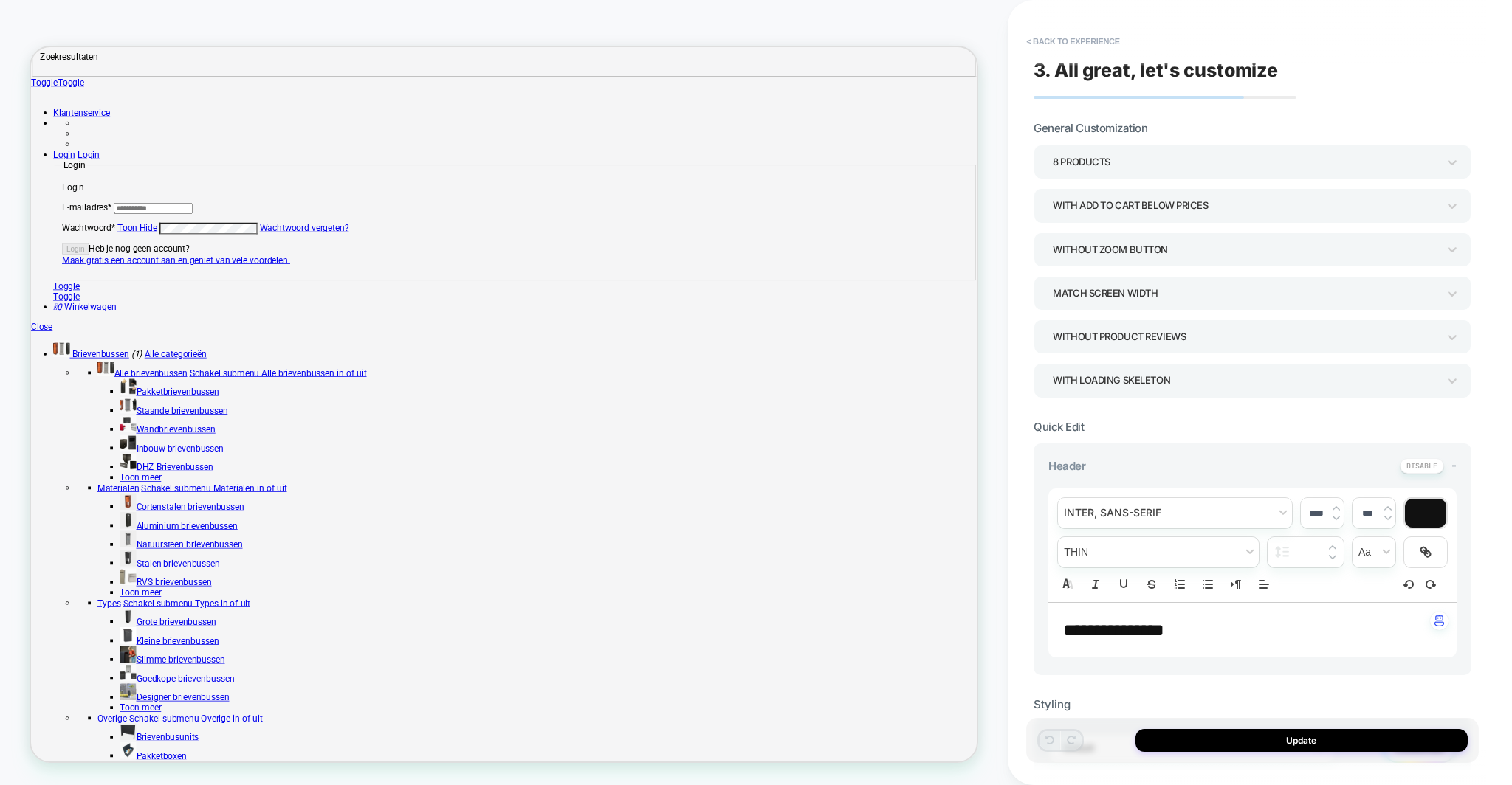
click at [1062, 22] on div "**********" at bounding box center [1252, 392] width 452 height 755
click at [1062, 26] on div "**********" at bounding box center [1252, 392] width 452 height 755
click at [1062, 42] on button "< Back to experience" at bounding box center [1073, 42] width 108 height 24
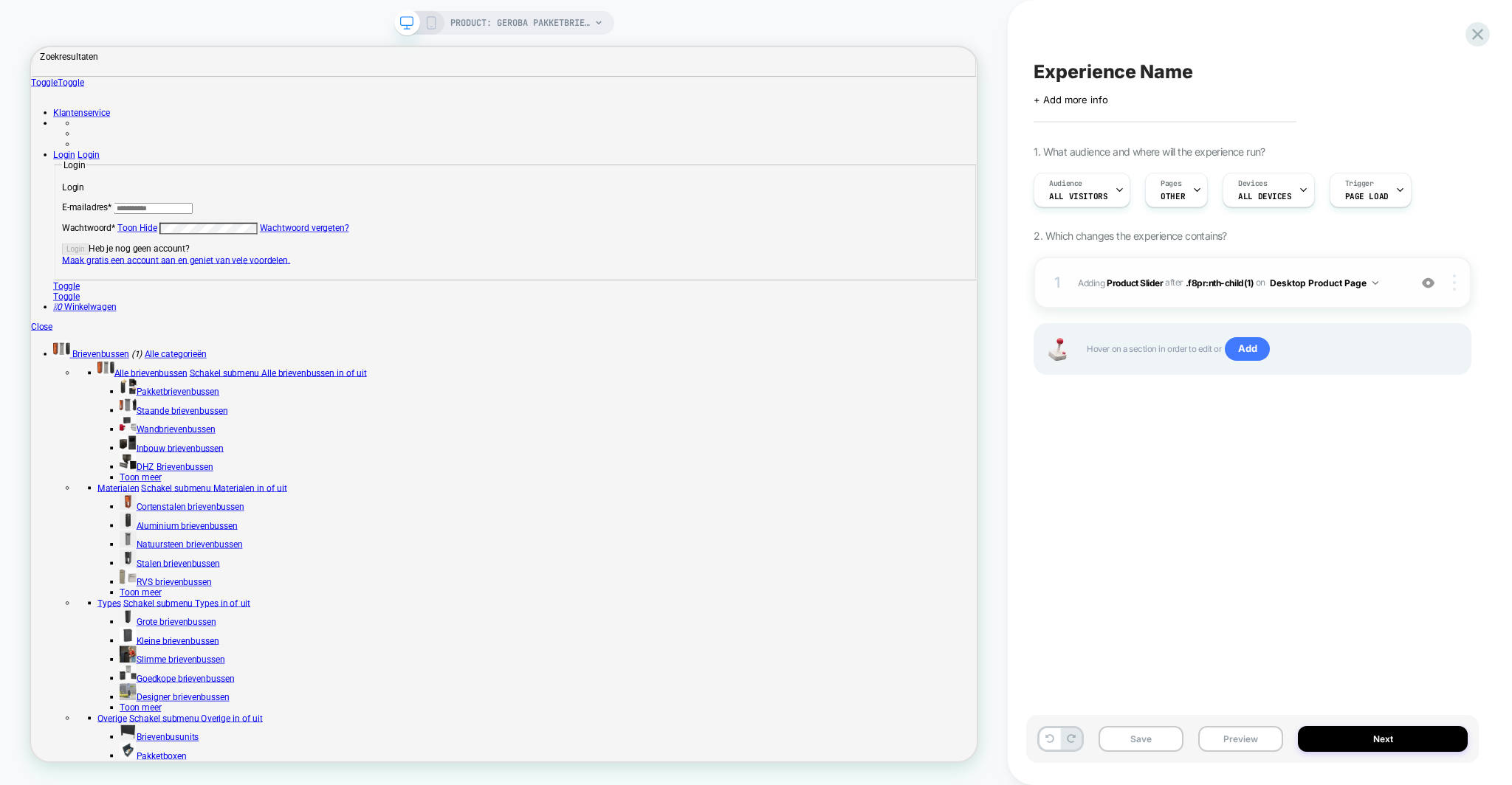
click at [1446, 288] on div at bounding box center [1456, 282] width 28 height 16
click at [1165, 431] on div "Experience Name Click to edit experience details + Add more info 1. What audien…" at bounding box center [1252, 392] width 452 height 755
click at [1146, 280] on b "Product Slider" at bounding box center [1134, 282] width 56 height 11
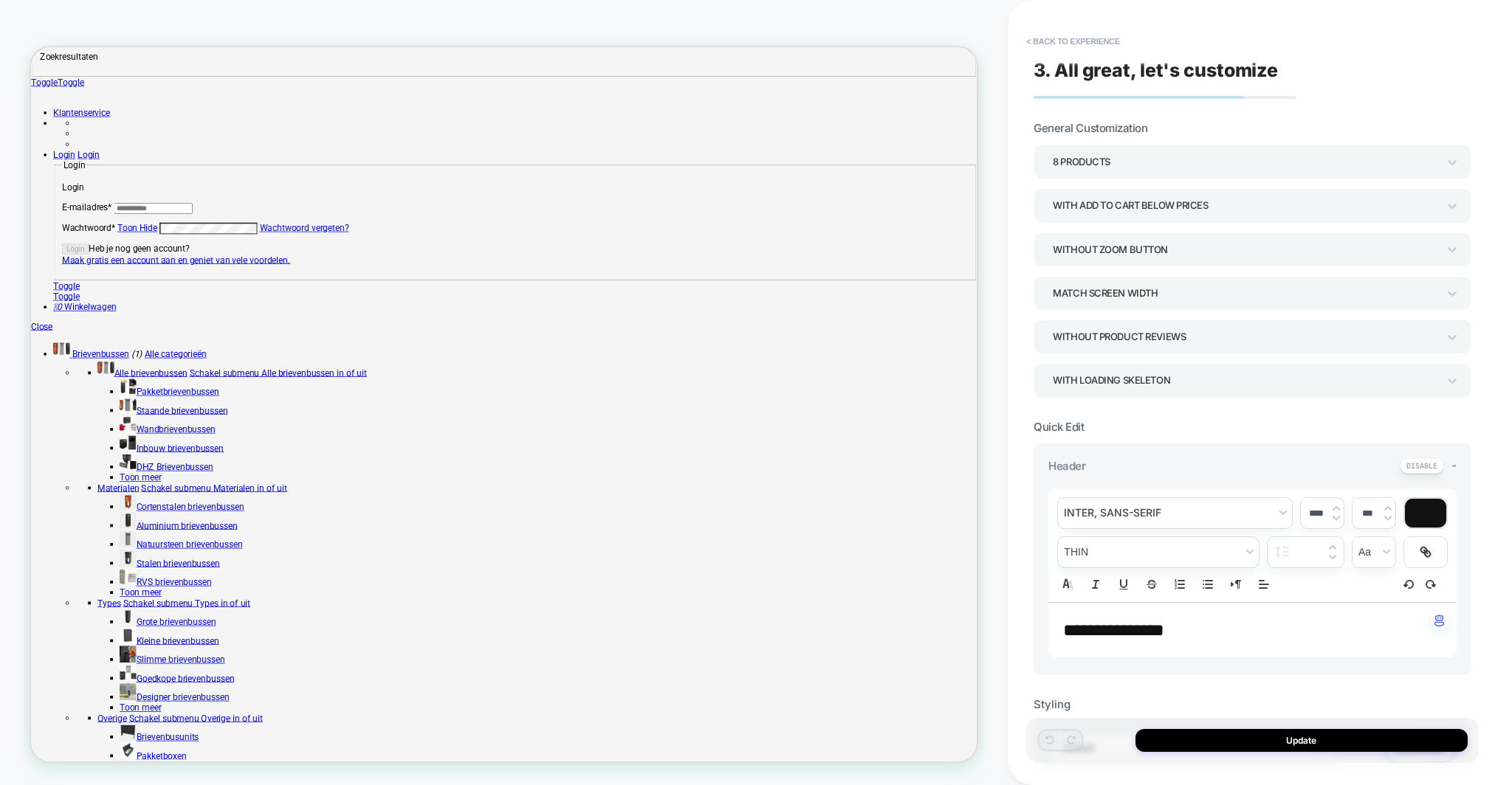
click at [1075, 157] on div "8 Products" at bounding box center [1245, 162] width 384 height 20
click at [1119, 155] on div at bounding box center [756, 392] width 1512 height 785
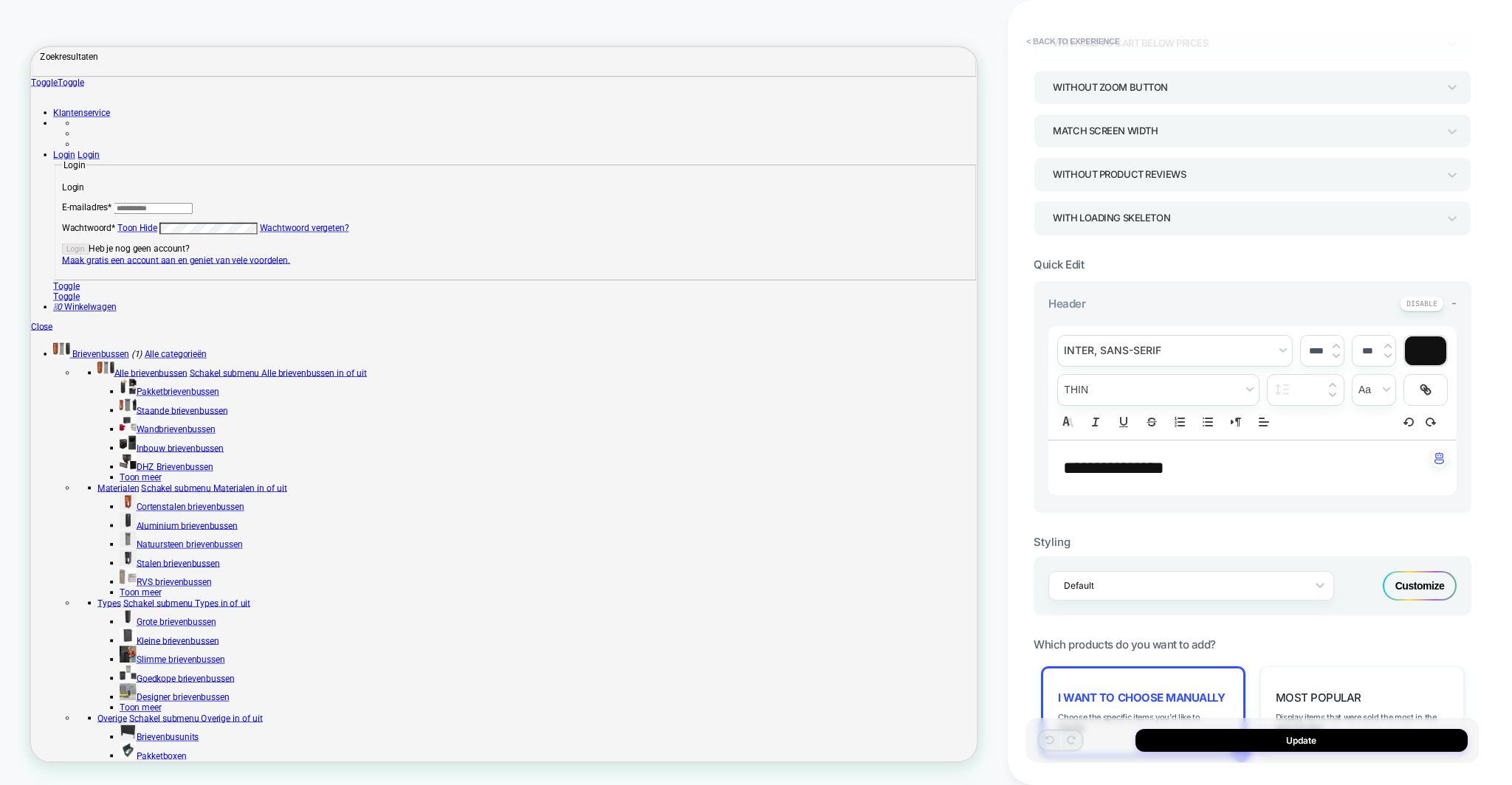
scroll to position [0, 0]
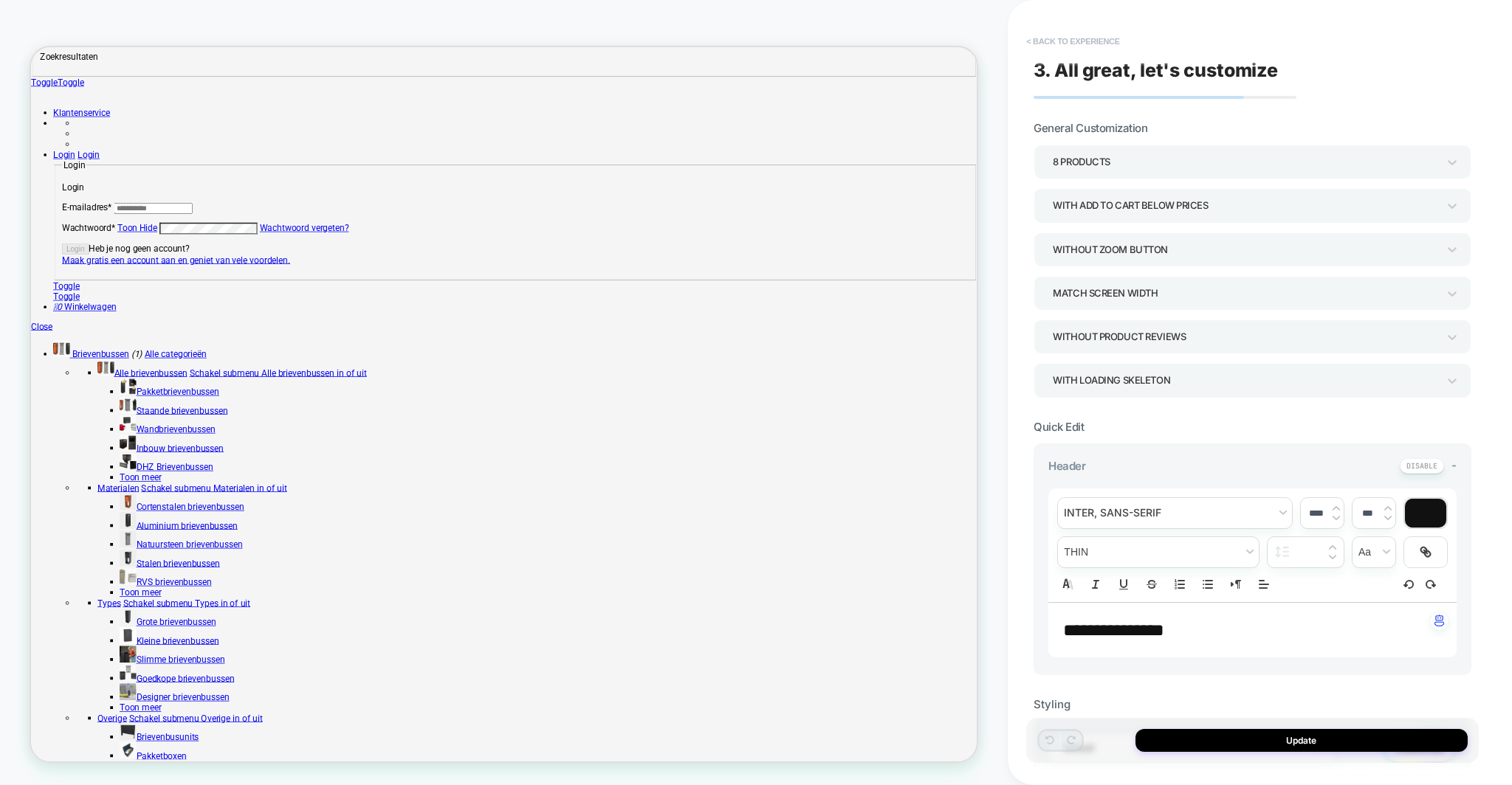
click at [1041, 41] on button "< Back to experience" at bounding box center [1073, 42] width 108 height 24
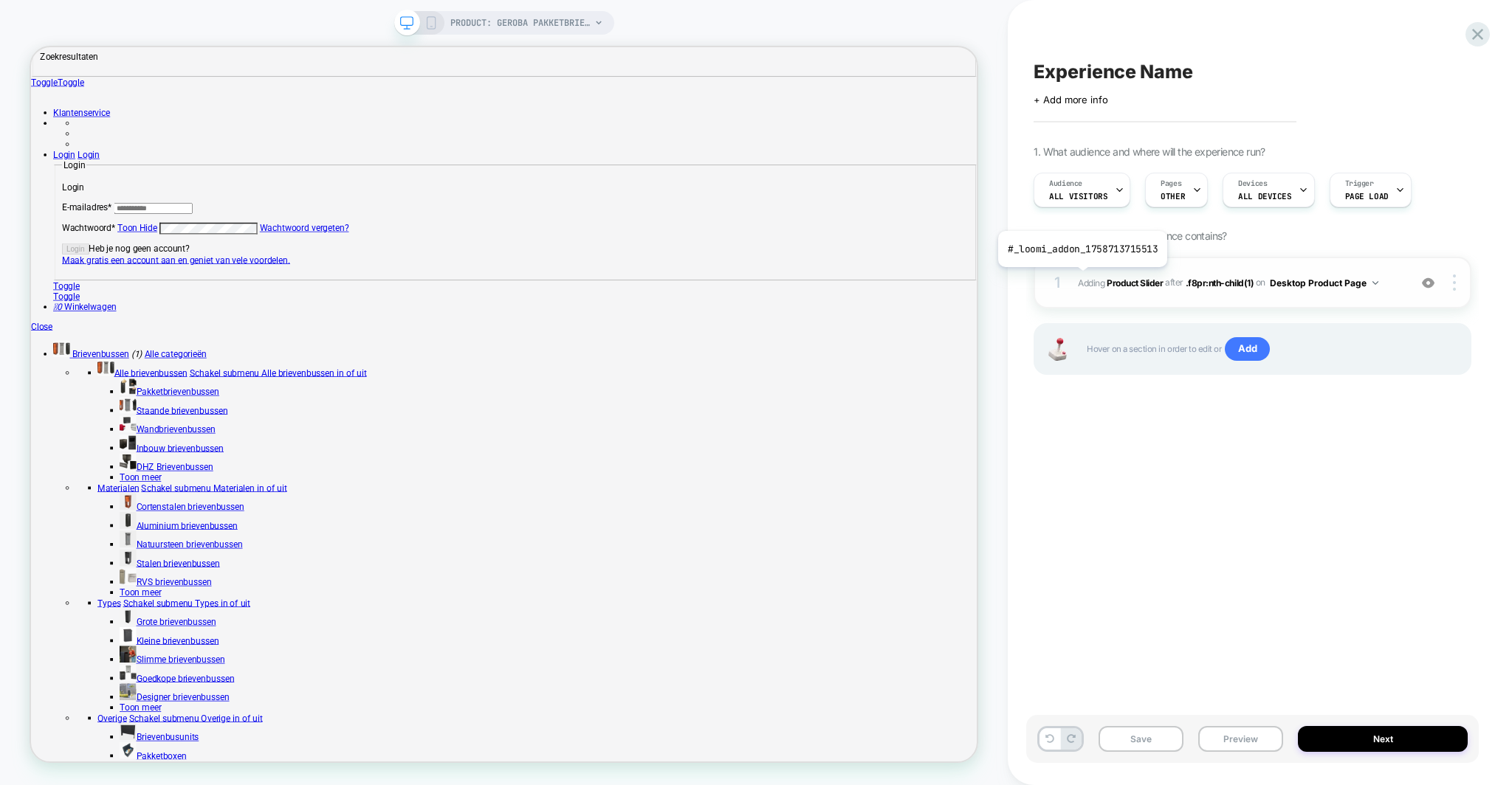
click at [1081, 278] on span "Adding Product Slider" at bounding box center [1120, 282] width 85 height 11
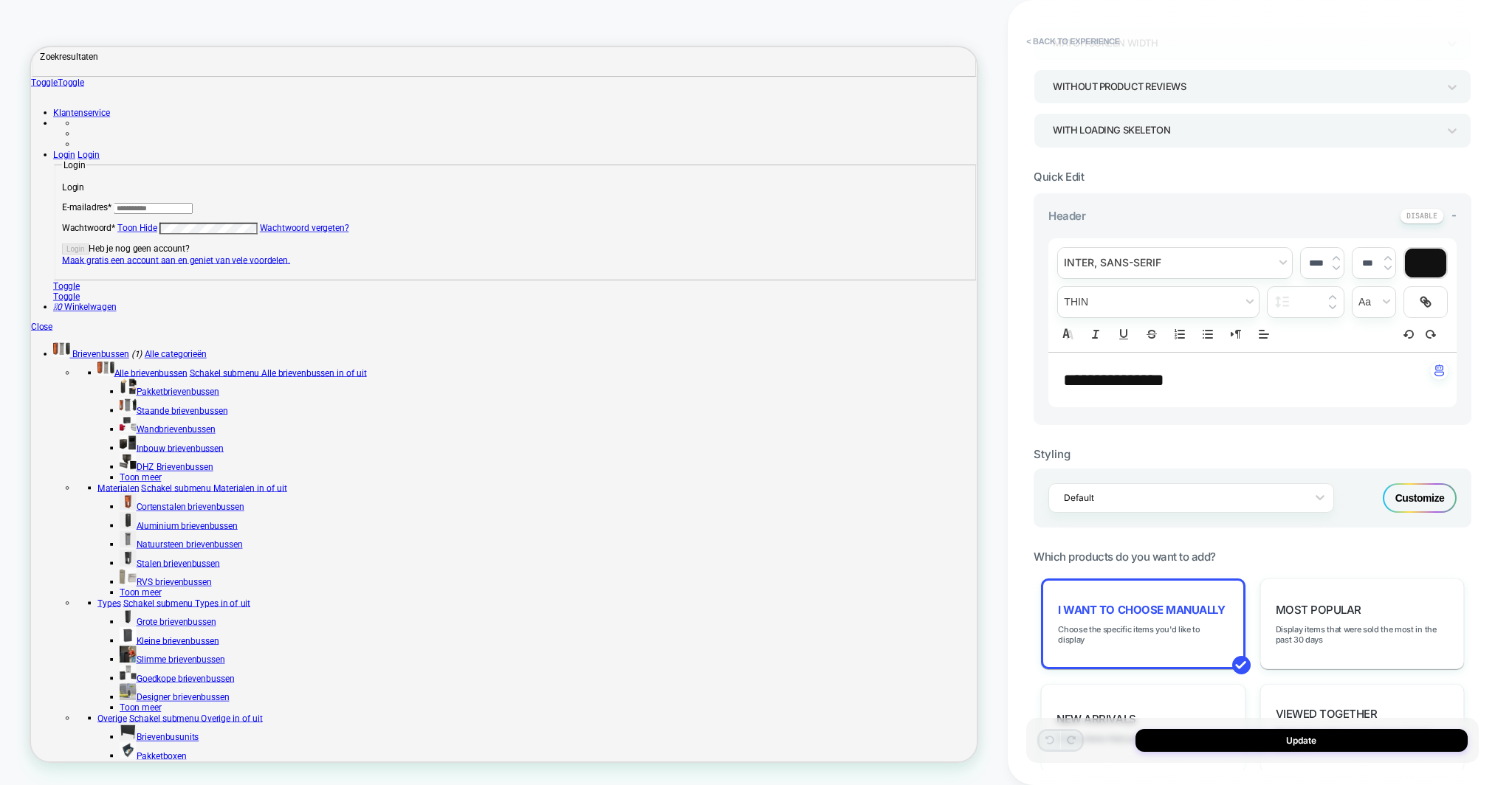
scroll to position [261, 0]
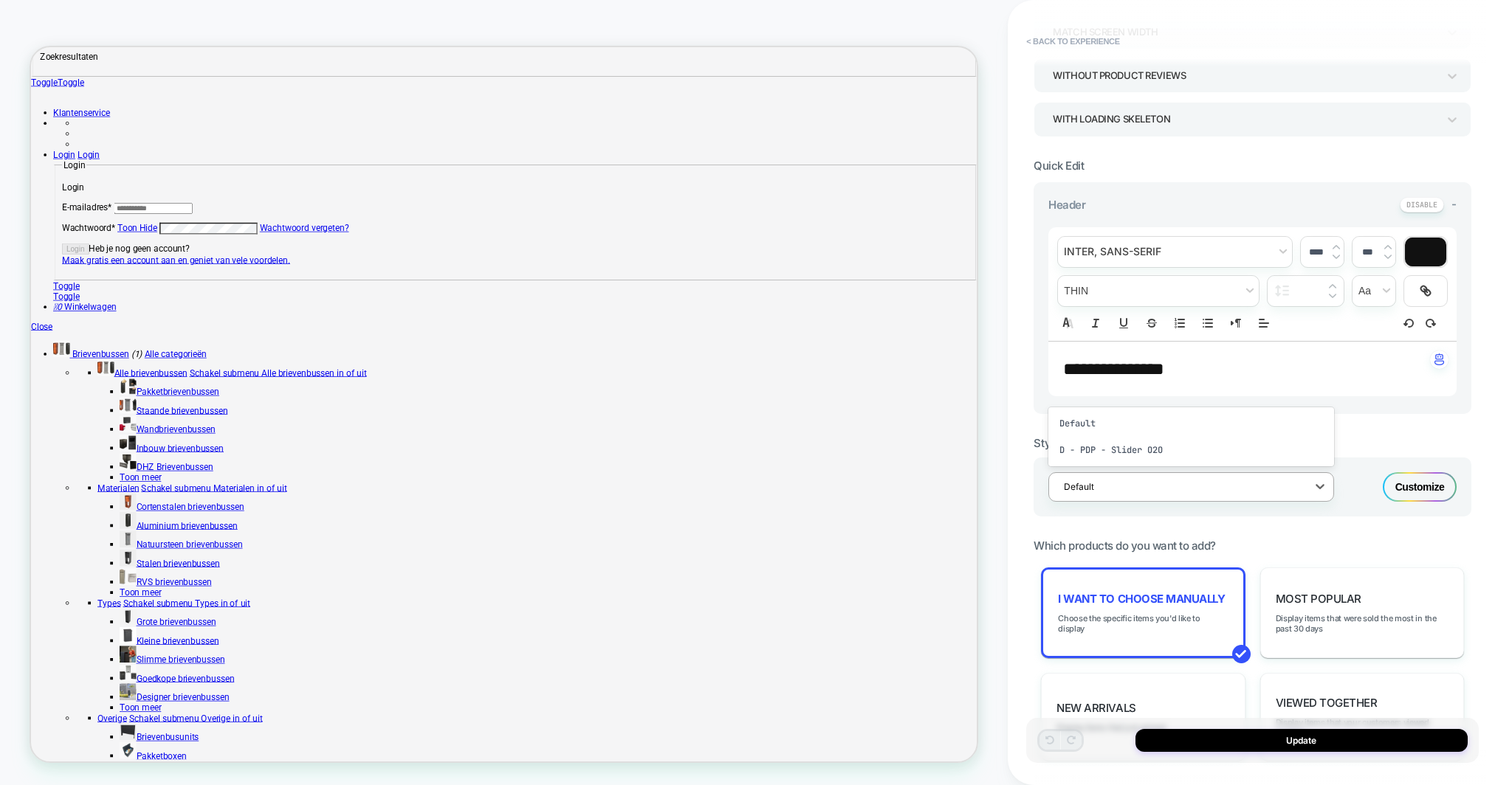
click at [1200, 488] on div at bounding box center [1181, 487] width 235 height 14
click at [1202, 451] on div "D - PDP - Slider O2O" at bounding box center [1191, 450] width 286 height 26
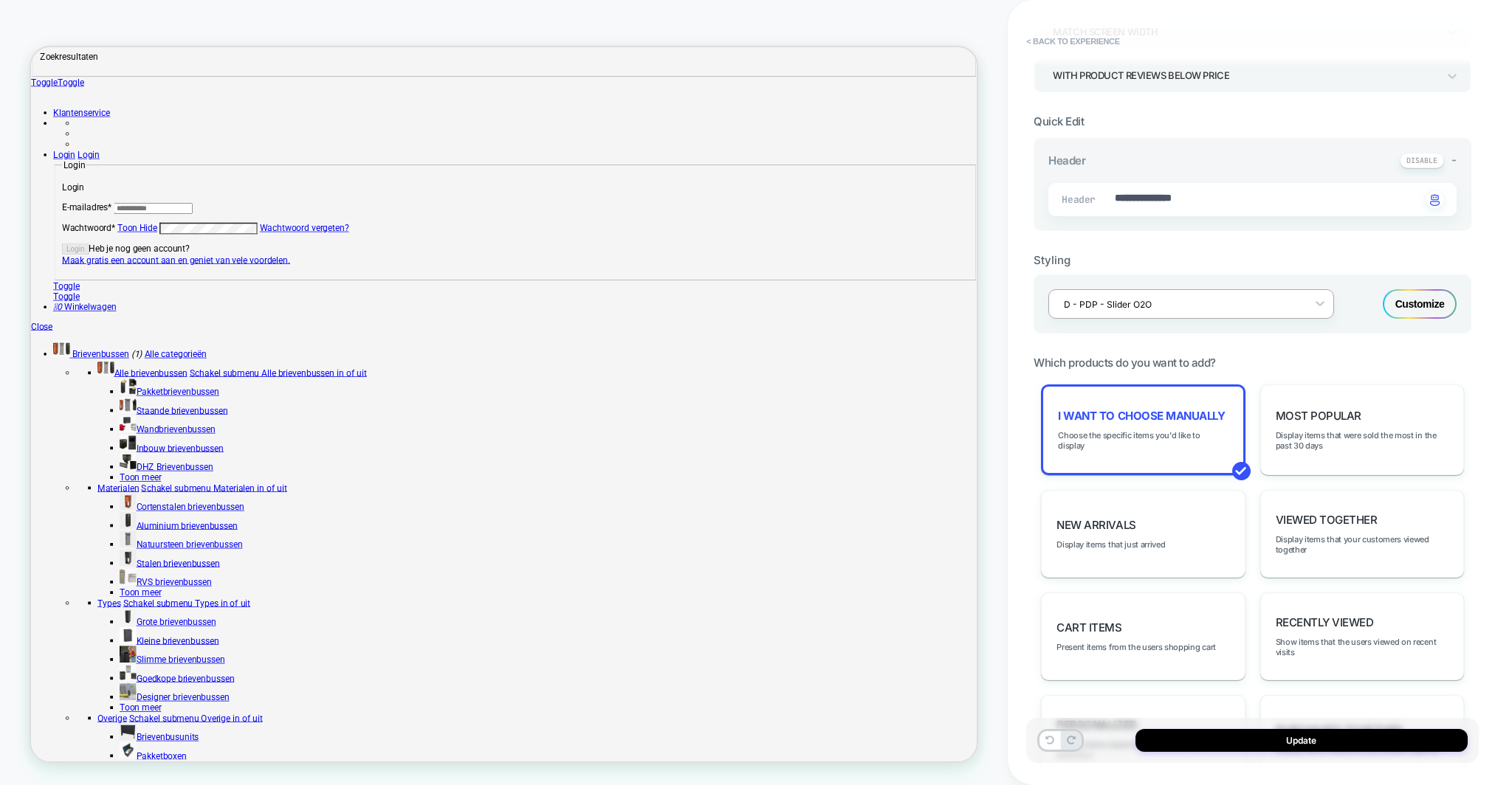
click at [1118, 298] on div at bounding box center [1181, 305] width 235 height 14
click at [1091, 241] on div "Default" at bounding box center [1191, 240] width 286 height 26
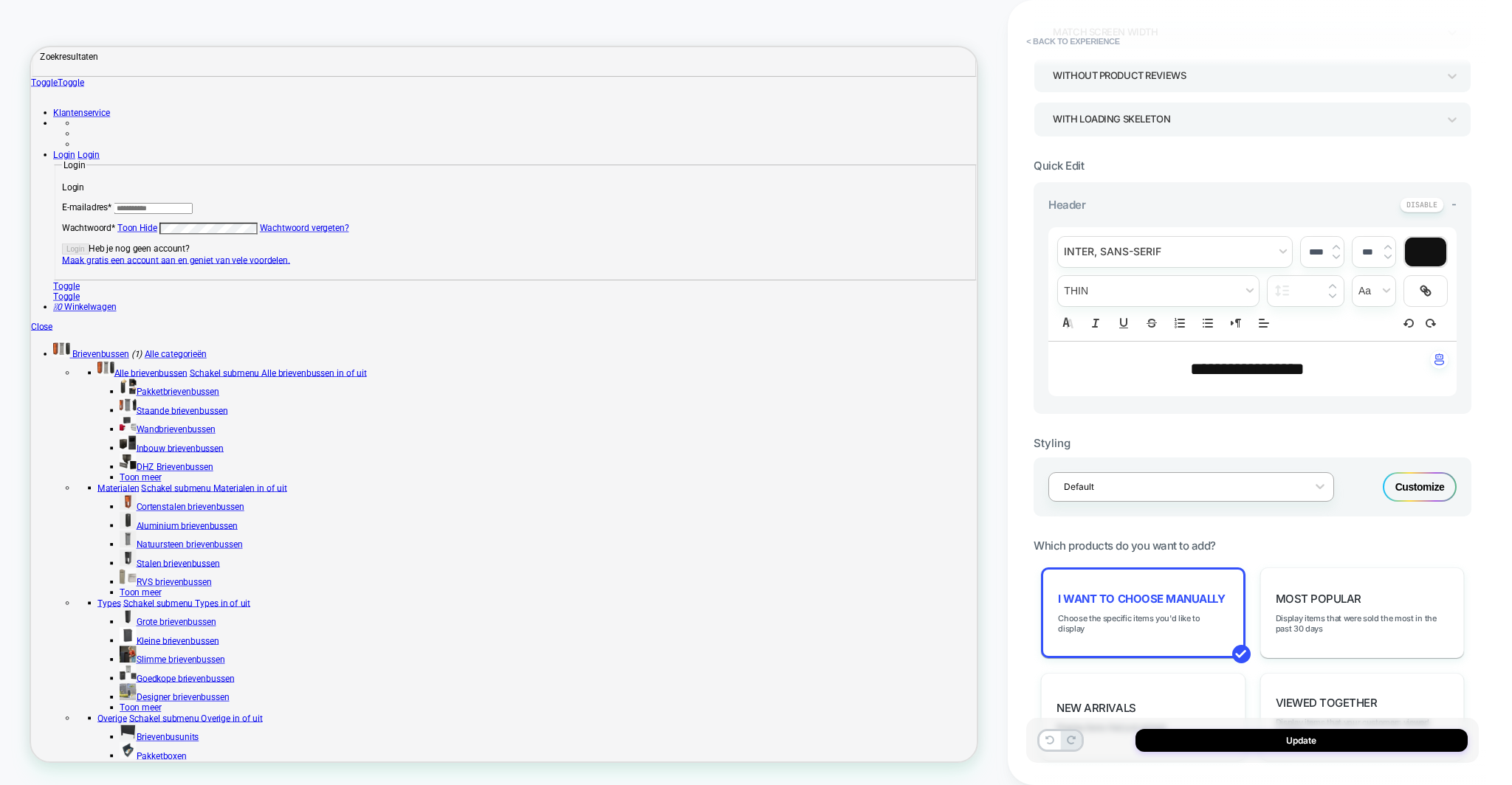
click at [1145, 491] on div "Default" at bounding box center [1181, 487] width 251 height 20
click at [1114, 449] on div "D - PDP - Slider O2O" at bounding box center [1191, 450] width 286 height 26
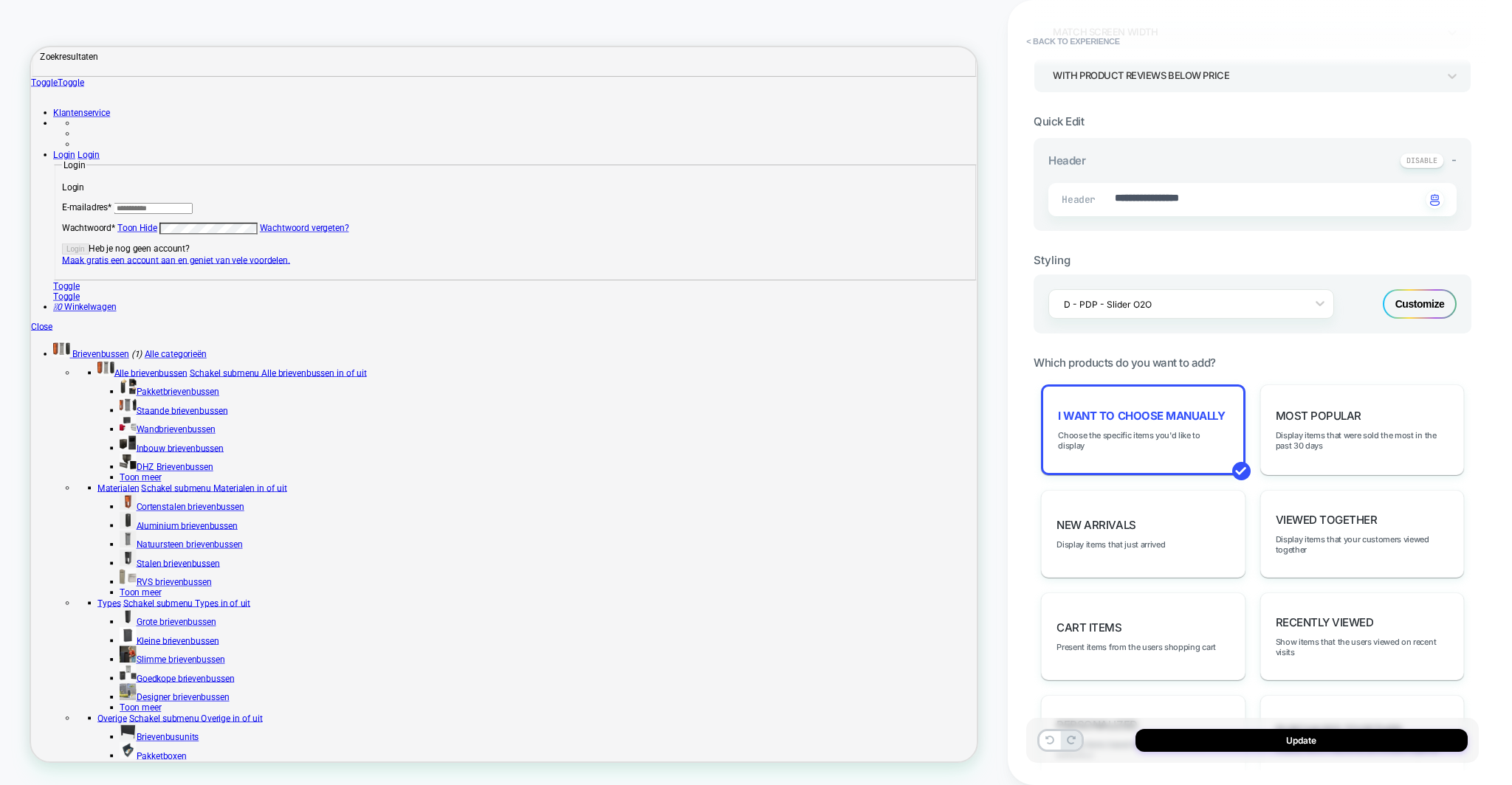
type textarea "*"
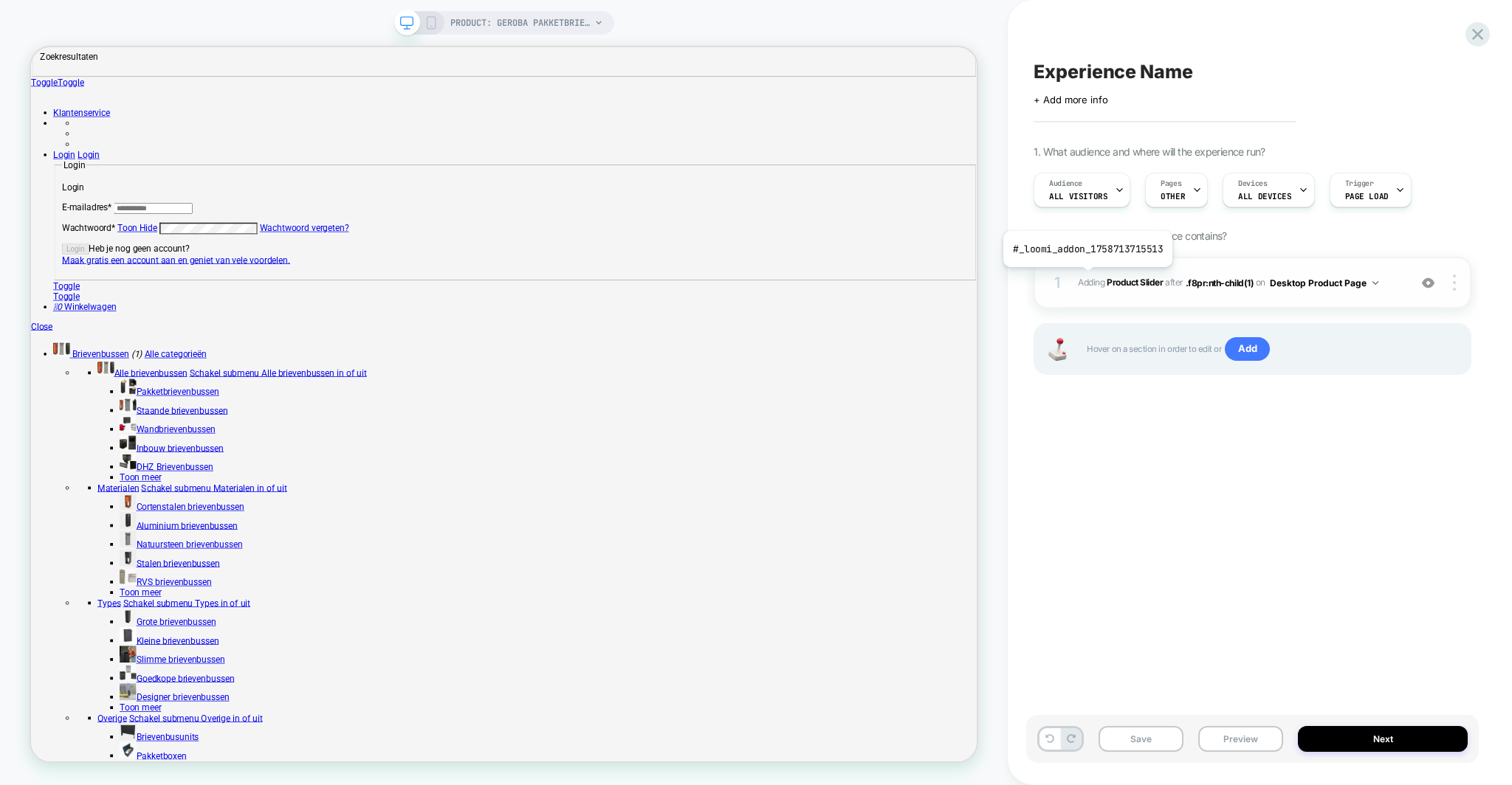
click at [1086, 278] on span "Adding Product Slider" at bounding box center [1120, 282] width 85 height 11
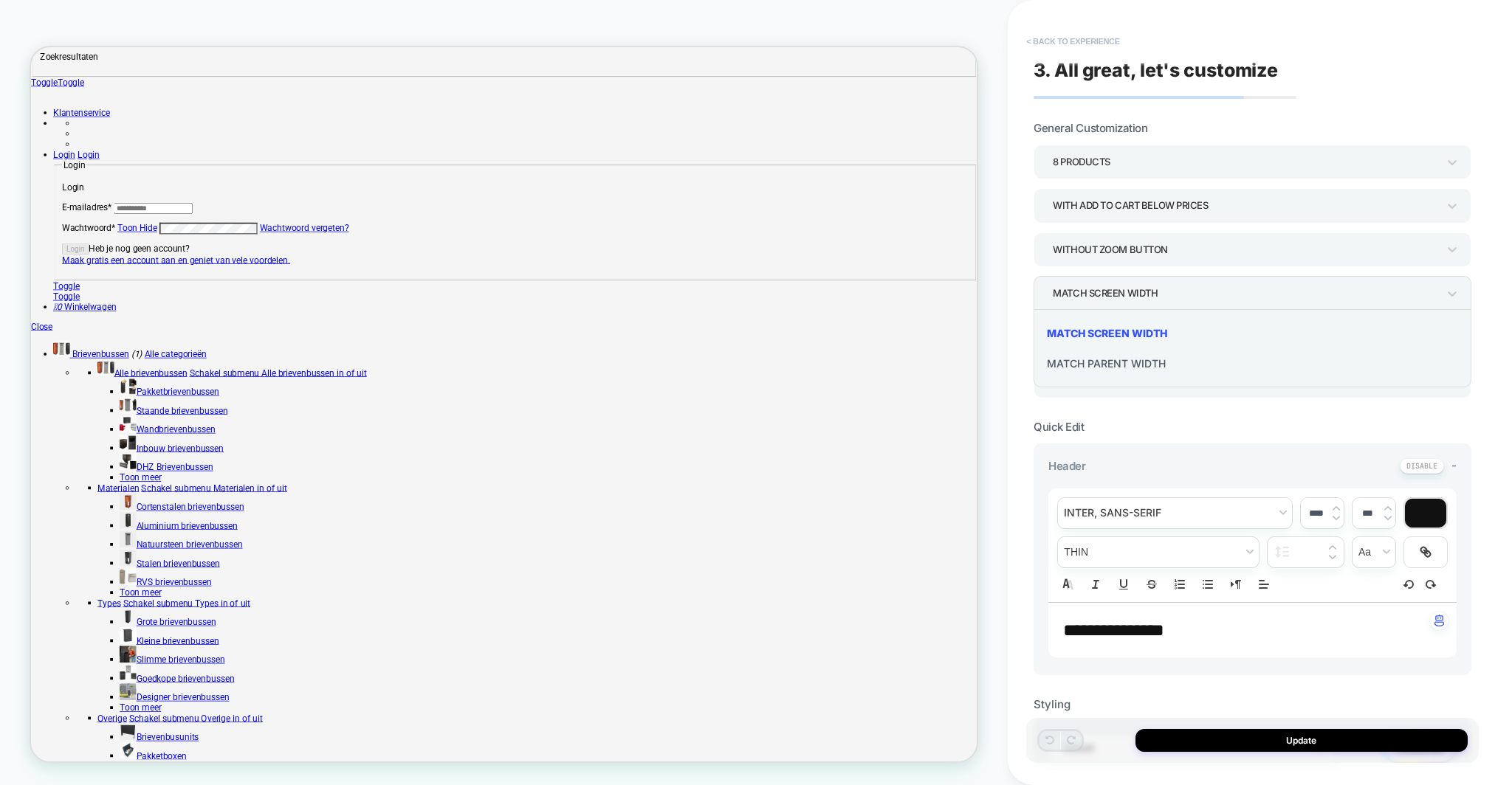
click at [1057, 52] on button "< Back to experience" at bounding box center [1073, 42] width 108 height 24
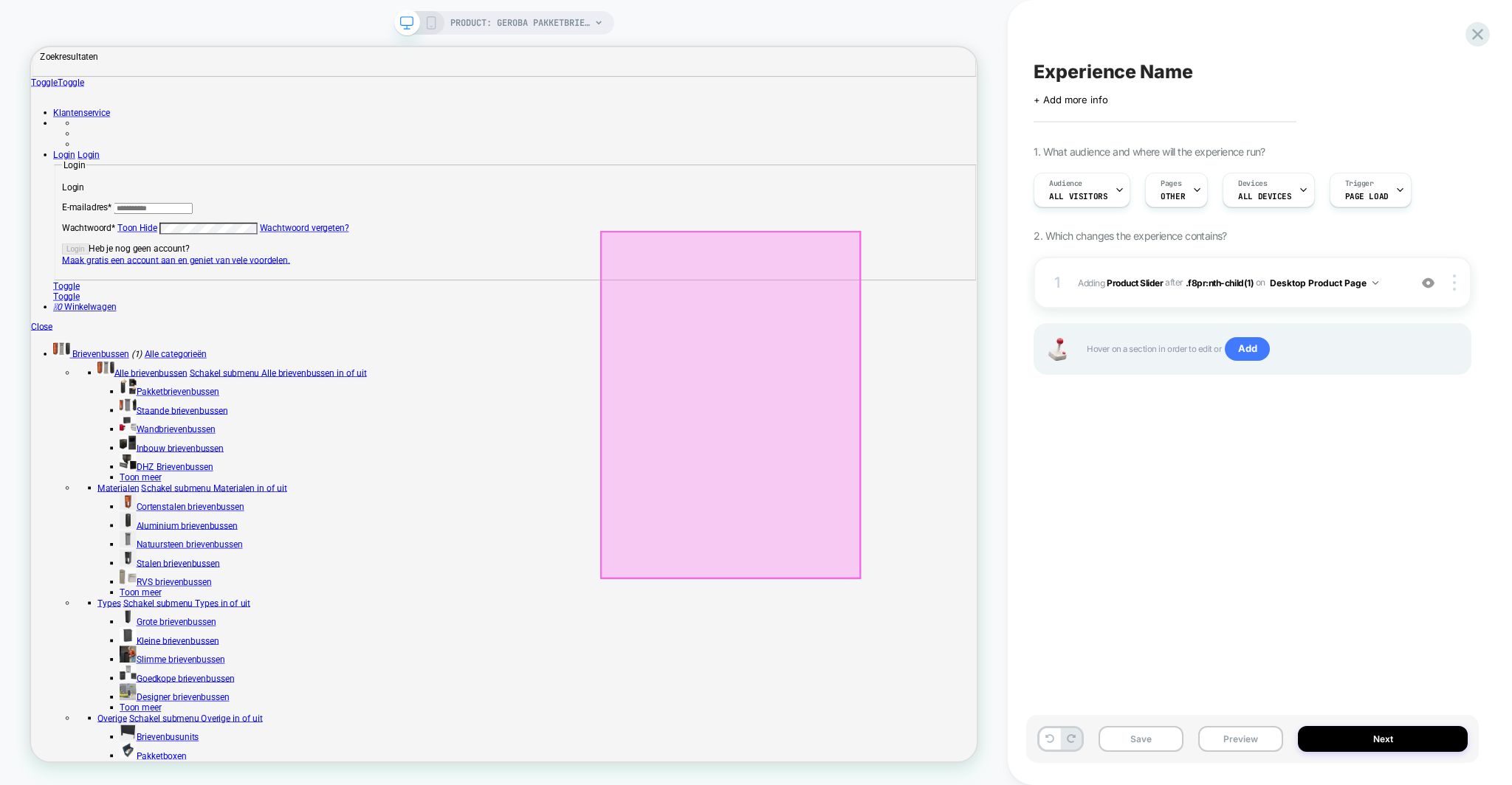
click at [845, 737] on div at bounding box center [964, 523] width 345 height 460
click at [906, 716] on div "Edit Visual" at bounding box center [930, 714] width 90 height 14
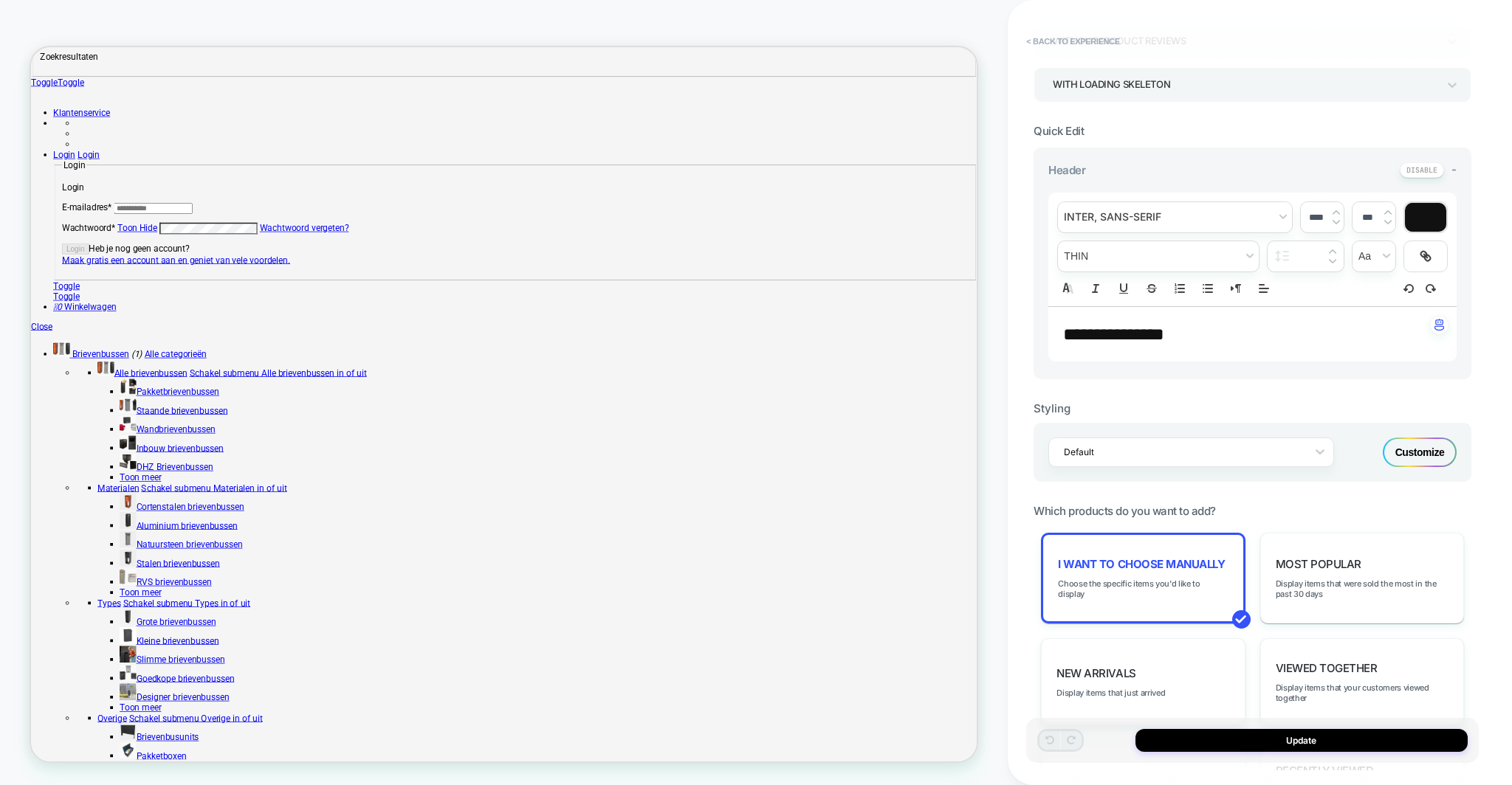
scroll to position [430, 0]
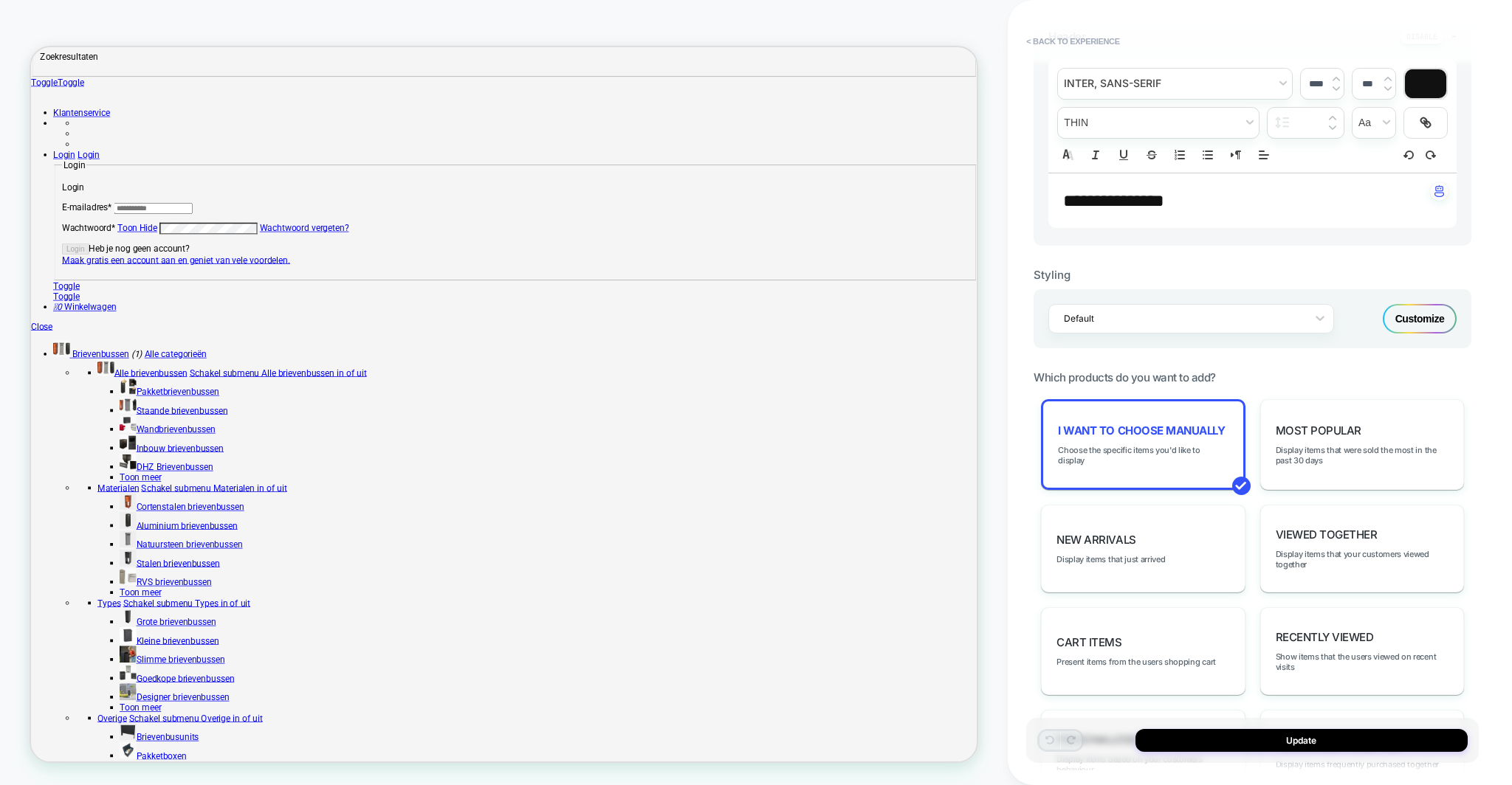
click at [1065, 46] on button "< Back to experience" at bounding box center [1073, 42] width 108 height 24
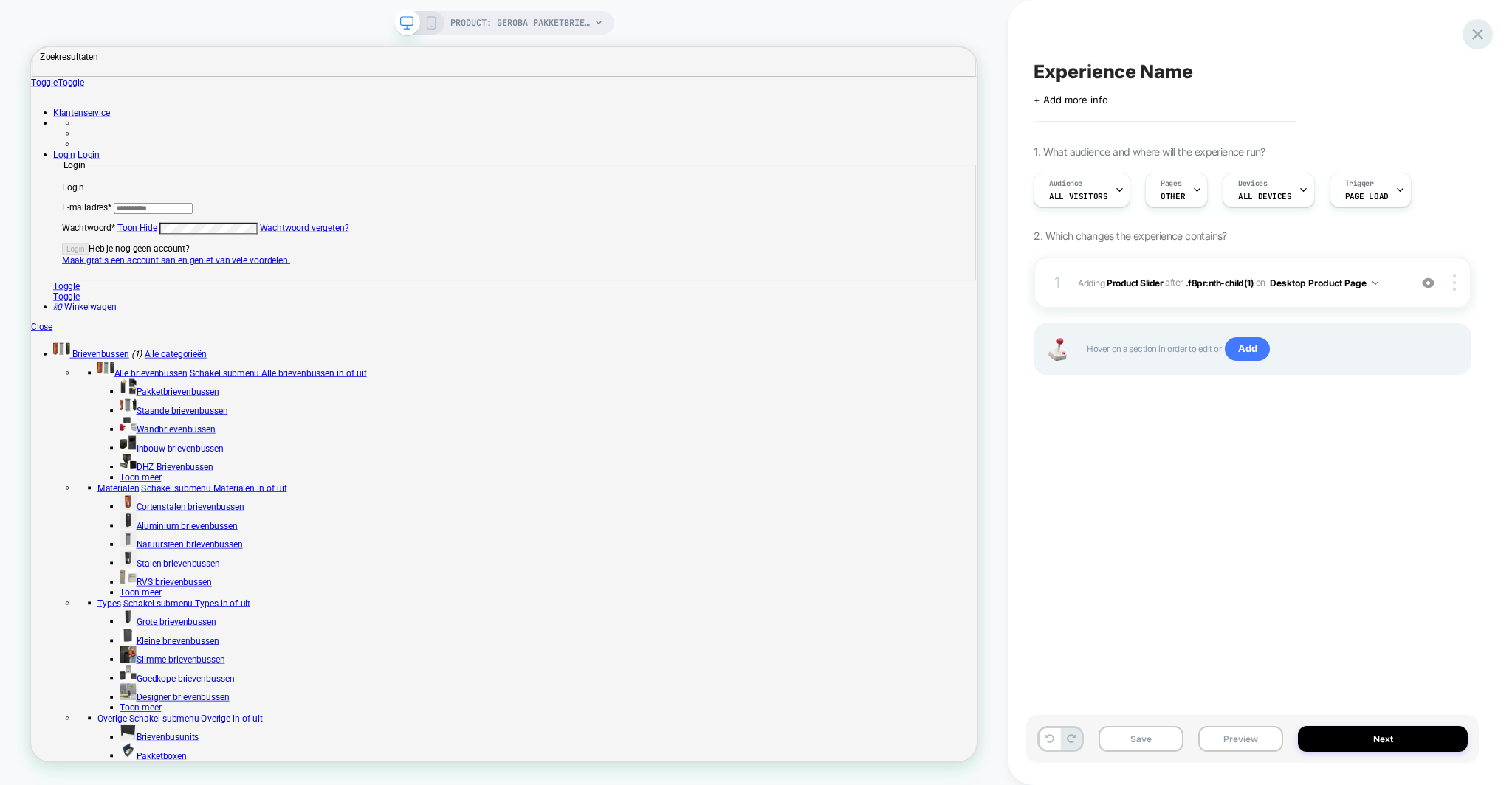
click at [1486, 28] on icon at bounding box center [1477, 34] width 20 height 20
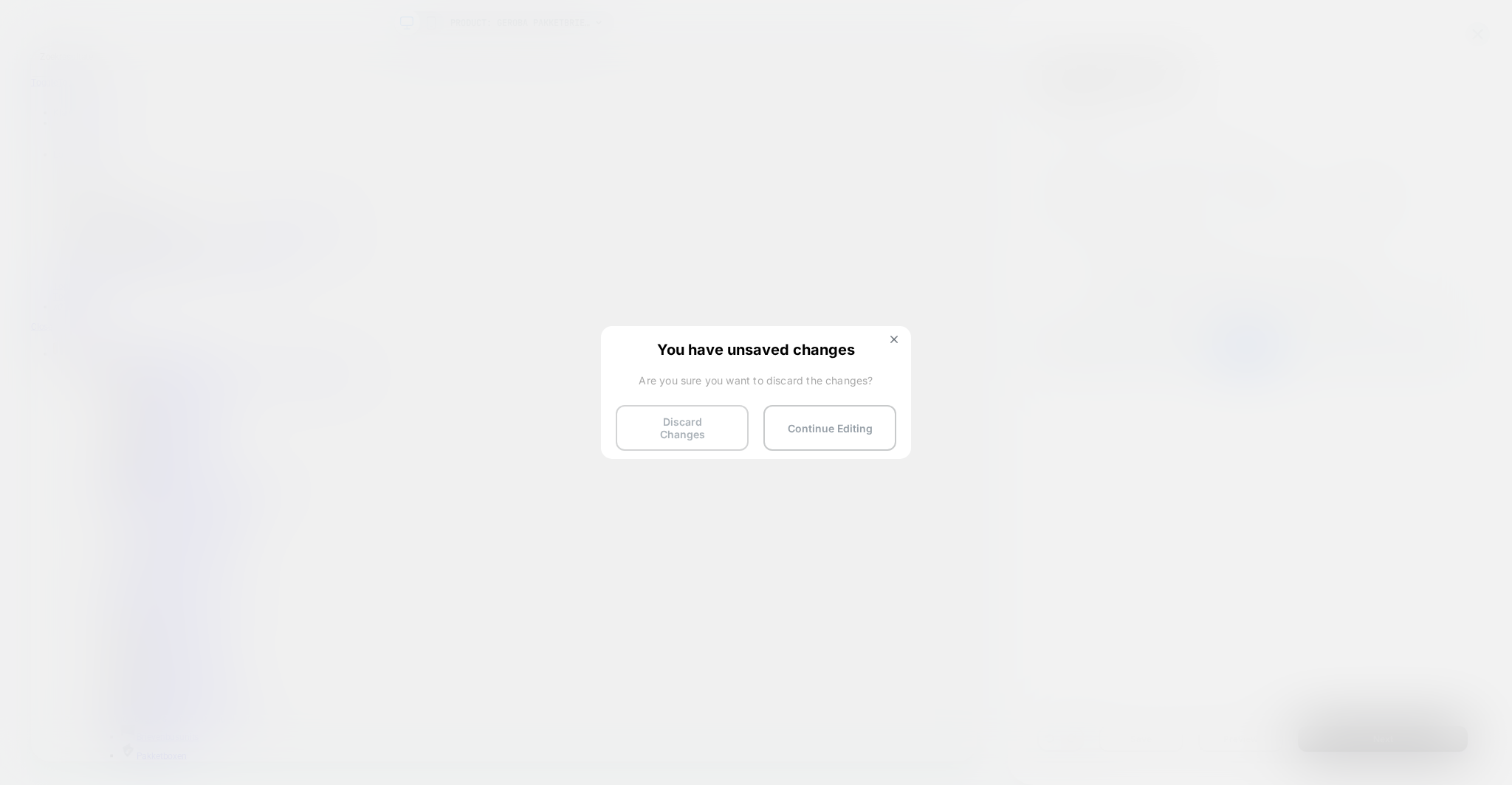
click at [728, 422] on button "Discard Changes" at bounding box center [682, 427] width 133 height 46
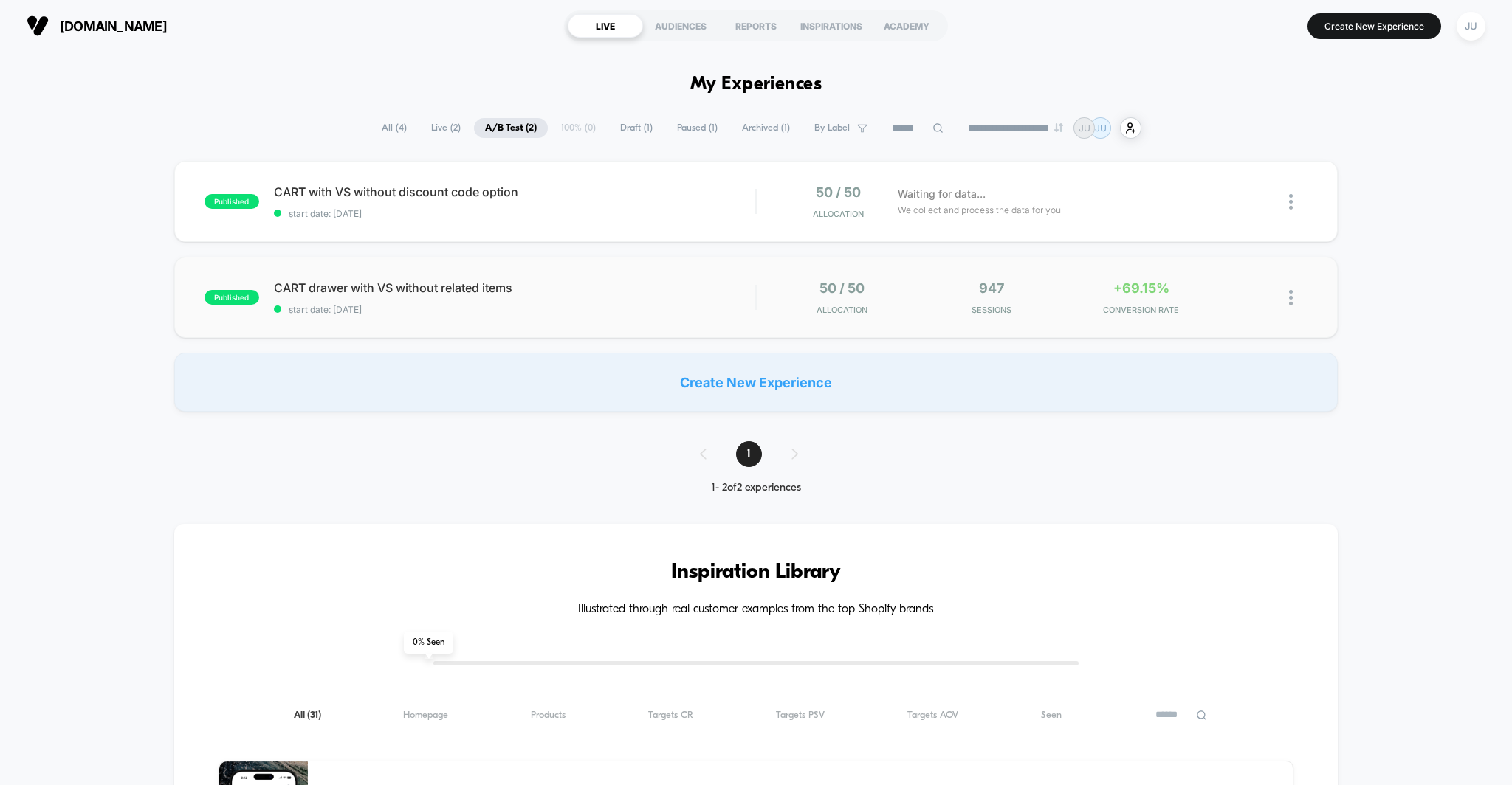
click at [689, 321] on div "published CART drawer with VS without related items start date: 23-9-2025 50 / …" at bounding box center [756, 297] width 1164 height 81
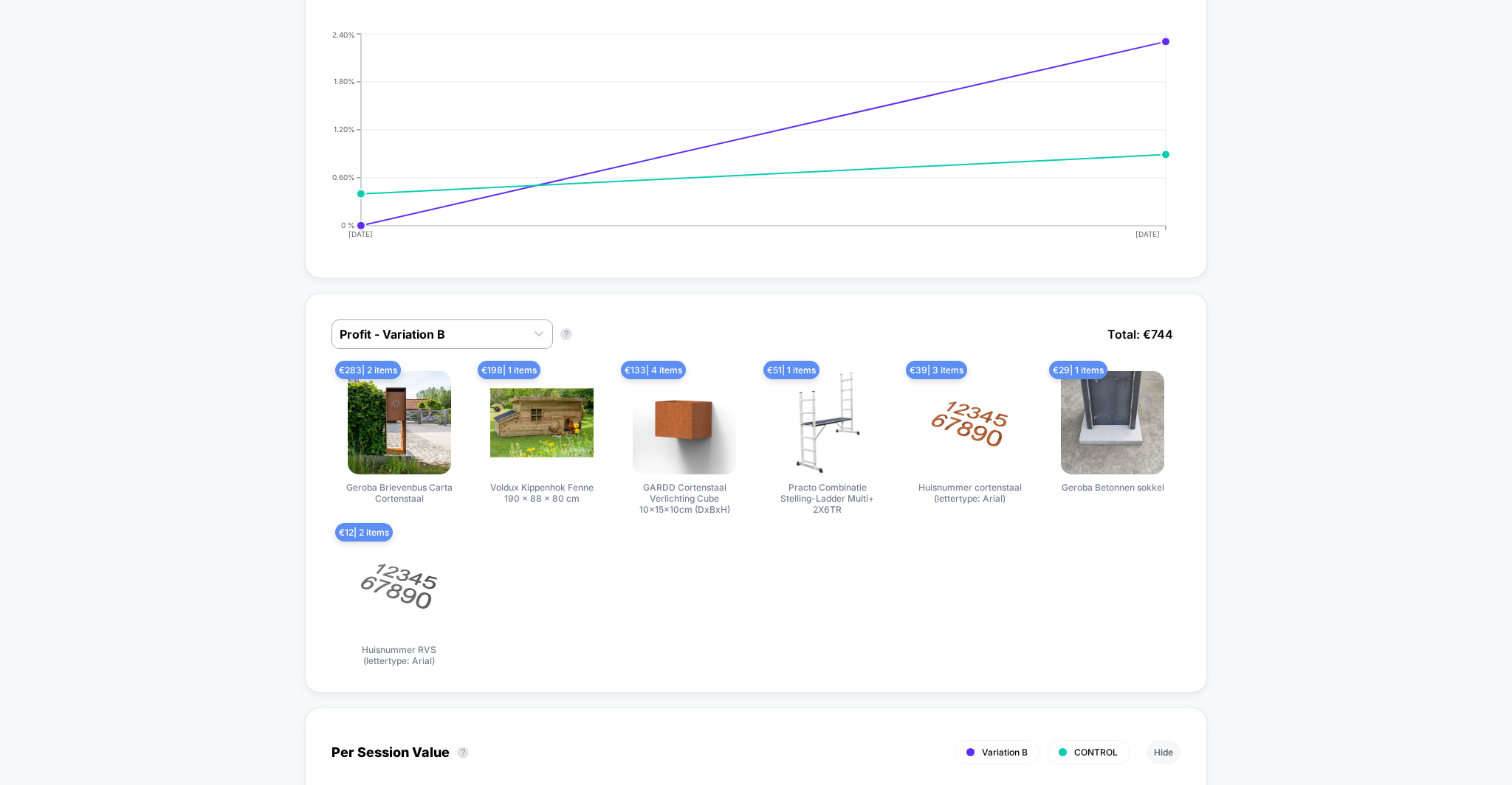
scroll to position [747, 0]
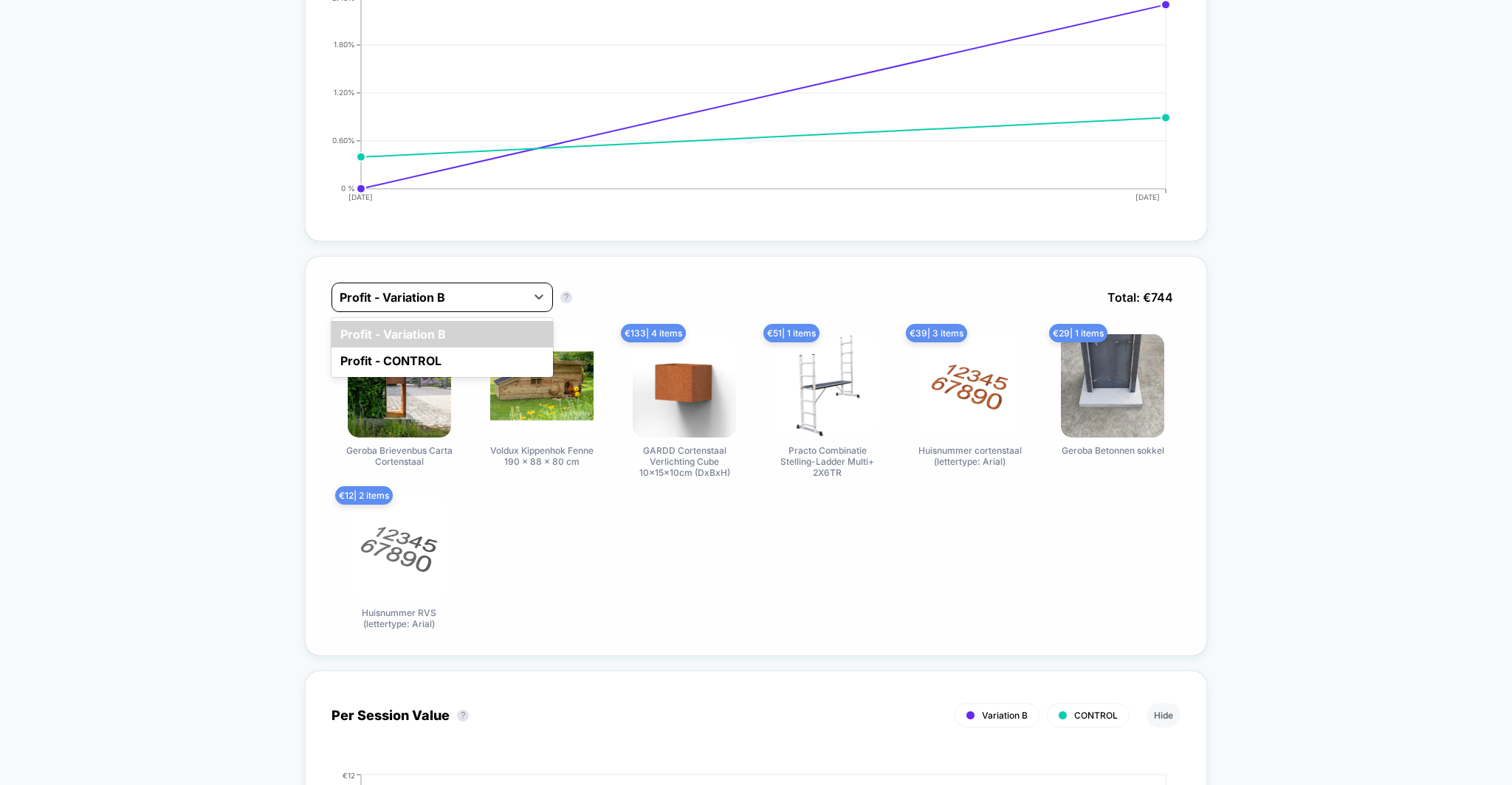
click at [369, 291] on div at bounding box center [428, 298] width 178 height 18
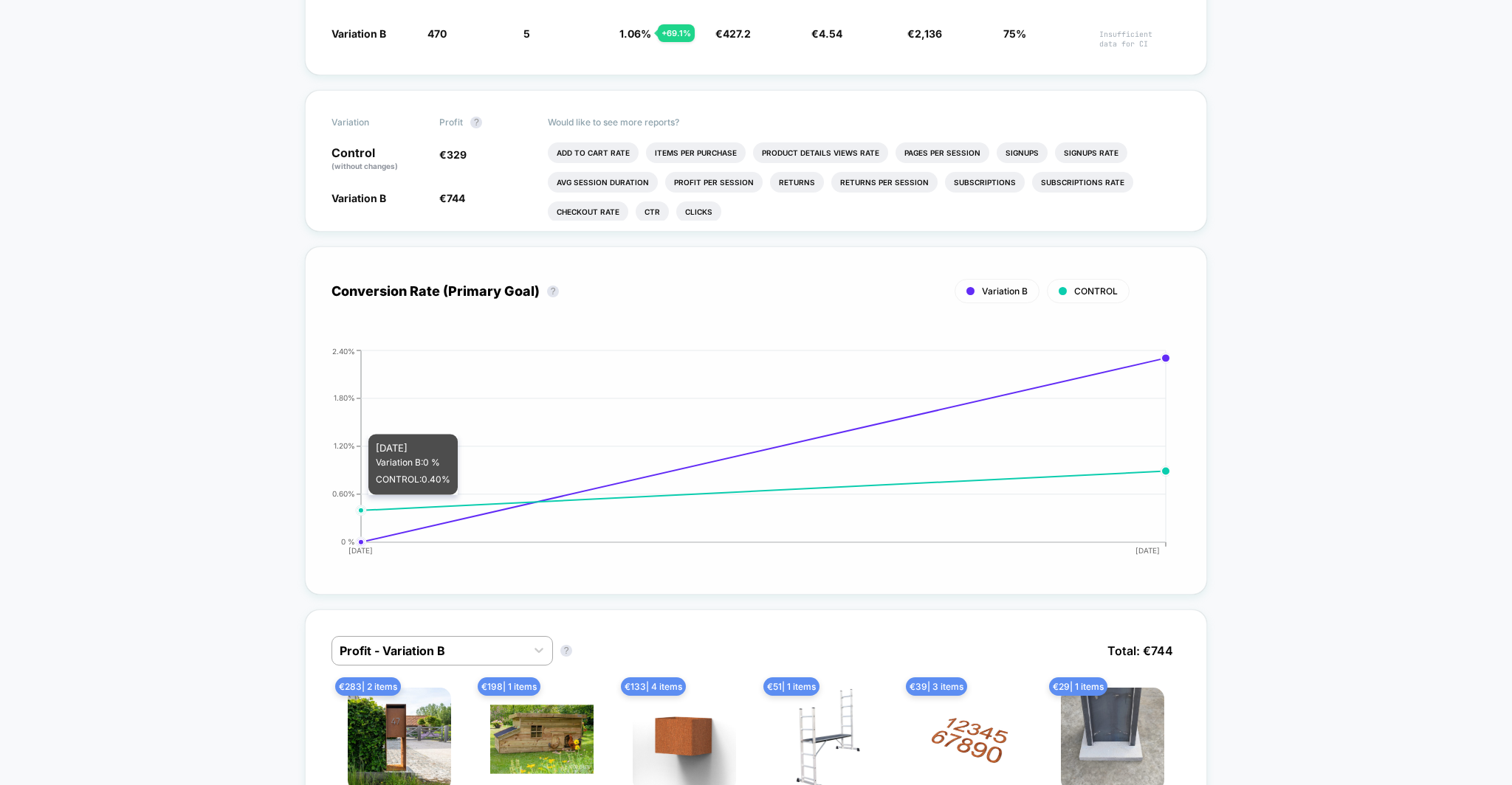
scroll to position [0, 0]
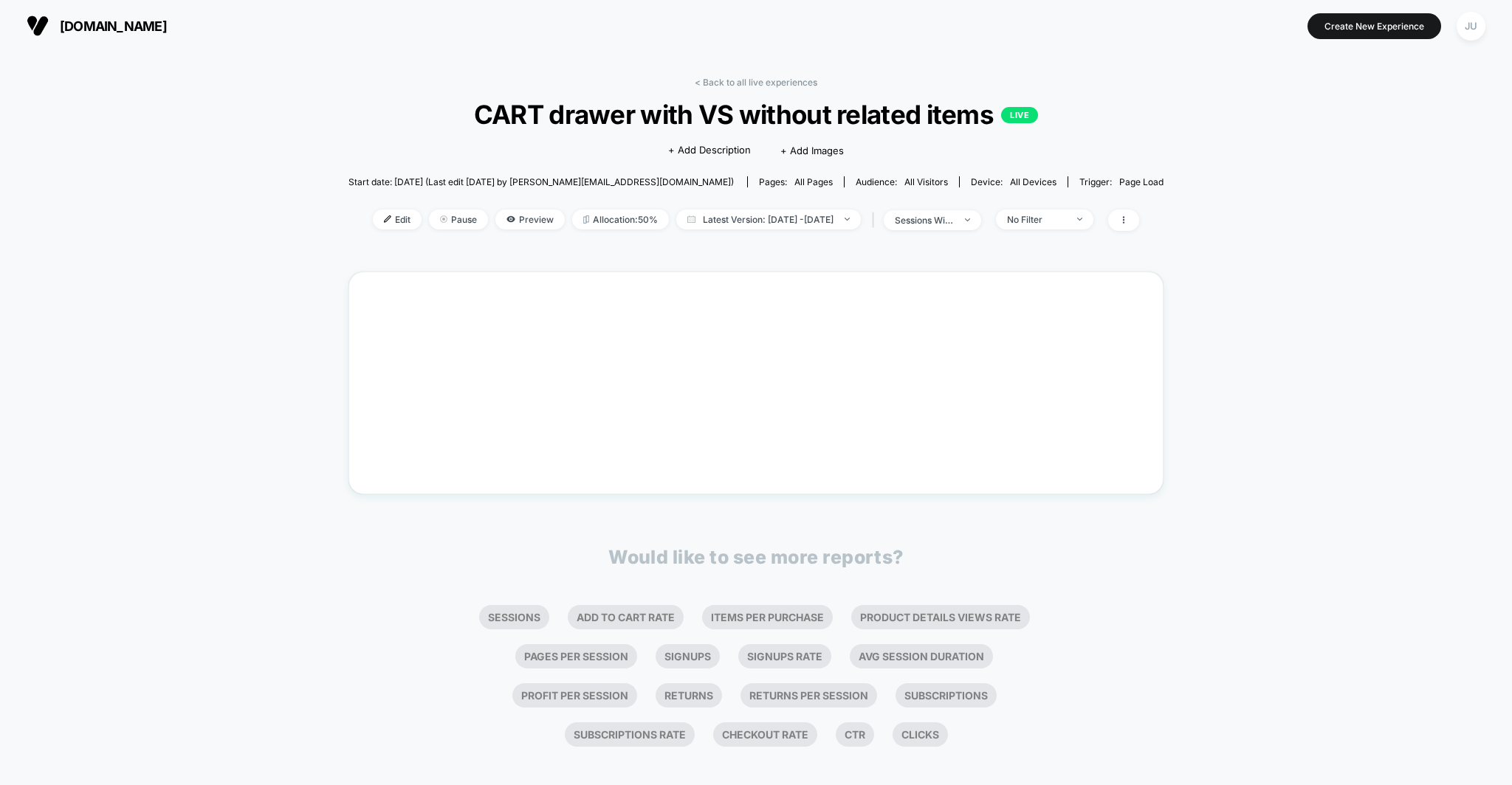
click at [727, 74] on div "< Back to all live experiences CART drawer with VS without related items LIVE C…" at bounding box center [756, 410] width 815 height 687
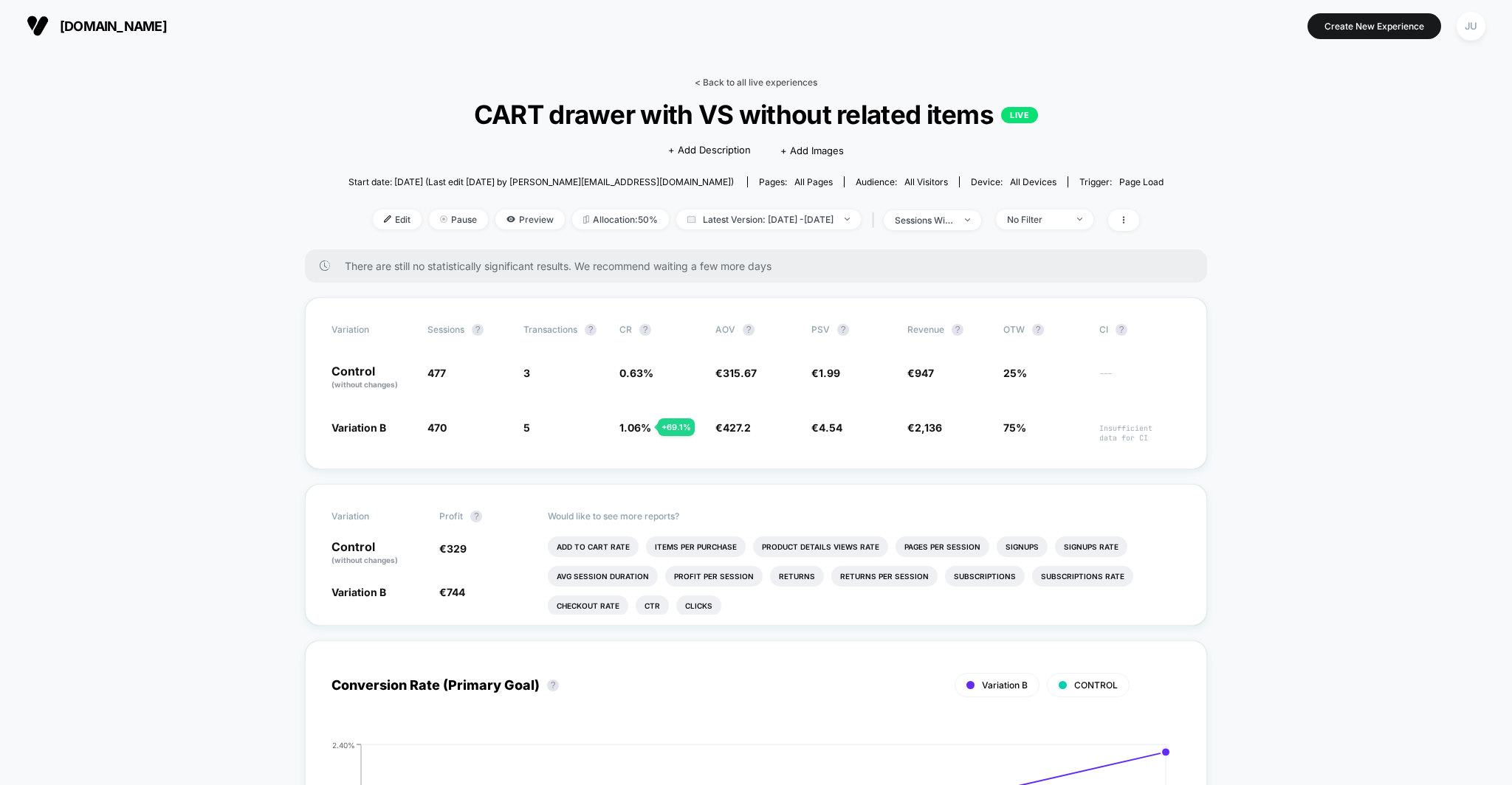
click at [726, 85] on link "< Back to all live experiences" at bounding box center [756, 82] width 122 height 11
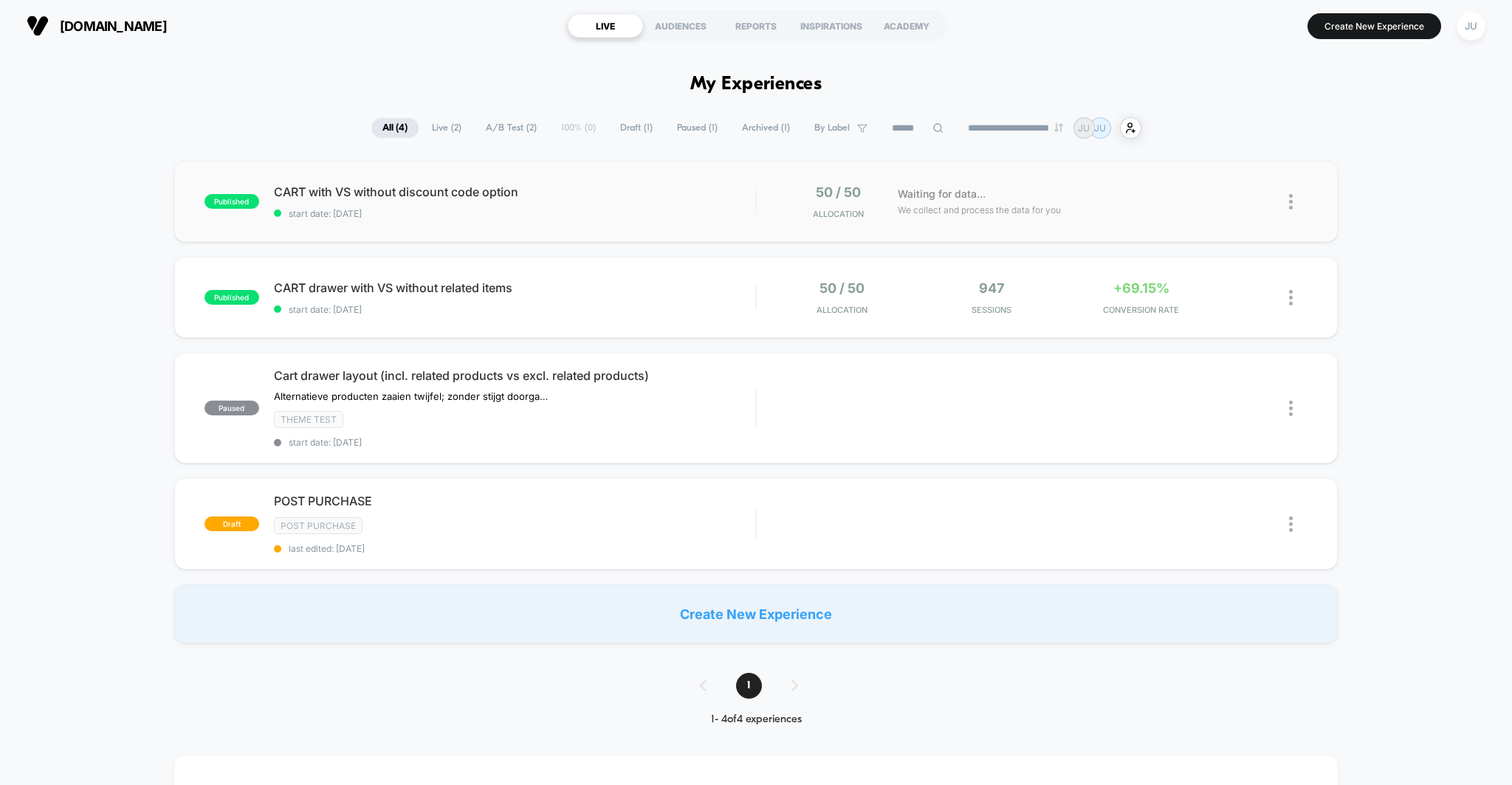
click at [539, 218] on div "published CART with VS without discount code option start date: [DATE] 50 / 50 …" at bounding box center [756, 201] width 1164 height 81
click at [683, 290] on span "CART drawer with VS without related items Click to edit experience details" at bounding box center [515, 287] width 482 height 14
click at [443, 127] on span "Live ( 2 )" at bounding box center [447, 128] width 52 height 20
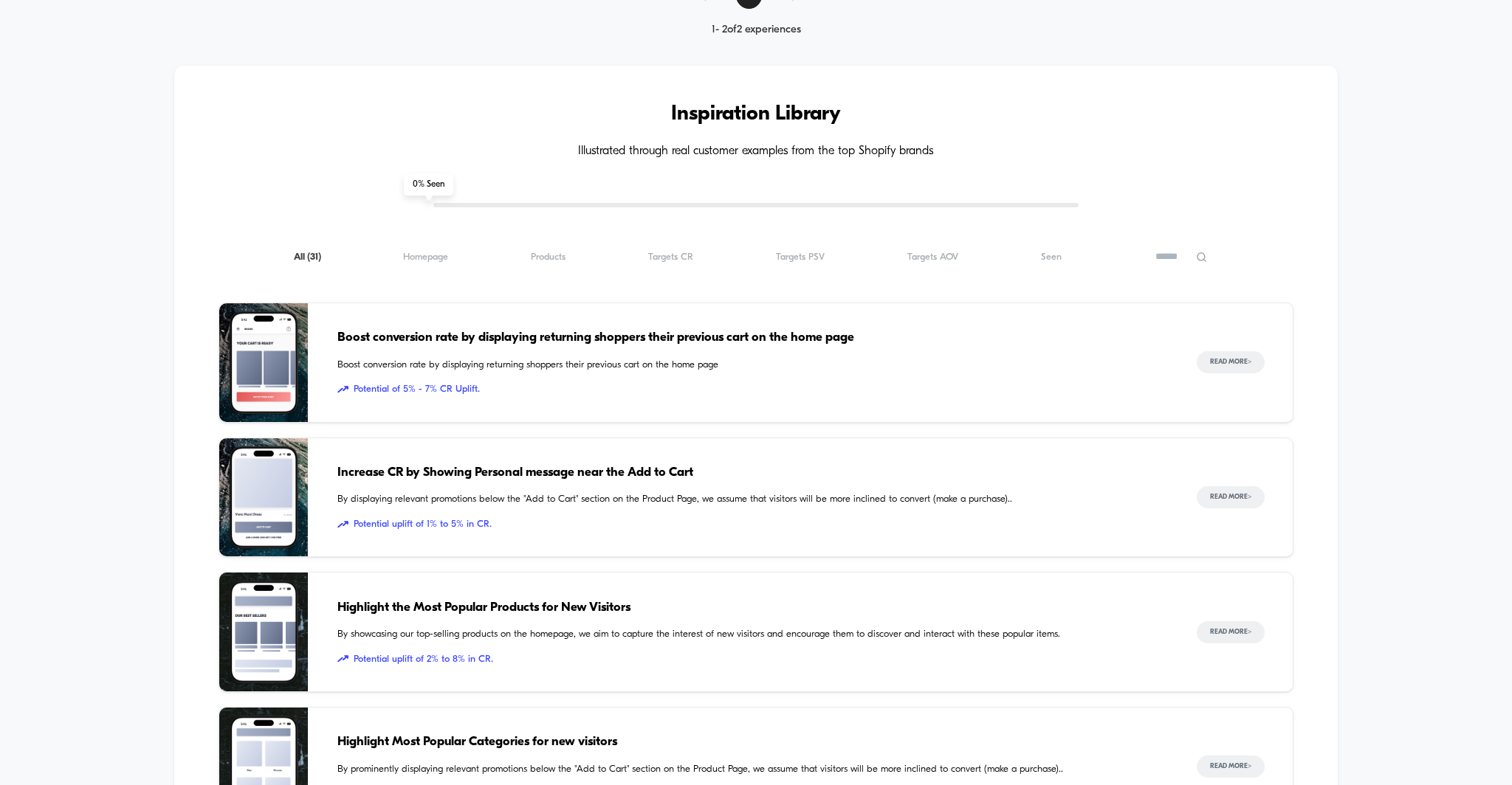
scroll to position [461, 0]
